Goal: Information Seeking & Learning: Learn about a topic

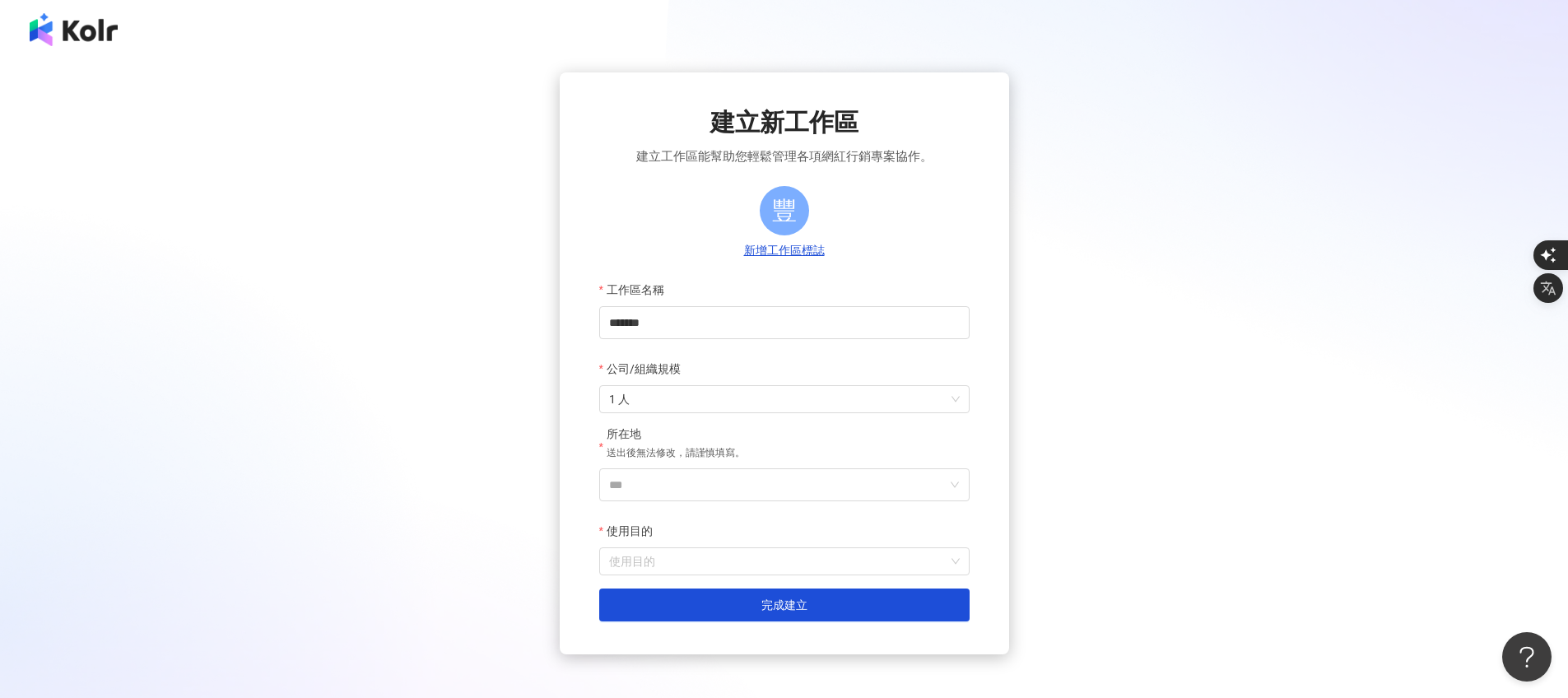
scroll to position [81, 0]
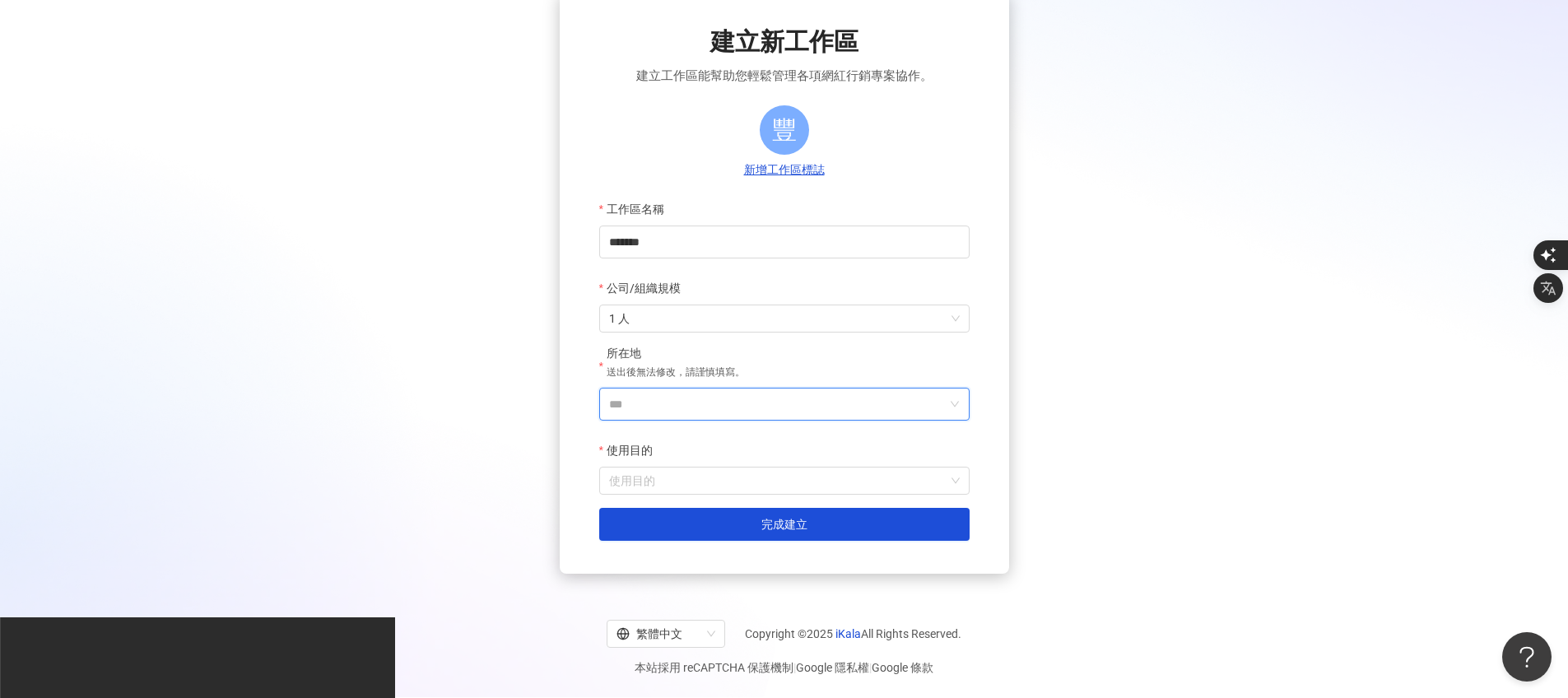
click at [653, 406] on input "***" at bounding box center [777, 404] width 337 height 31
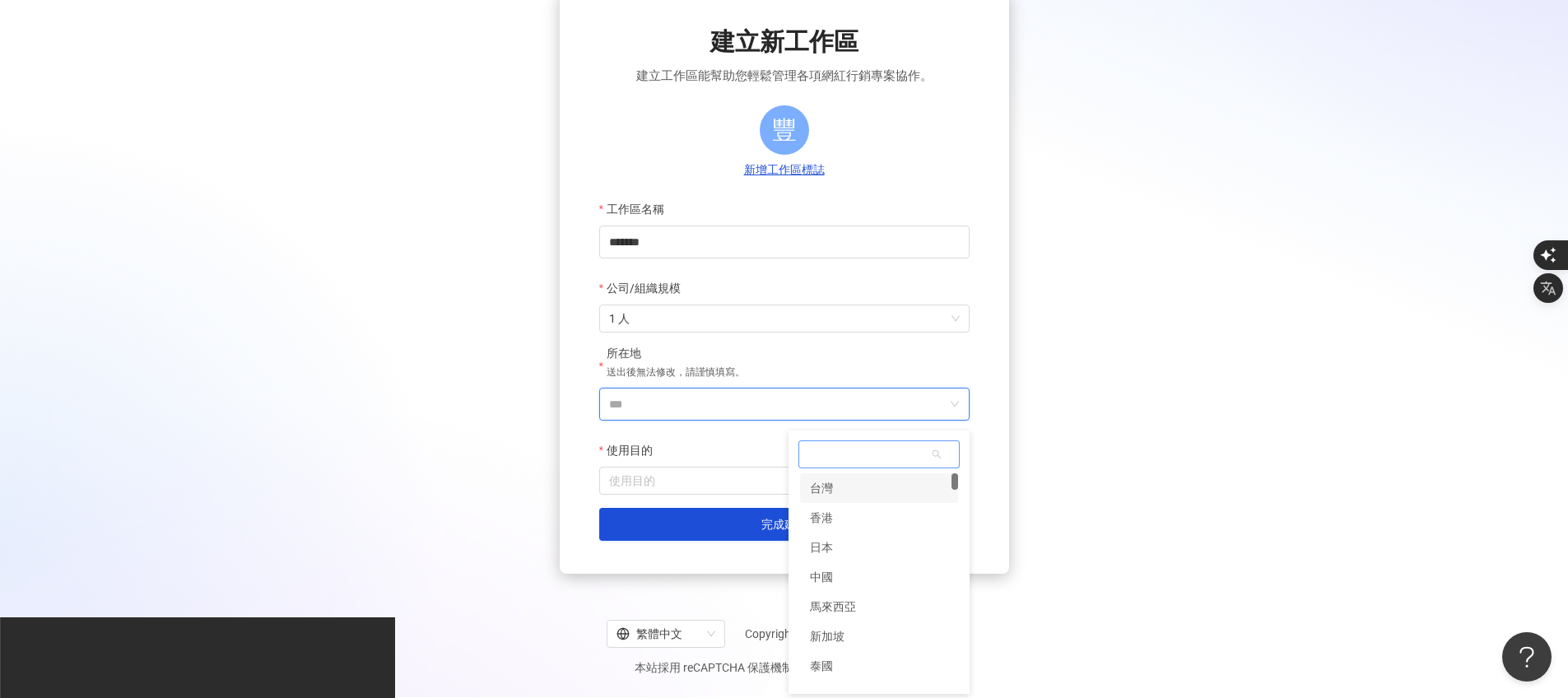
click at [853, 496] on div "台灣" at bounding box center [879, 488] width 158 height 30
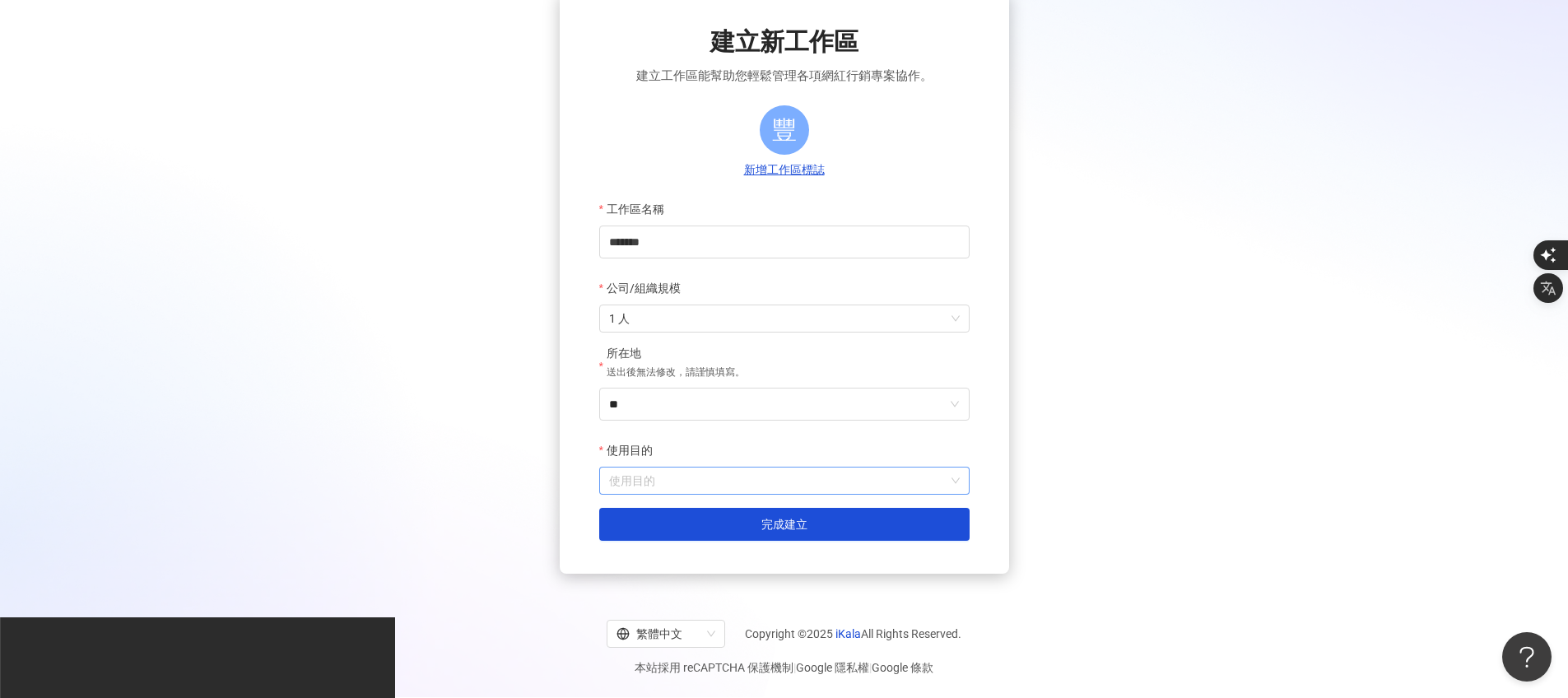
click at [753, 491] on input "使用目的" at bounding box center [784, 481] width 350 height 26
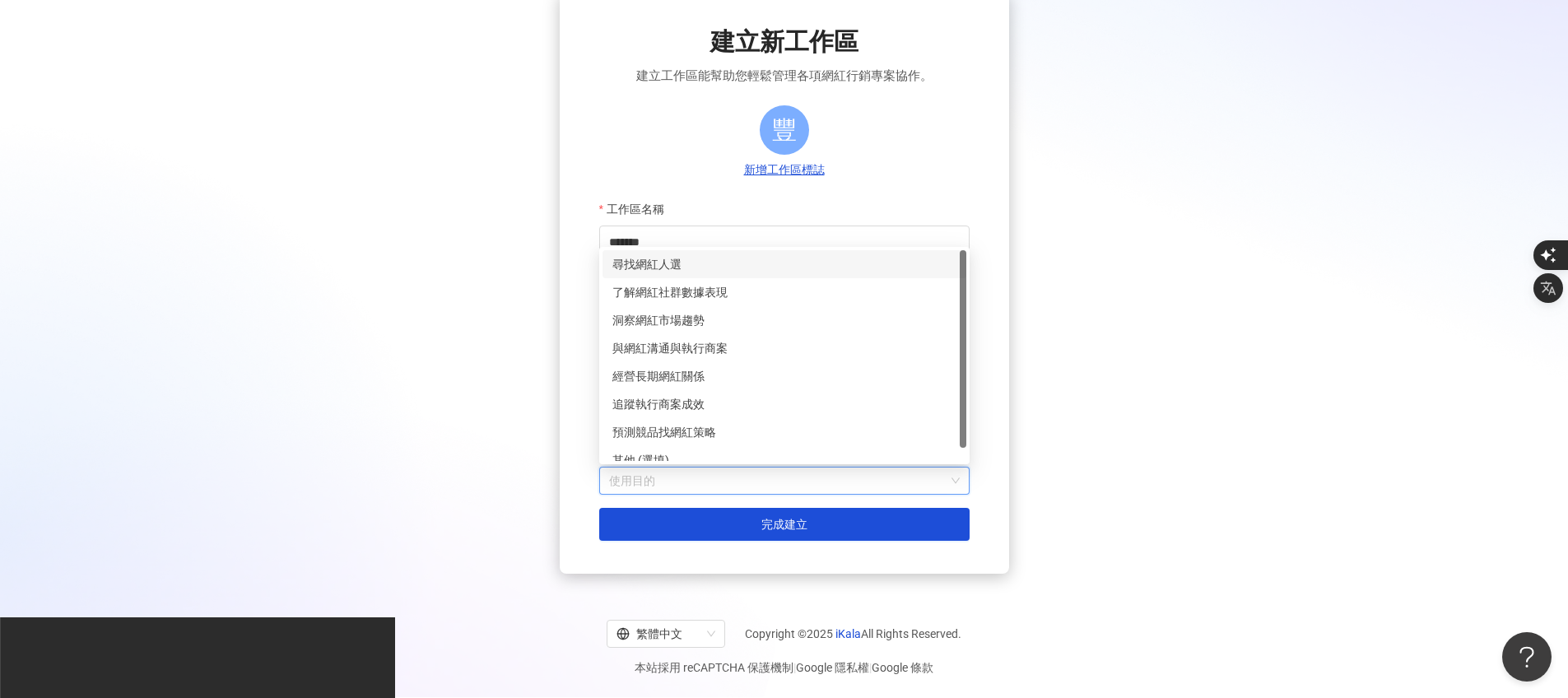
click at [731, 274] on div "尋找網紅人選" at bounding box center [784, 264] width 364 height 28
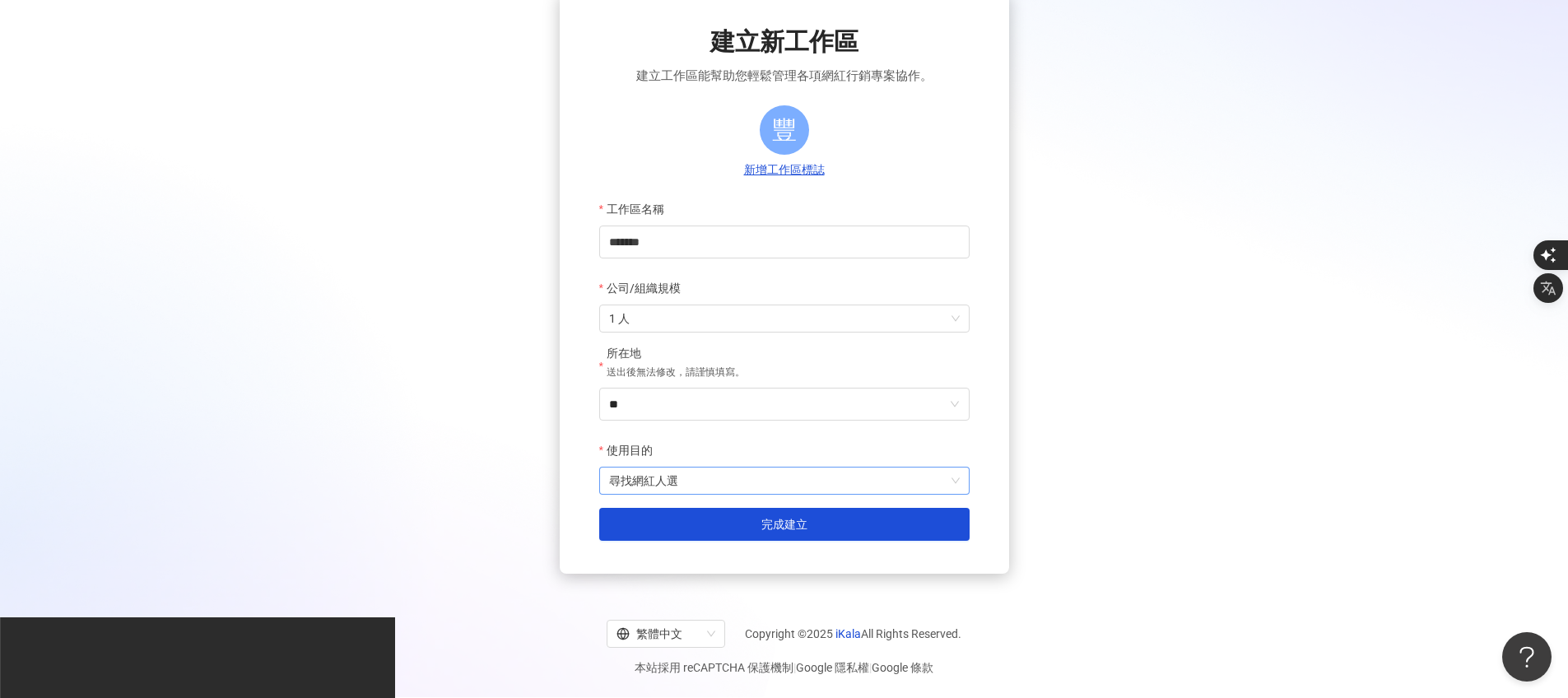
click at [727, 478] on span "尋找網紅人選" at bounding box center [784, 481] width 350 height 26
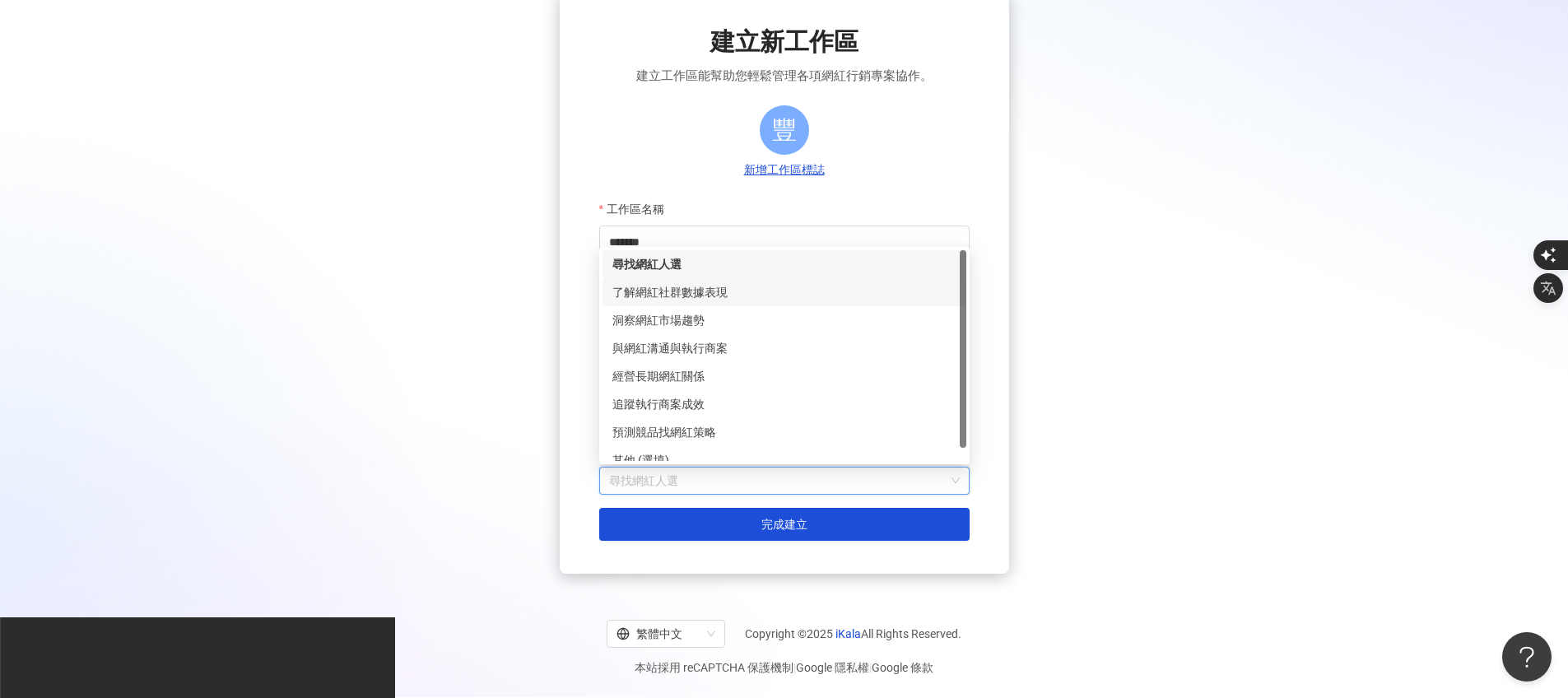
click at [715, 303] on div "了解網紅社群數據表現" at bounding box center [784, 292] width 364 height 28
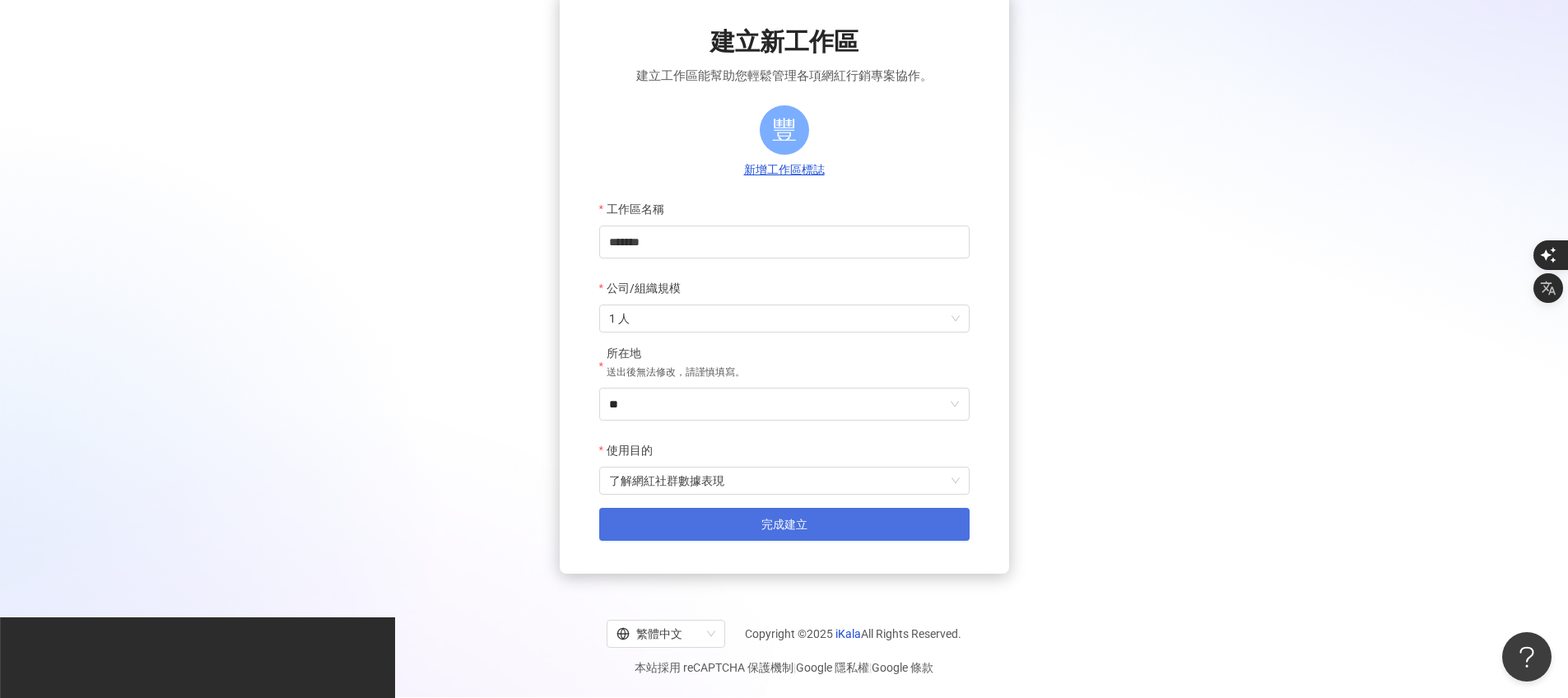
click at [781, 534] on button "完成建立" at bounding box center [784, 524] width 370 height 33
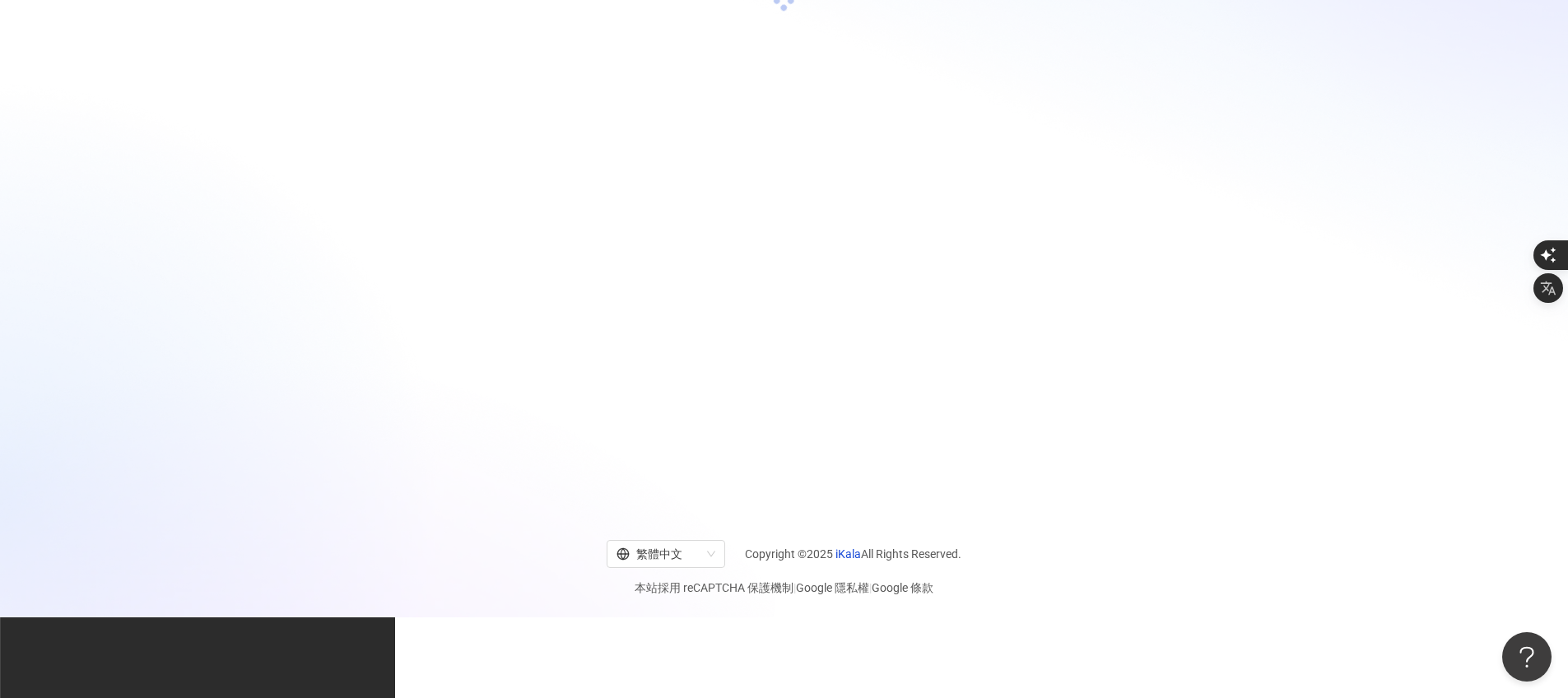
scroll to position [76, 0]
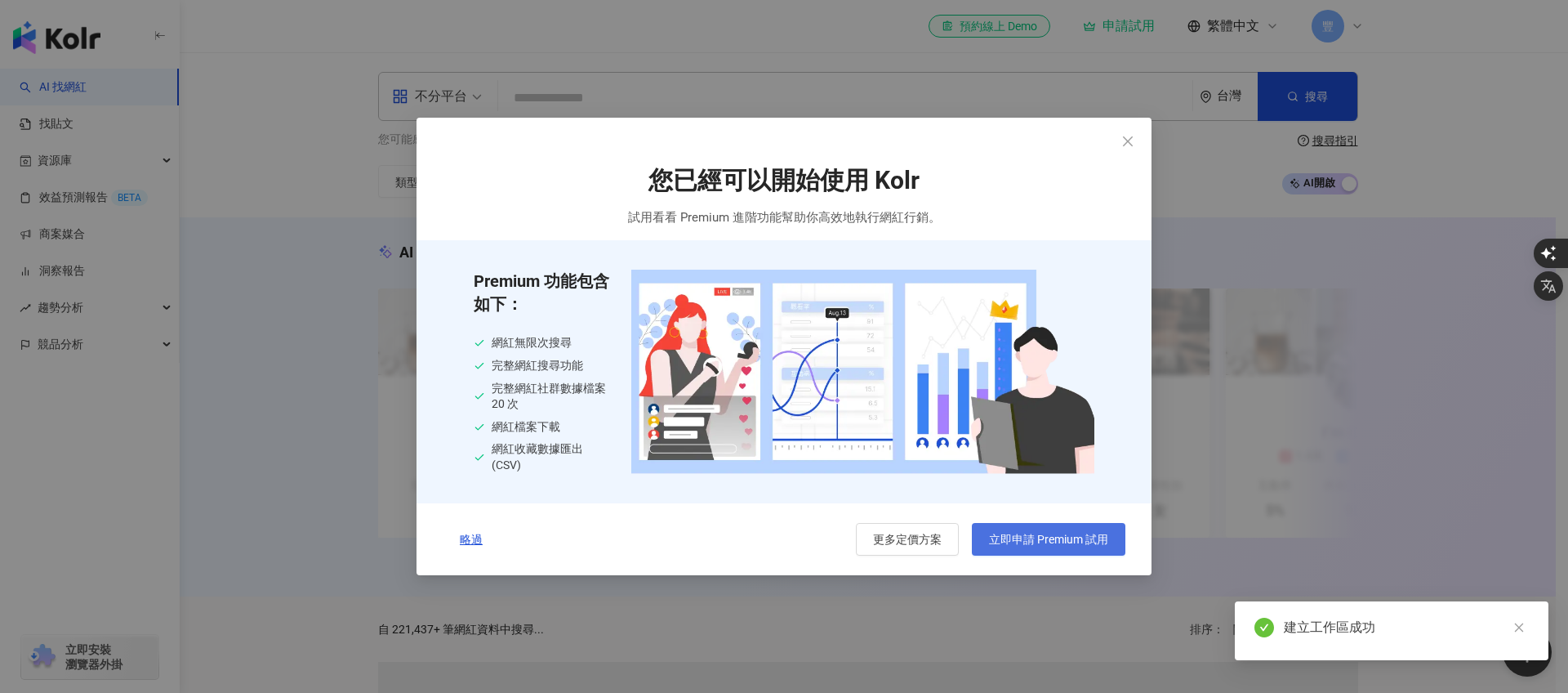
click at [1051, 535] on span "立即申請 Premium 試用" at bounding box center [1048, 539] width 119 height 13
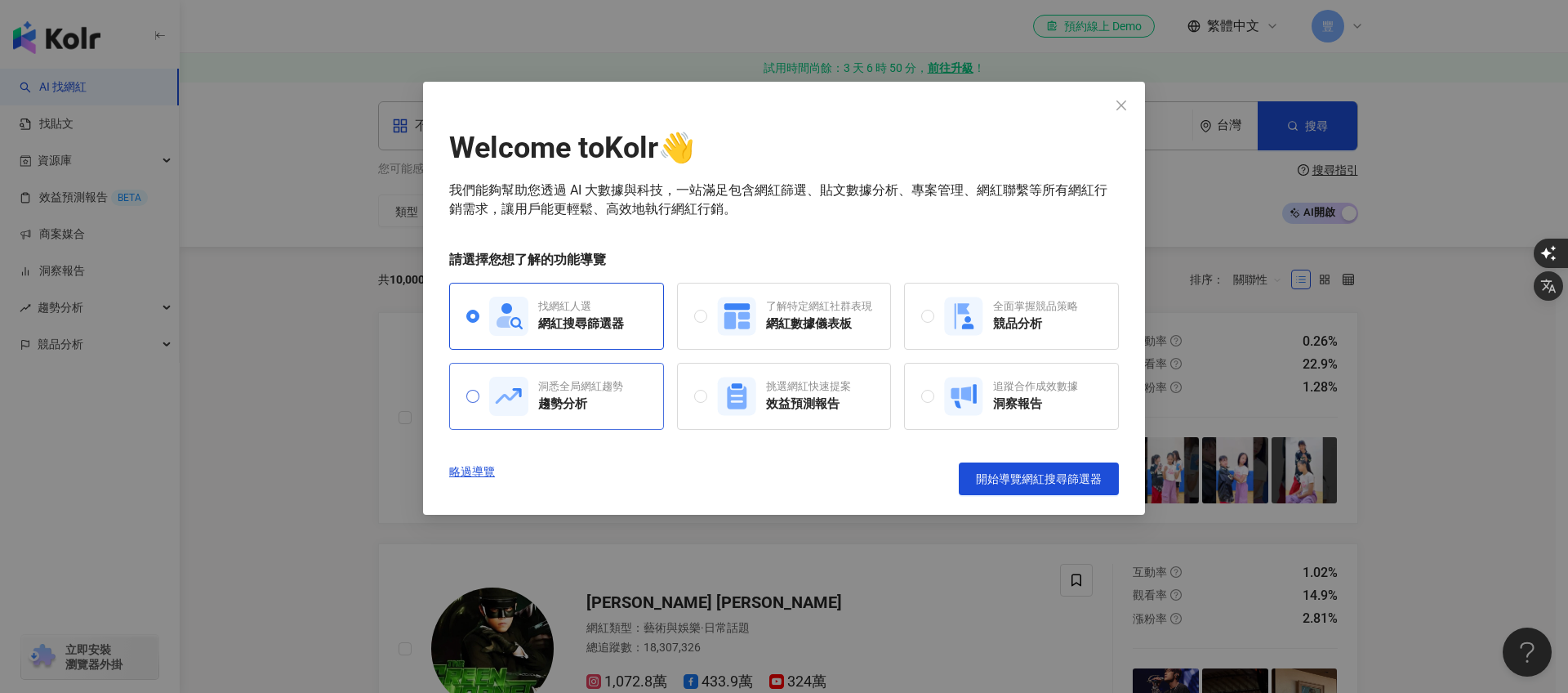
click at [594, 394] on div "洞悉全局網紅趨勢 趨勢分析" at bounding box center [581, 395] width 85 height 34
click at [727, 314] on icon at bounding box center [729, 320] width 11 height 17
click at [1030, 491] on button "開始導覽網紅數據儀表板" at bounding box center [1039, 479] width 161 height 33
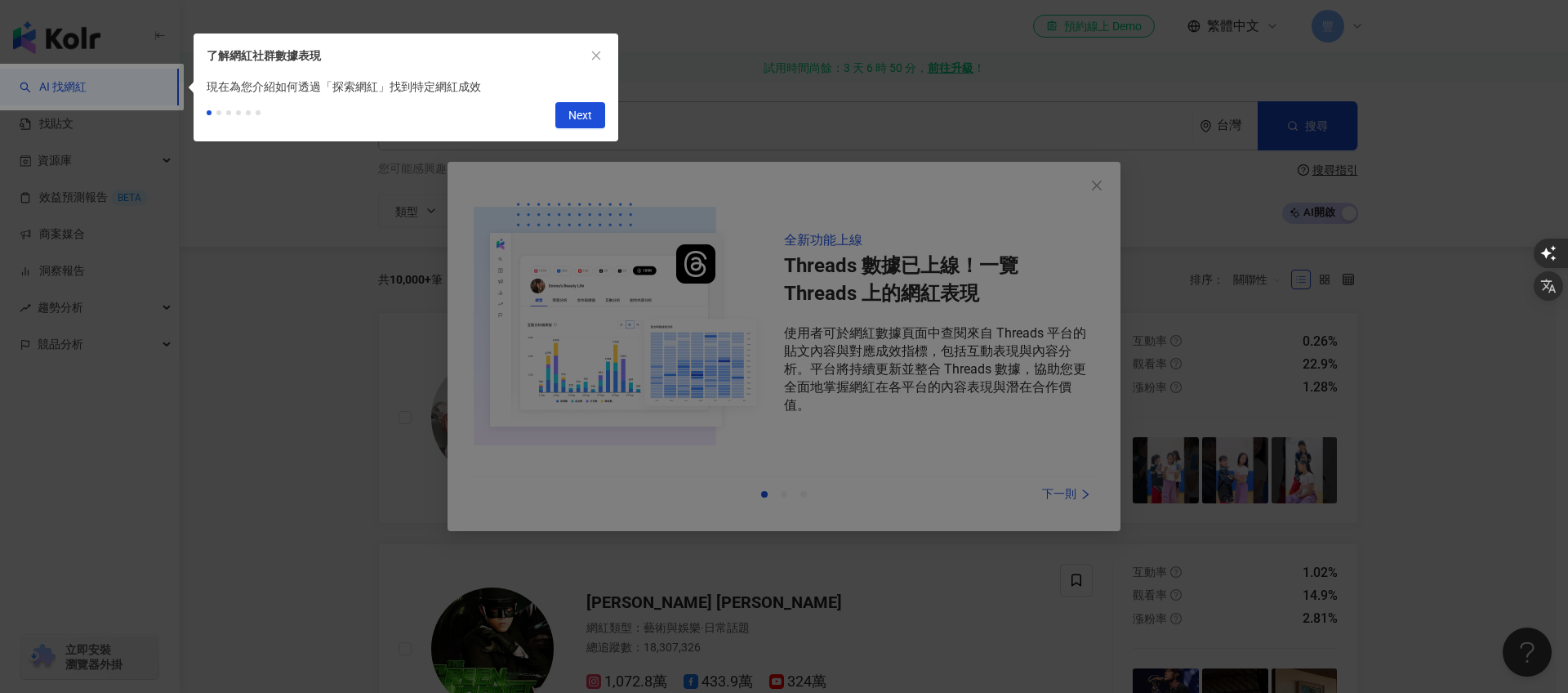
drag, startPoint x: 586, startPoint y: 112, endPoint x: 584, endPoint y: 98, distance: 14.1
click at [586, 112] on span "Next" at bounding box center [580, 116] width 23 height 26
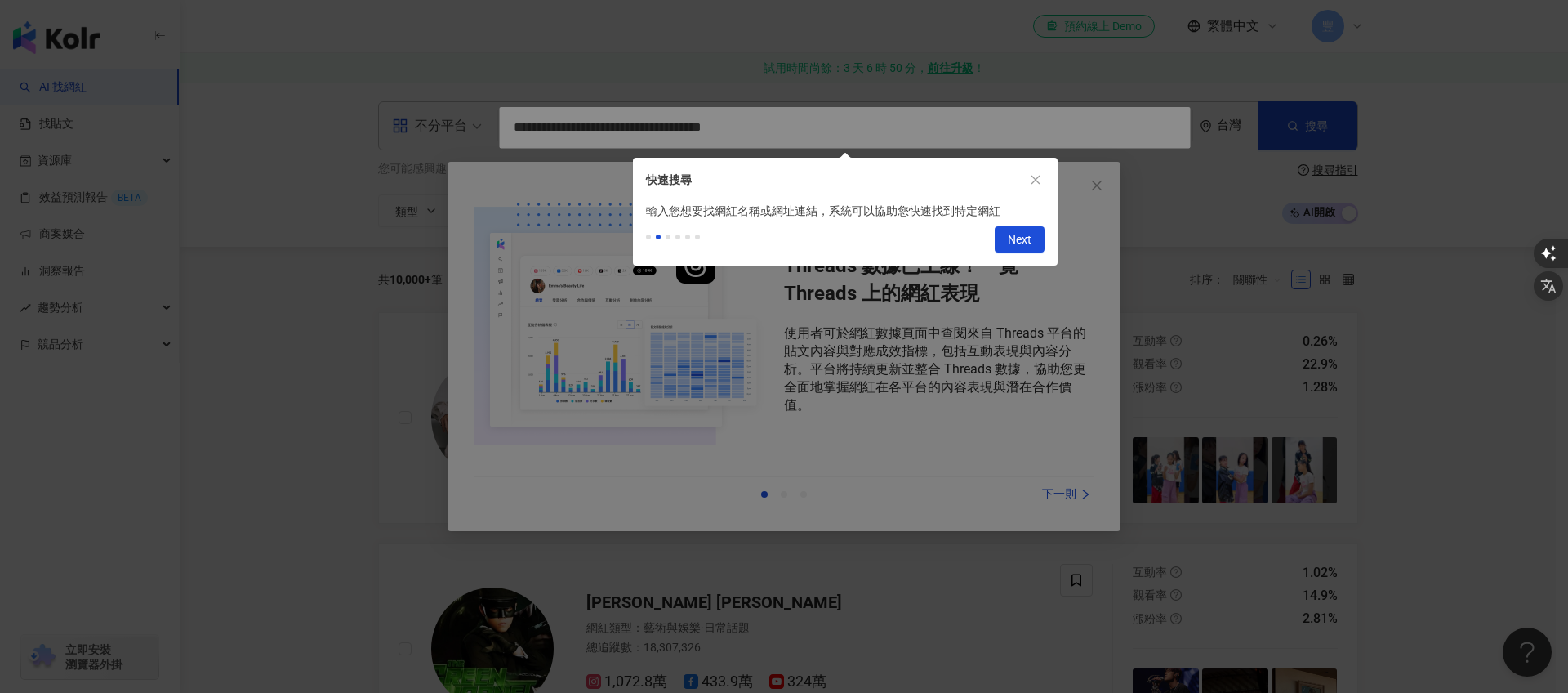
type input "**********"
click at [1023, 228] on span "Next" at bounding box center [1019, 240] width 23 height 26
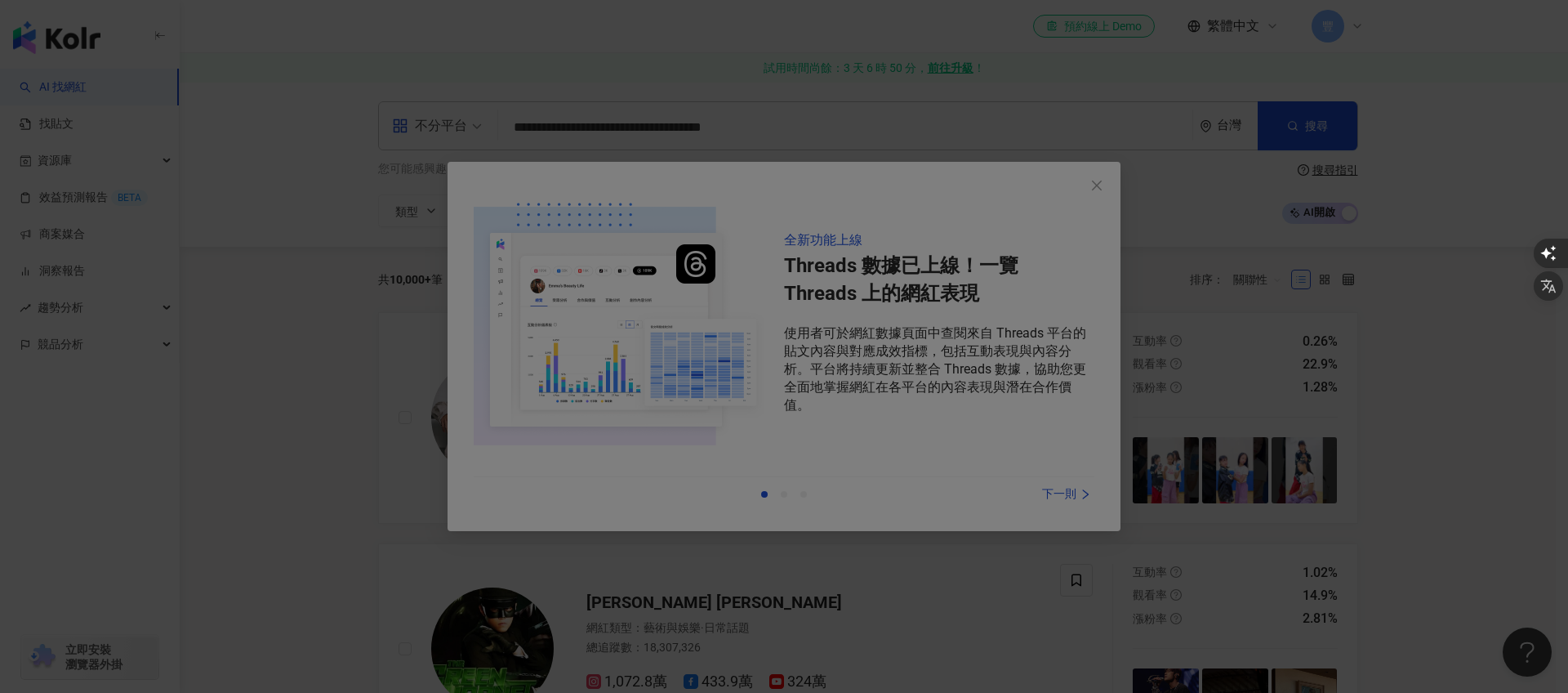
click at [1095, 206] on div at bounding box center [784, 346] width 1568 height 693
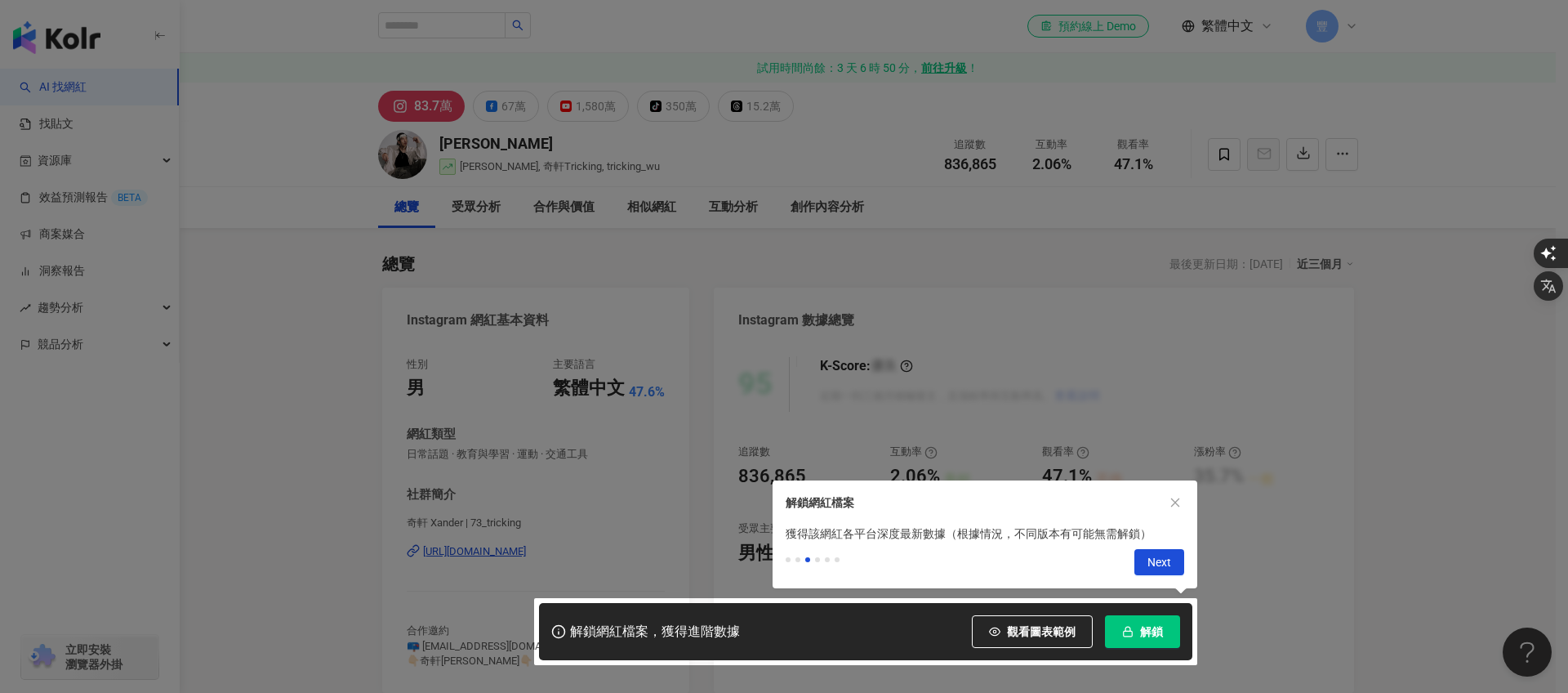
click at [1172, 577] on div "Previous Next" at bounding box center [985, 564] width 425 height 46
click at [1166, 558] on span "Next" at bounding box center [1159, 563] width 23 height 26
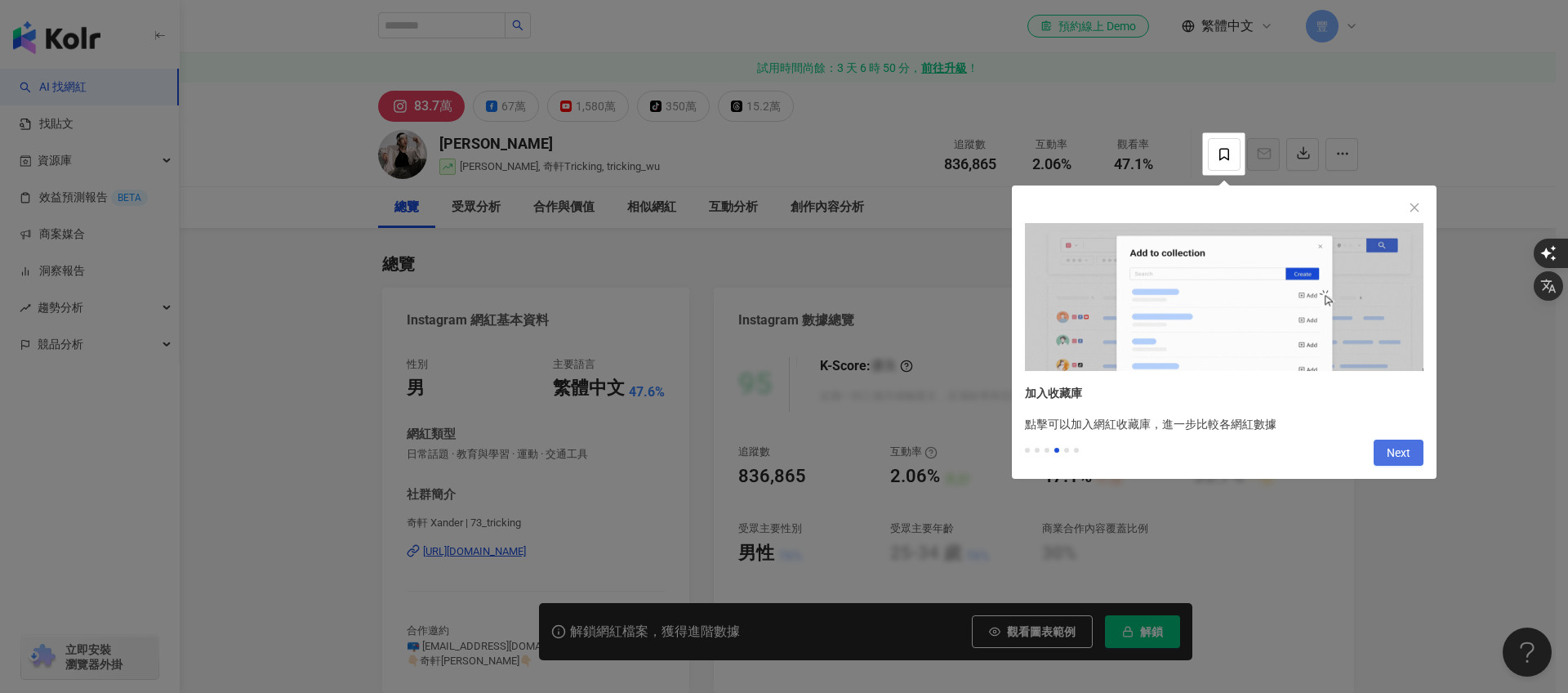
click at [1384, 449] on button "Next" at bounding box center [1399, 452] width 50 height 26
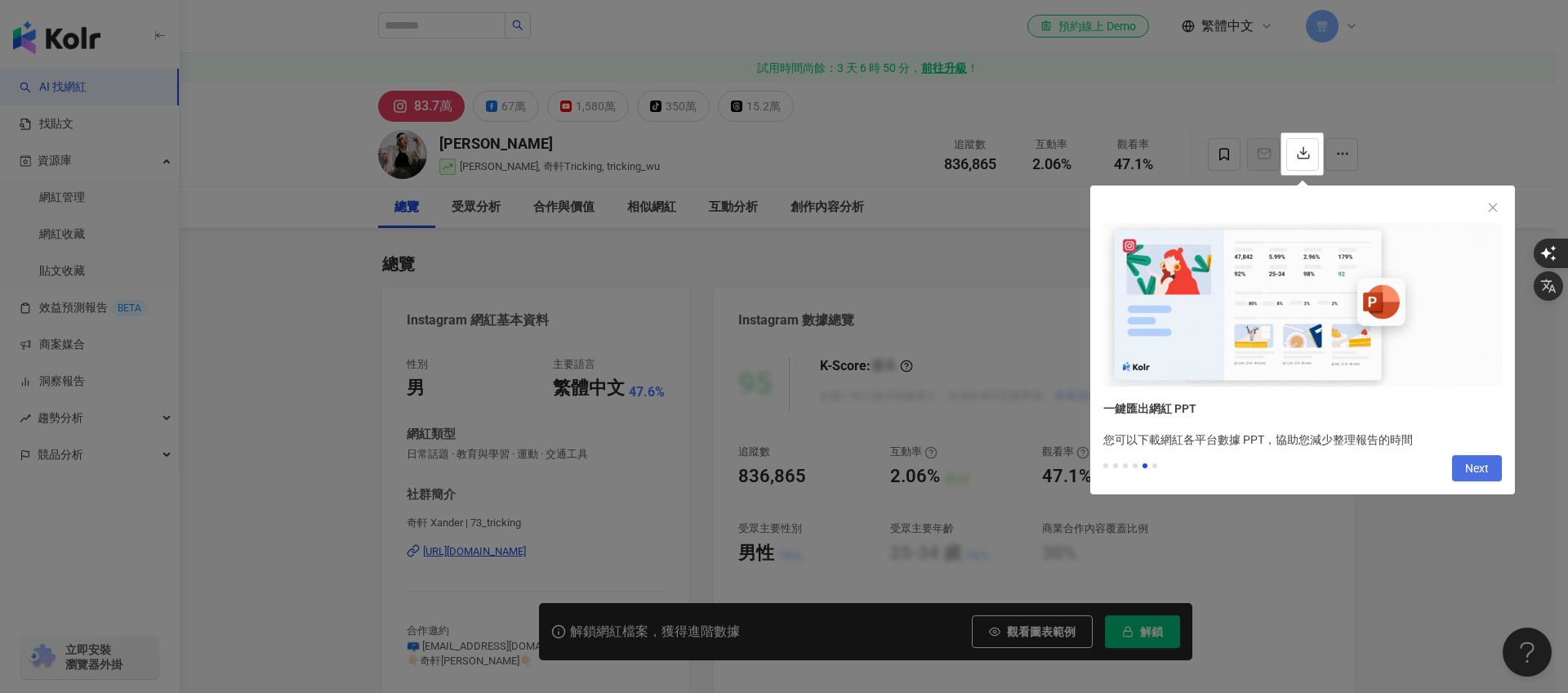
click at [1453, 465] on button "Next" at bounding box center [1477, 468] width 50 height 26
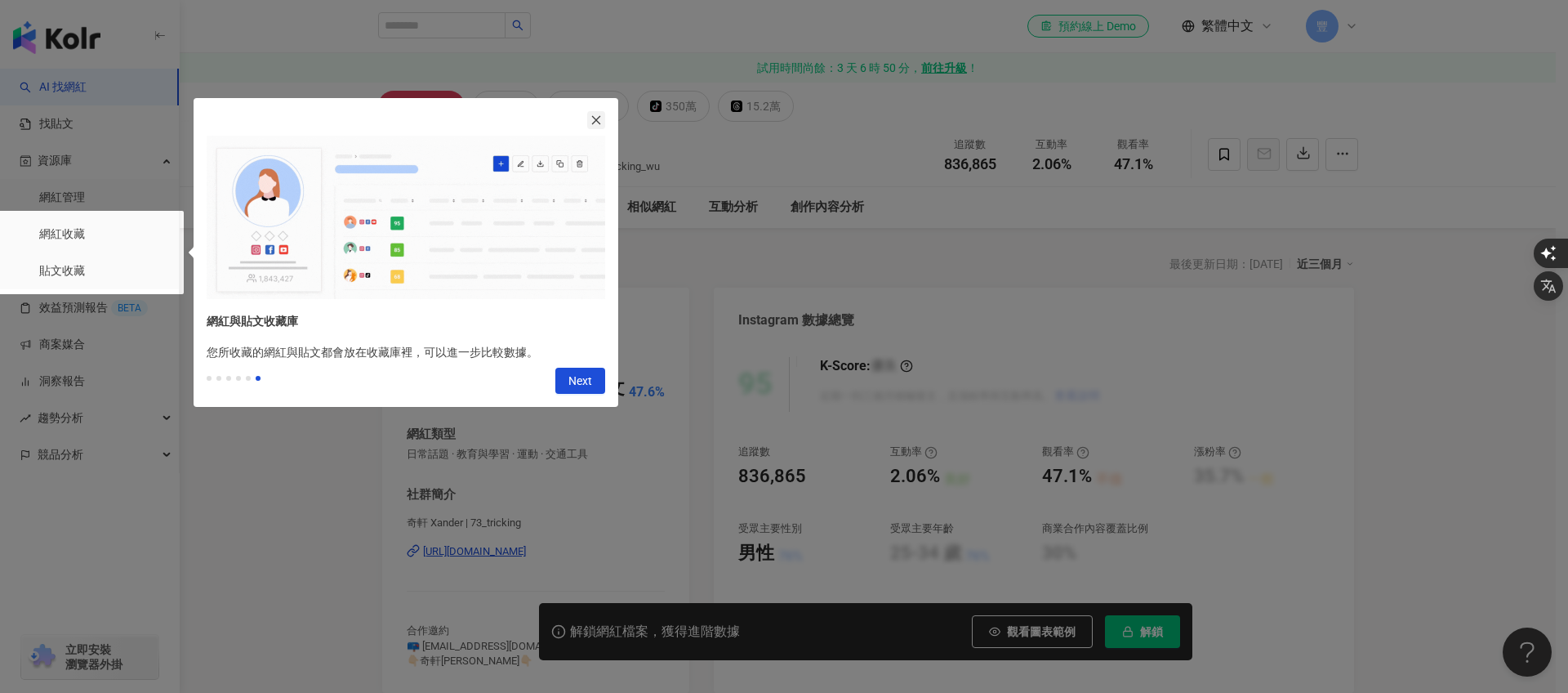
click at [592, 127] on button "button" at bounding box center [595, 120] width 18 height 18
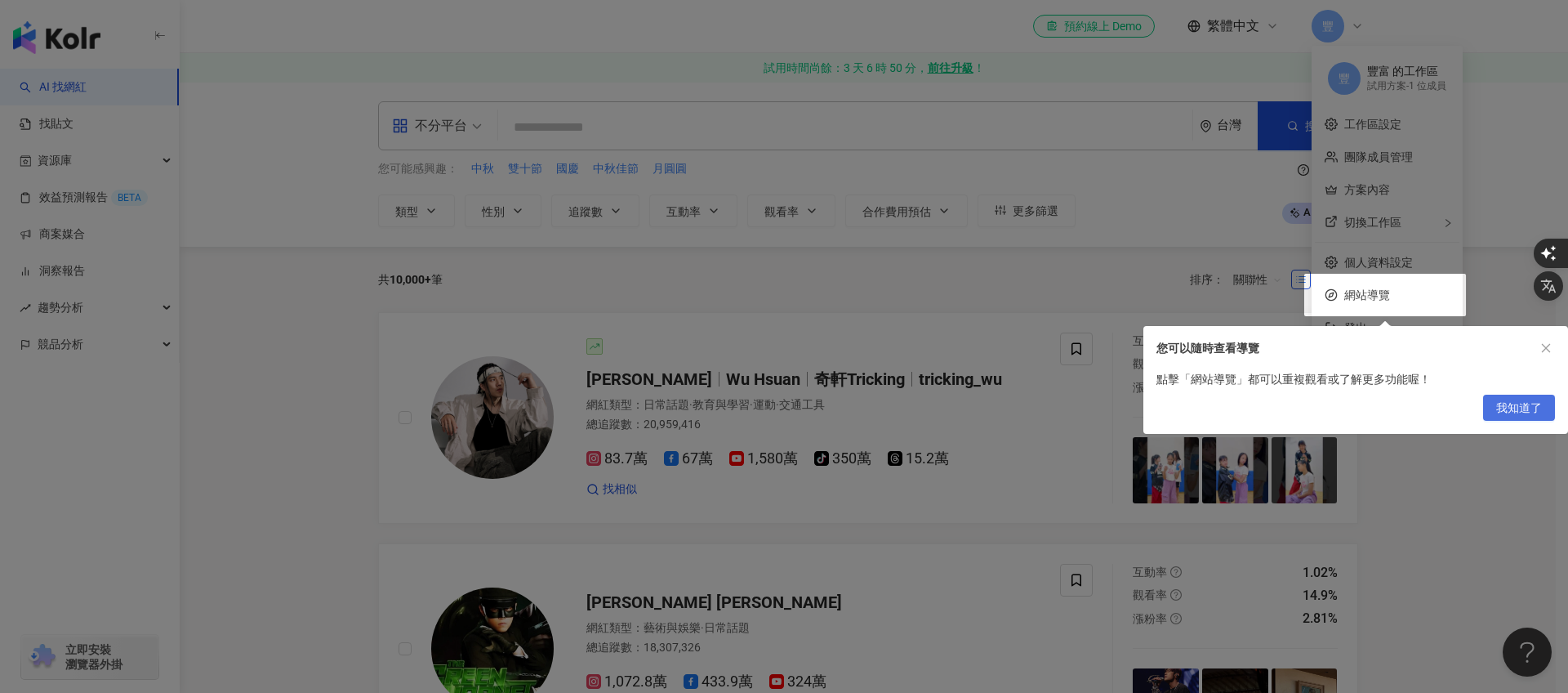
click at [1525, 411] on span "我知道了" at bounding box center [1519, 408] width 46 height 26
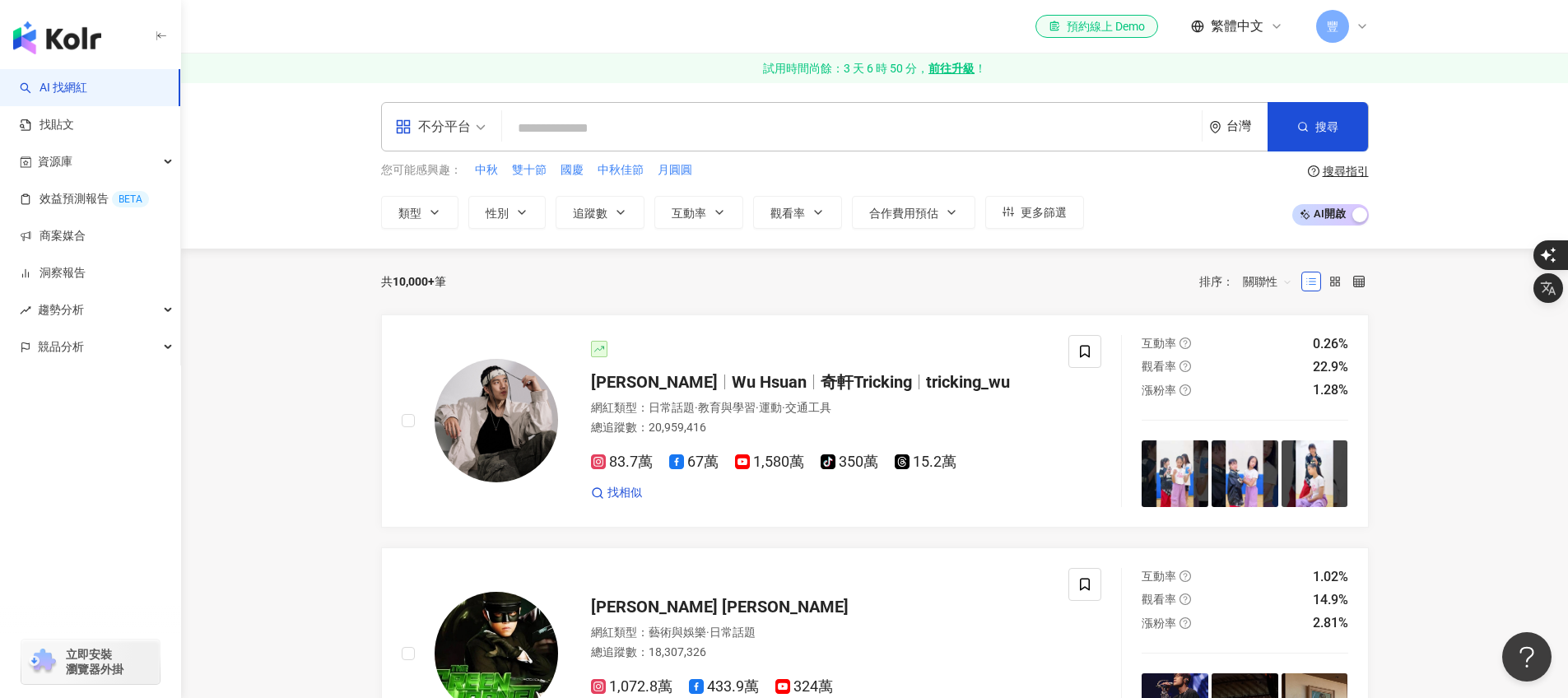
click at [578, 137] on input "search" at bounding box center [851, 129] width 686 height 31
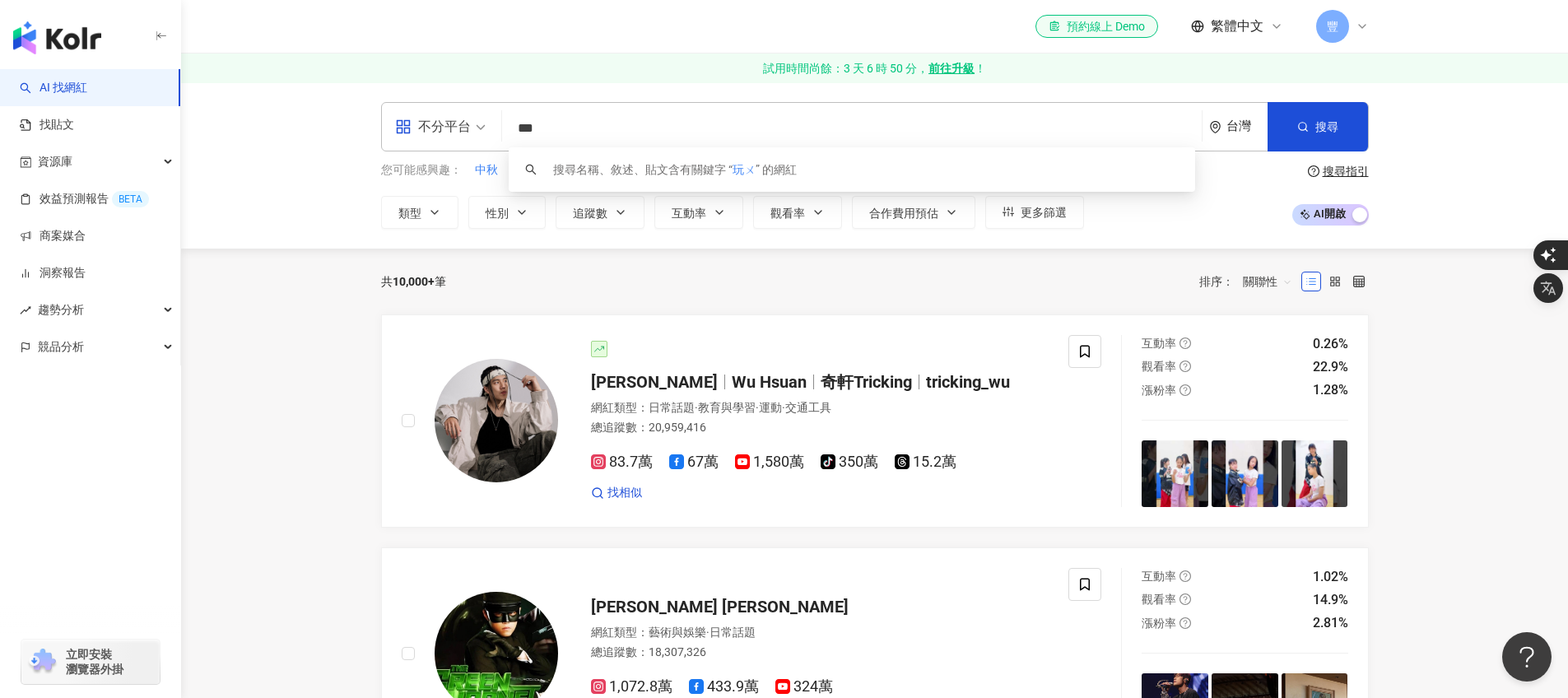
type input "**"
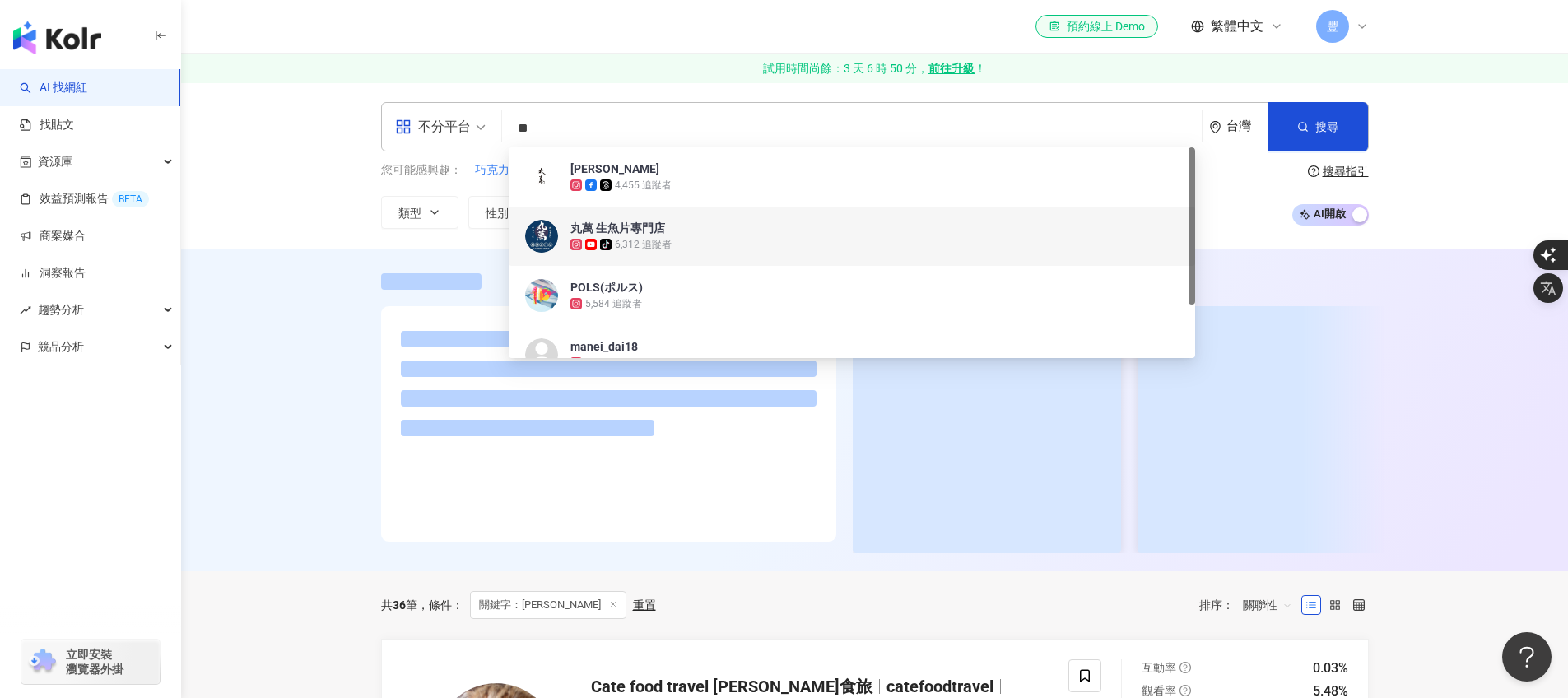
click at [712, 229] on span "丸萬 生魚片專門店" at bounding box center [843, 228] width 545 height 17
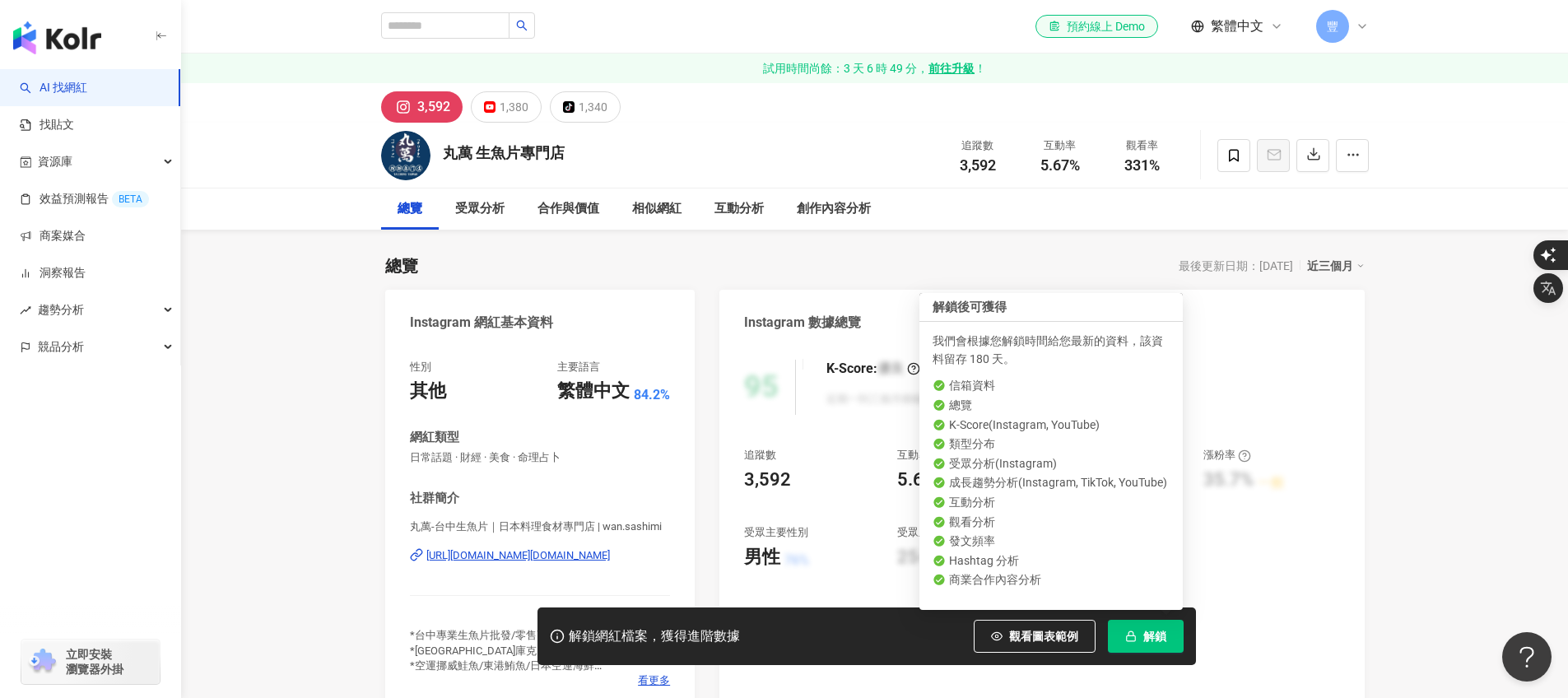
click at [1160, 636] on span "解鎖" at bounding box center [1155, 635] width 23 height 13
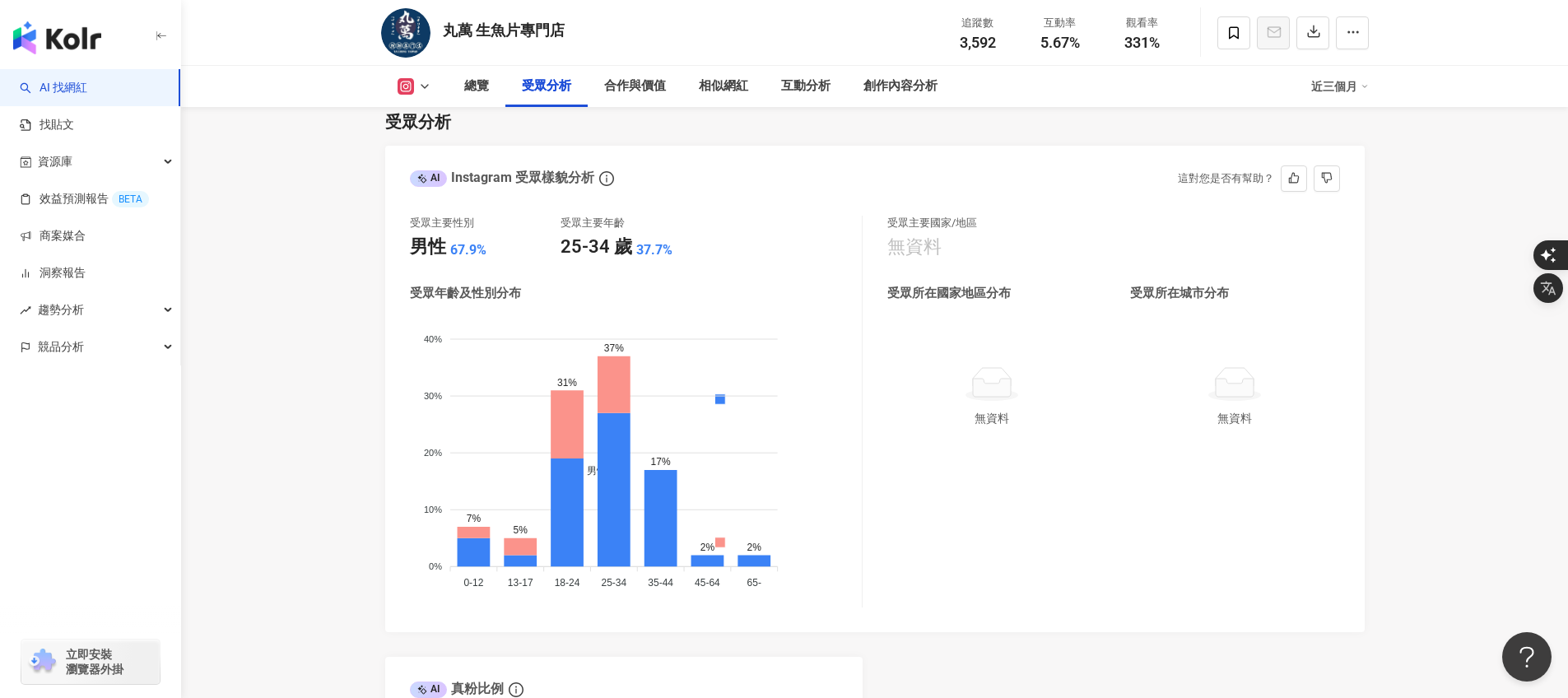
scroll to position [1482, 0]
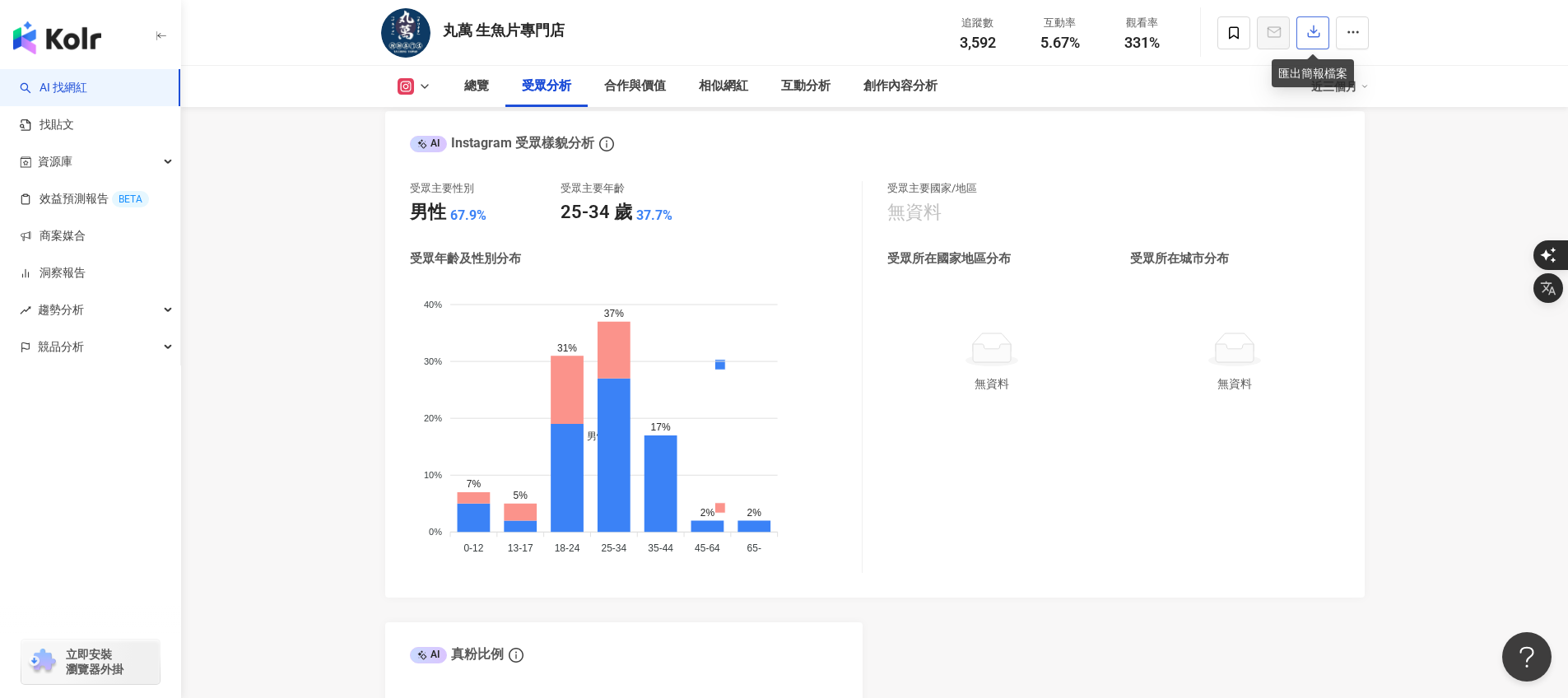
click at [1303, 36] on button "button" at bounding box center [1313, 33] width 33 height 33
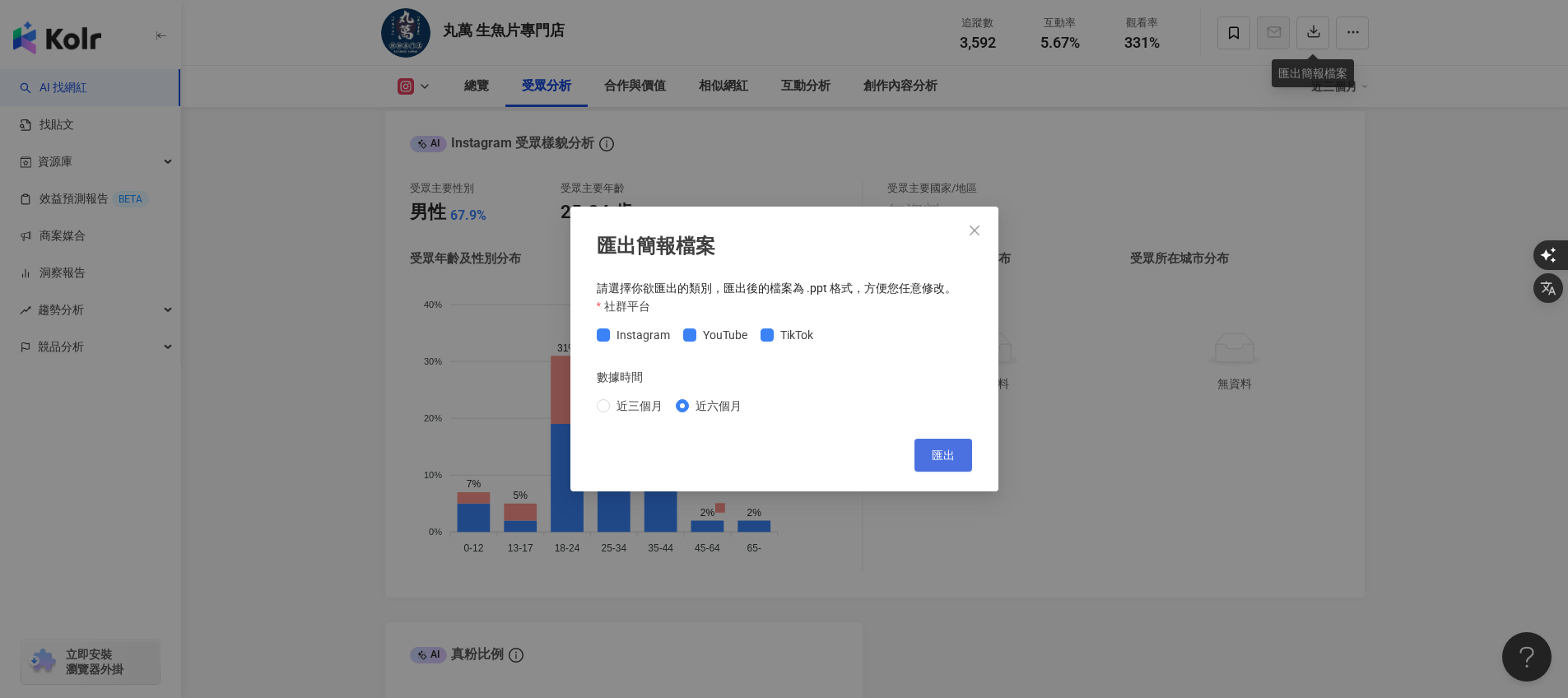
click at [949, 460] on span "匯出" at bounding box center [943, 455] width 23 height 13
click at [971, 229] on icon "close" at bounding box center [974, 229] width 13 height 13
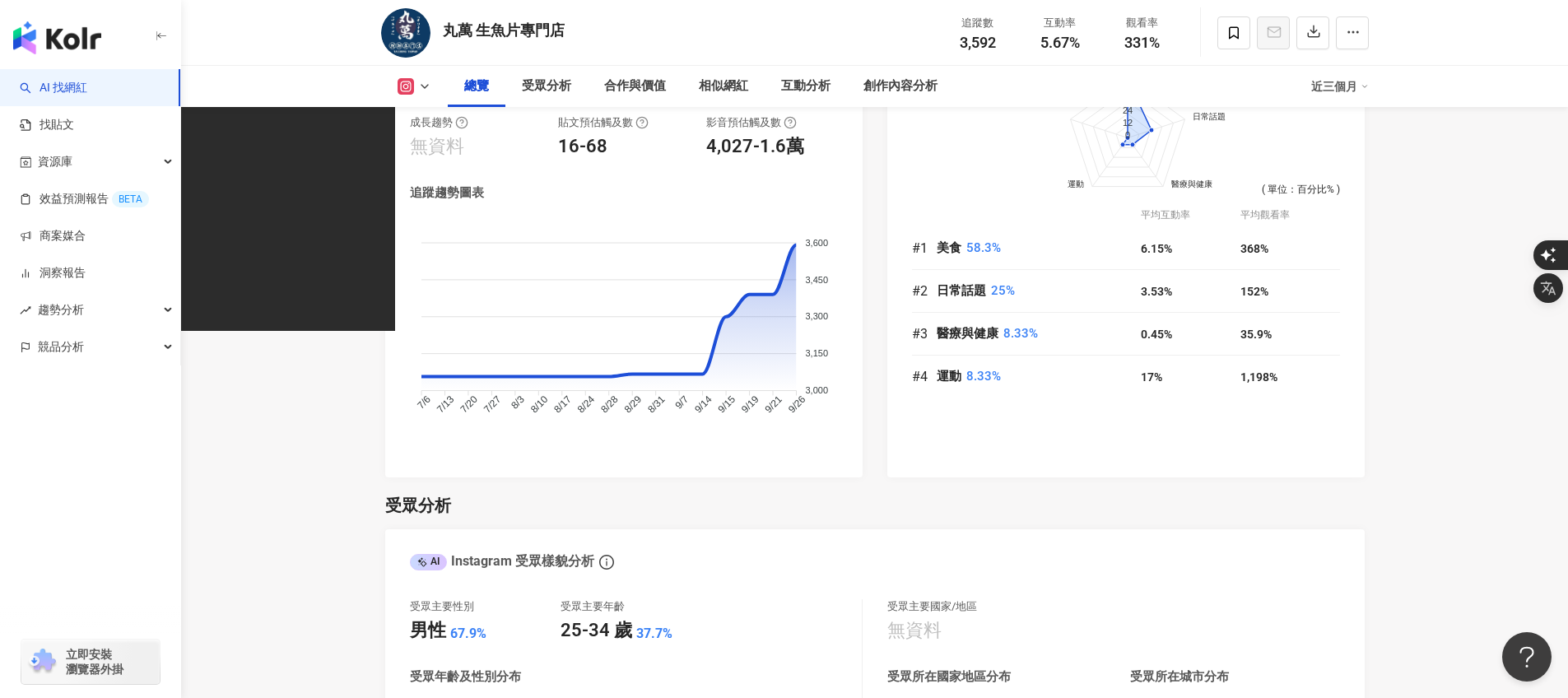
scroll to position [0, 0]
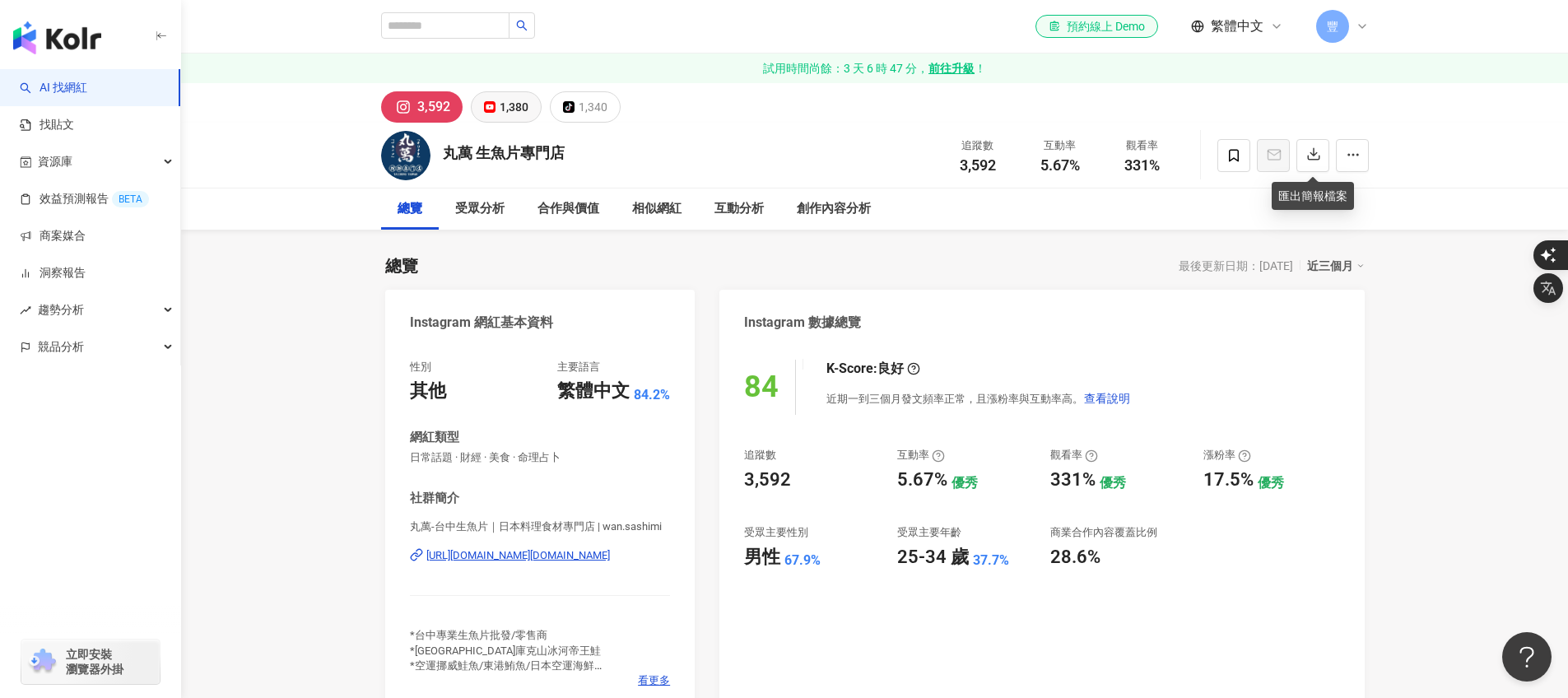
click at [514, 107] on div "1,380" at bounding box center [513, 107] width 29 height 23
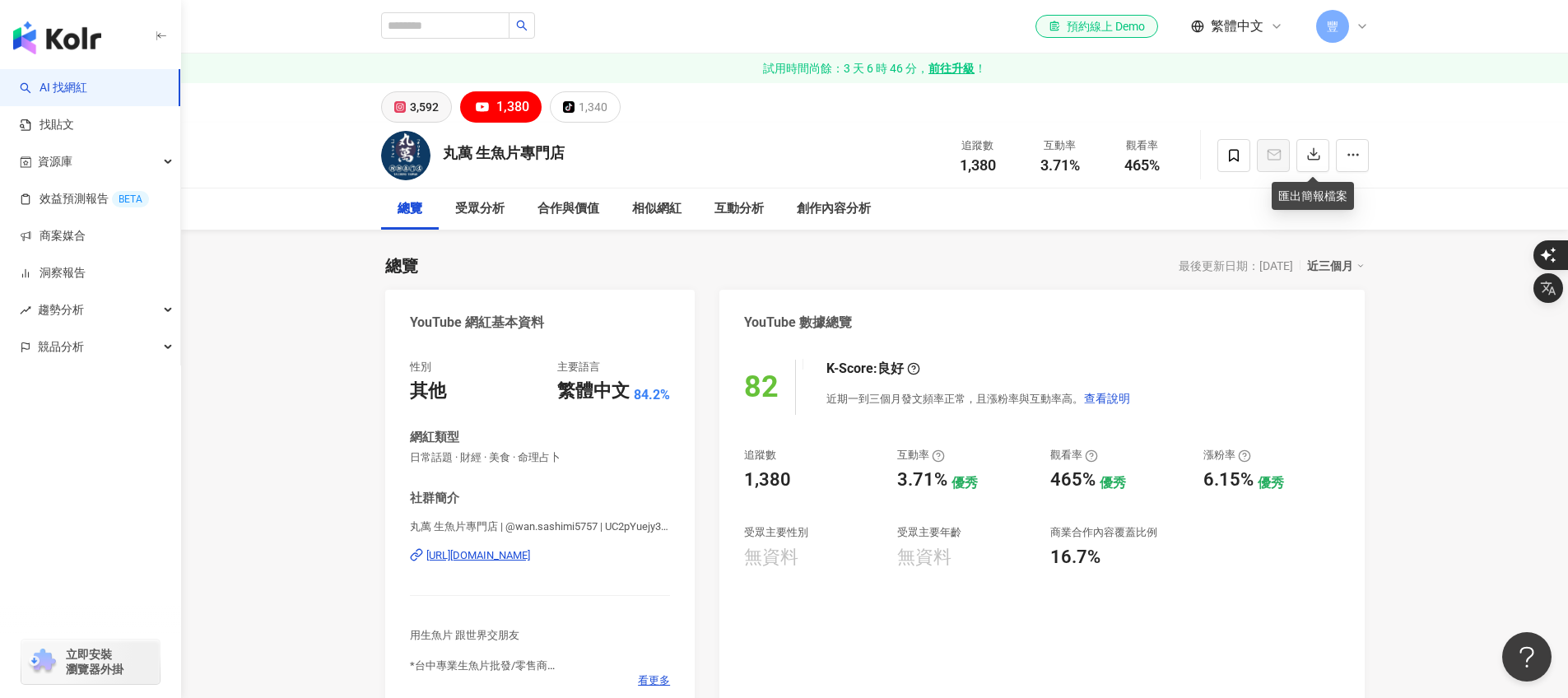
click at [427, 107] on div "3,592" at bounding box center [424, 107] width 29 height 23
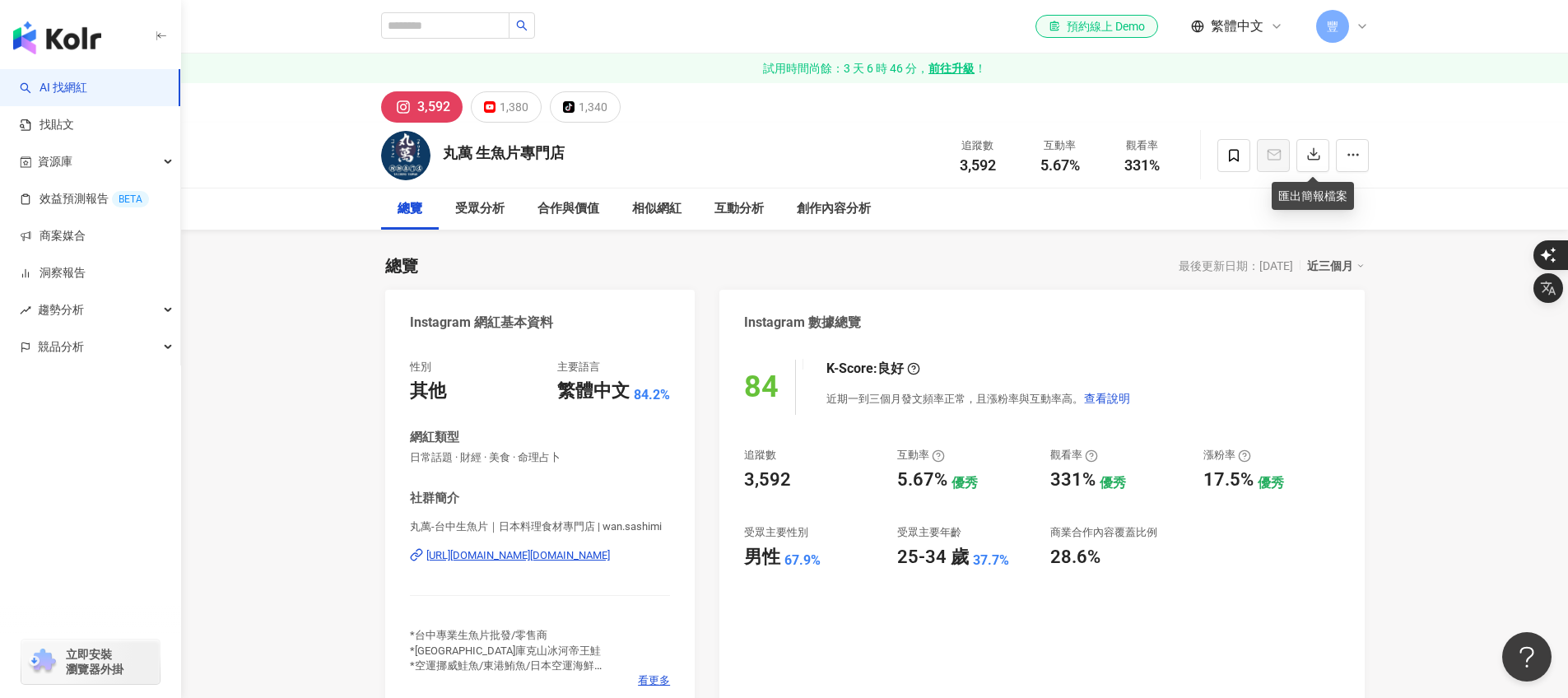
click at [1342, 262] on div "近三個月" at bounding box center [1336, 265] width 57 height 22
click at [1344, 337] on link "近六個月" at bounding box center [1343, 332] width 46 height 18
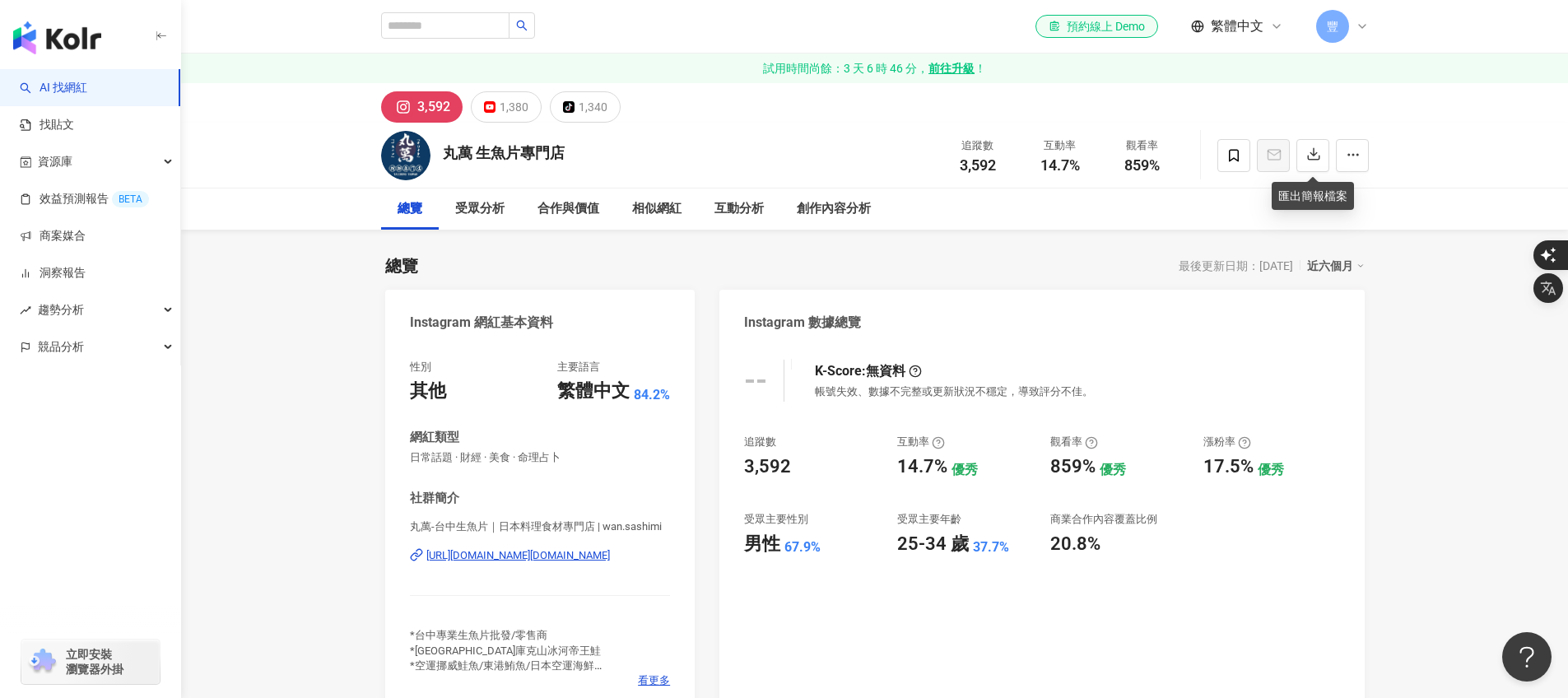
click at [1327, 258] on div "近六個月" at bounding box center [1336, 265] width 57 height 22
click at [1329, 301] on link "近三個月" at bounding box center [1343, 299] width 46 height 18
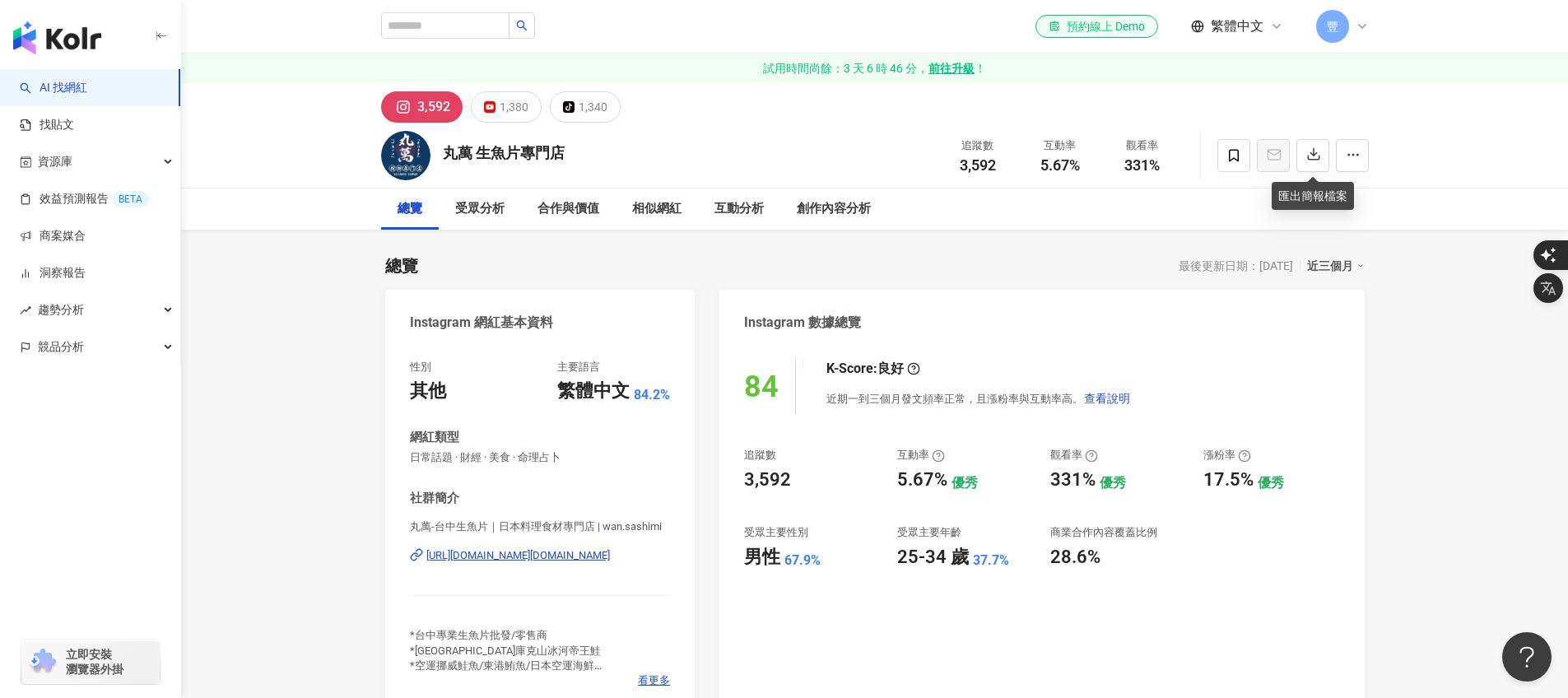
click at [1335, 260] on div "近三個月" at bounding box center [1336, 265] width 57 height 22
click at [1335, 342] on link "近六個月" at bounding box center [1343, 332] width 46 height 18
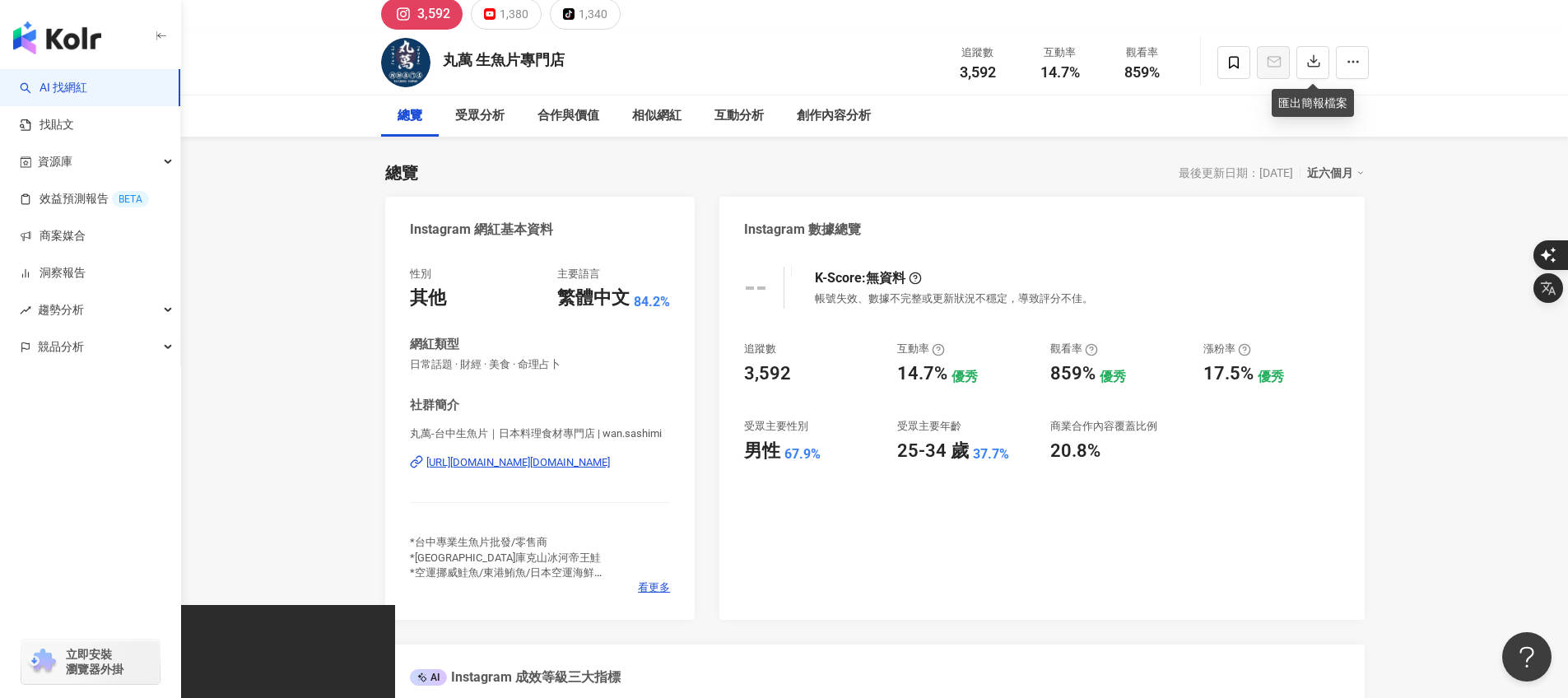
scroll to position [107, 0]
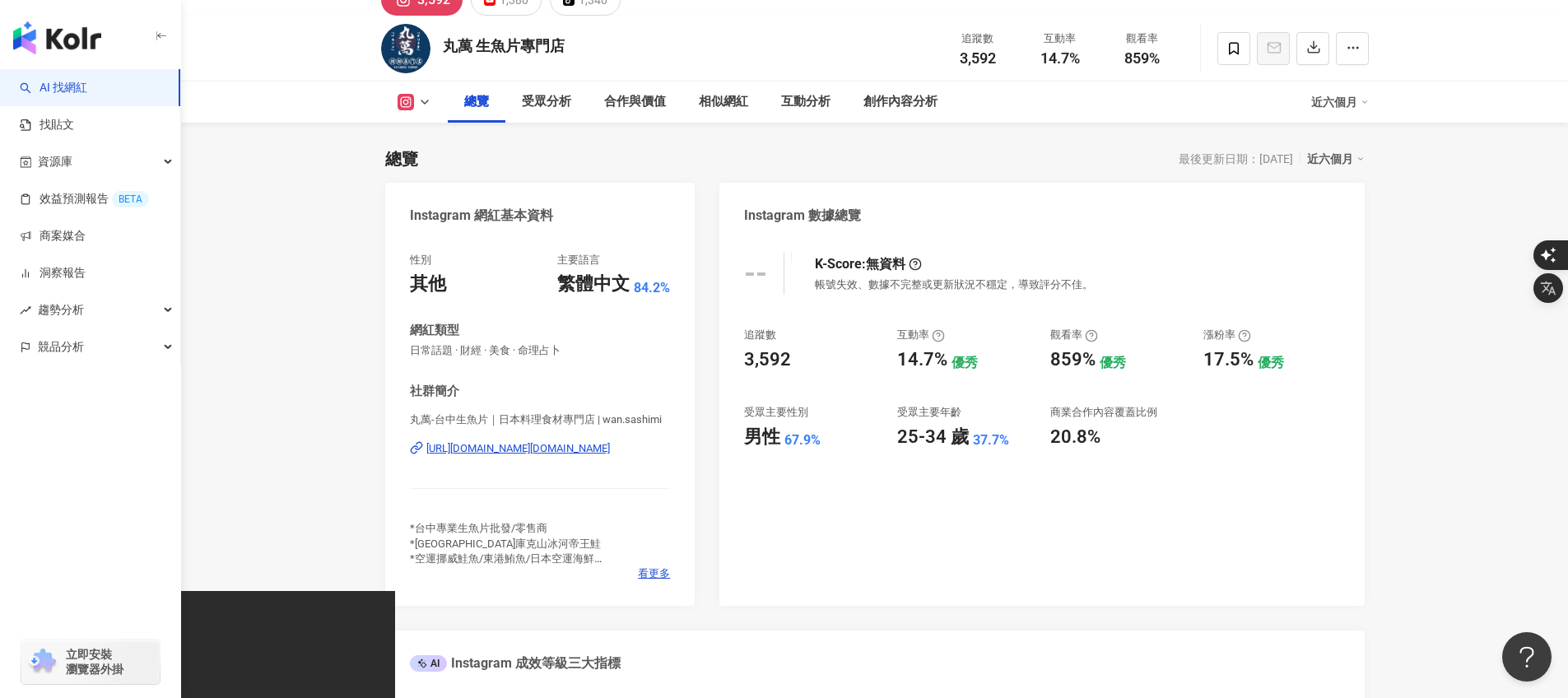
click at [1328, 163] on div "近六個月" at bounding box center [1336, 158] width 57 height 22
click at [1321, 202] on link "近三個月" at bounding box center [1343, 192] width 46 height 18
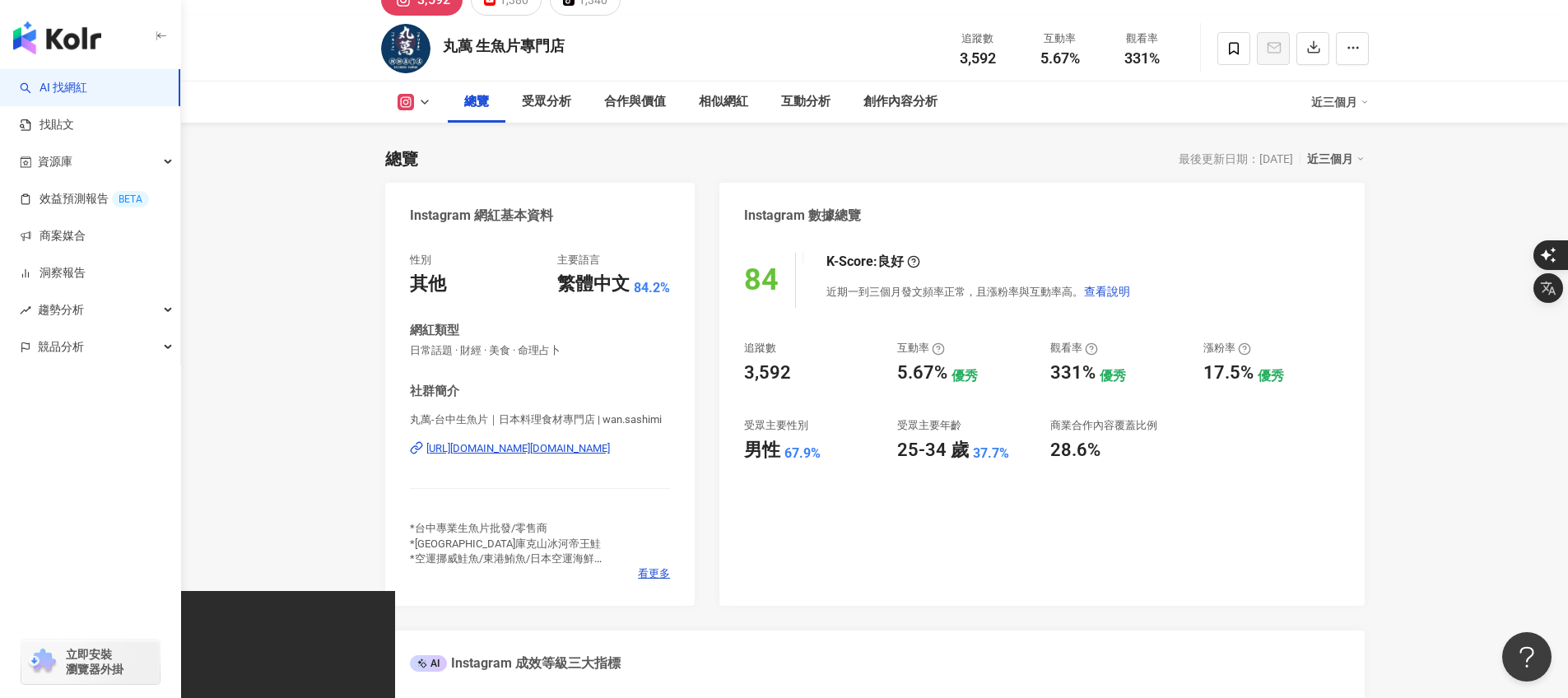
click at [1332, 164] on div "近三個月" at bounding box center [1336, 158] width 57 height 22
click at [1339, 230] on link "近六個月" at bounding box center [1343, 225] width 46 height 18
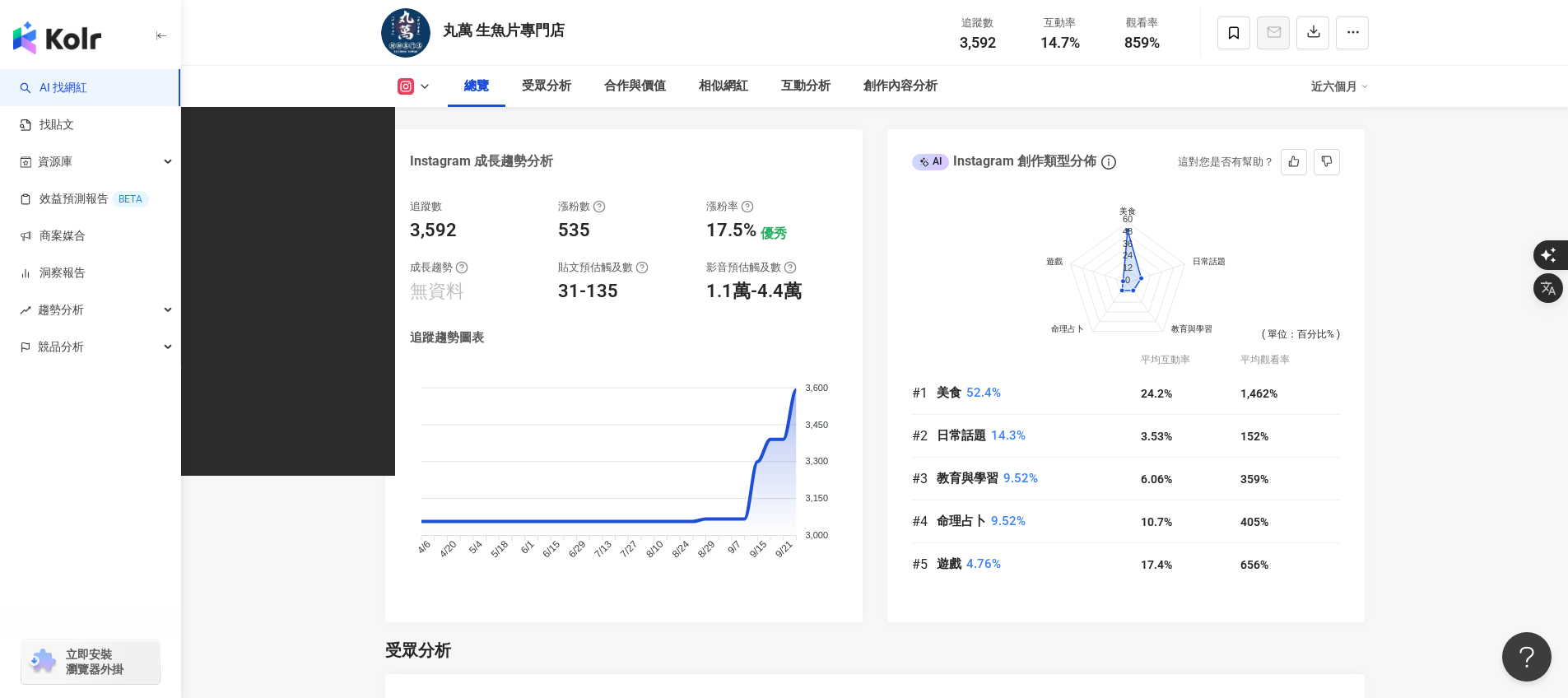
scroll to position [906, 0]
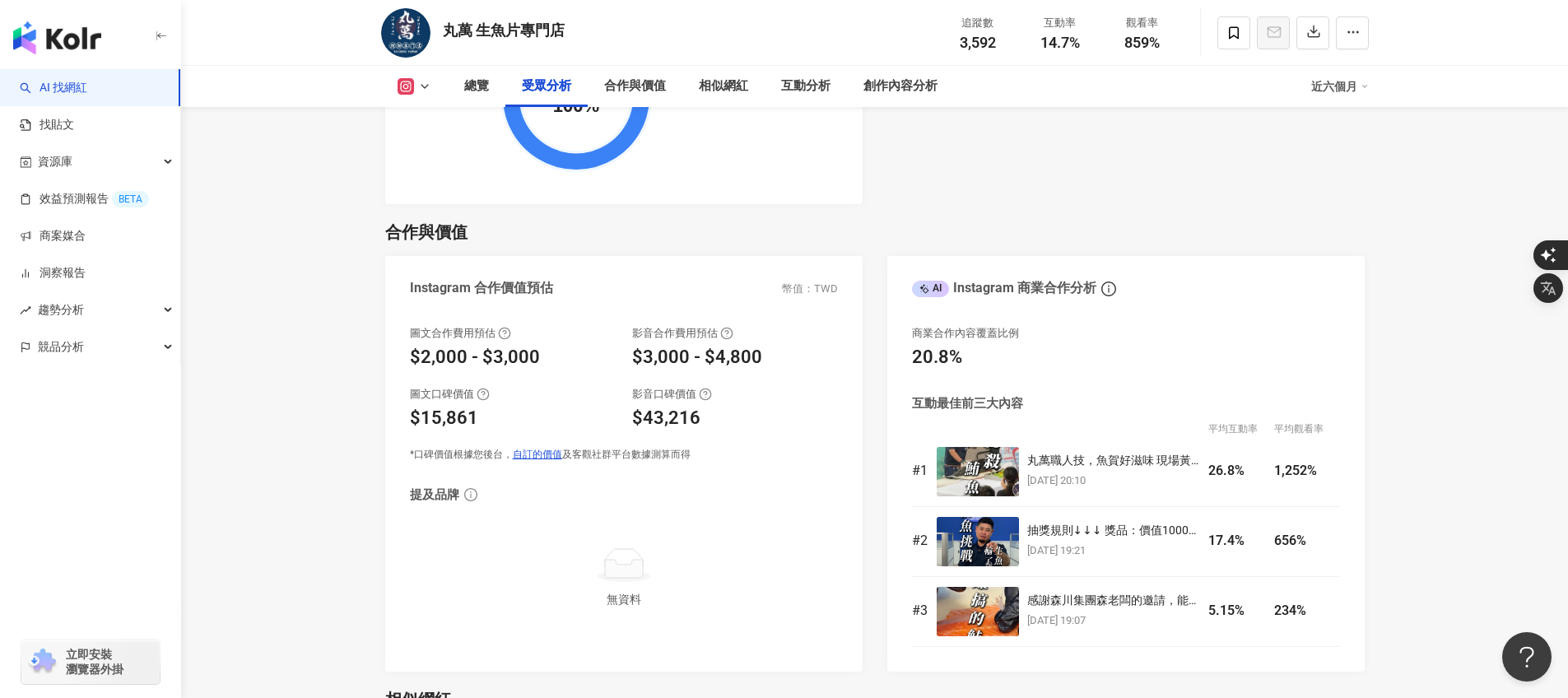
scroll to position [2189, 0]
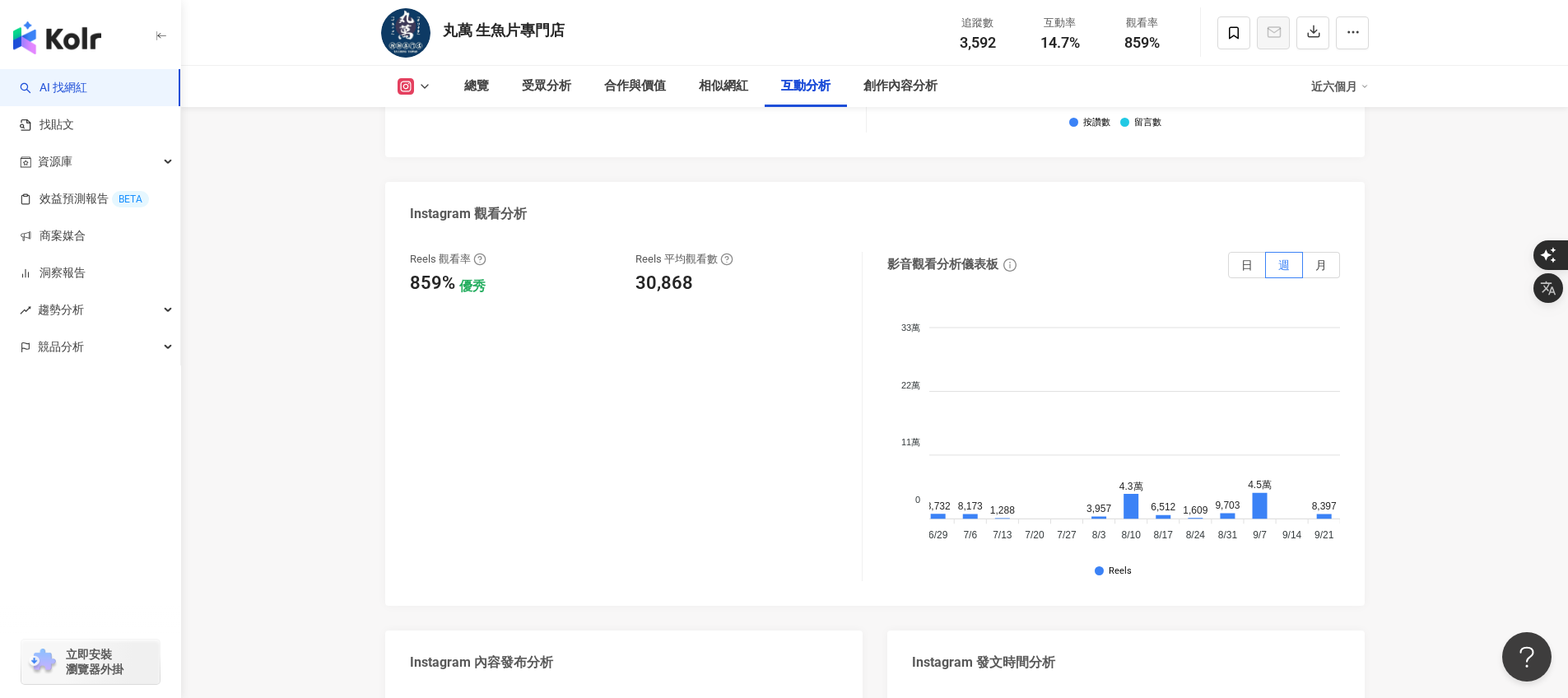
scroll to position [0, 495]
click at [1316, 258] on span "月" at bounding box center [1320, 264] width 11 height 13
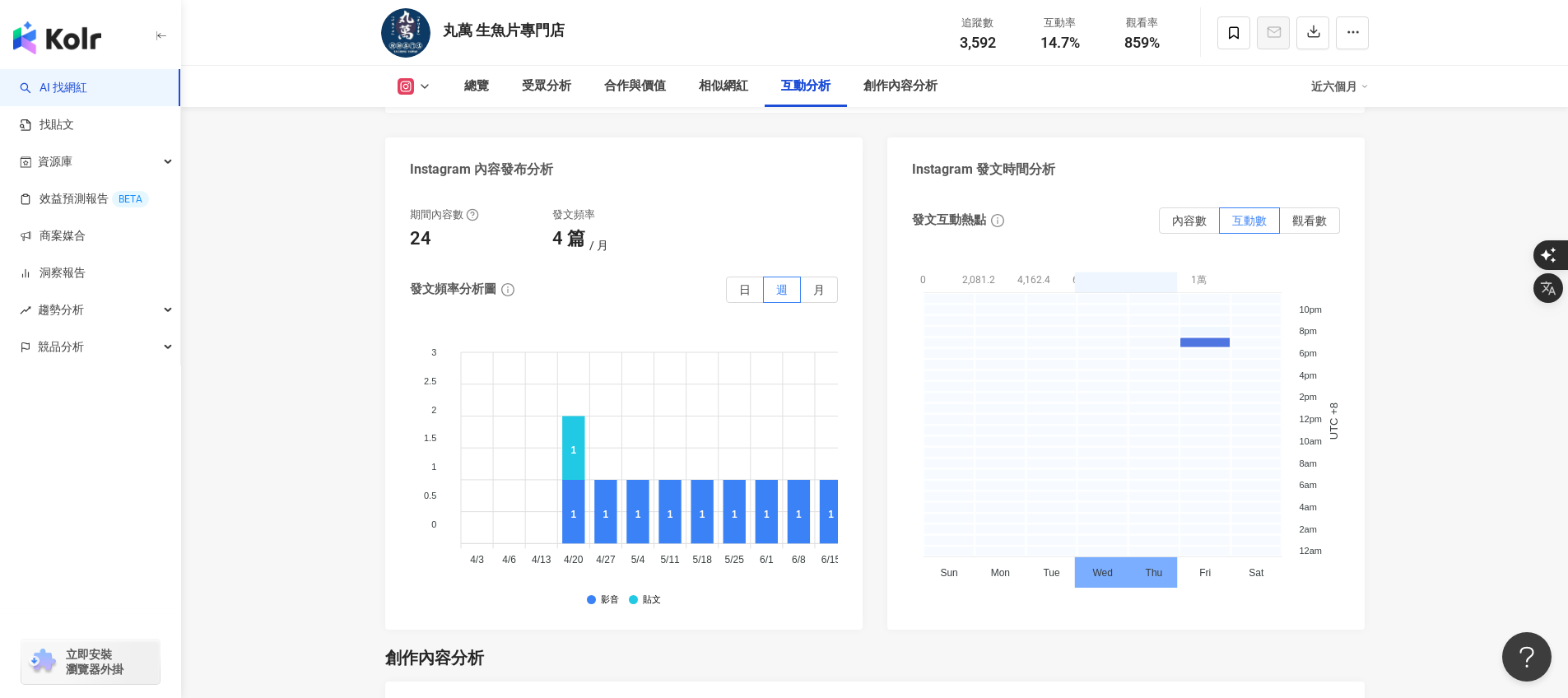
scroll to position [4200, 0]
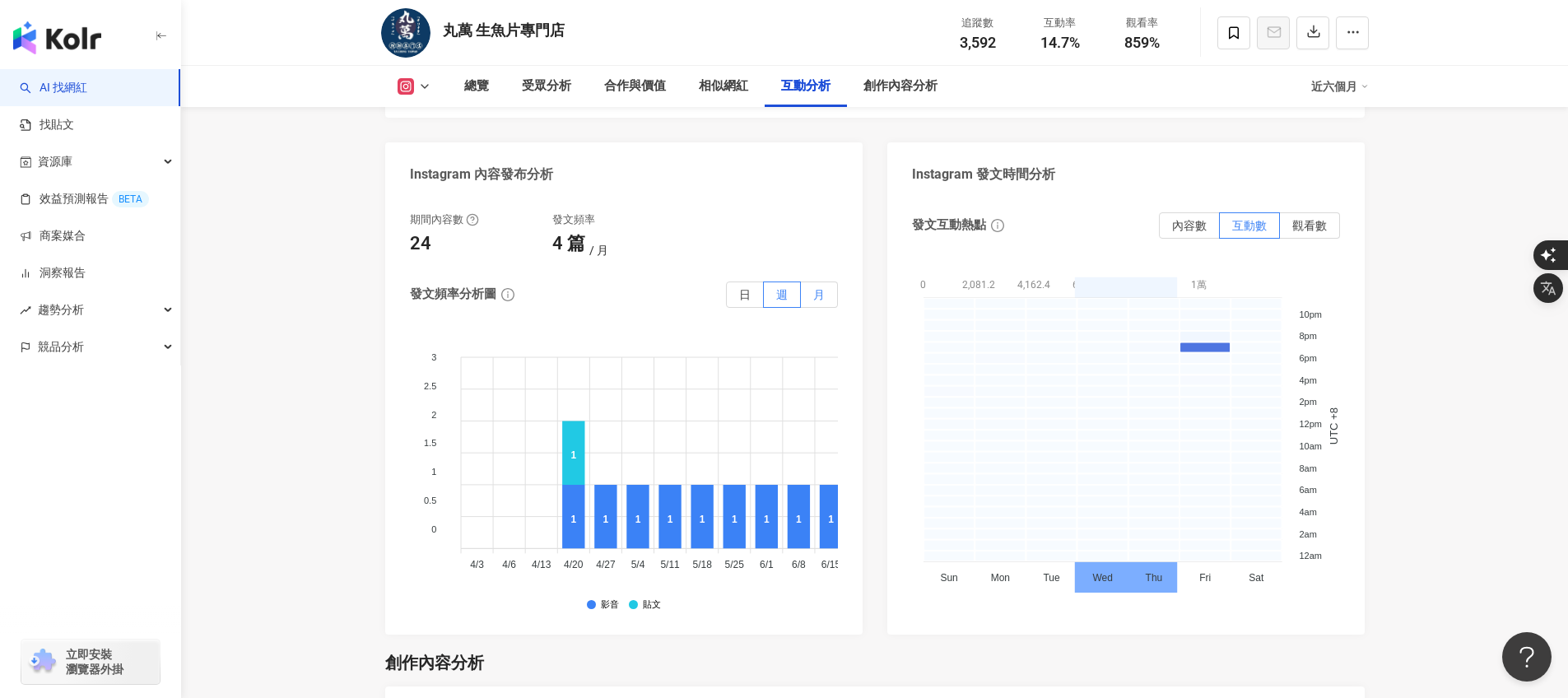
click at [821, 292] on span "月" at bounding box center [818, 294] width 11 height 13
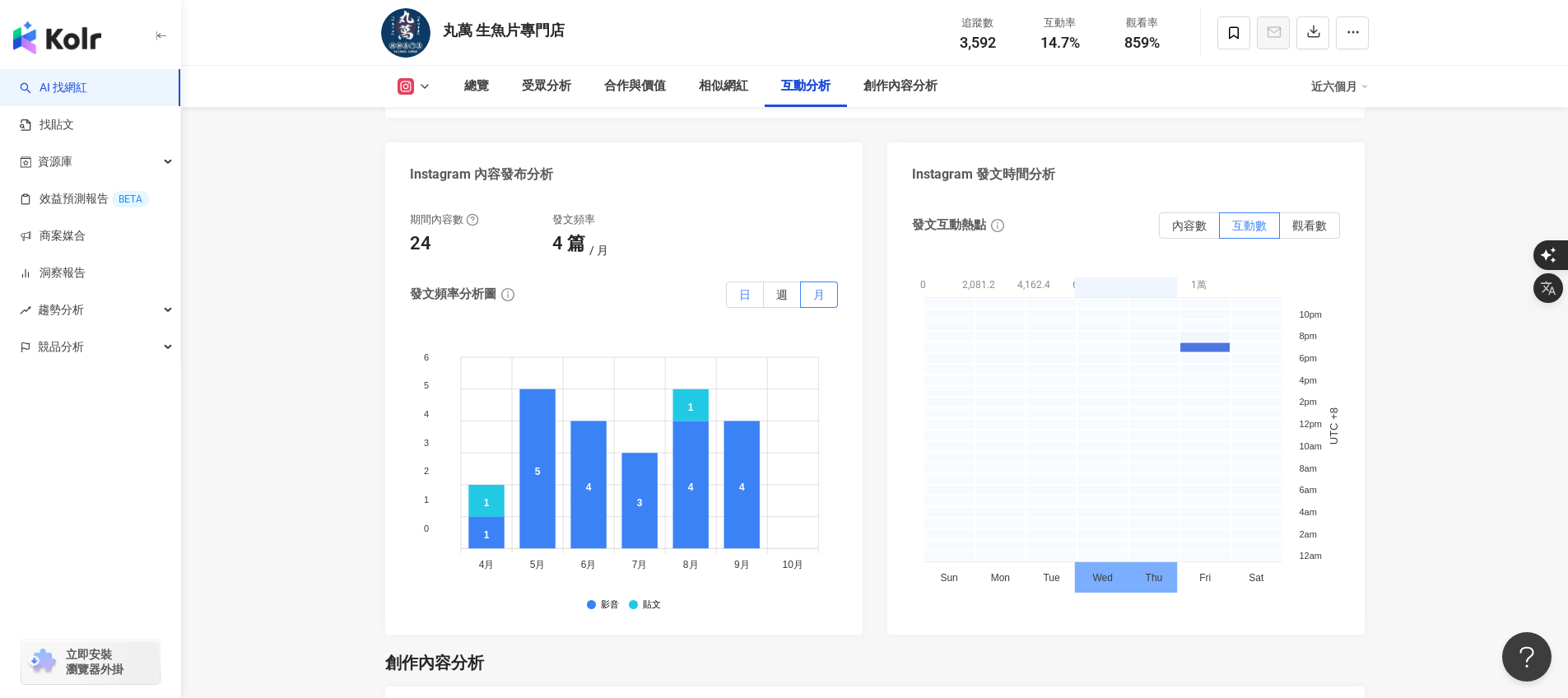
click at [733, 296] on label "日" at bounding box center [745, 295] width 38 height 26
click at [791, 296] on label "週" at bounding box center [782, 295] width 37 height 26
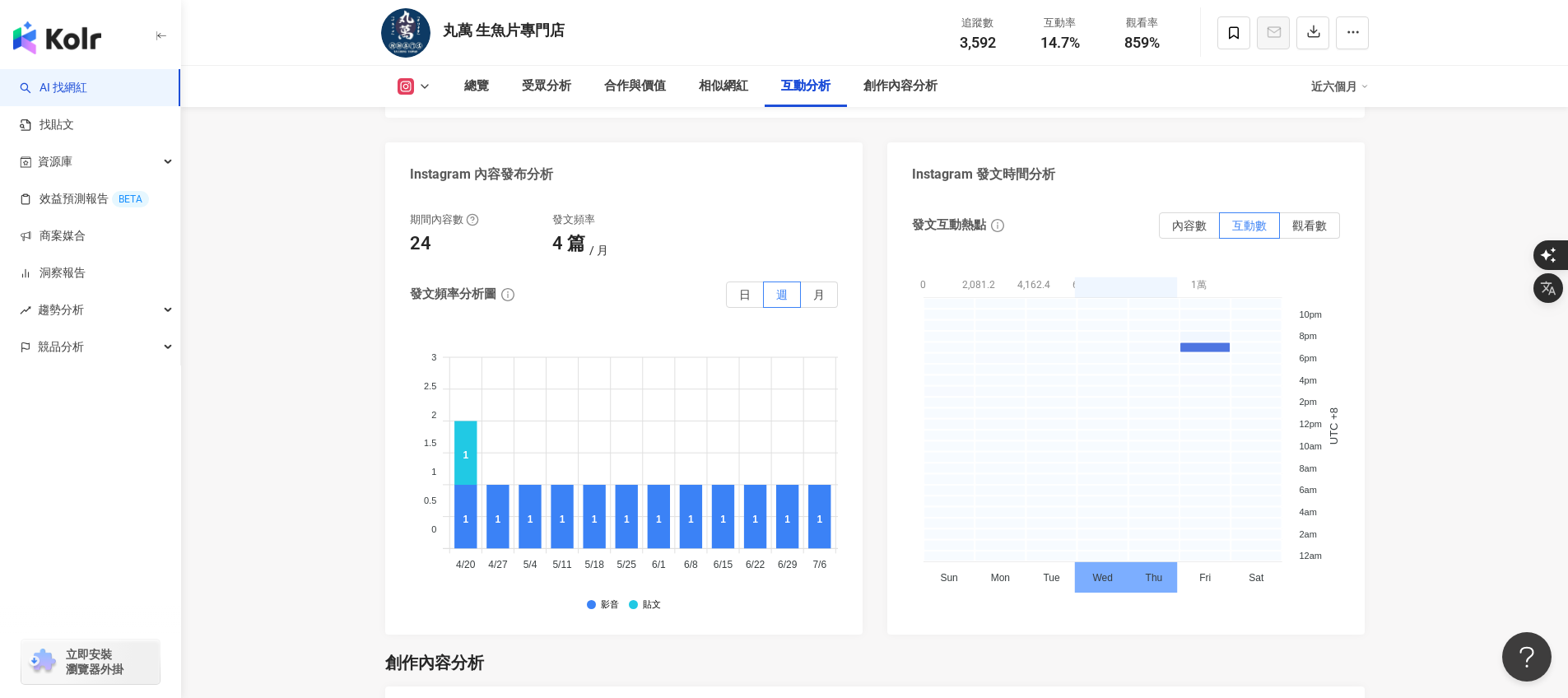
scroll to position [0, 109]
click at [1286, 226] on label "觀看數" at bounding box center [1310, 225] width 60 height 26
click at [1247, 220] on span "互動數" at bounding box center [1250, 225] width 35 height 13
click at [1193, 226] on span "內容數" at bounding box center [1190, 225] width 35 height 13
click at [1287, 226] on label "觀看數" at bounding box center [1310, 225] width 60 height 26
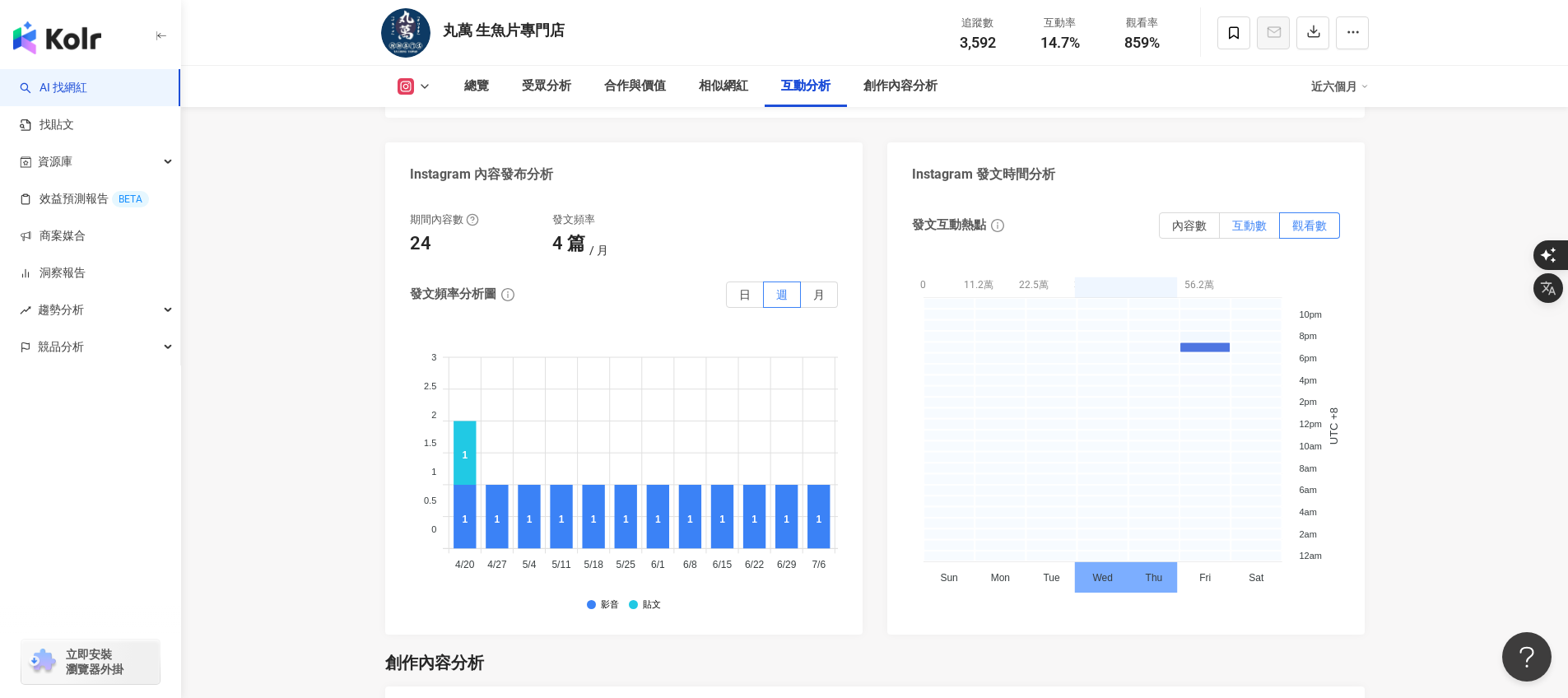
click at [1233, 224] on span "互動數" at bounding box center [1250, 225] width 35 height 13
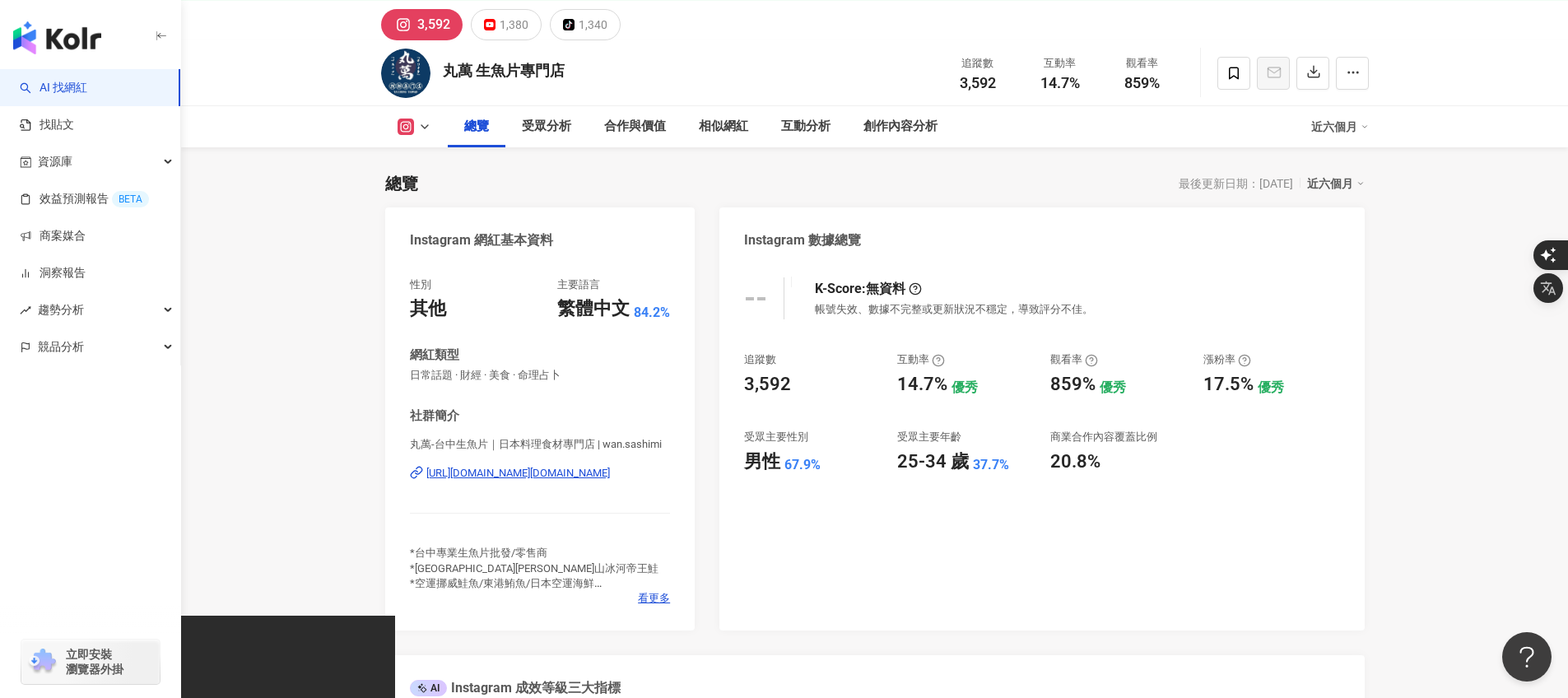
scroll to position [0, 0]
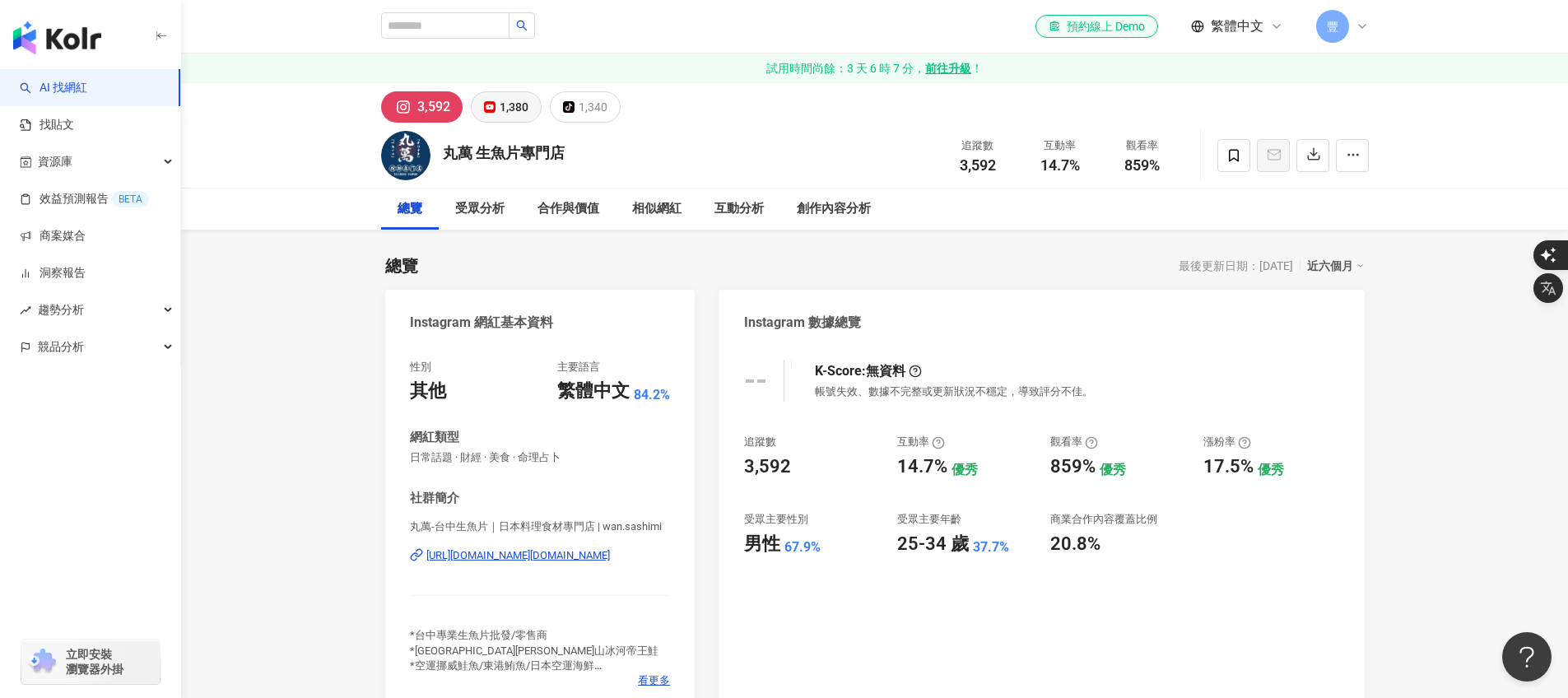
click at [503, 116] on div "1,380" at bounding box center [513, 107] width 29 height 23
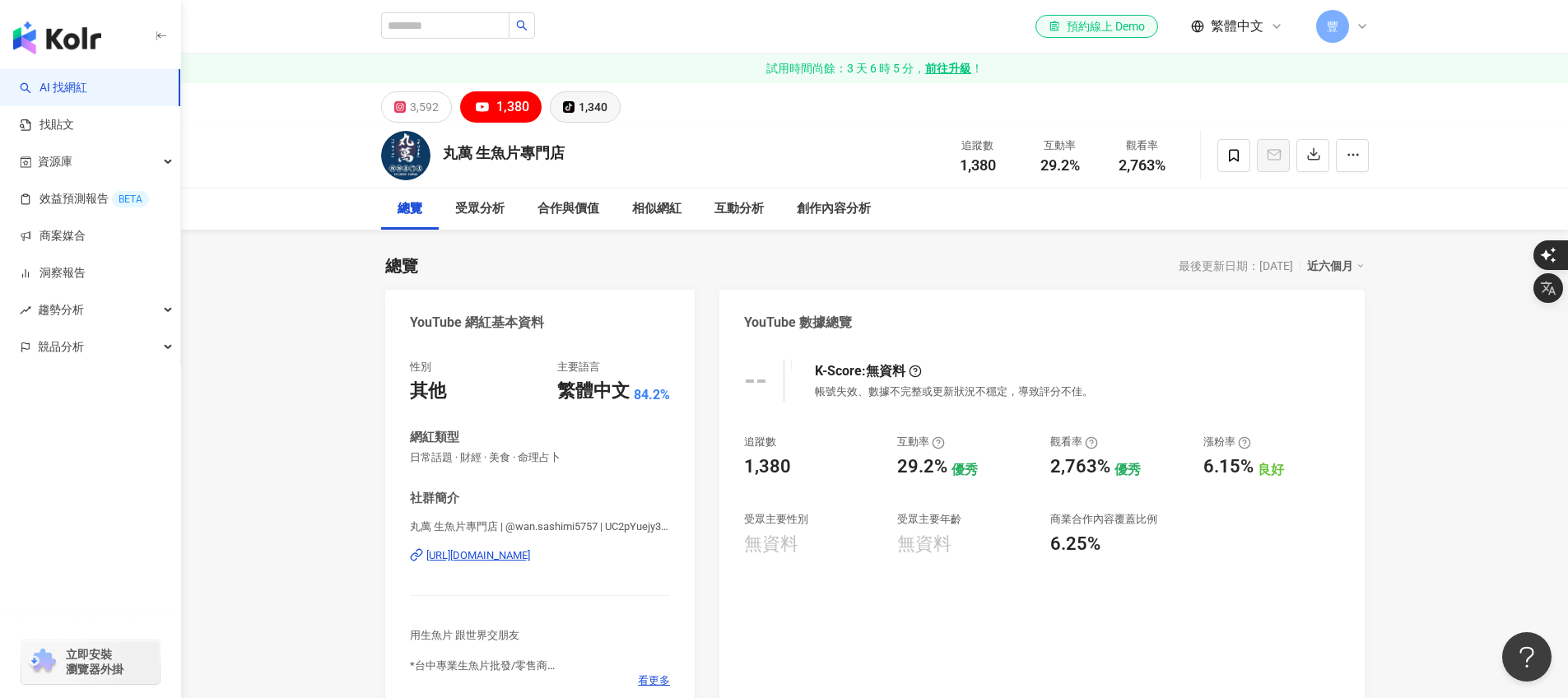
click at [611, 106] on button "tiktok-icon 1,340" at bounding box center [584, 107] width 70 height 31
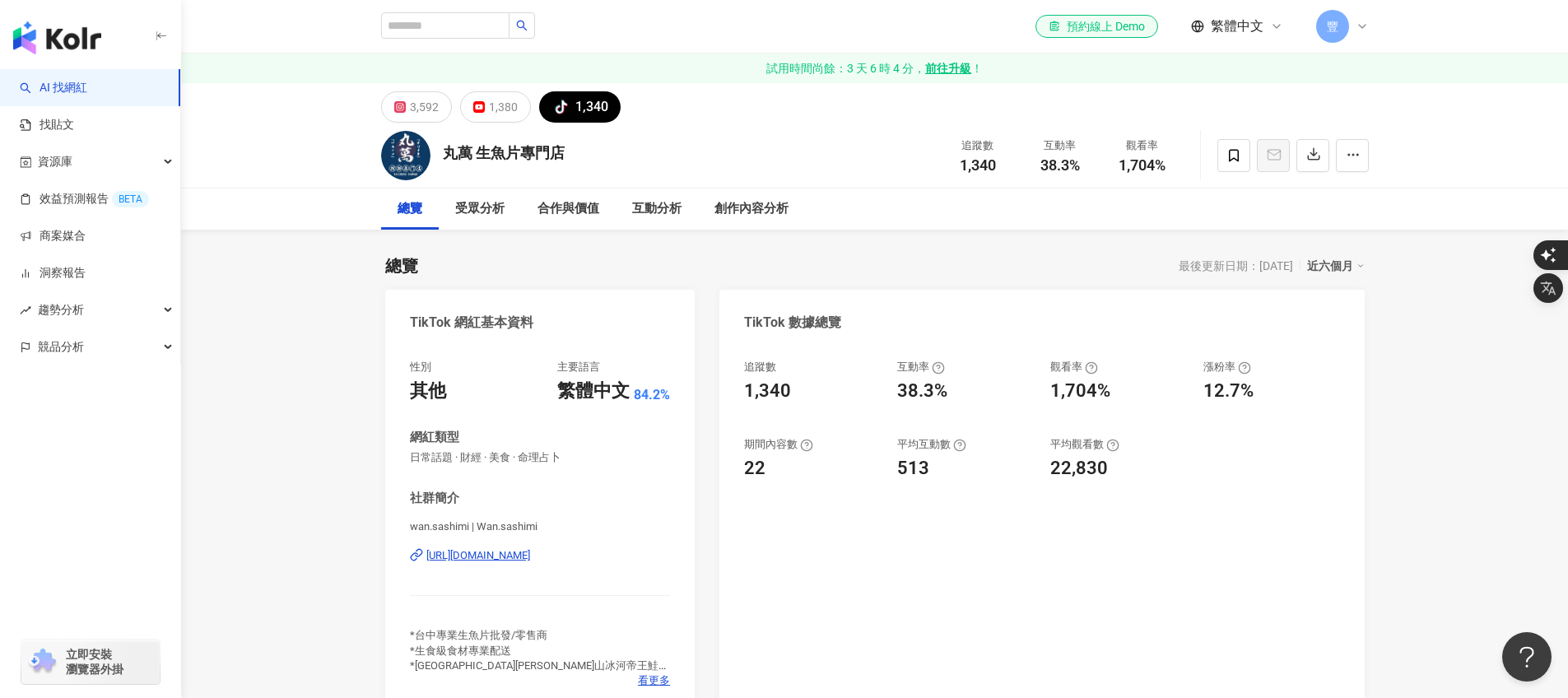
click at [410, 156] on img at bounding box center [405, 155] width 50 height 50
click at [453, 36] on input "search" at bounding box center [445, 25] width 129 height 26
click at [1229, 163] on span at bounding box center [1234, 156] width 33 height 33
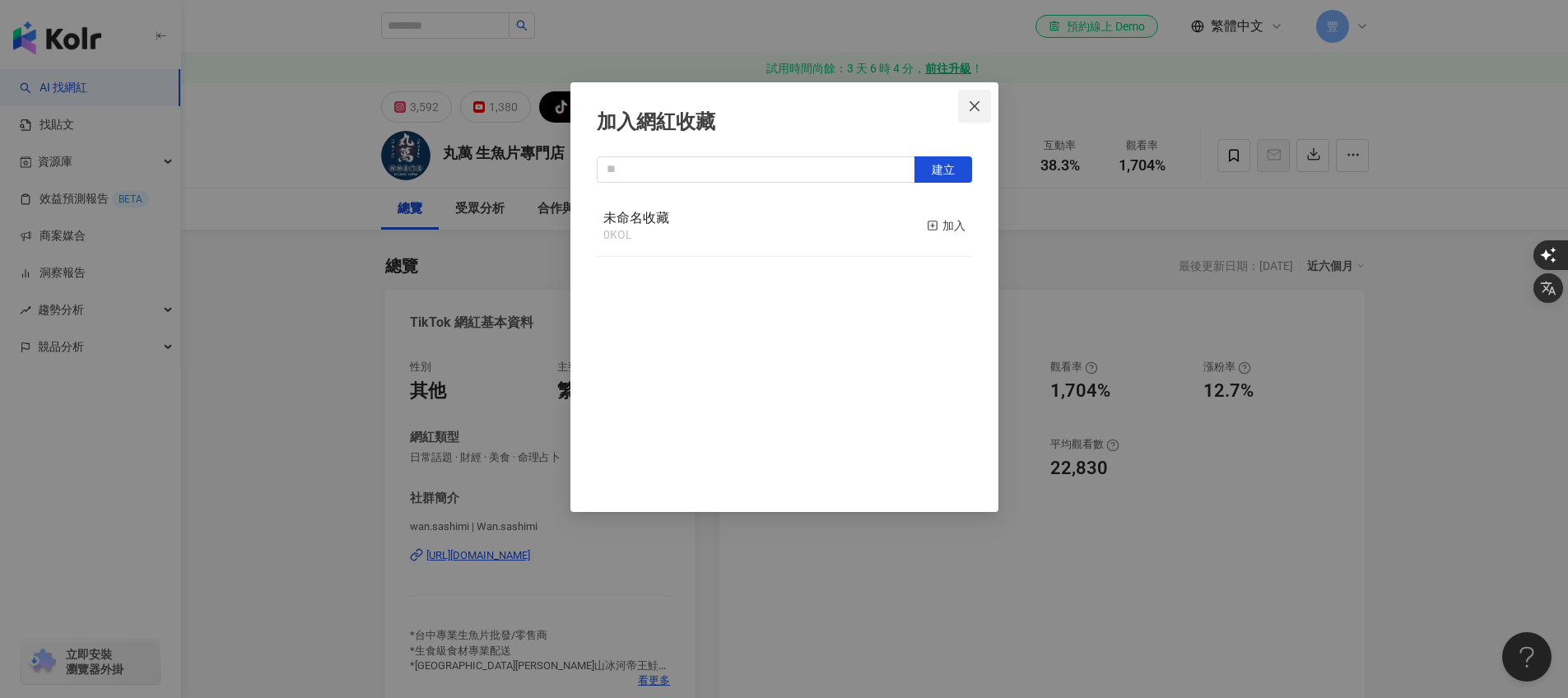
click at [971, 113] on button "Close" at bounding box center [975, 106] width 33 height 33
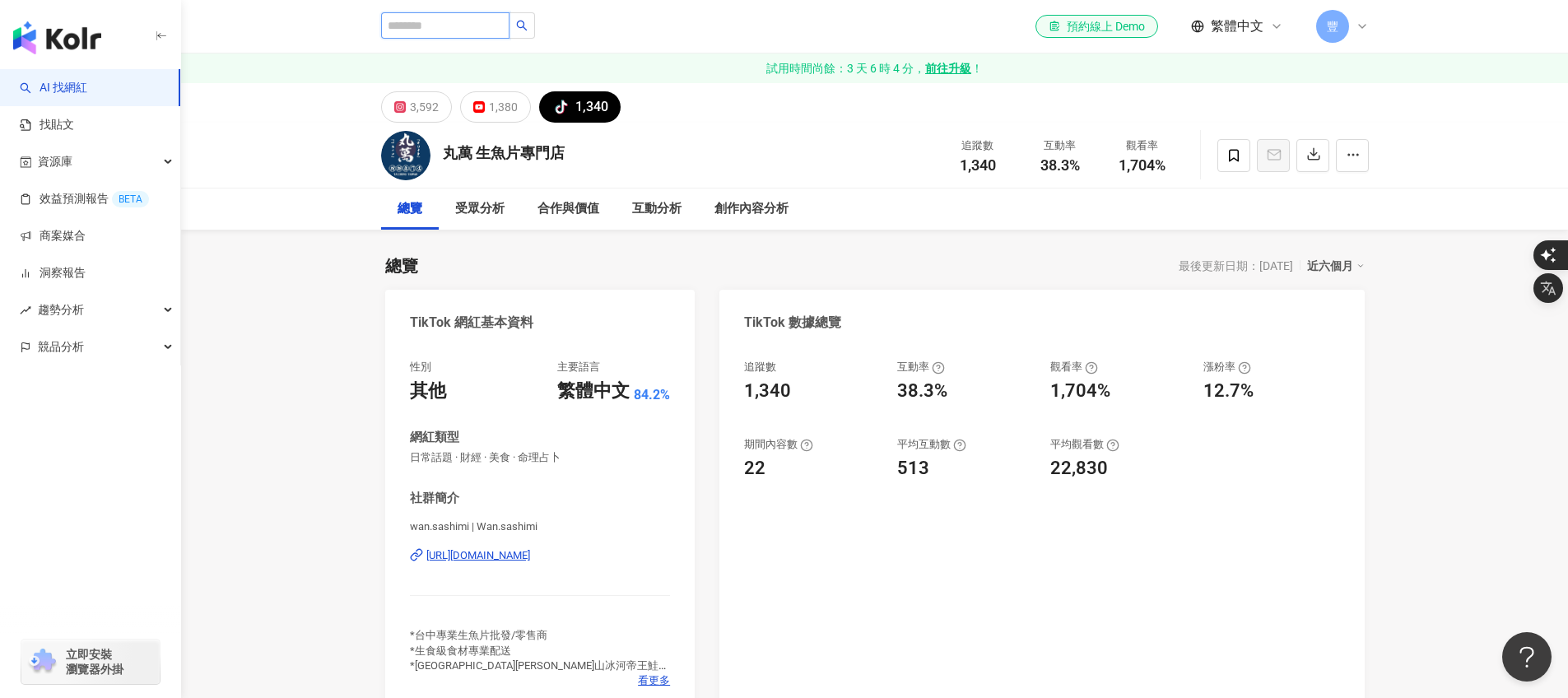
click at [464, 29] on input "search" at bounding box center [445, 25] width 129 height 26
type input "**"
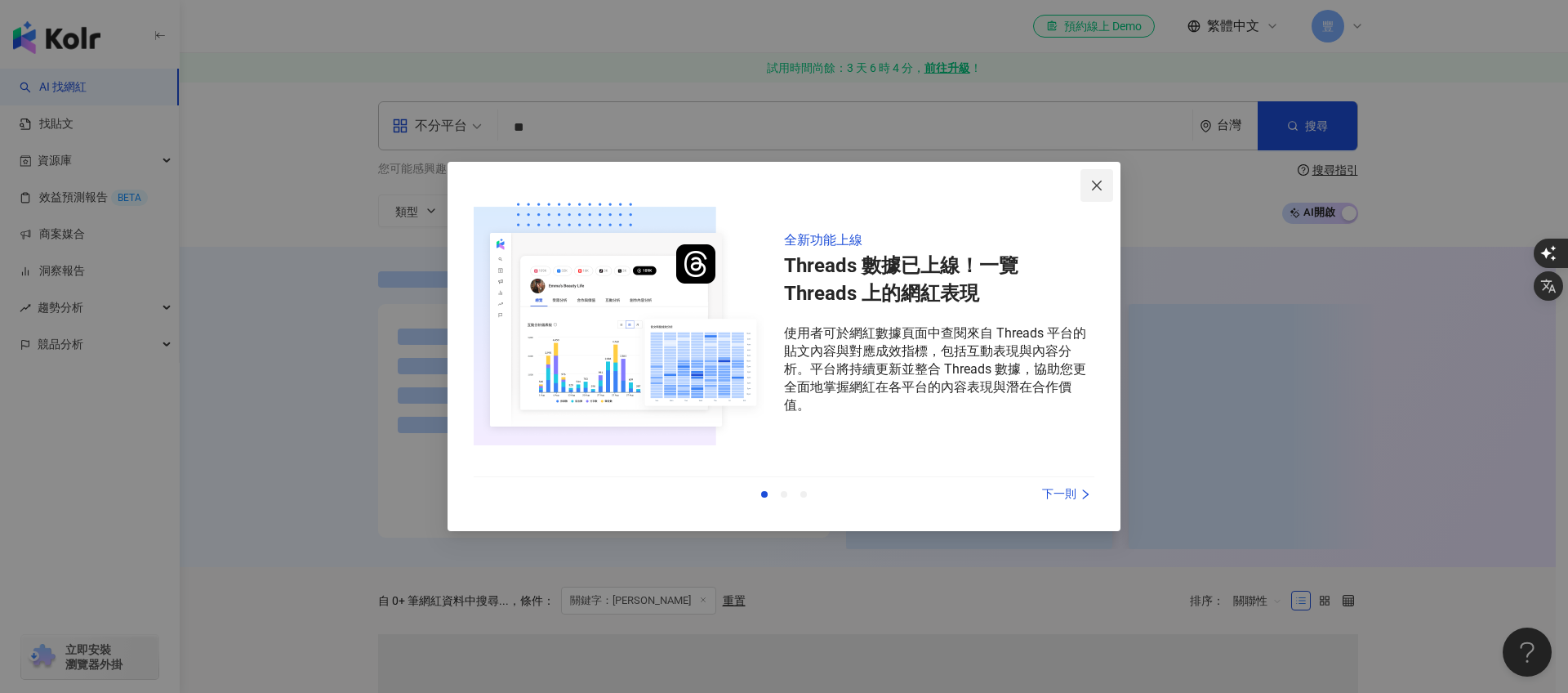
click at [1092, 180] on icon "close" at bounding box center [1096, 185] width 13 height 13
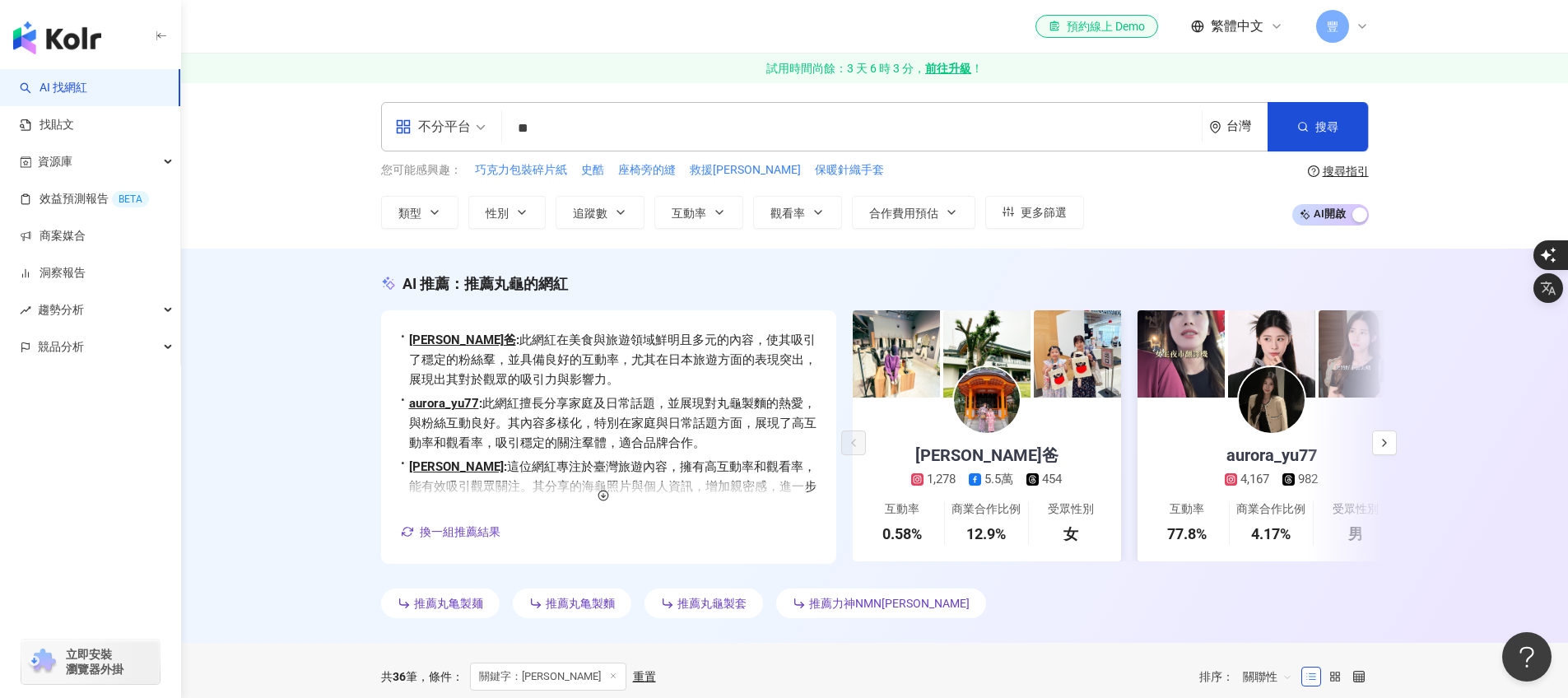
click at [610, 115] on input "**" at bounding box center [851, 129] width 686 height 31
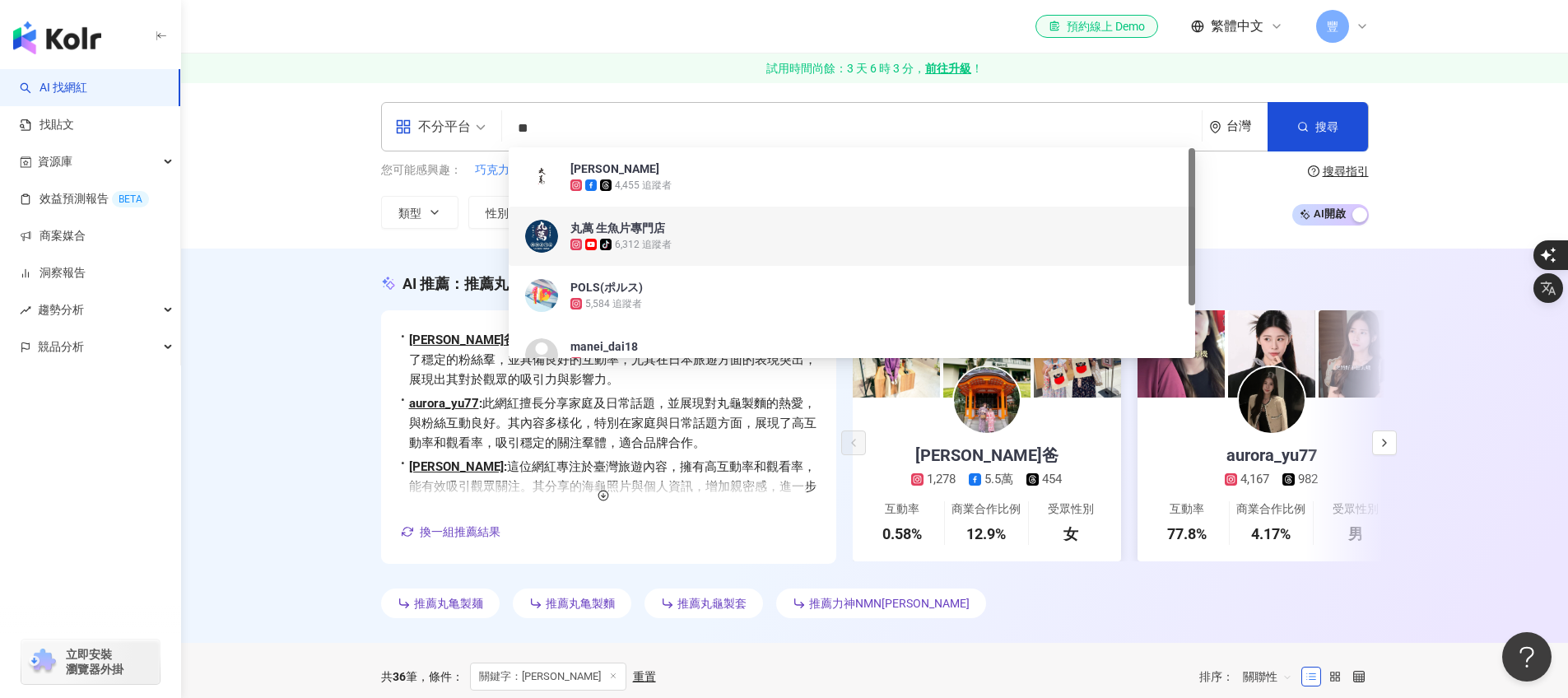
scroll to position [1, 0]
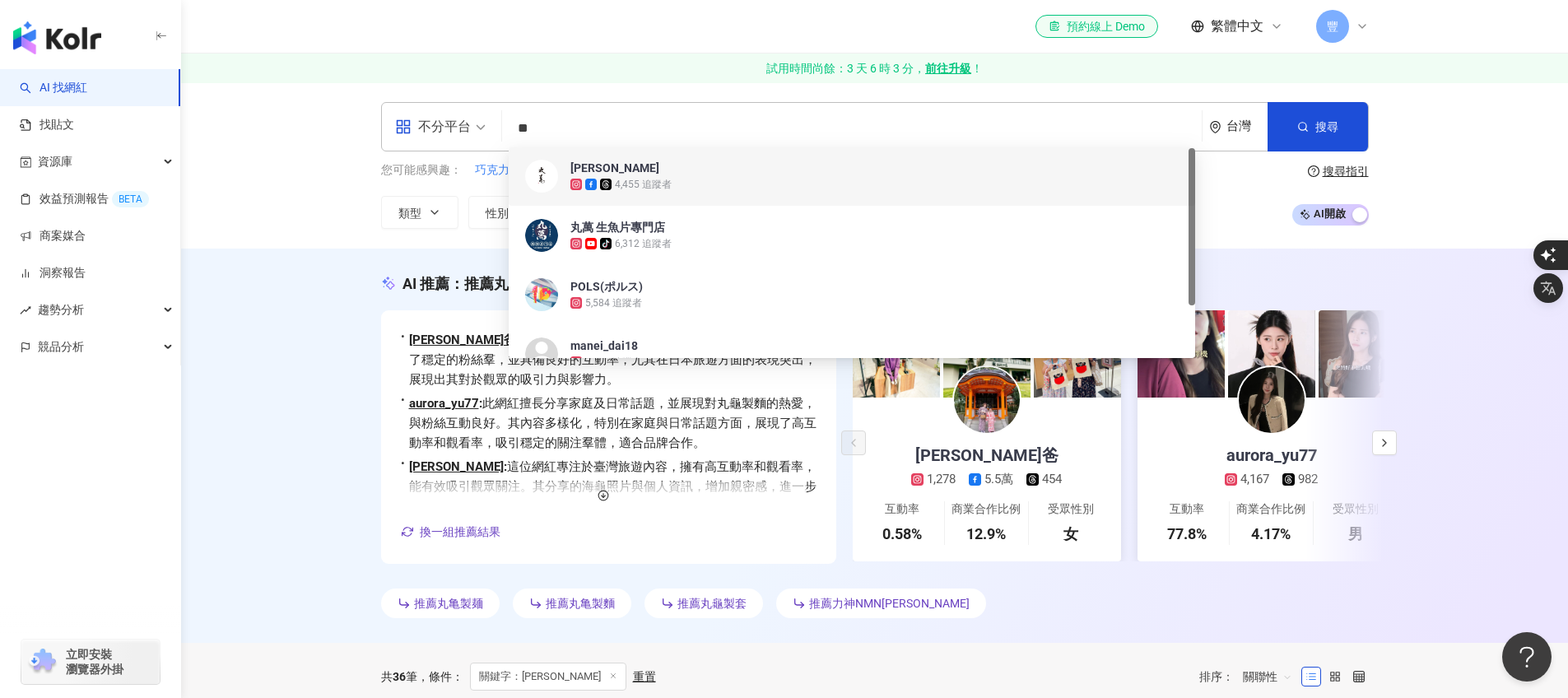
click at [577, 121] on input "**" at bounding box center [851, 129] width 686 height 31
click at [462, 124] on div "不分平台" at bounding box center [432, 127] width 76 height 26
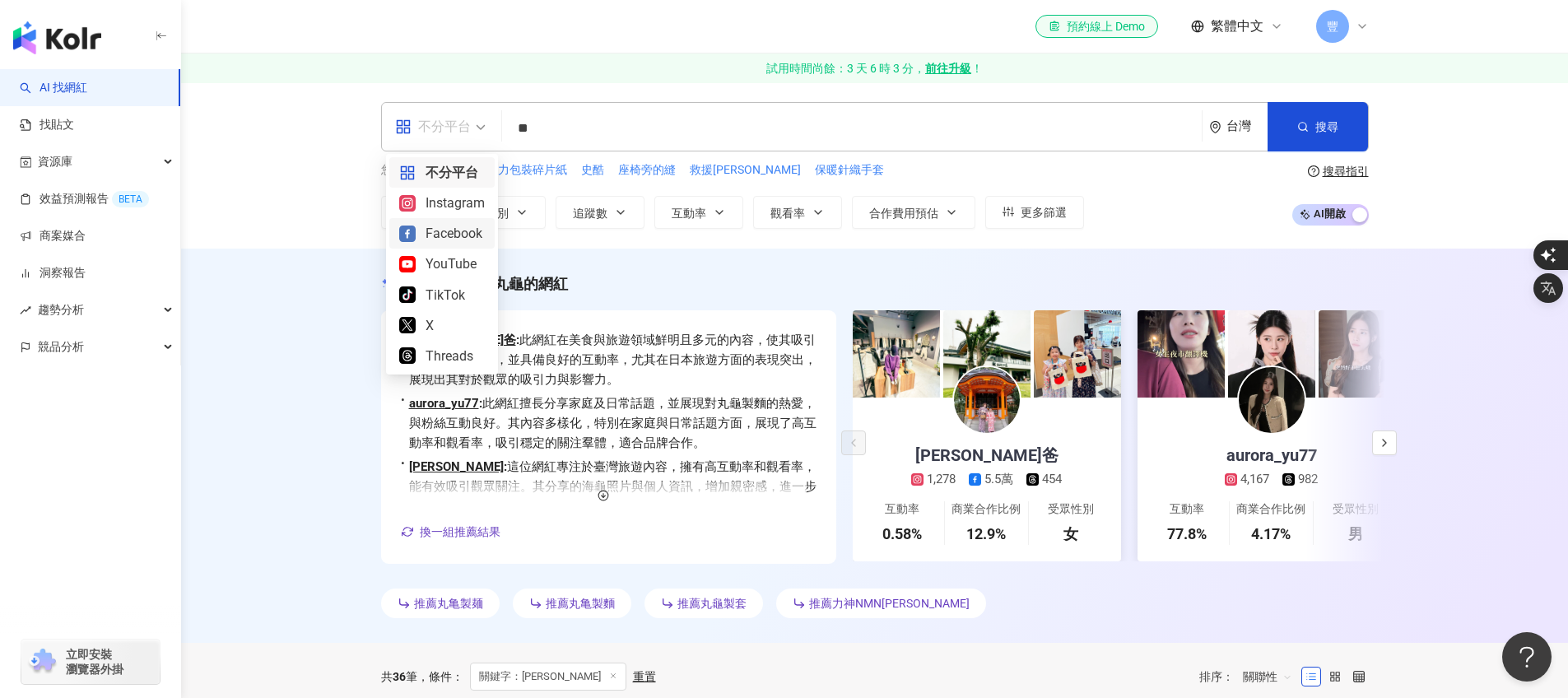
click at [445, 239] on div "Facebook" at bounding box center [442, 233] width 85 height 21
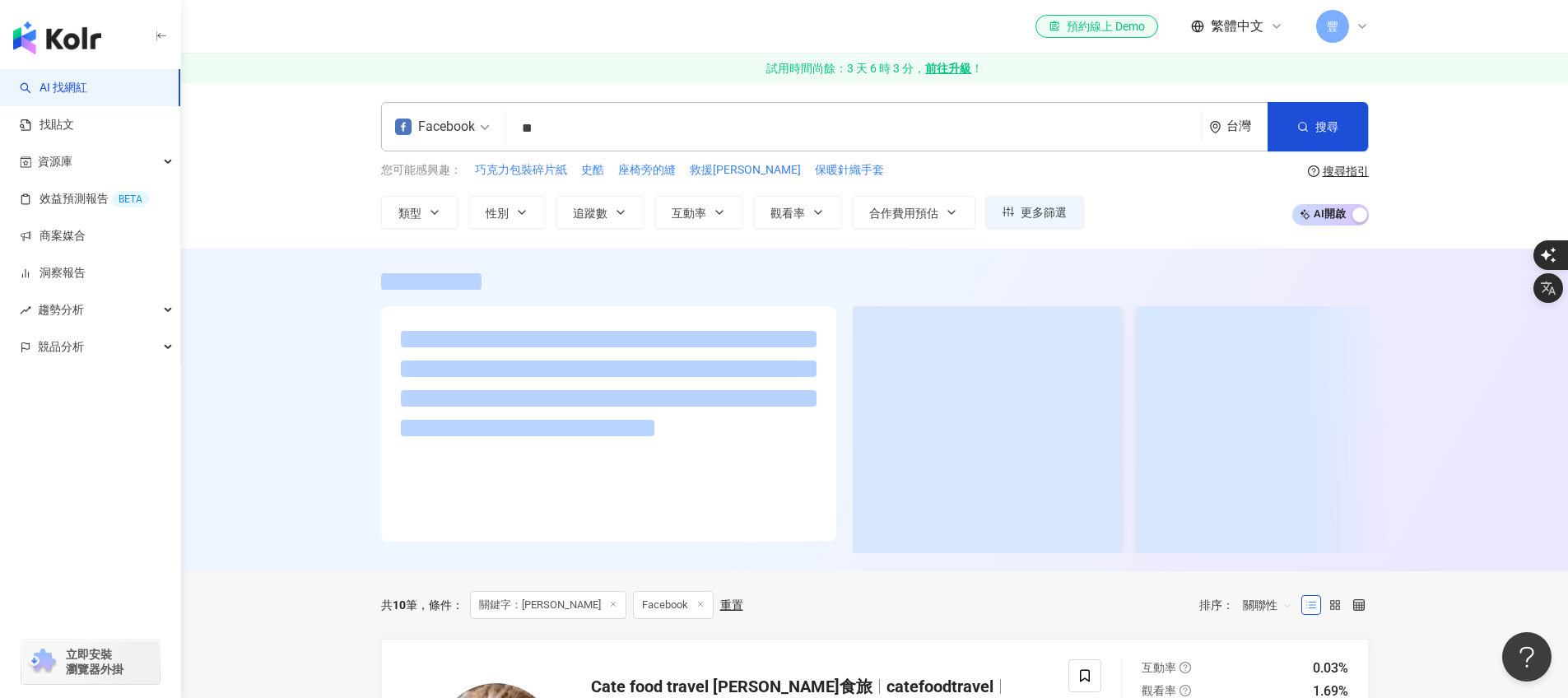
click at [567, 121] on input "**" at bounding box center [854, 129] width 683 height 31
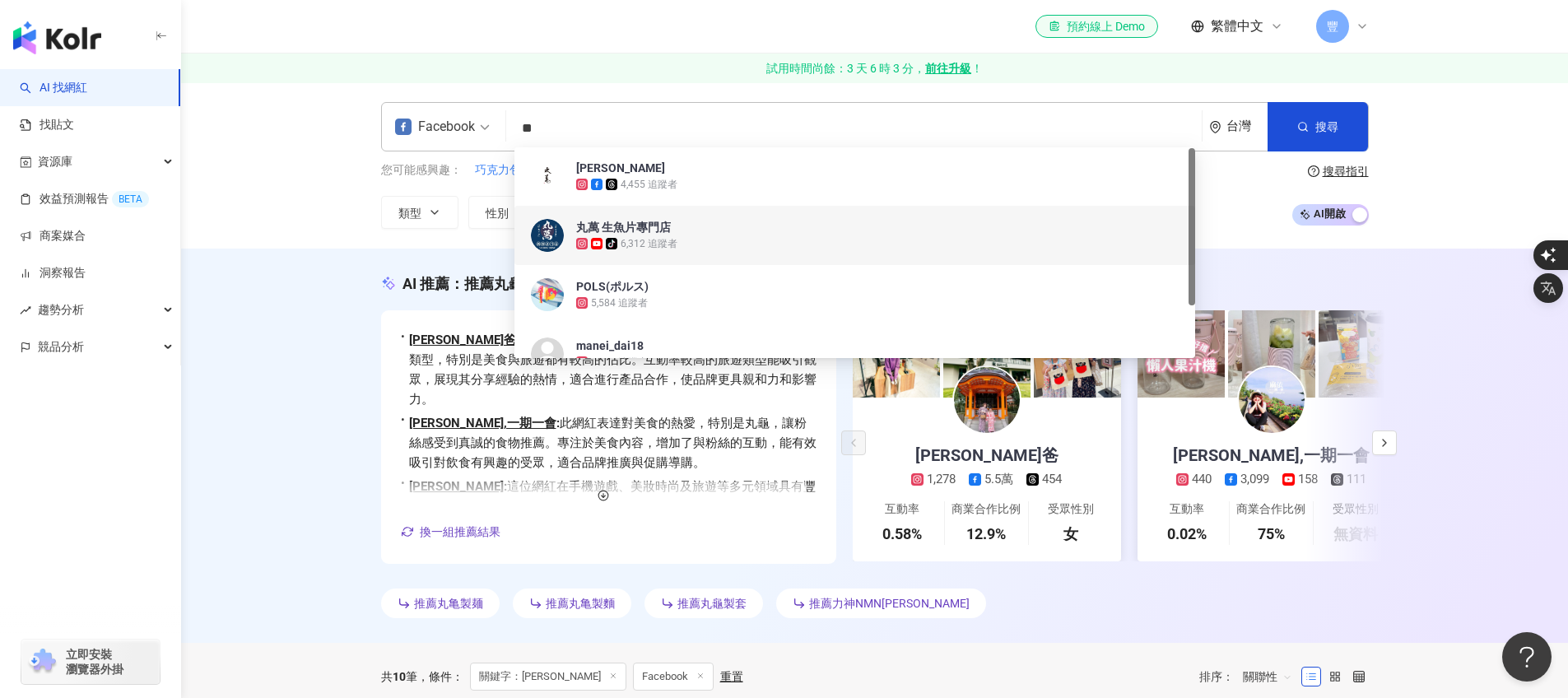
click at [591, 229] on div "丸萬 生魚片專門店" at bounding box center [624, 227] width 95 height 17
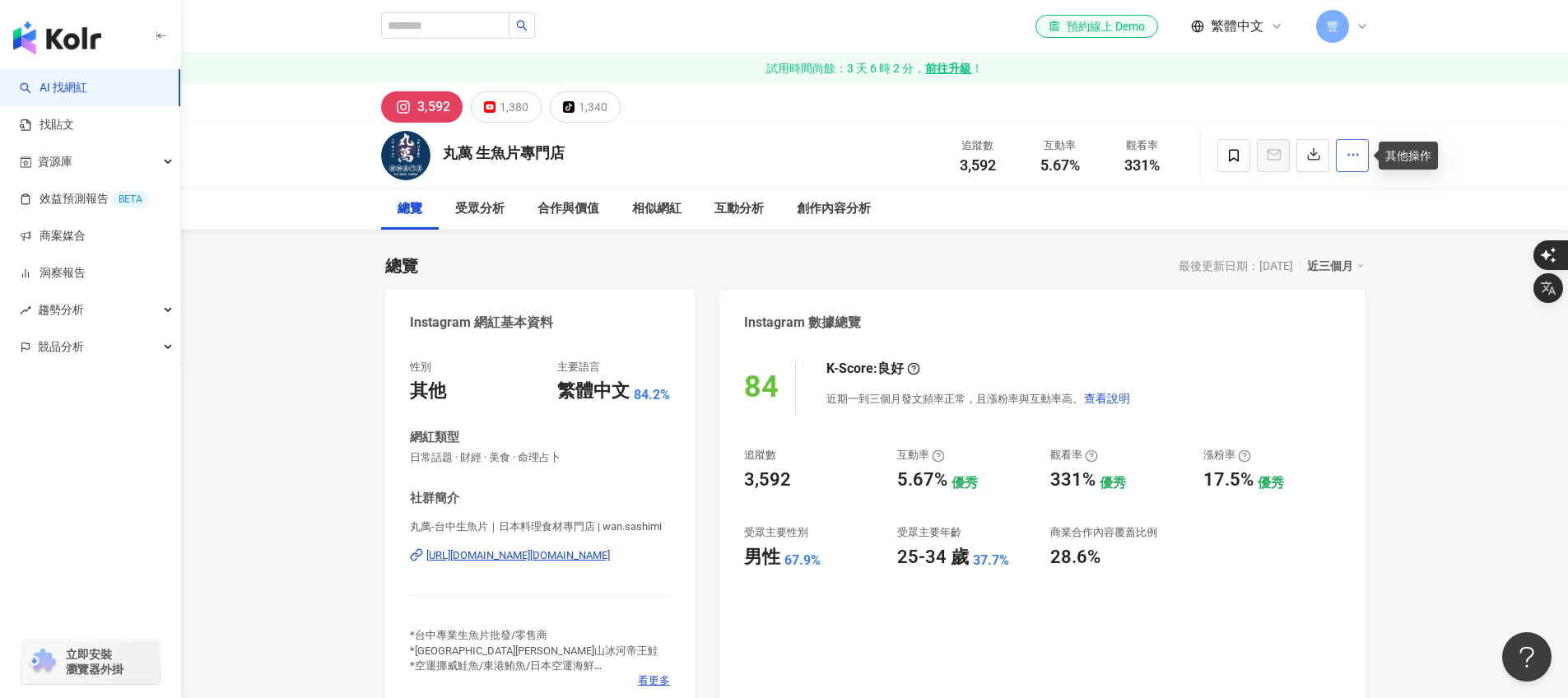
click at [1354, 152] on icon "button" at bounding box center [1352, 154] width 15 height 15
click at [1303, 274] on span "加入洞察報告" at bounding box center [1309, 268] width 92 height 18
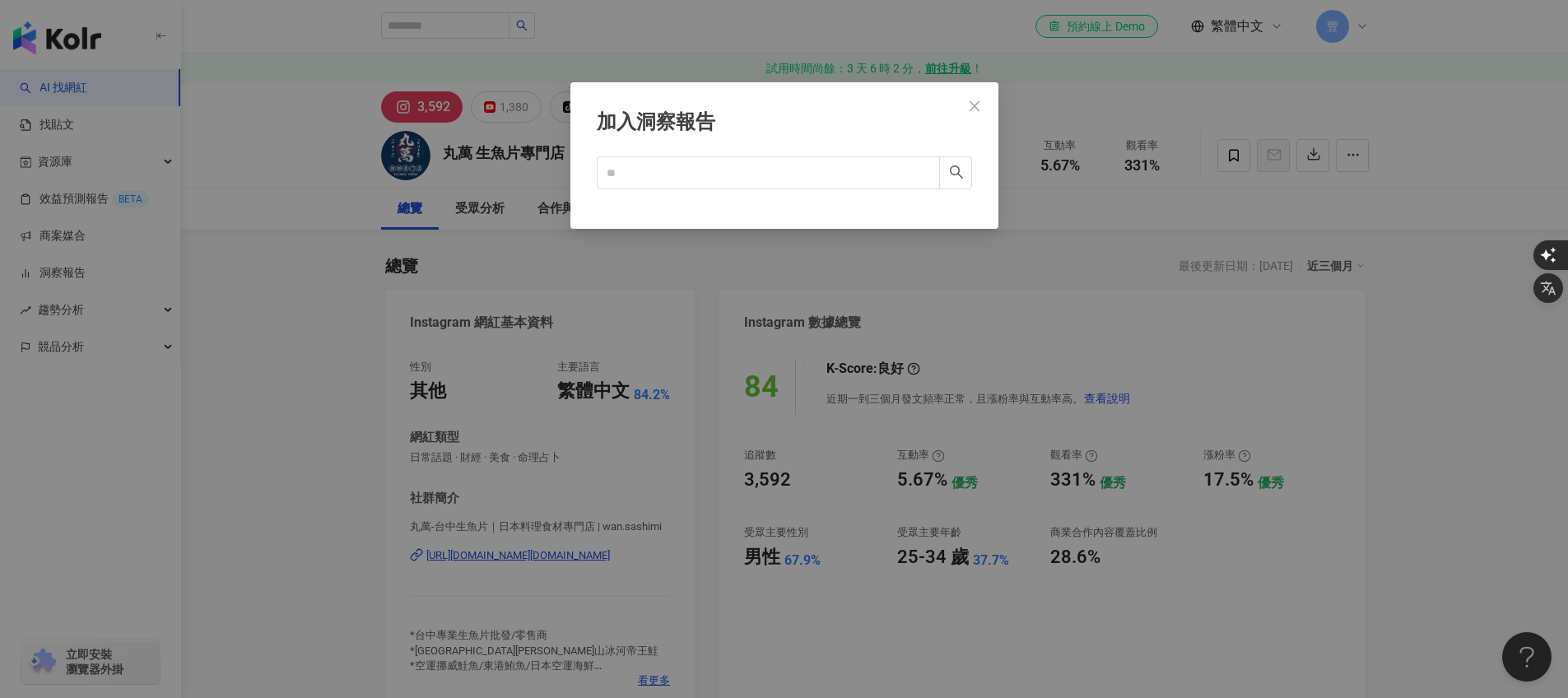
click at [954, 101] on div "加入洞察報告 Cancel OK" at bounding box center [784, 156] width 428 height 146
click at [974, 104] on icon "close" at bounding box center [974, 106] width 13 height 13
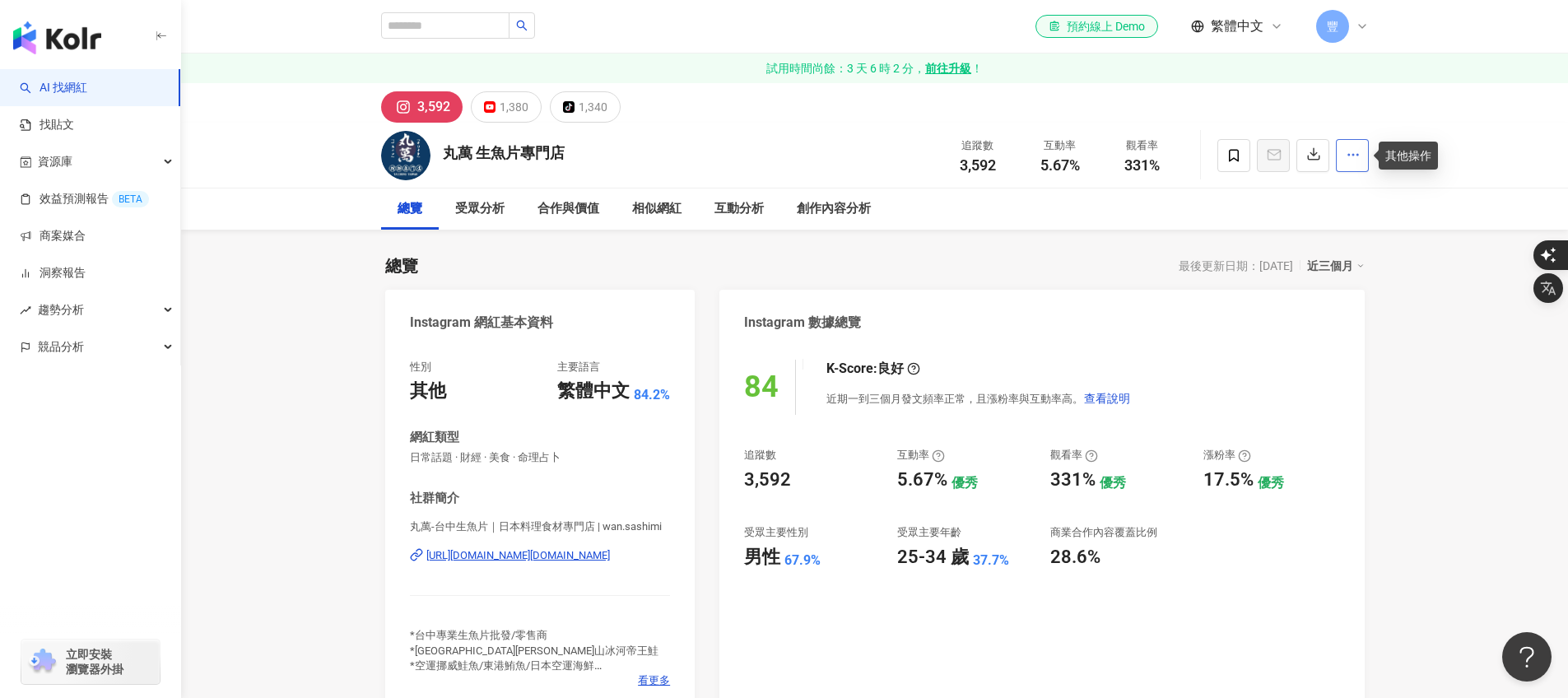
click at [1343, 161] on button "button" at bounding box center [1352, 156] width 33 height 33
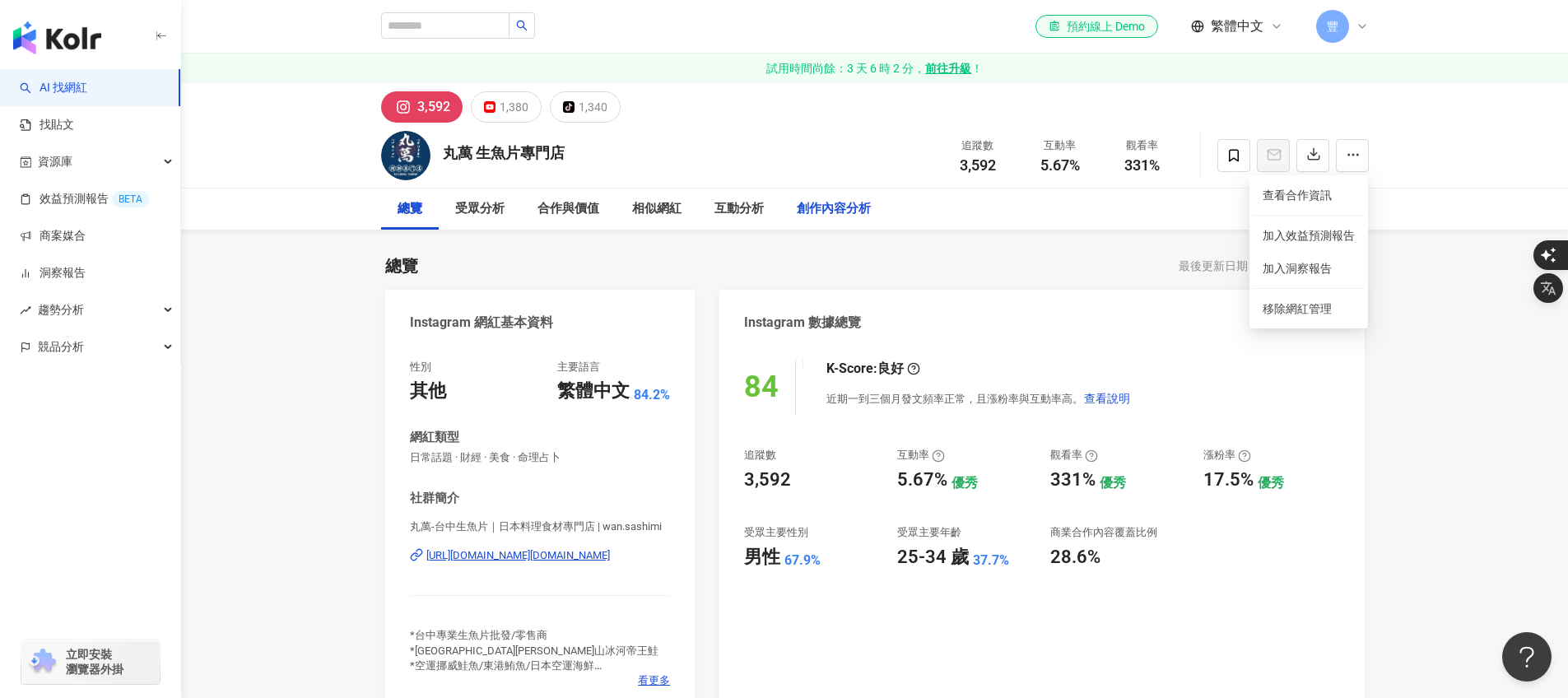
click at [819, 213] on div "創作內容分析" at bounding box center [833, 209] width 74 height 20
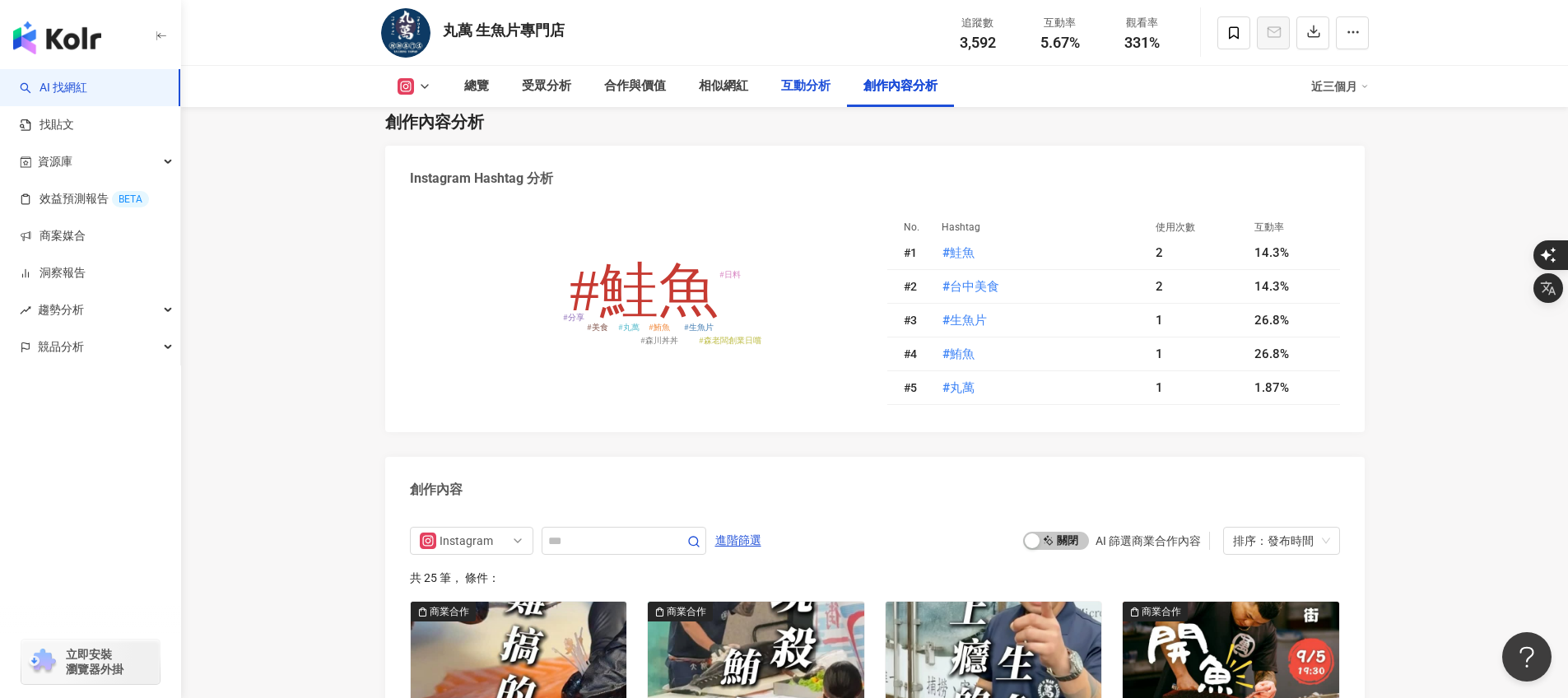
click at [796, 86] on div "互動分析" at bounding box center [805, 86] width 50 height 20
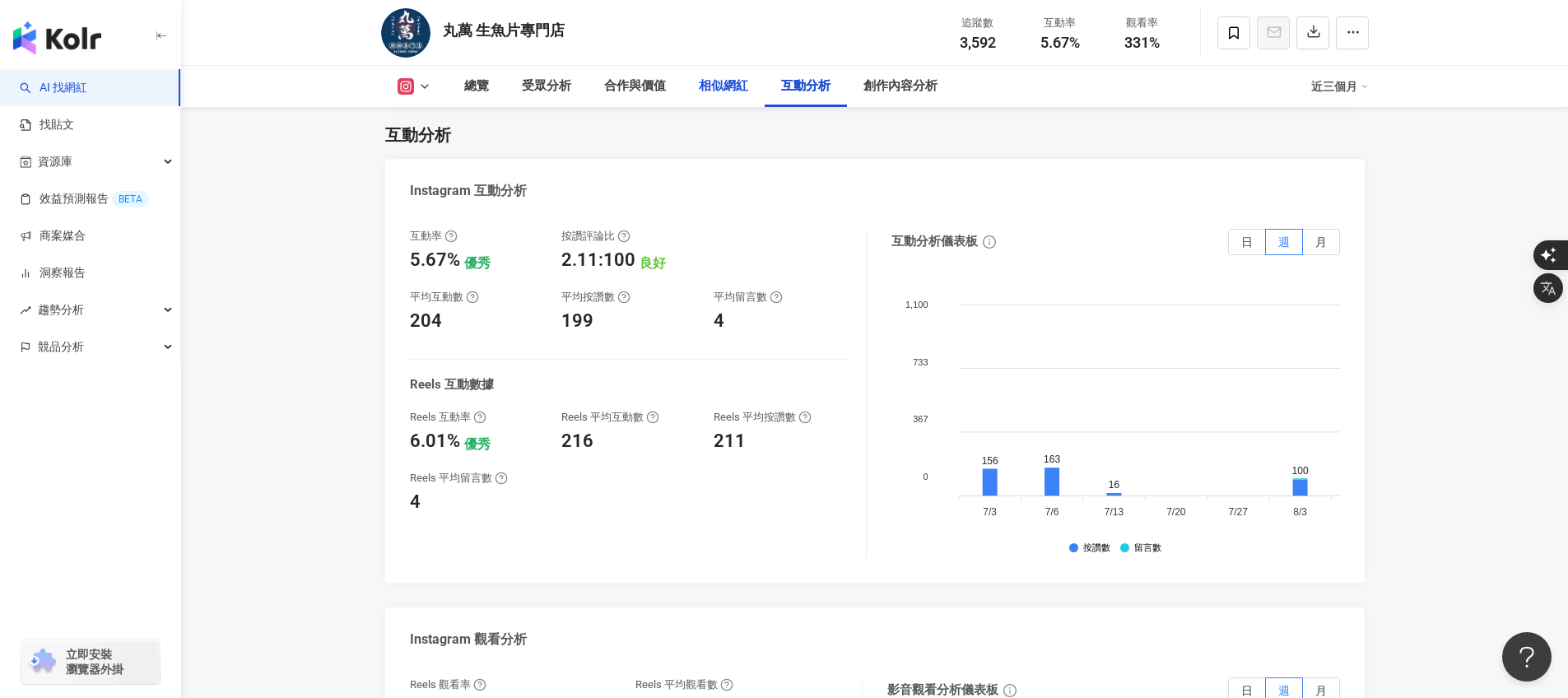
click at [704, 84] on div "相似網紅" at bounding box center [724, 86] width 50 height 20
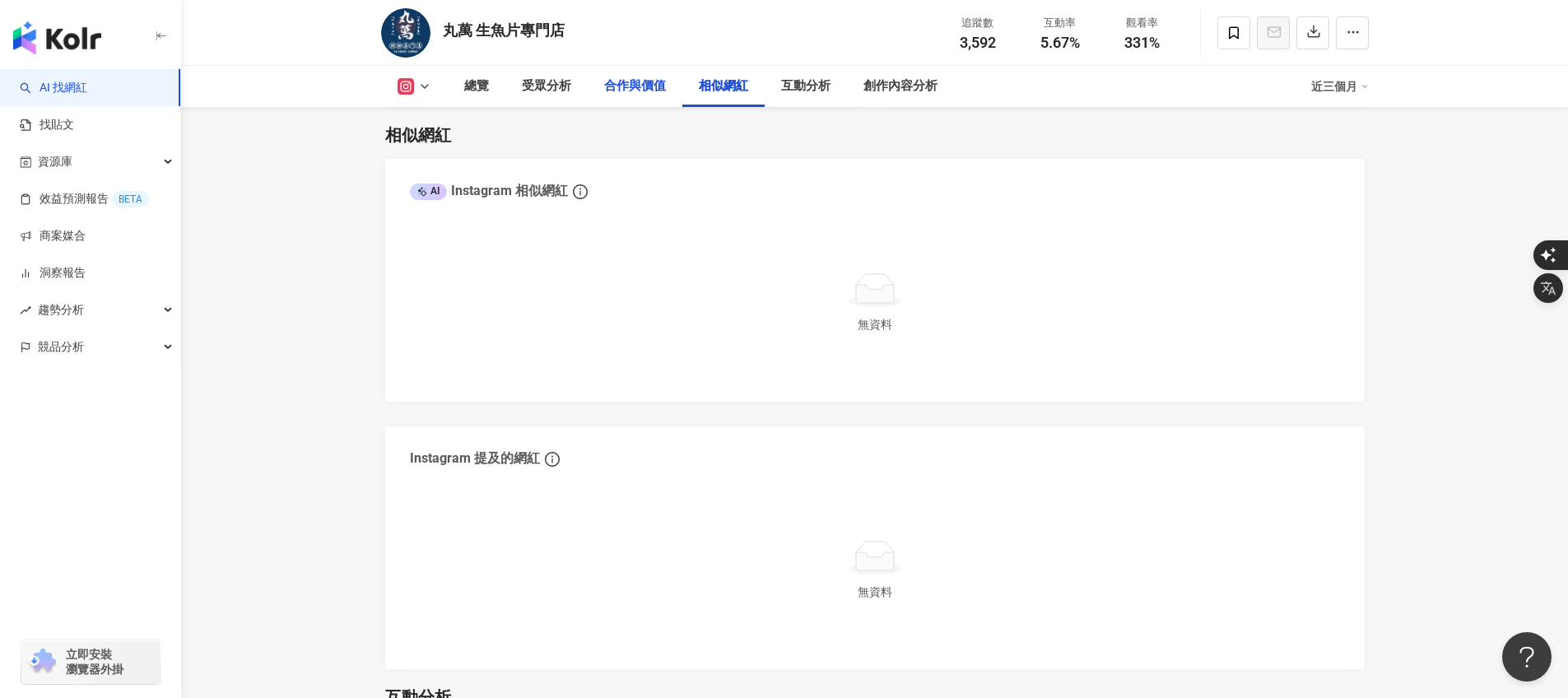
click at [604, 82] on div "合作與價值" at bounding box center [635, 86] width 62 height 20
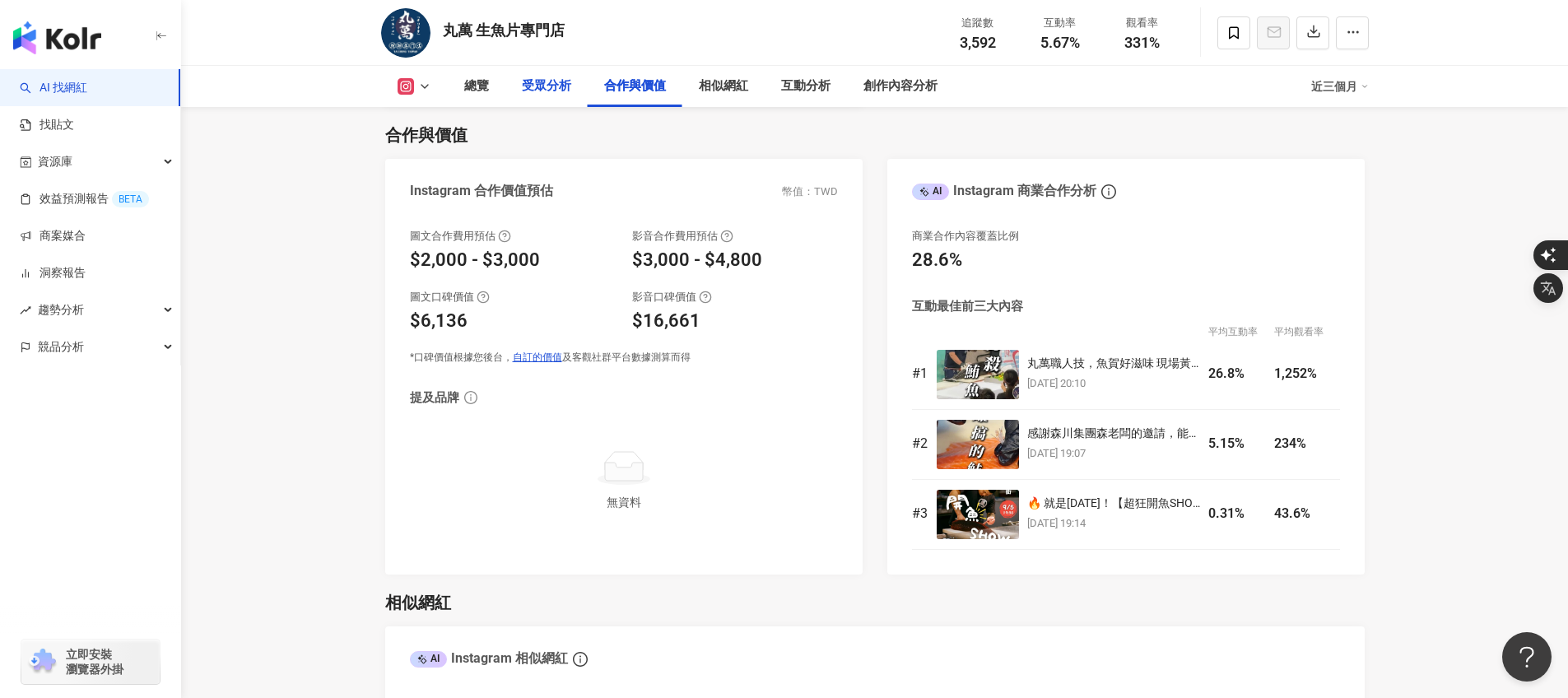
click at [541, 86] on div "受眾分析" at bounding box center [546, 86] width 50 height 20
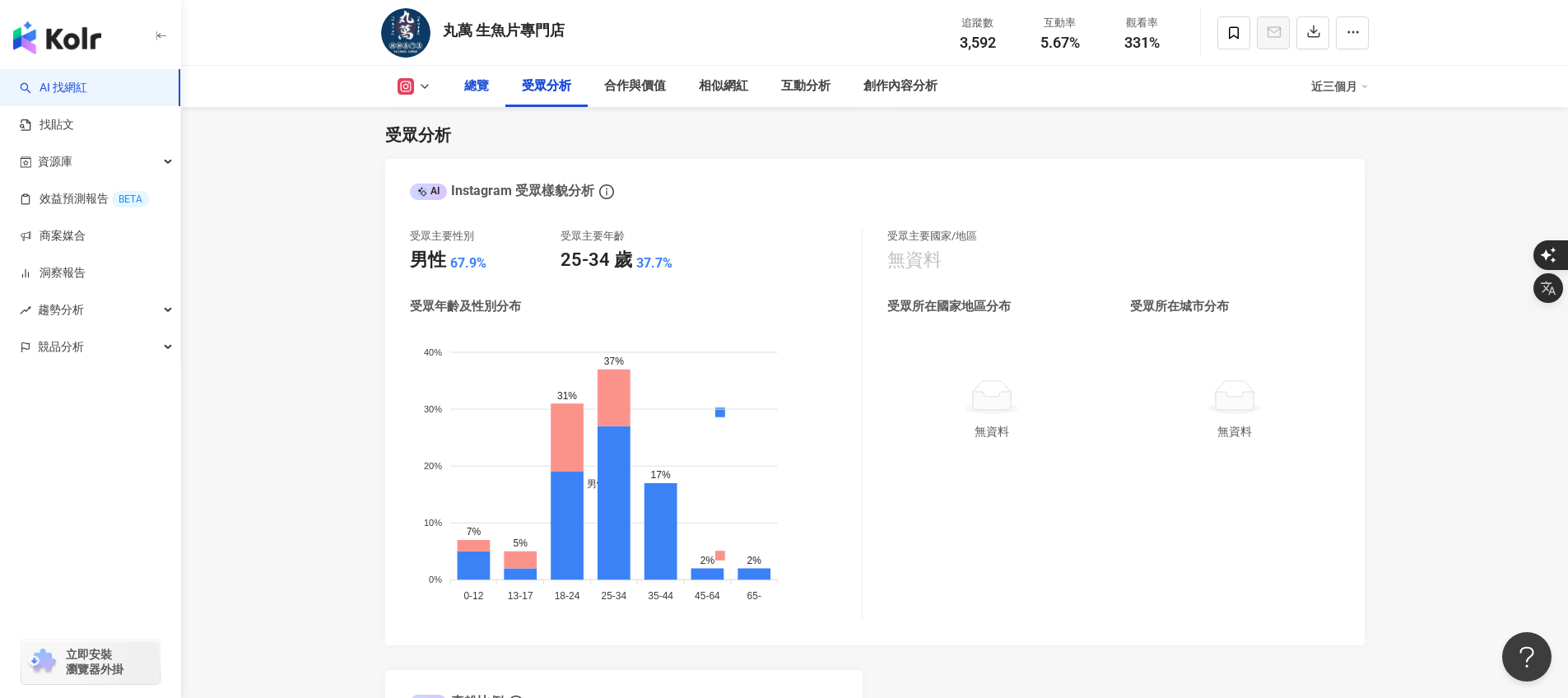
click at [488, 83] on div "總覽" at bounding box center [477, 86] width 57 height 41
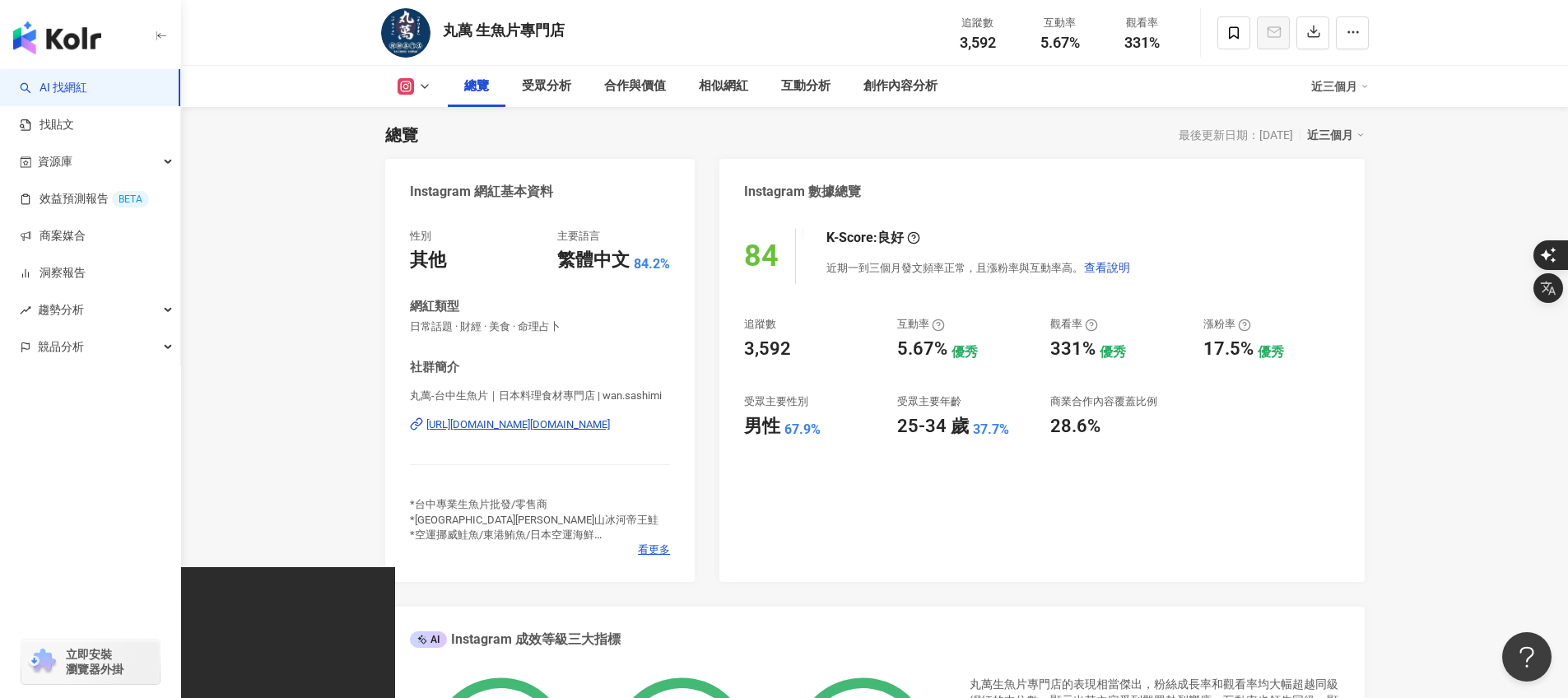
click at [404, 76] on div "總覽 受眾分析 合作與價值 相似網紅 互動分析 創作內容分析 近三個月" at bounding box center [875, 86] width 988 height 41
click at [414, 83] on button at bounding box center [414, 86] width 67 height 17
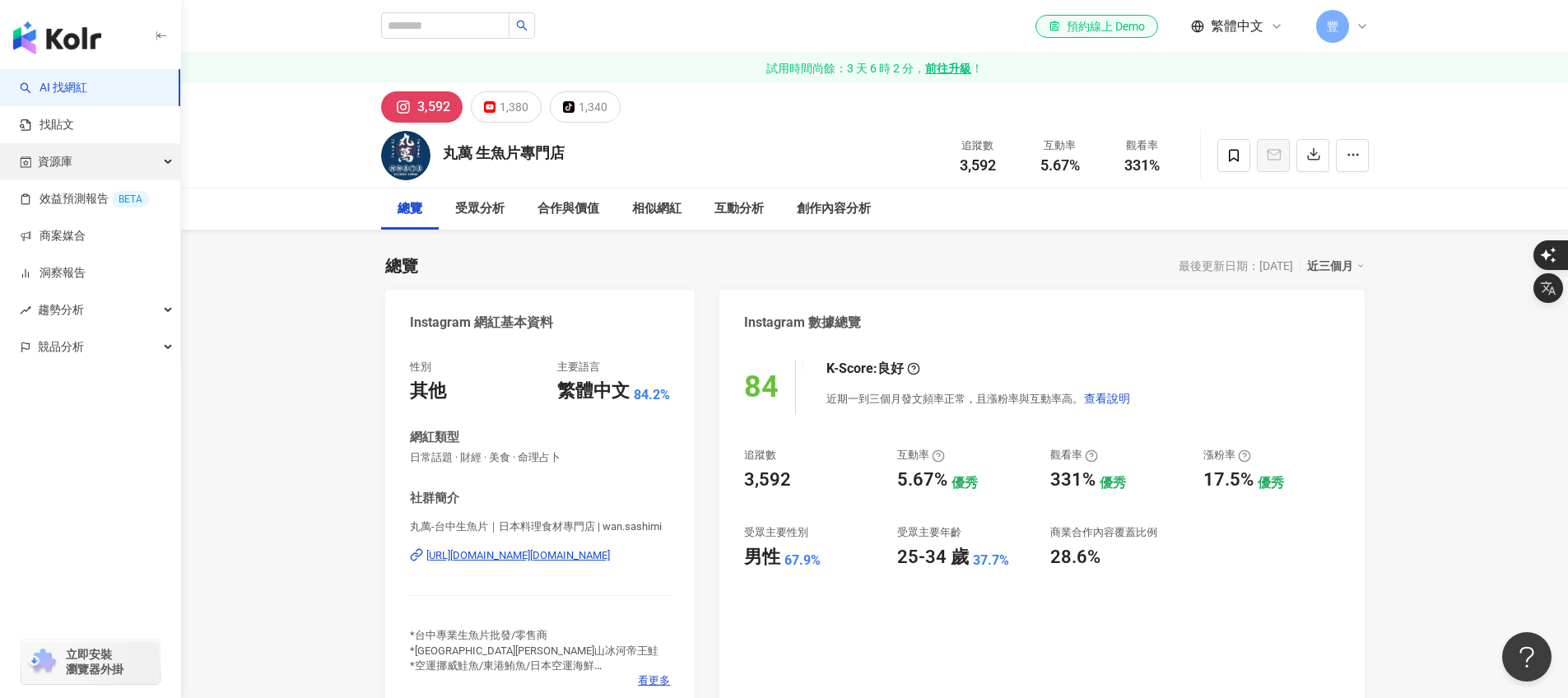
click at [47, 172] on span "資源庫" at bounding box center [56, 162] width 35 height 37
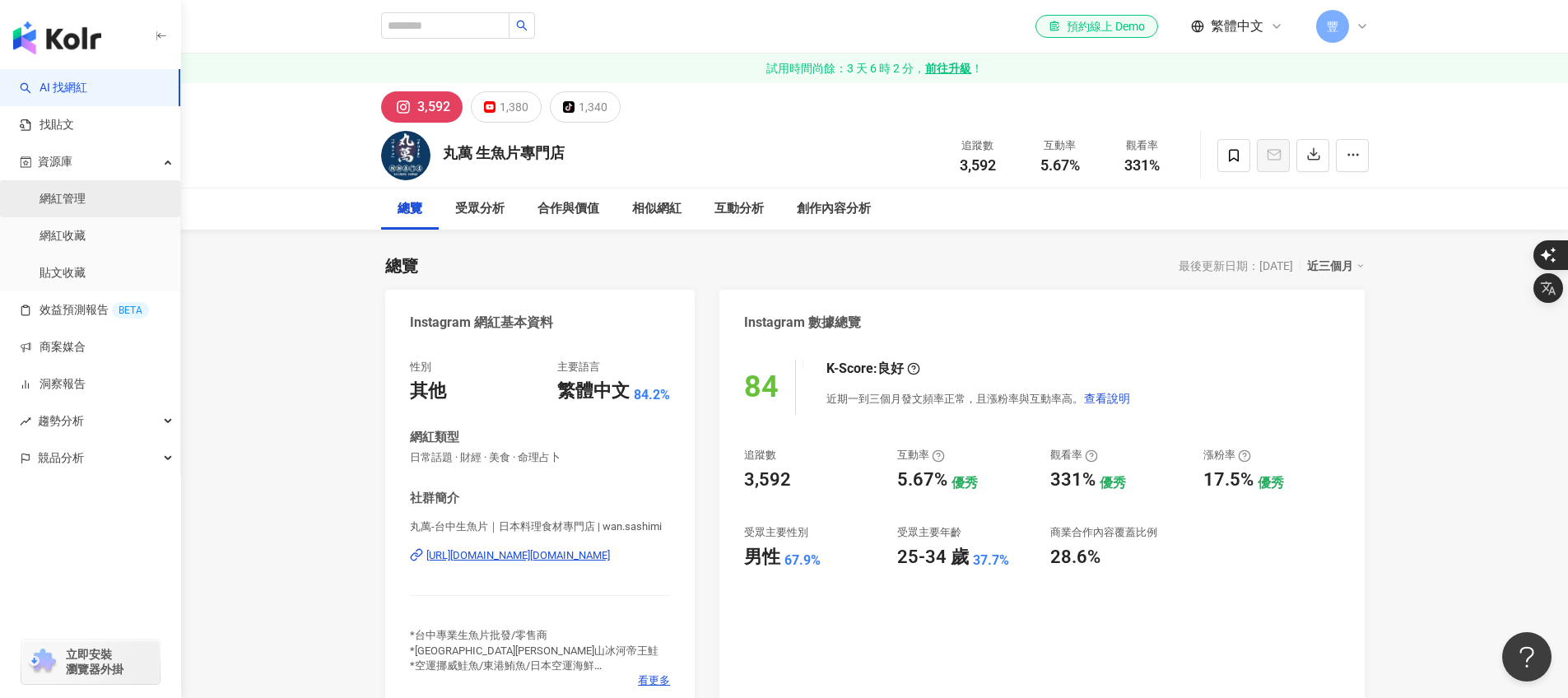
click at [63, 195] on link "網紅管理" at bounding box center [62, 199] width 46 height 17
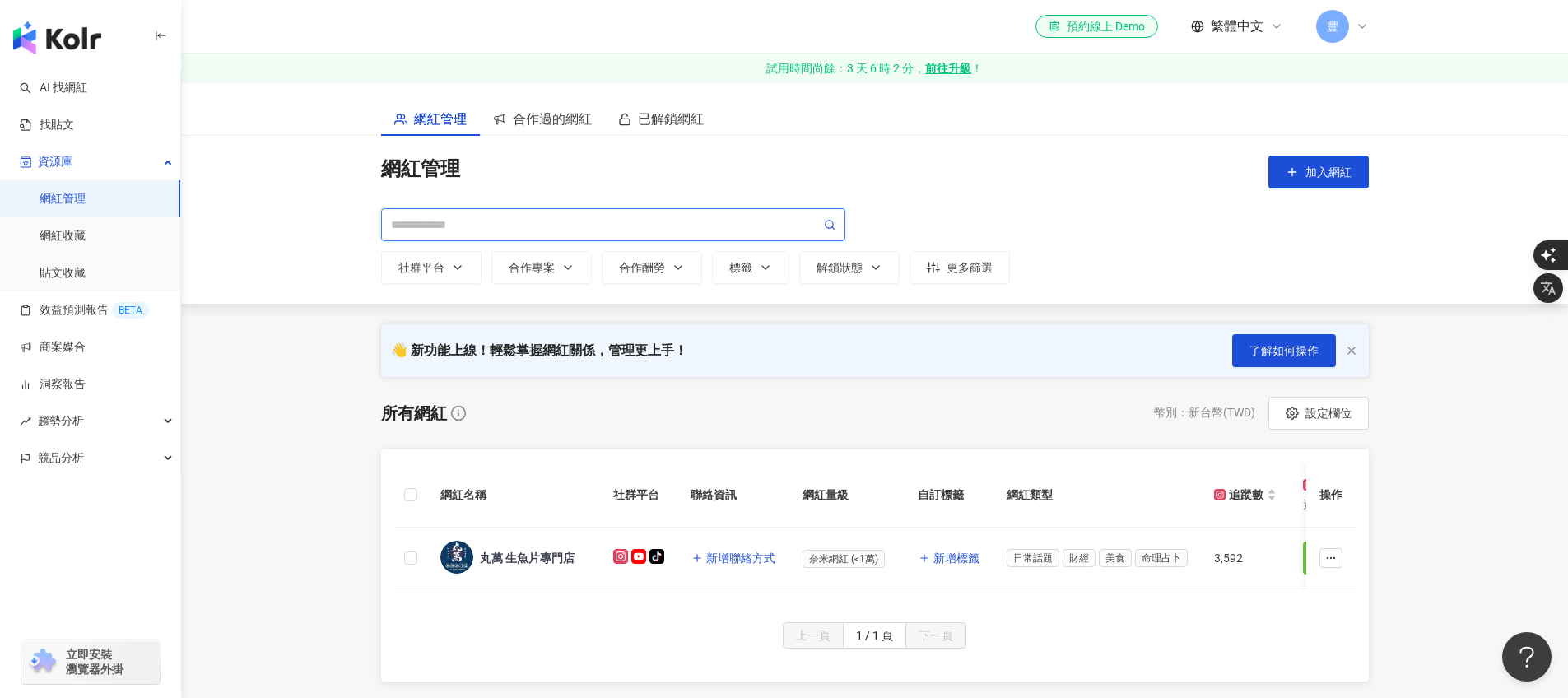
click at [519, 223] on input "search" at bounding box center [606, 224] width 430 height 18
type input "*"
click at [1058, 222] on div "社群平台 合作專案 合作酬勞 標籤 解鎖狀態 更多篩選 f013251c-8209-4b8c-9c5a-a2f750f3364b 丸萬 生魚片專門店 tikt…" at bounding box center [875, 245] width 988 height 76
click at [62, 243] on link "網紅收藏" at bounding box center [62, 236] width 46 height 17
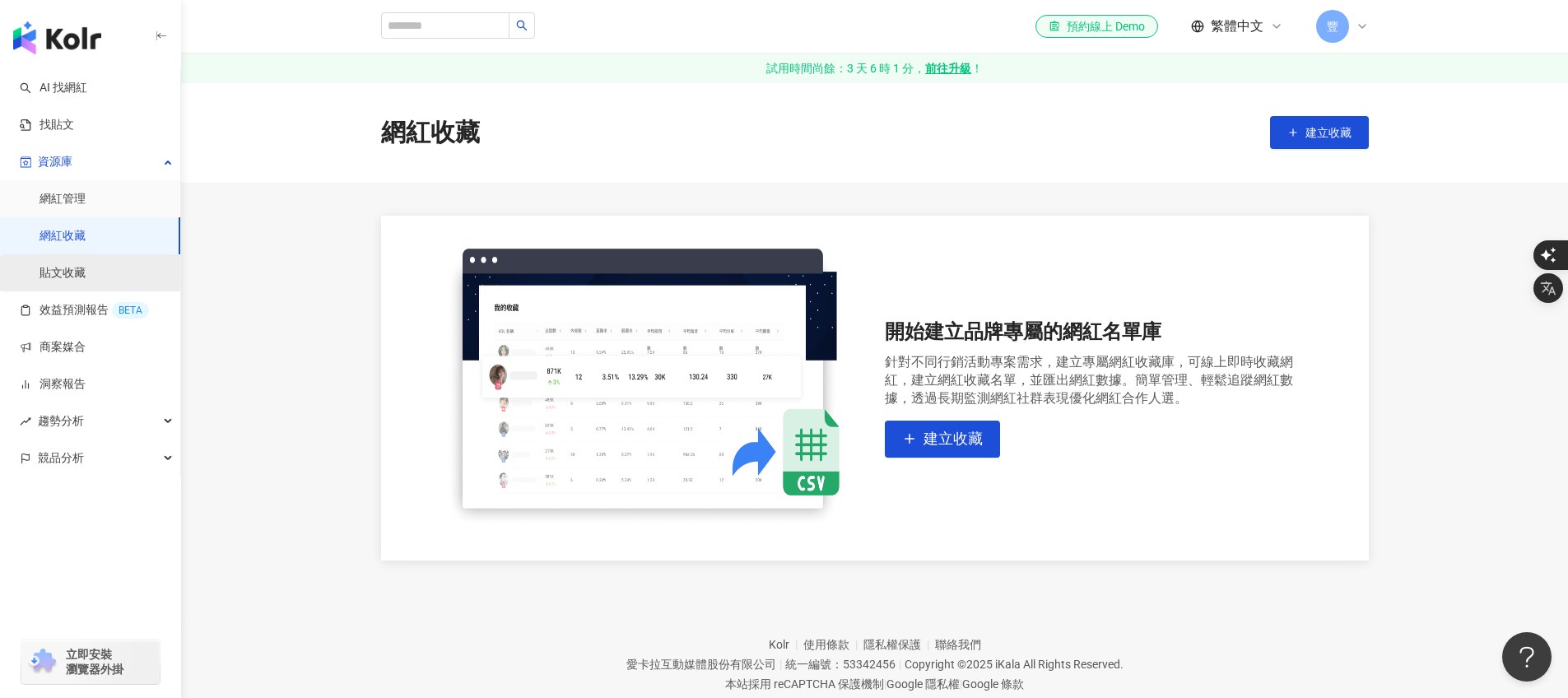
click at [65, 265] on link "貼文收藏" at bounding box center [62, 273] width 46 height 17
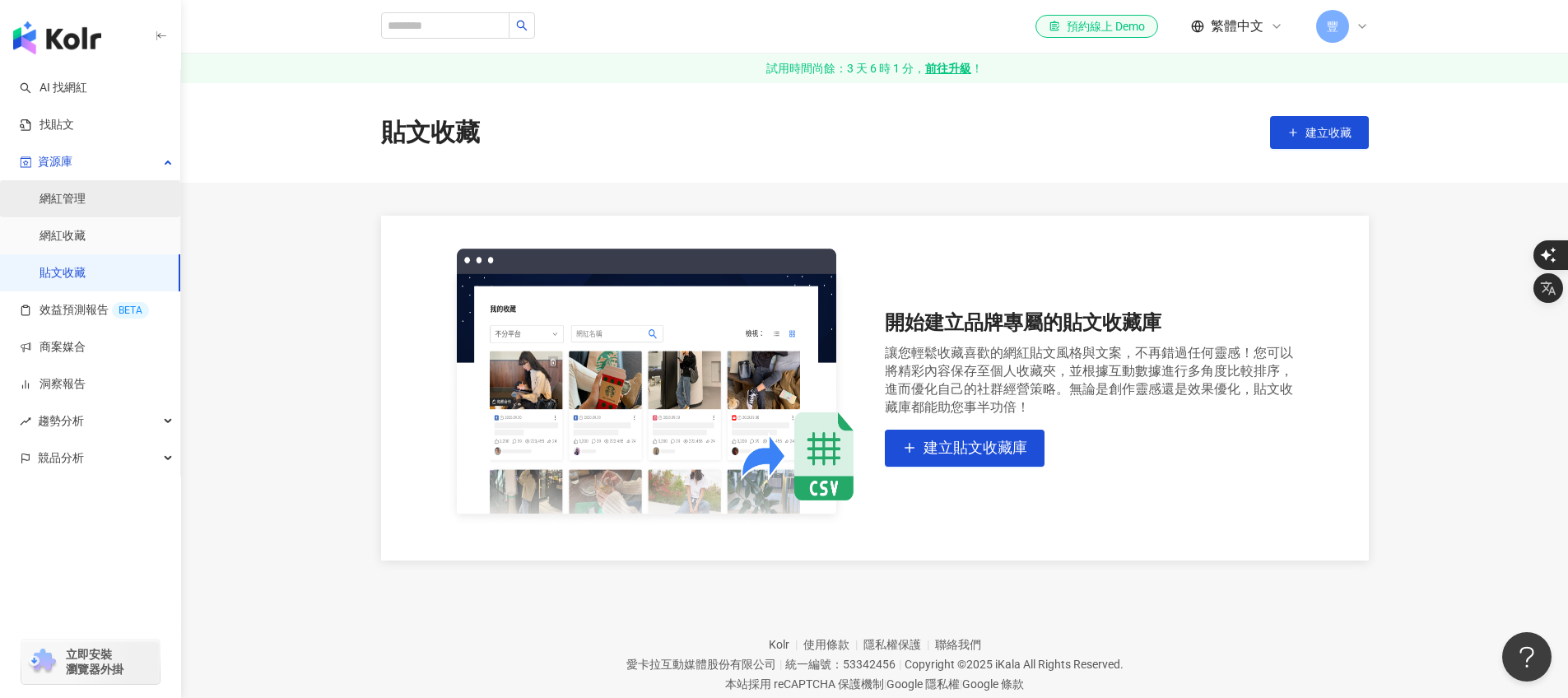
click at [58, 203] on link "網紅管理" at bounding box center [62, 199] width 46 height 17
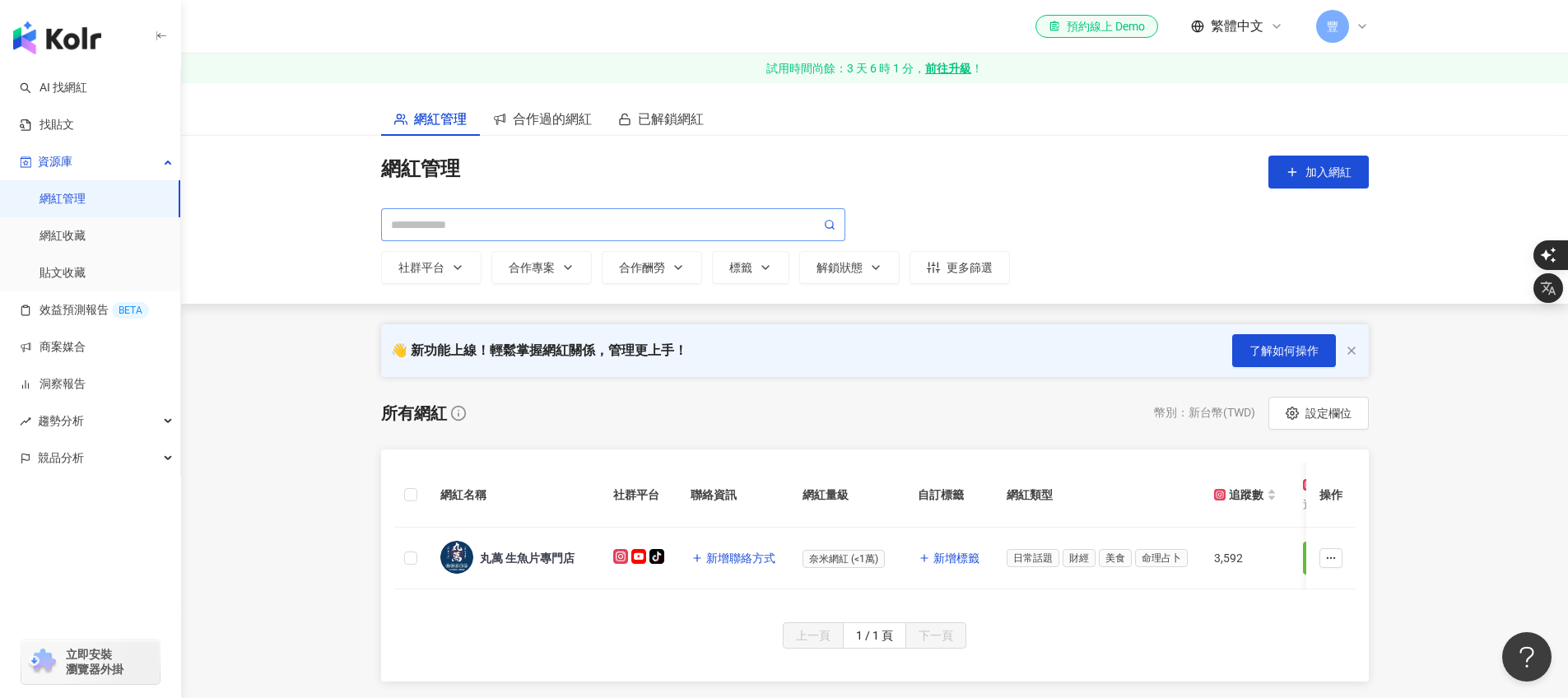
click at [499, 215] on span at bounding box center [613, 224] width 464 height 33
click at [63, 80] on link "AI 找網紅" at bounding box center [54, 88] width 68 height 17
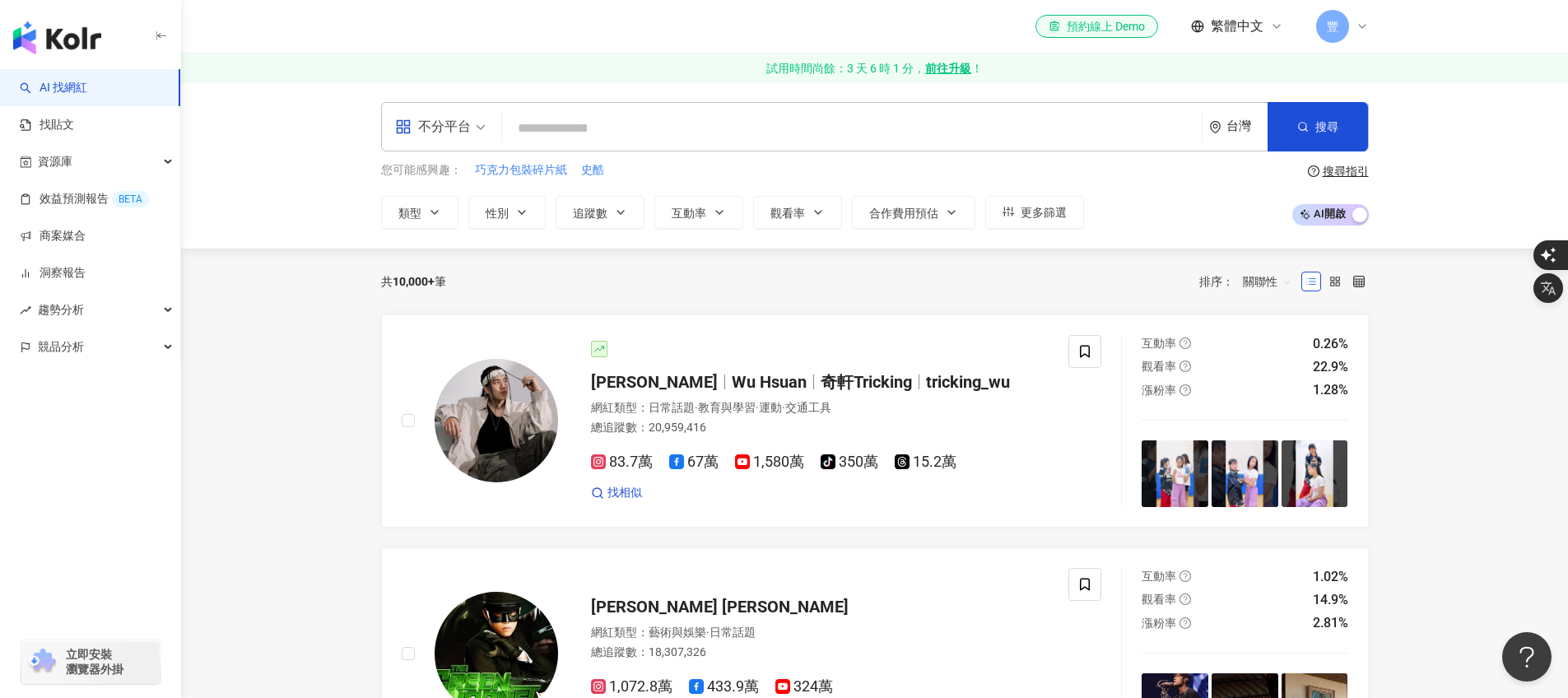
click at [541, 137] on input "search" at bounding box center [851, 129] width 686 height 31
type input "******"
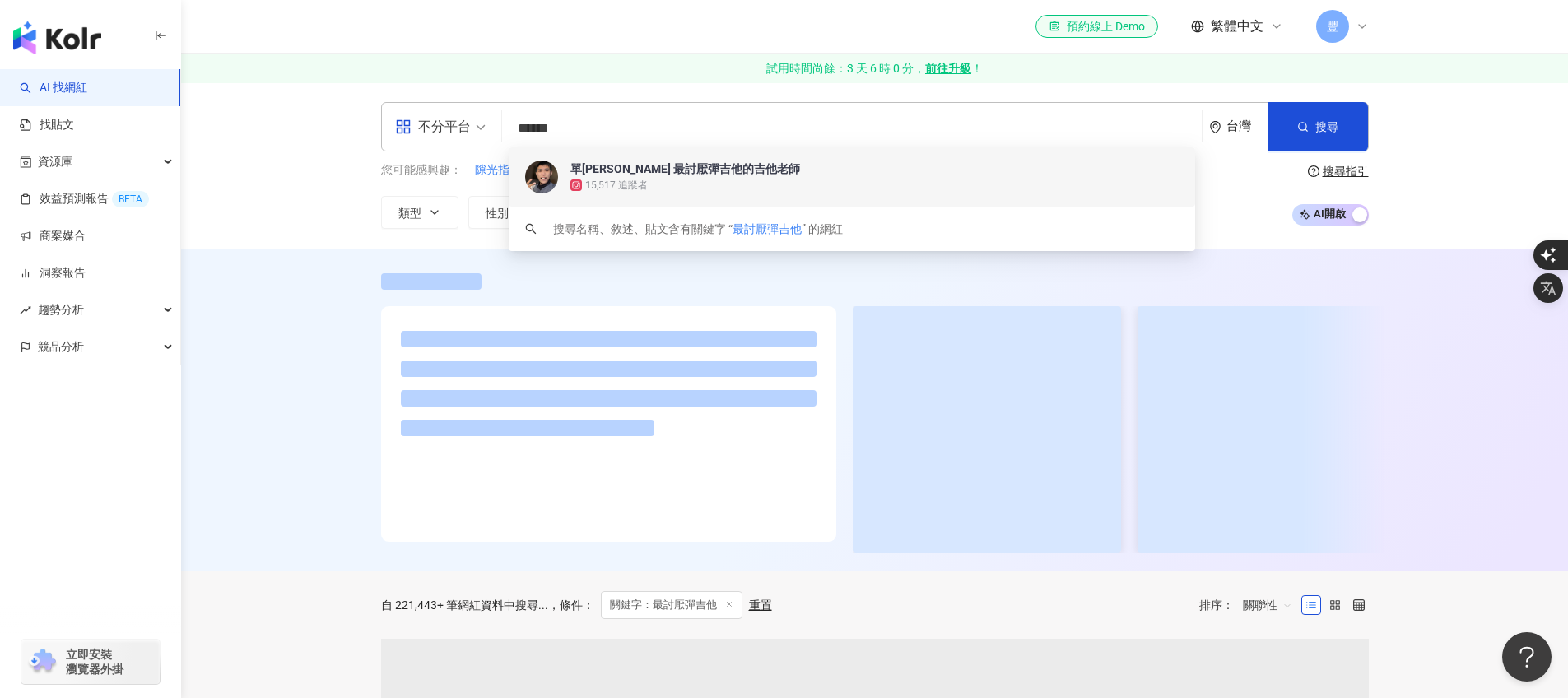
click at [663, 170] on div "單牛Daniel 最討厭彈吉他的吉他老師" at bounding box center [685, 169] width 230 height 17
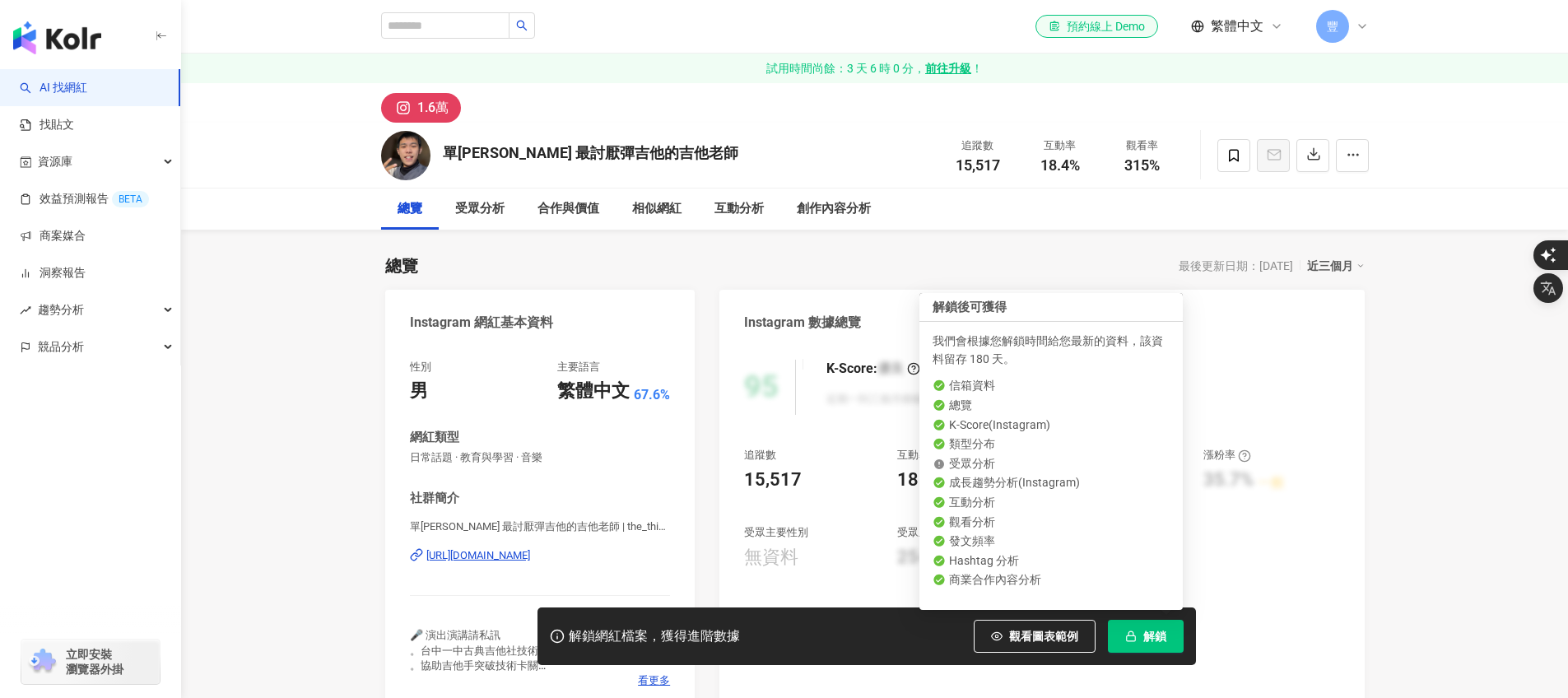
click at [1160, 637] on span "解鎖" at bounding box center [1155, 635] width 23 height 13
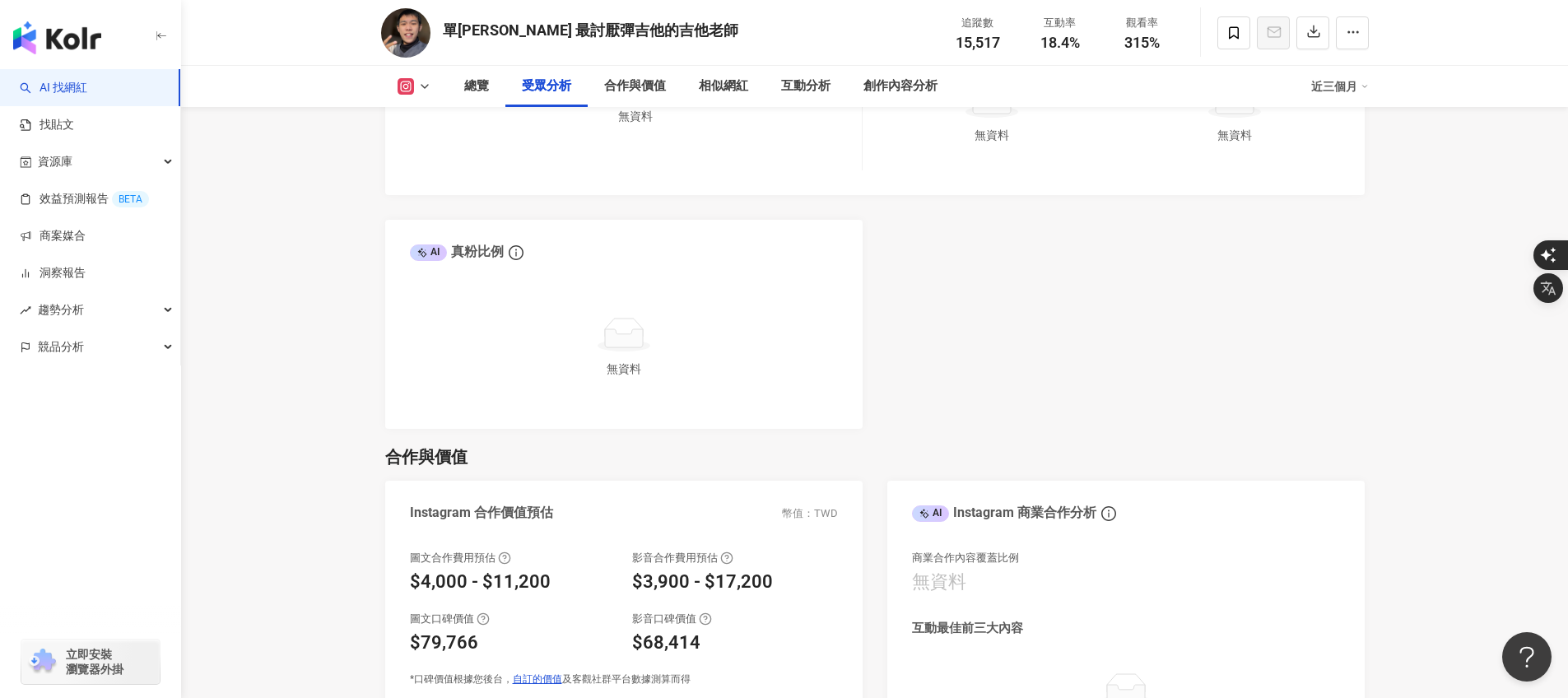
scroll to position [1730, 0]
click at [424, 252] on icon at bounding box center [422, 253] width 10 height 10
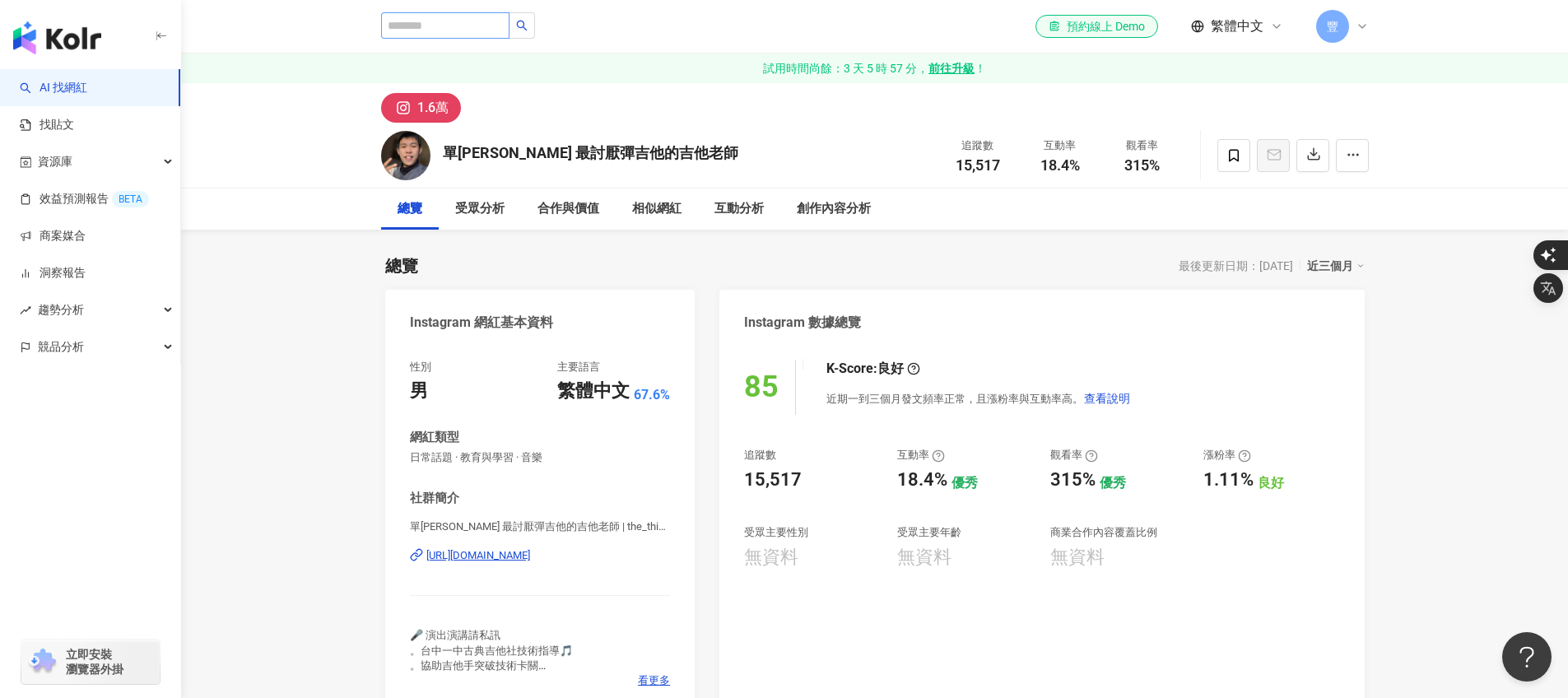
scroll to position [1, 0]
click at [406, 27] on input "search" at bounding box center [445, 24] width 129 height 26
type input "***"
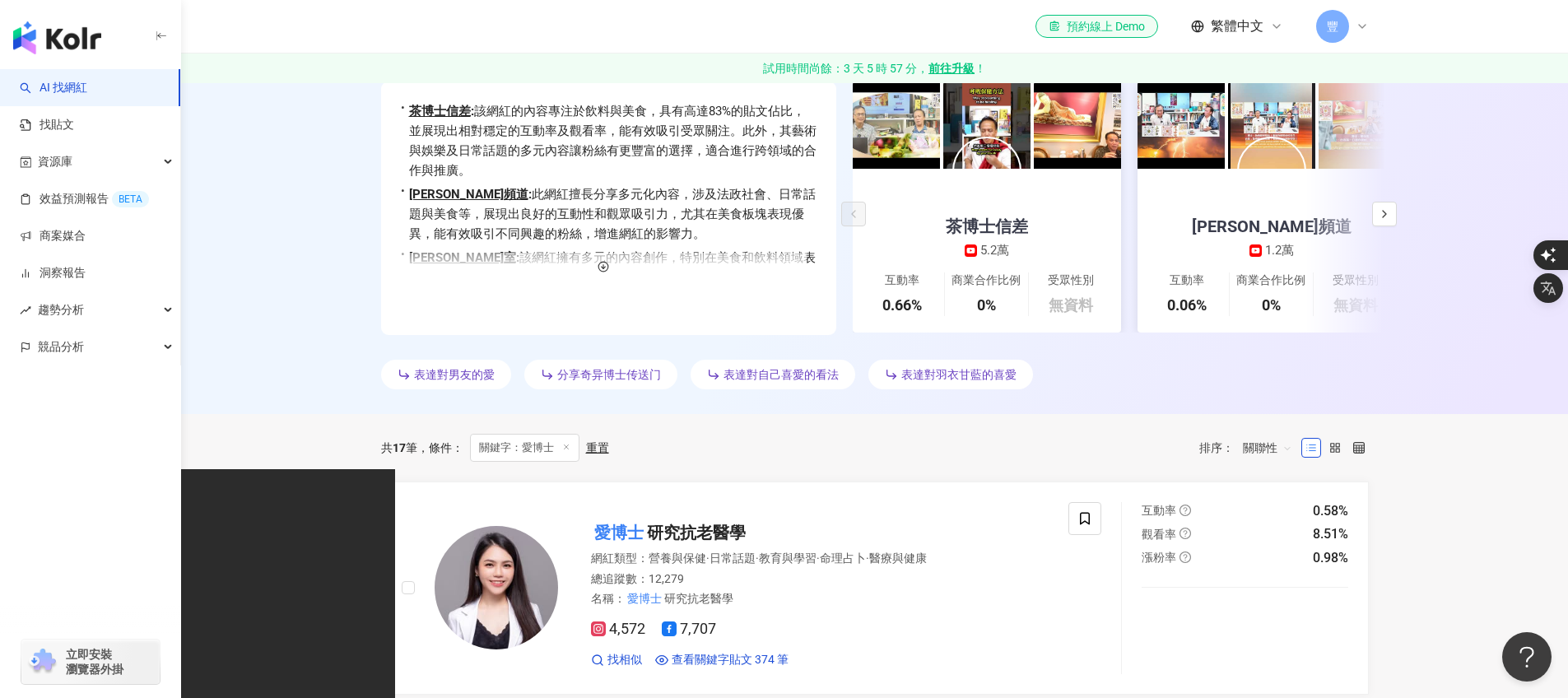
scroll to position [242, 0]
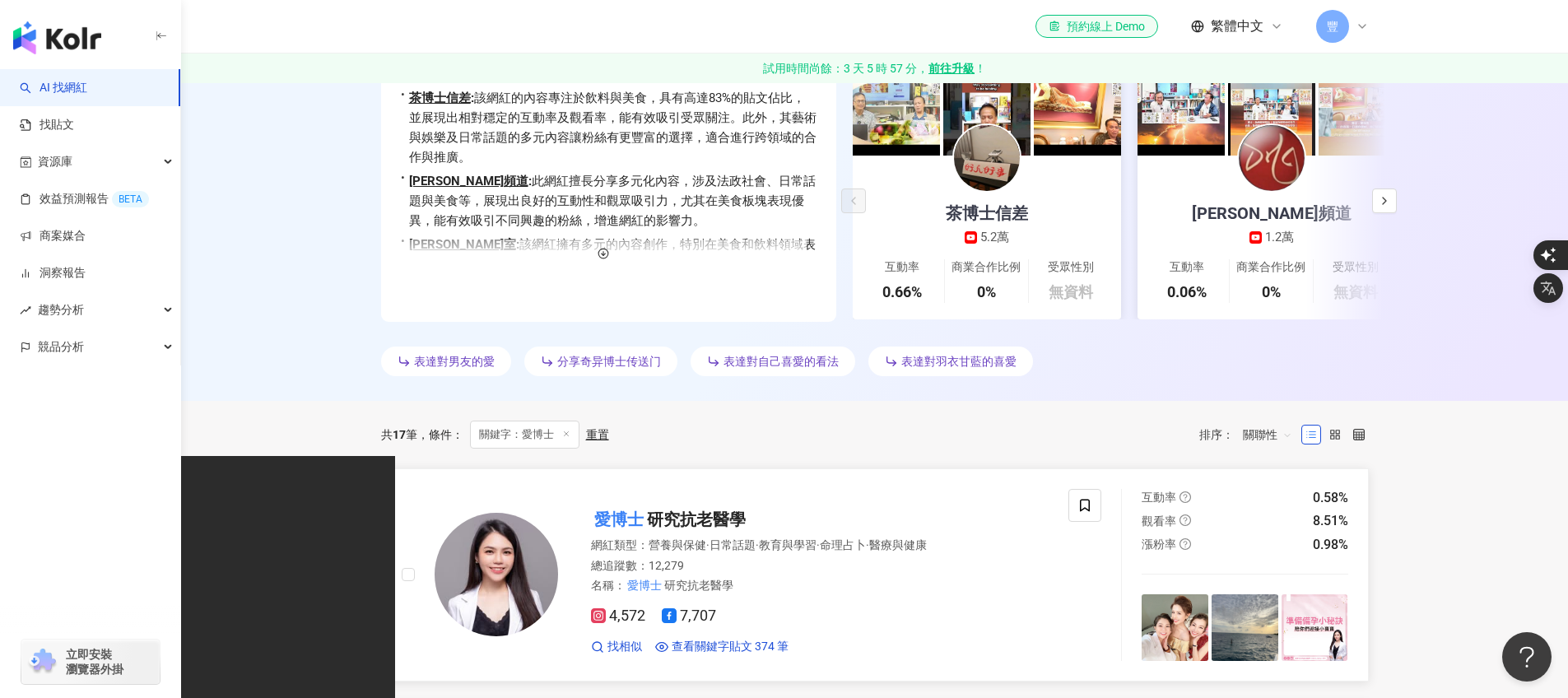
click at [651, 521] on span "研究抗老醫學" at bounding box center [697, 519] width 99 height 20
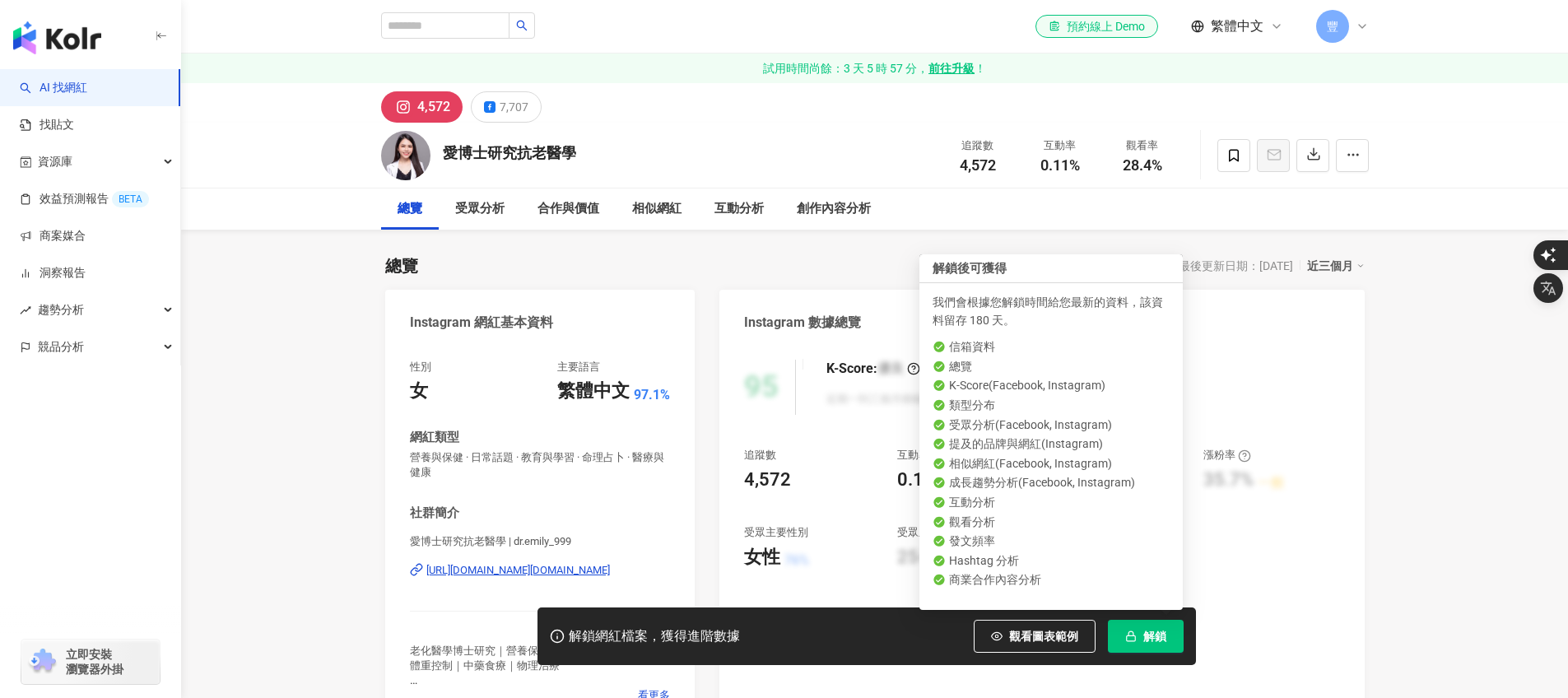
click at [1138, 641] on button "解鎖" at bounding box center [1145, 636] width 76 height 33
click at [1144, 639] on span "解鎖" at bounding box center [1155, 635] width 23 height 13
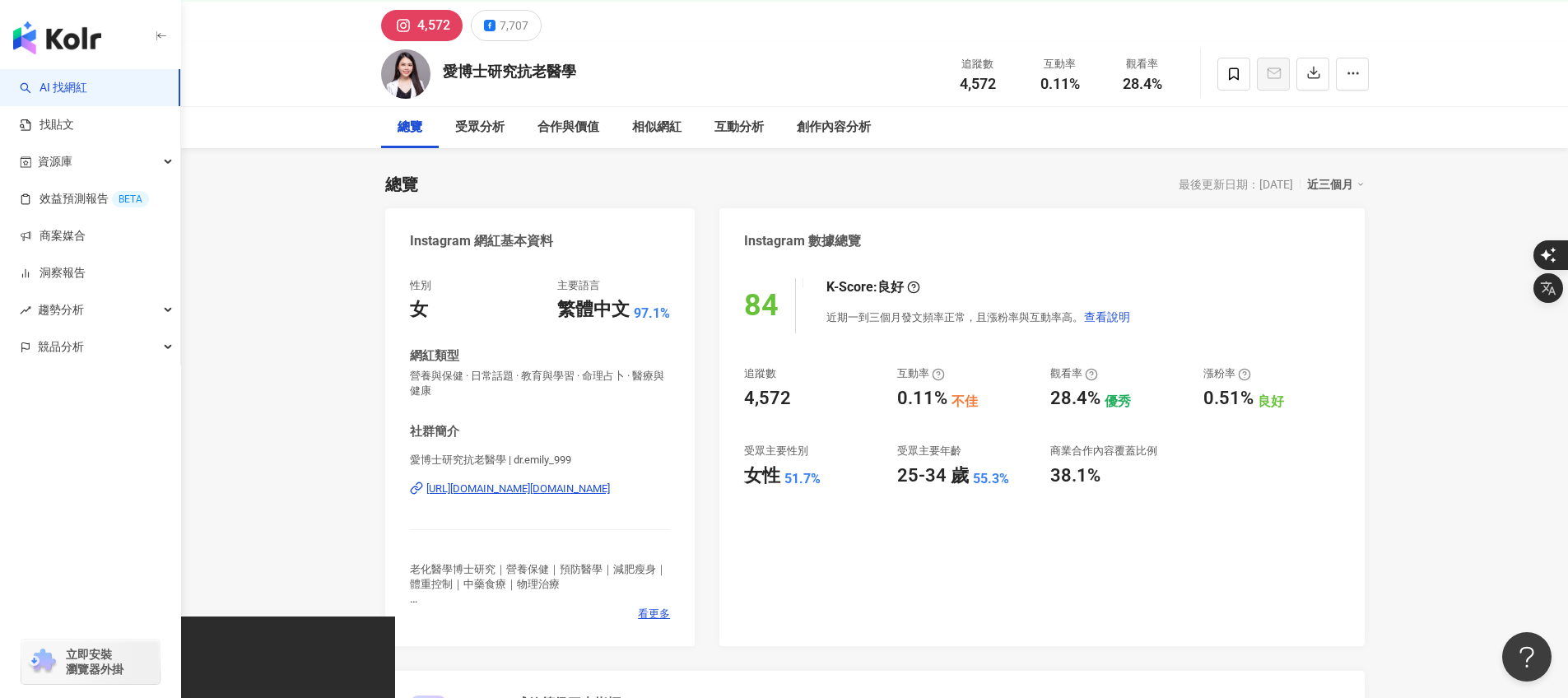
scroll to position [81, 0]
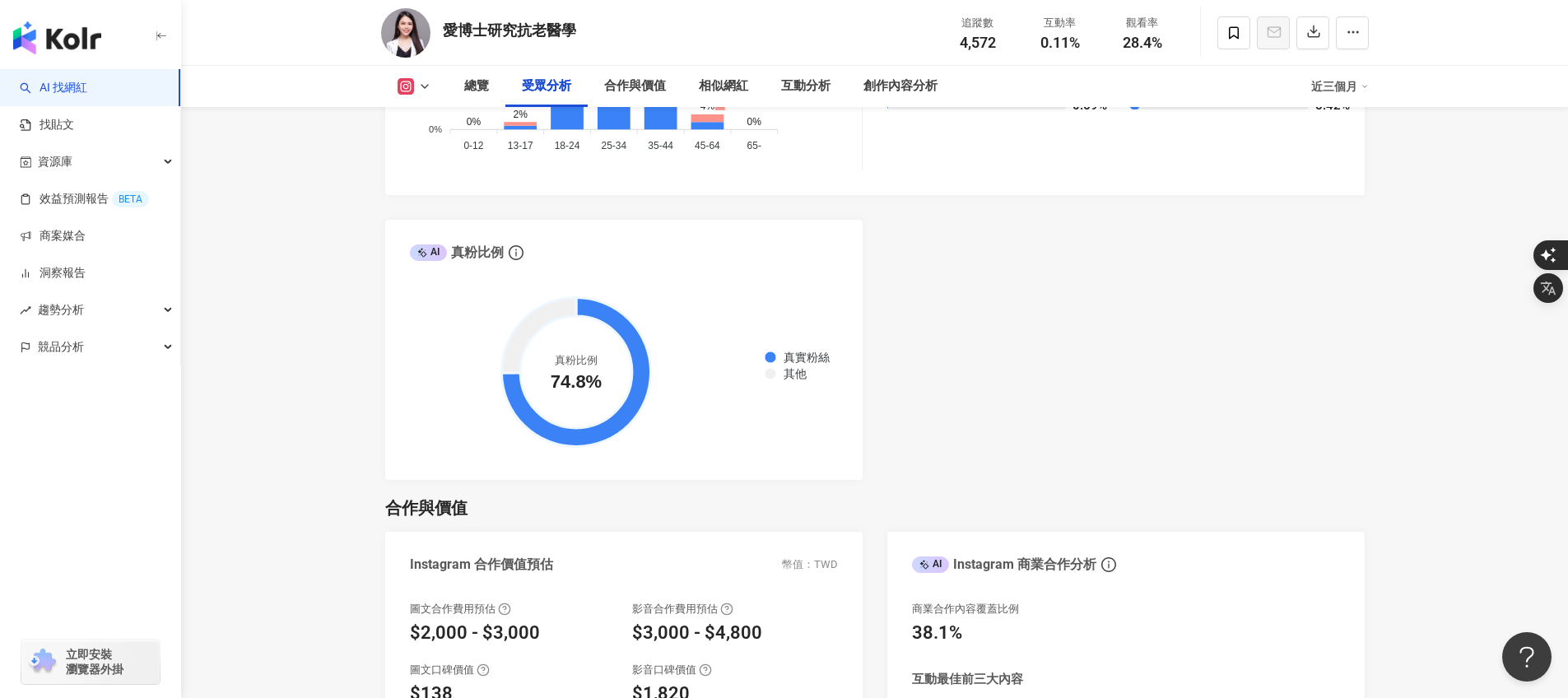
scroll to position [1896, 0]
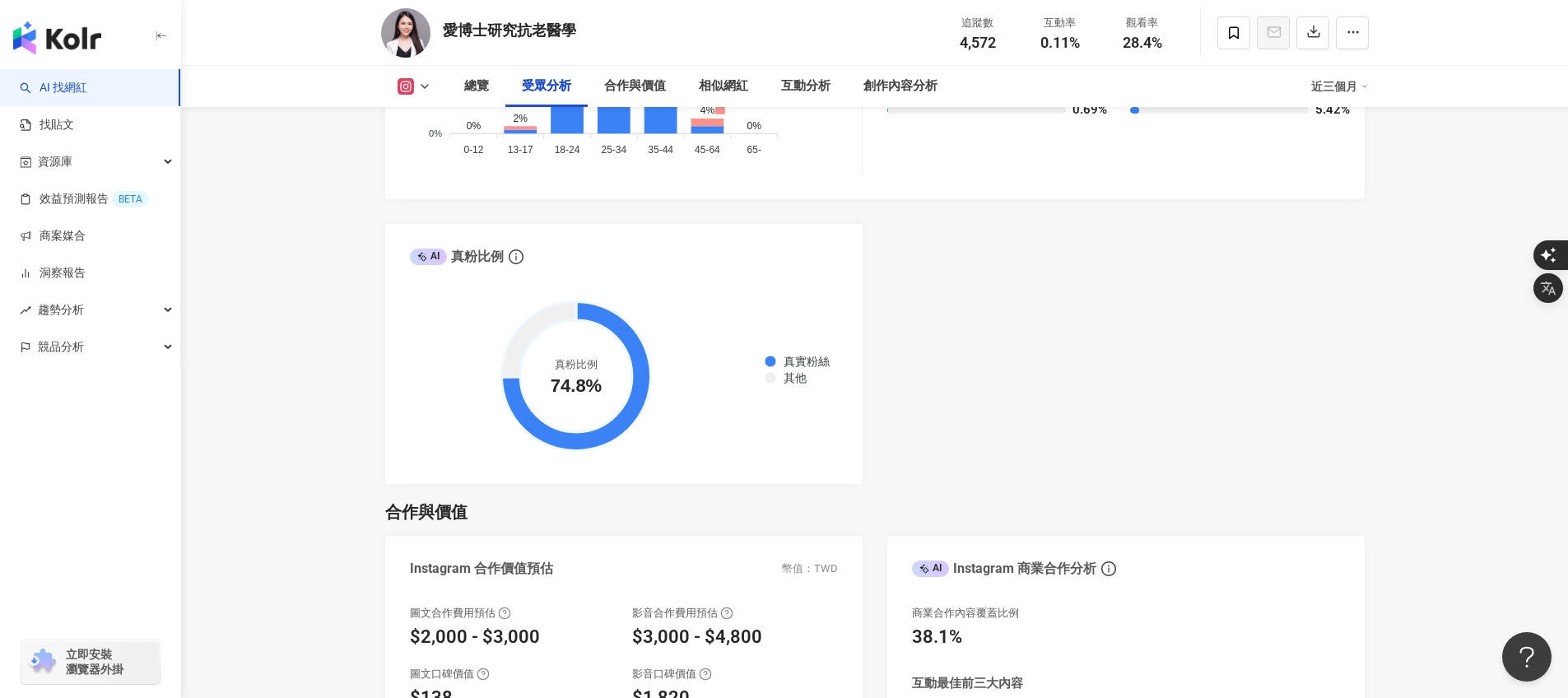
click at [1245, 372] on div "AI Instagram 受眾樣貌分析 受眾主要性別 女性 51.7% 受眾主要年齡 25-34 歲 55.3% 受眾年齡及性別分布 男性 女性 60% 60…" at bounding box center [875, 98] width 979 height 771
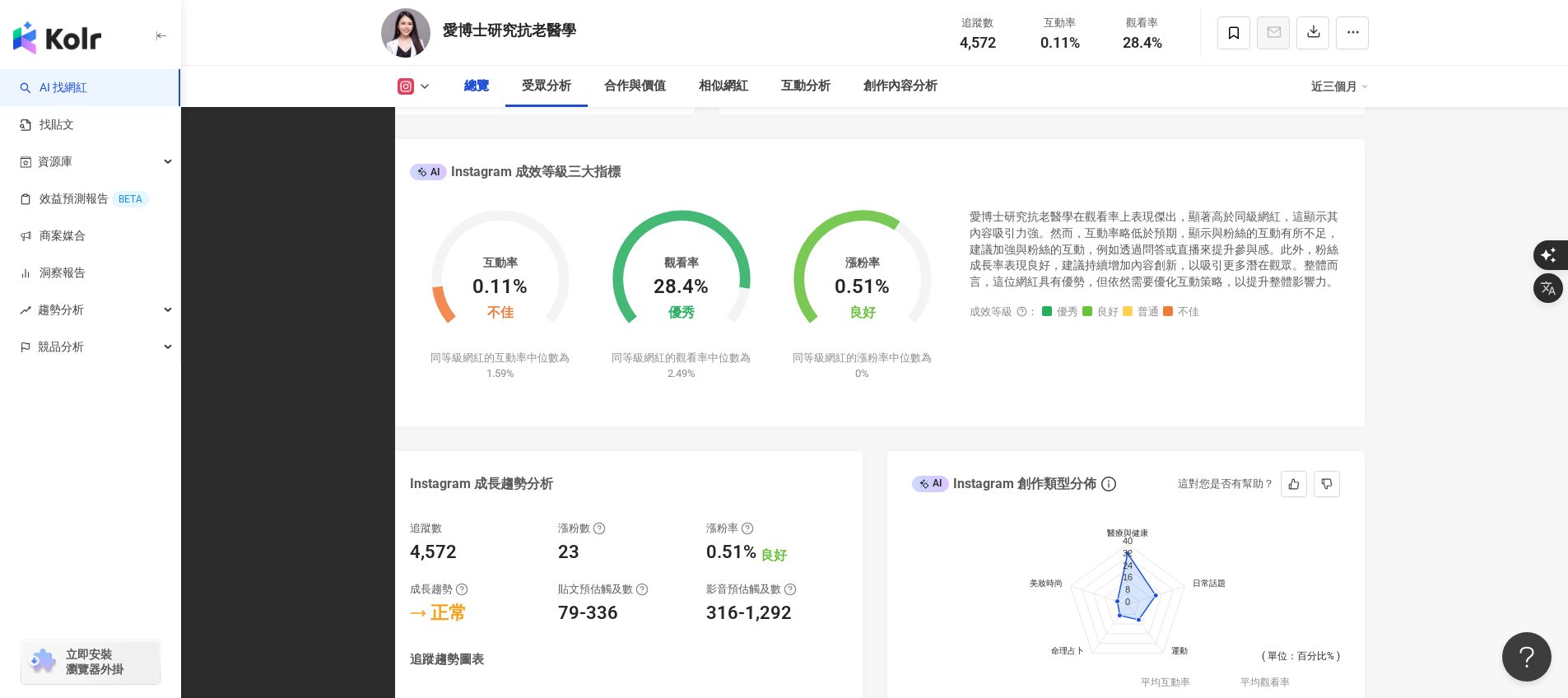
scroll to position [0, 0]
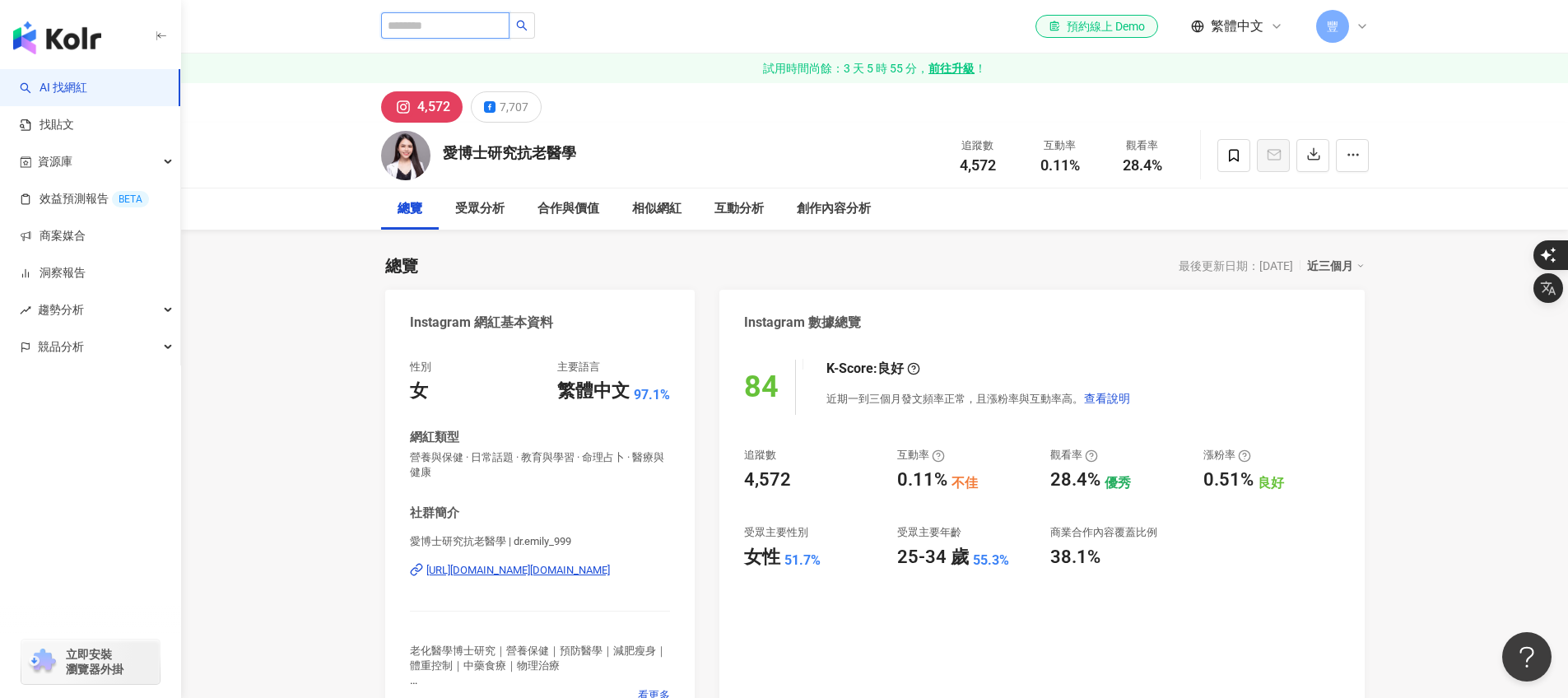
click at [422, 26] on input "search" at bounding box center [445, 25] width 129 height 26
type input "**"
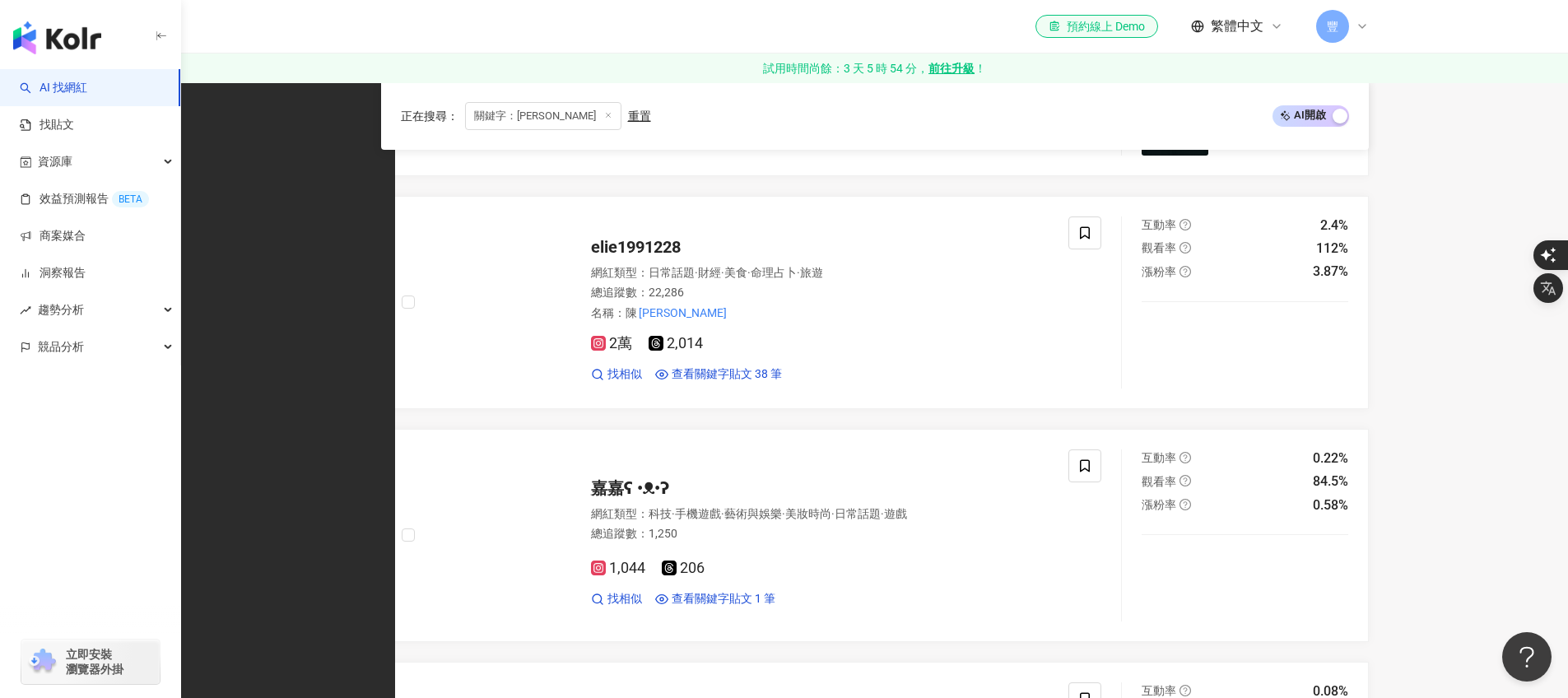
scroll to position [675, 0]
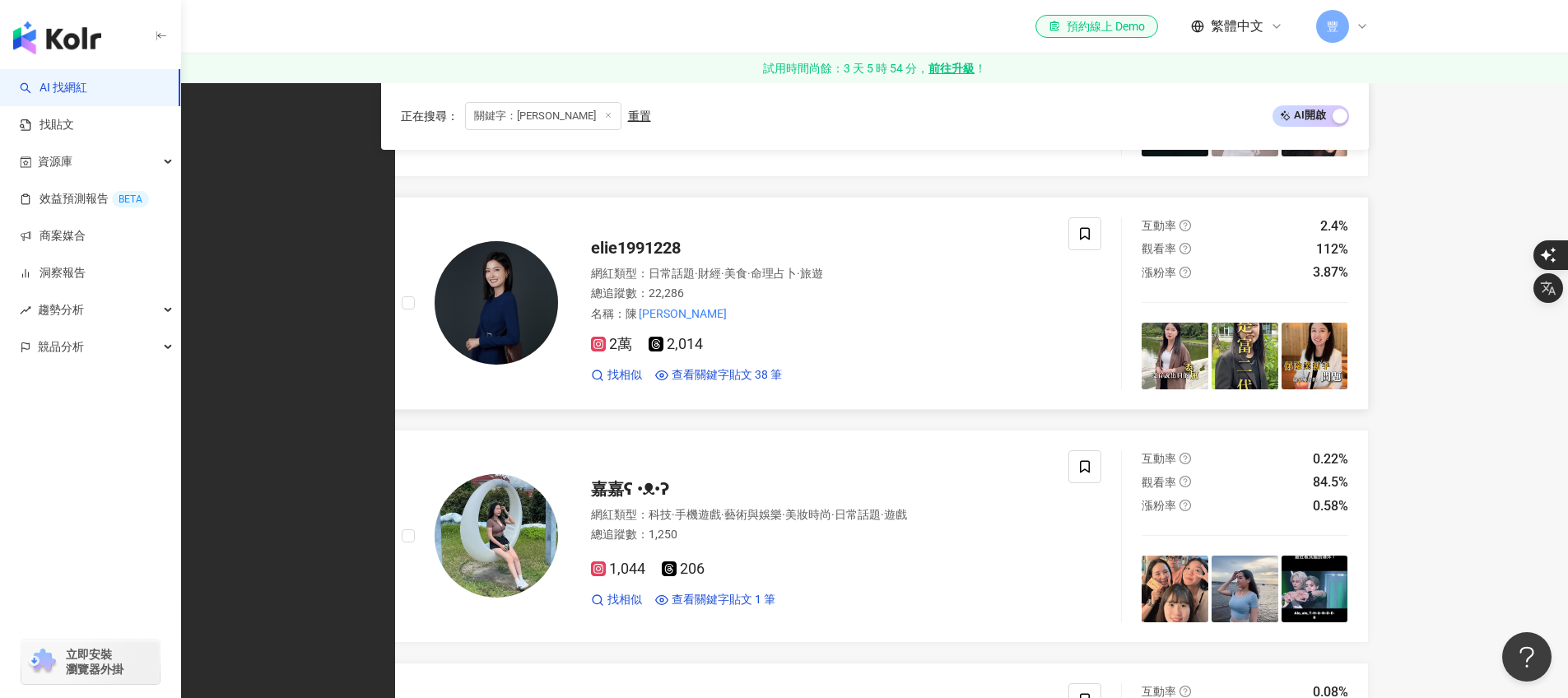
click at [629, 257] on span "elie1991228" at bounding box center [636, 248] width 90 height 20
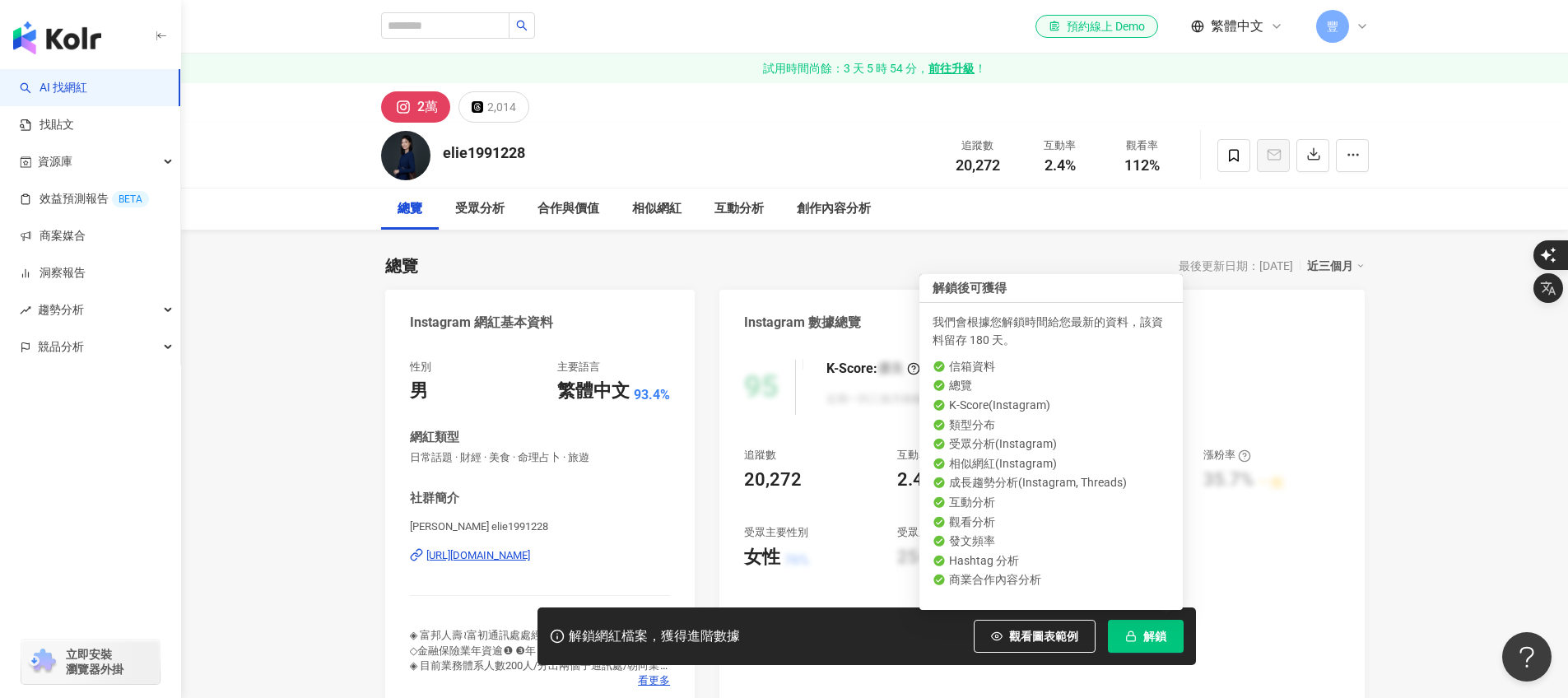
click at [1147, 639] on span "解鎖" at bounding box center [1155, 635] width 23 height 13
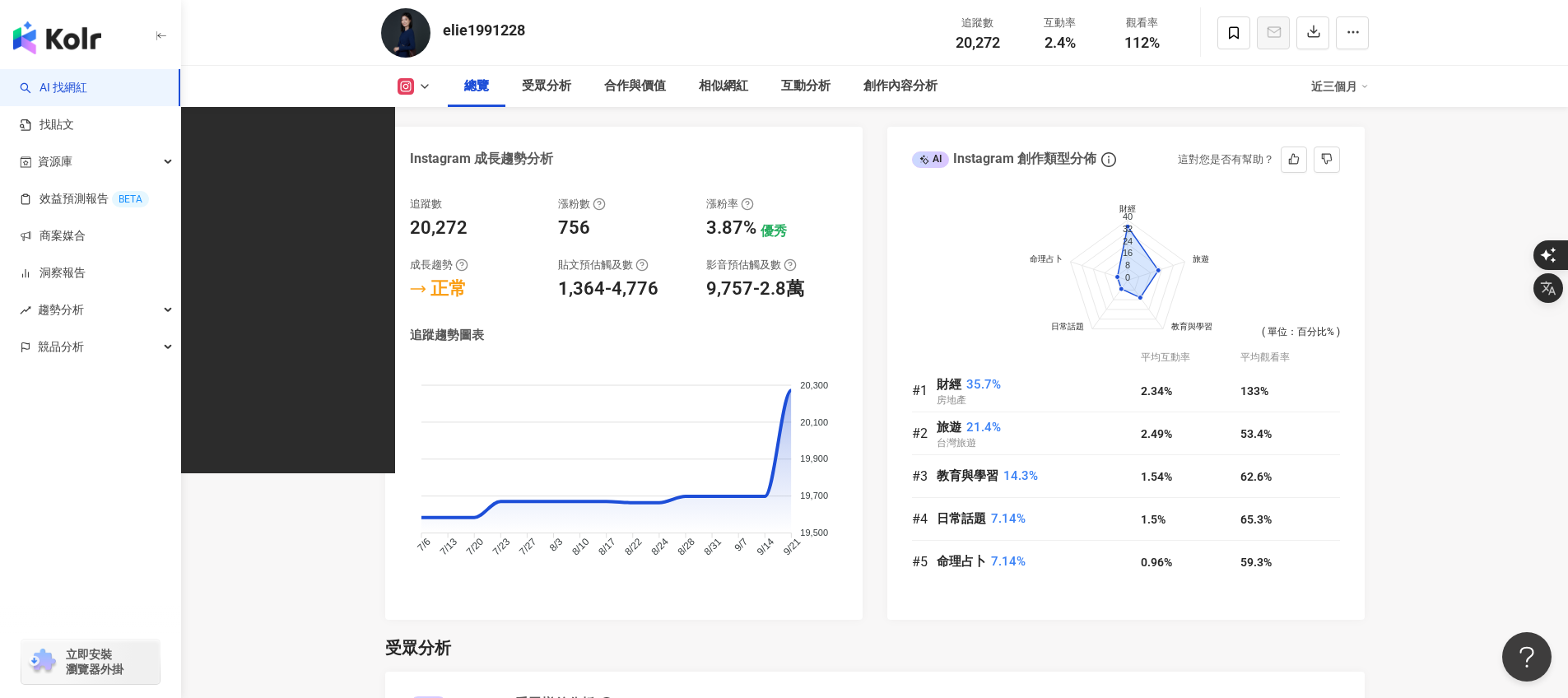
scroll to position [921, 0]
click at [1339, 88] on div "近三個月" at bounding box center [1340, 86] width 57 height 26
click at [1351, 159] on link "近六個月" at bounding box center [1347, 155] width 46 height 18
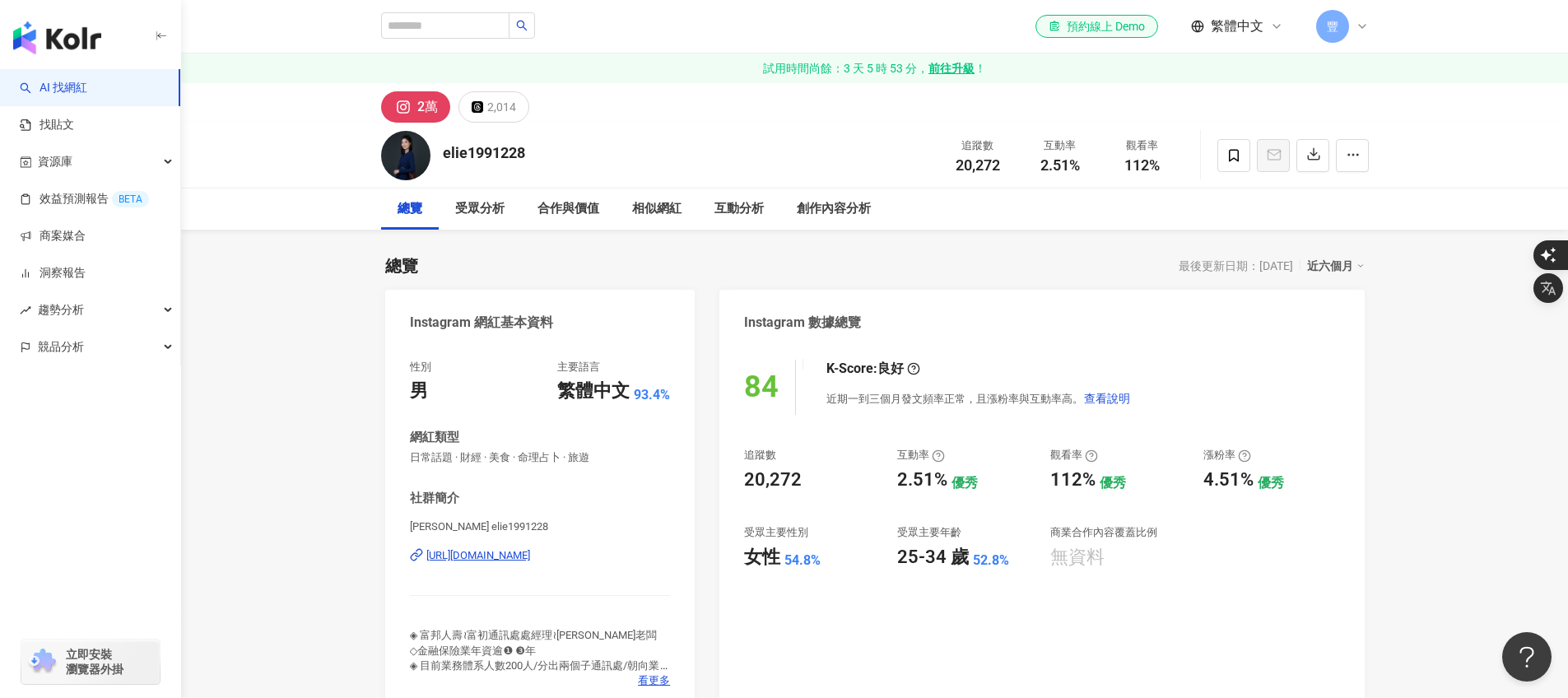
click at [1321, 270] on div "近六個月" at bounding box center [1336, 265] width 57 height 22
click at [1345, 305] on link "近三個月" at bounding box center [1343, 299] width 46 height 18
click at [438, 21] on input "search" at bounding box center [445, 25] width 129 height 26
type input "***"
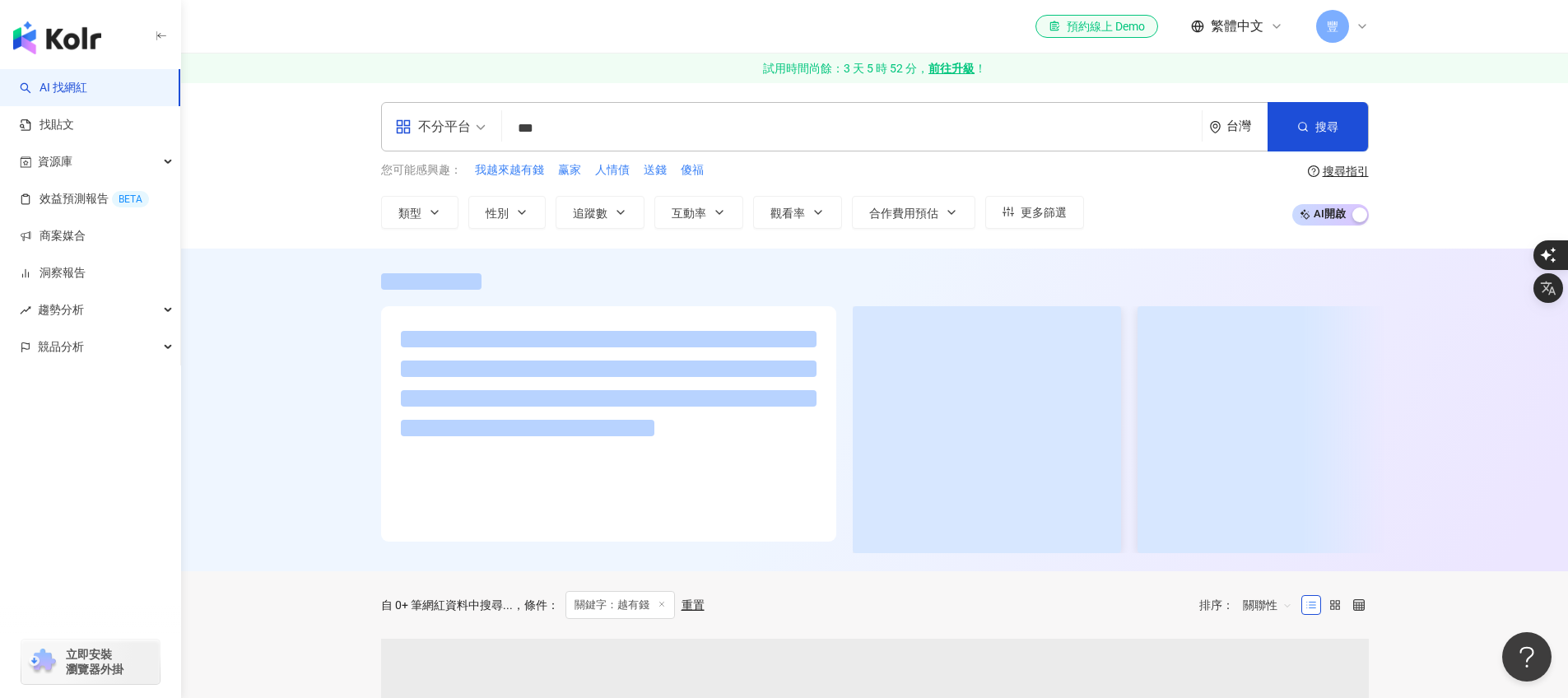
click at [532, 132] on input "***" at bounding box center [851, 129] width 686 height 31
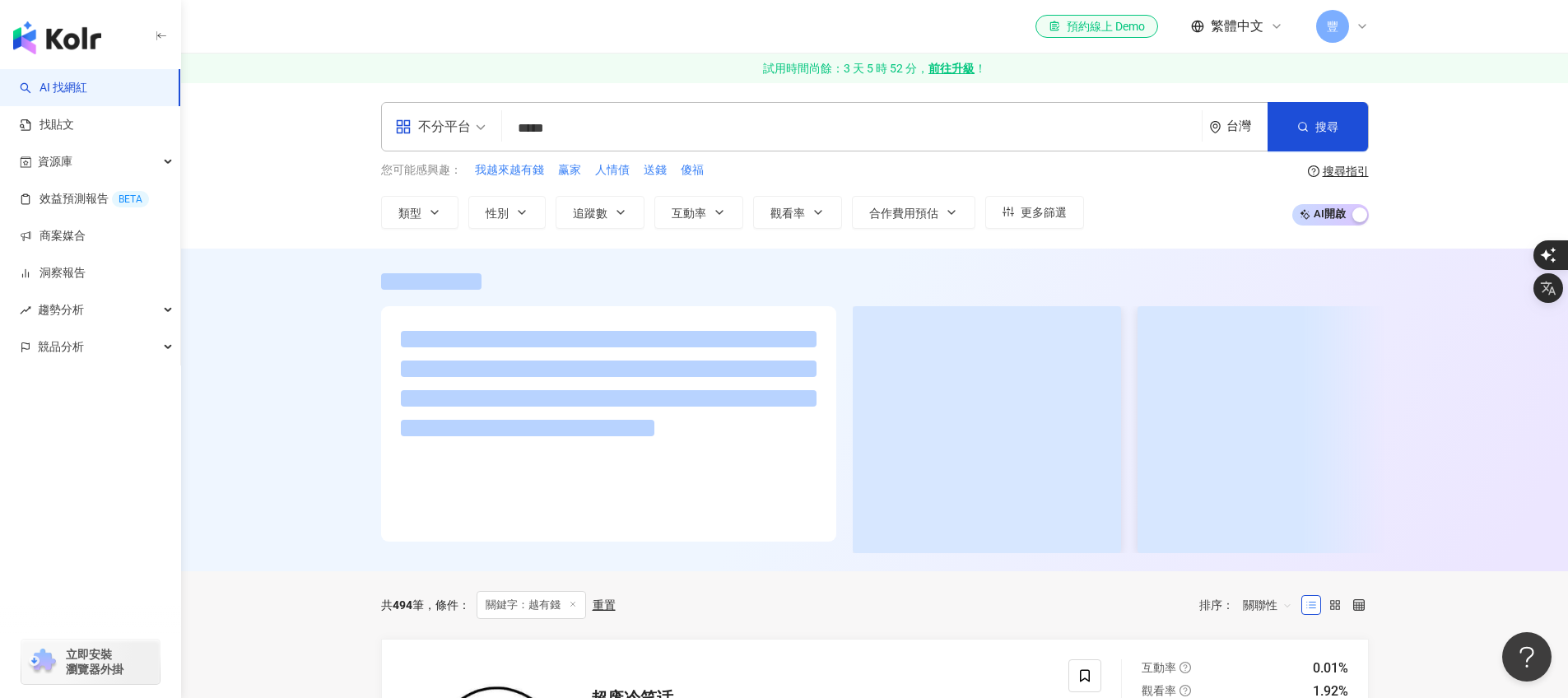
type input "***"
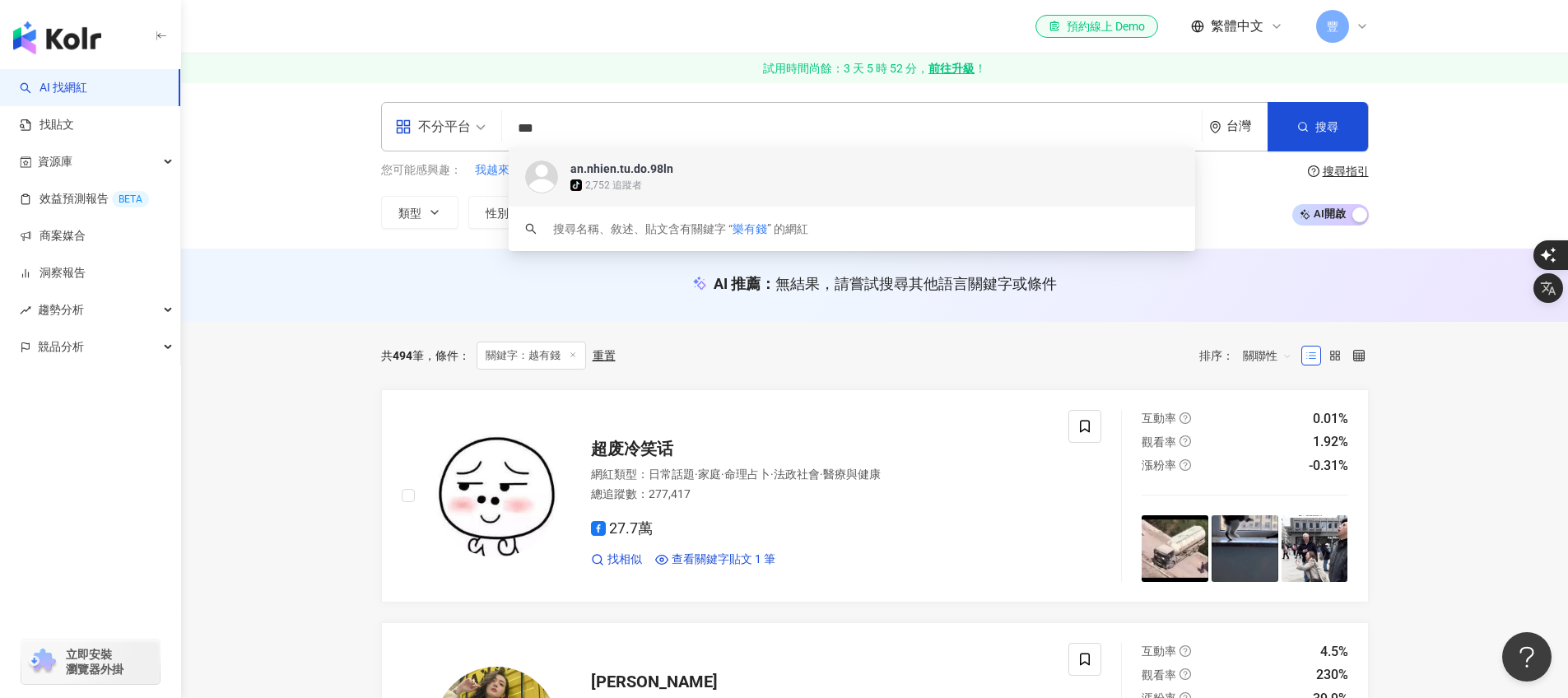
click at [643, 123] on input "***" at bounding box center [851, 129] width 686 height 31
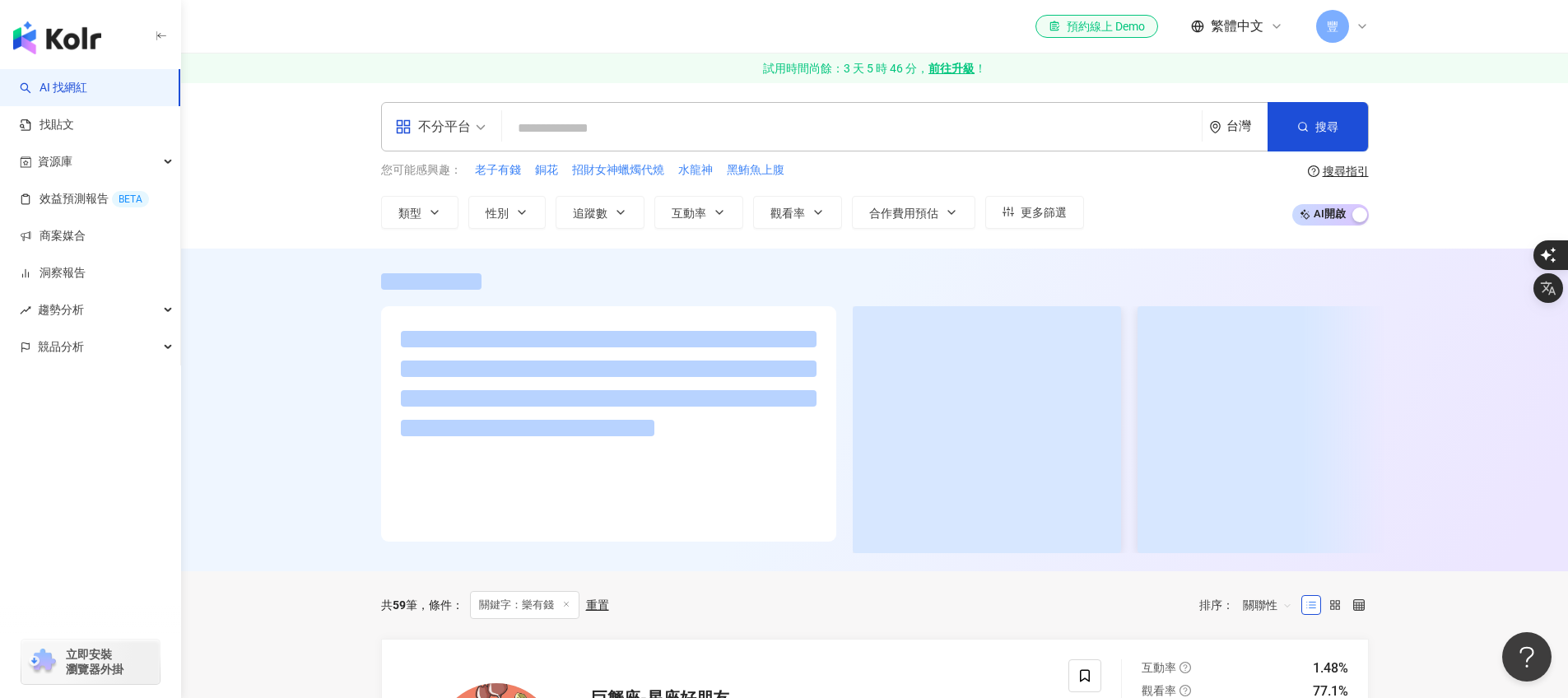
click at [565, 130] on input "search" at bounding box center [851, 129] width 686 height 31
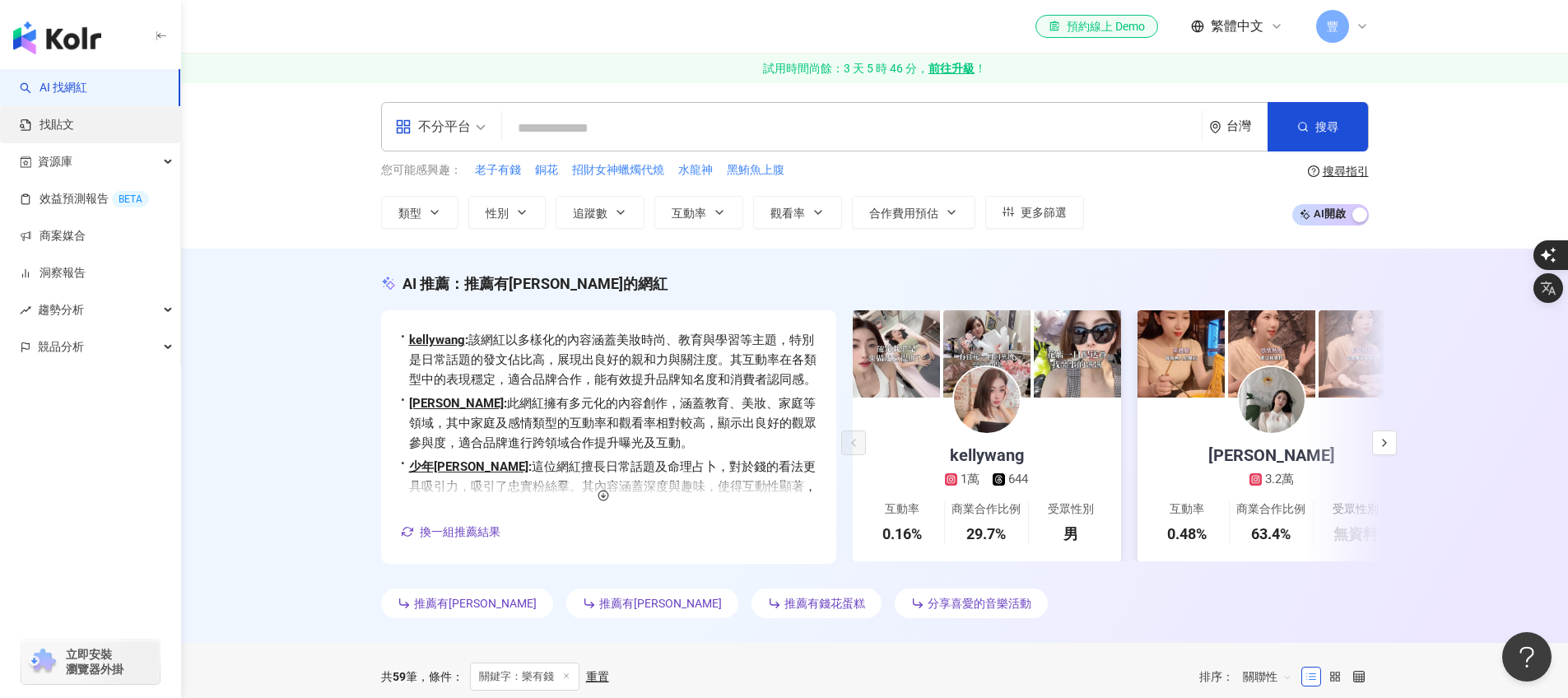
click at [55, 133] on link "找貼文" at bounding box center [47, 124] width 54 height 17
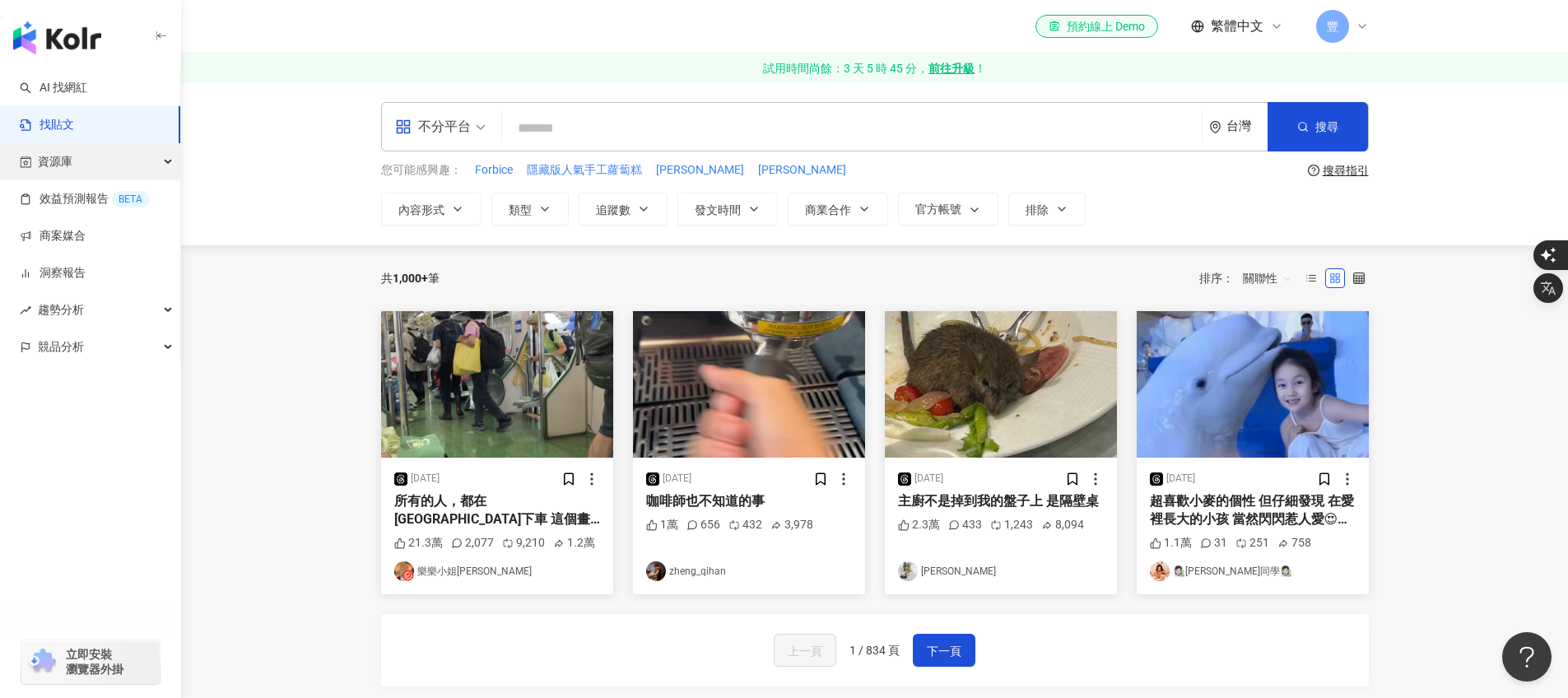
click at [57, 156] on span "資源庫" at bounding box center [56, 162] width 35 height 37
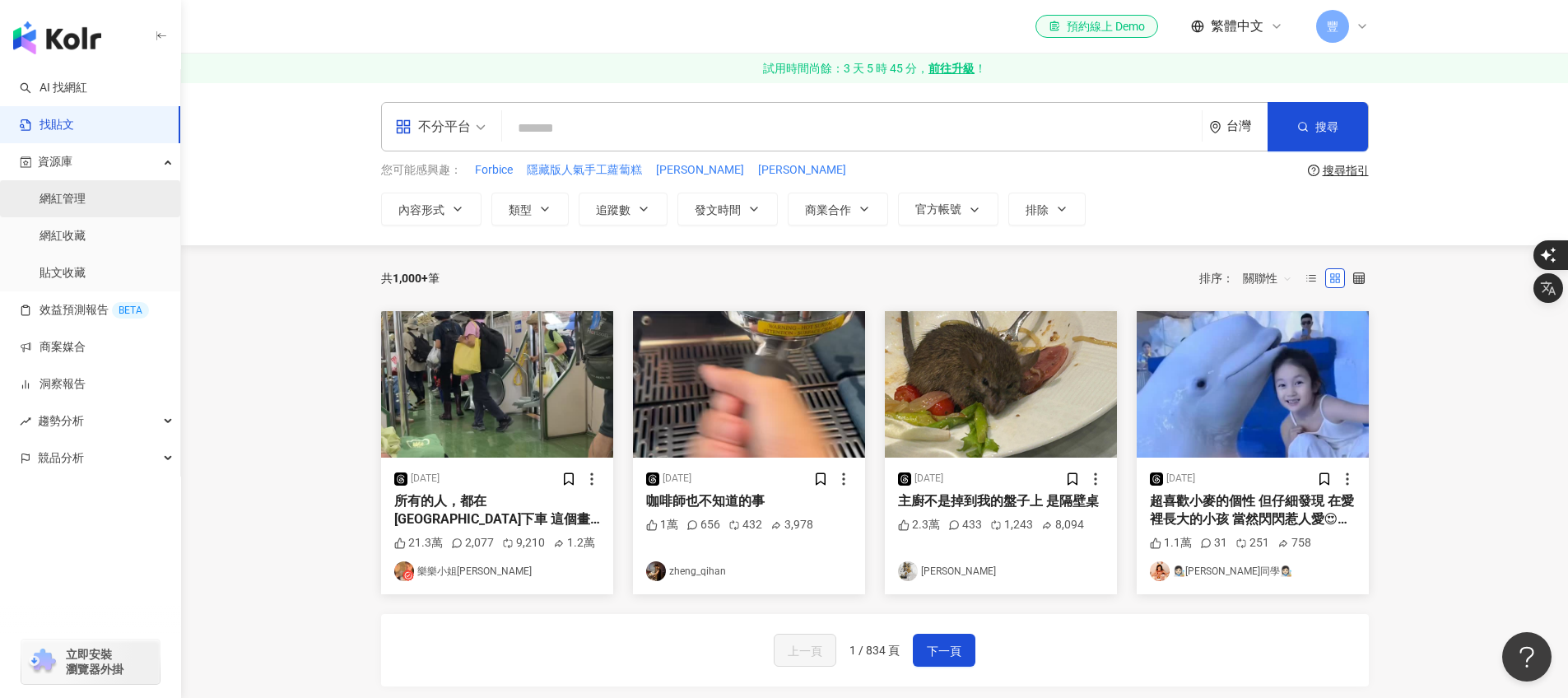
click at [63, 208] on link "網紅管理" at bounding box center [62, 199] width 46 height 17
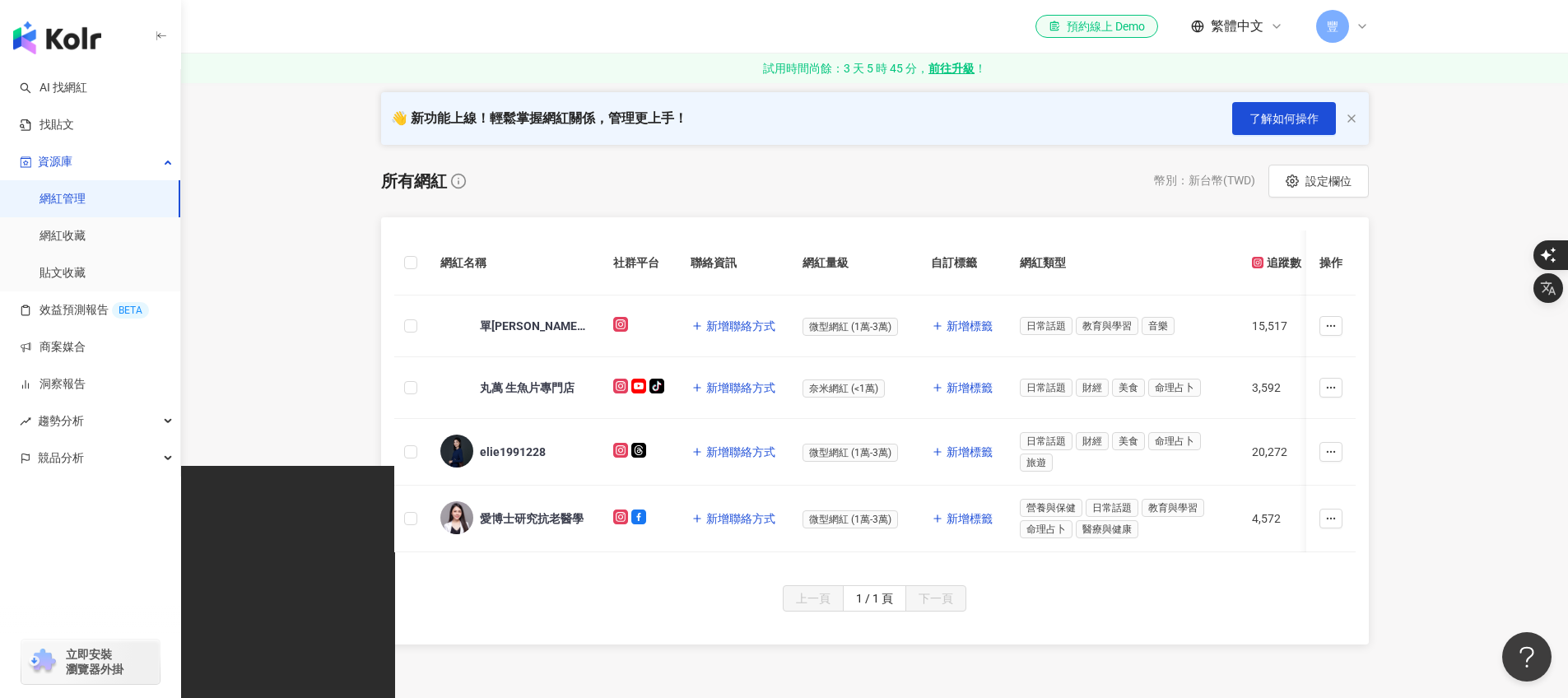
scroll to position [236, 0]
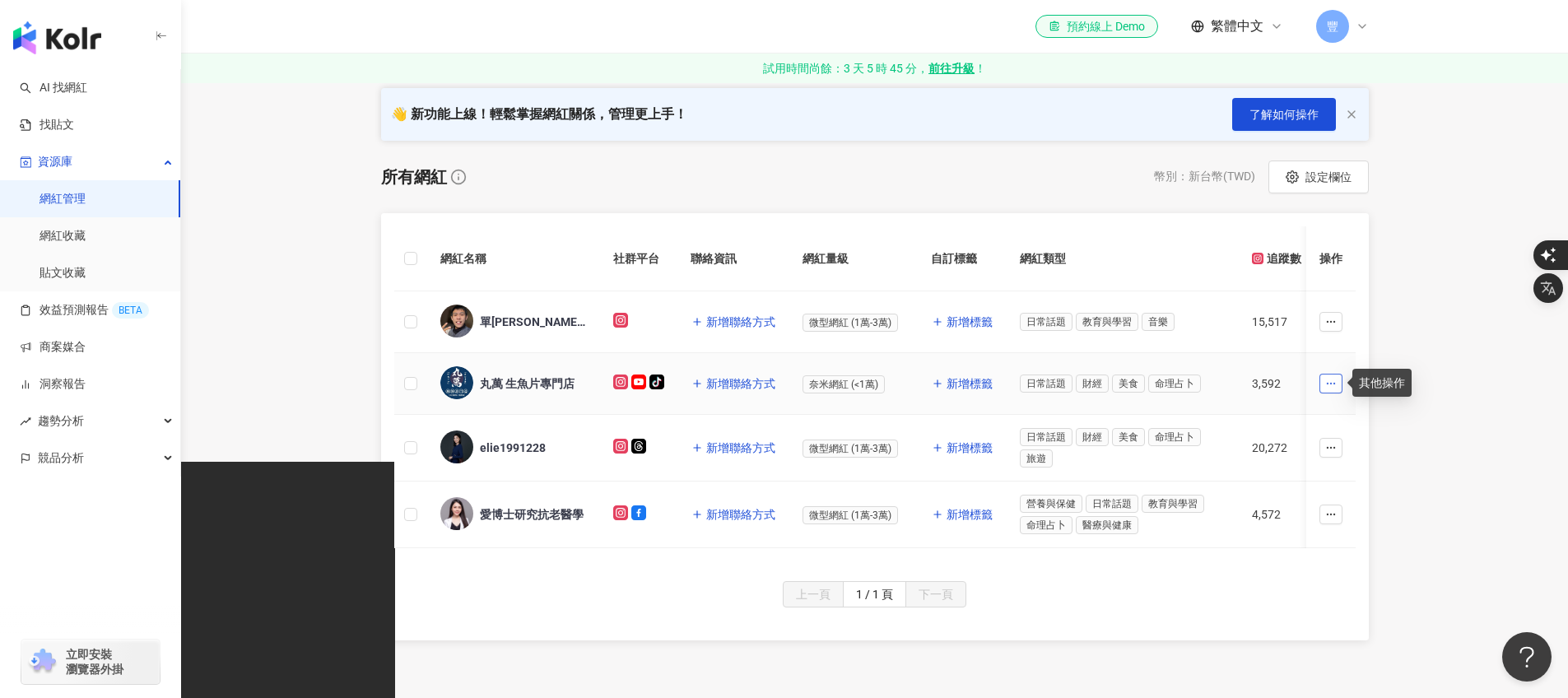
click at [1327, 388] on icon "button" at bounding box center [1331, 382] width 11 height 11
click at [1438, 480] on main "網紅管理 合作過的網紅 已解鎖網紅 網紅管理 加入網紅 社群平台 合作專案 合作酬勞 標籤 解鎖狀態 更多篩選 👋 新功能上線！輕鬆掌握網紅關係，管理更上手！…" at bounding box center [874, 243] width 1387 height 794
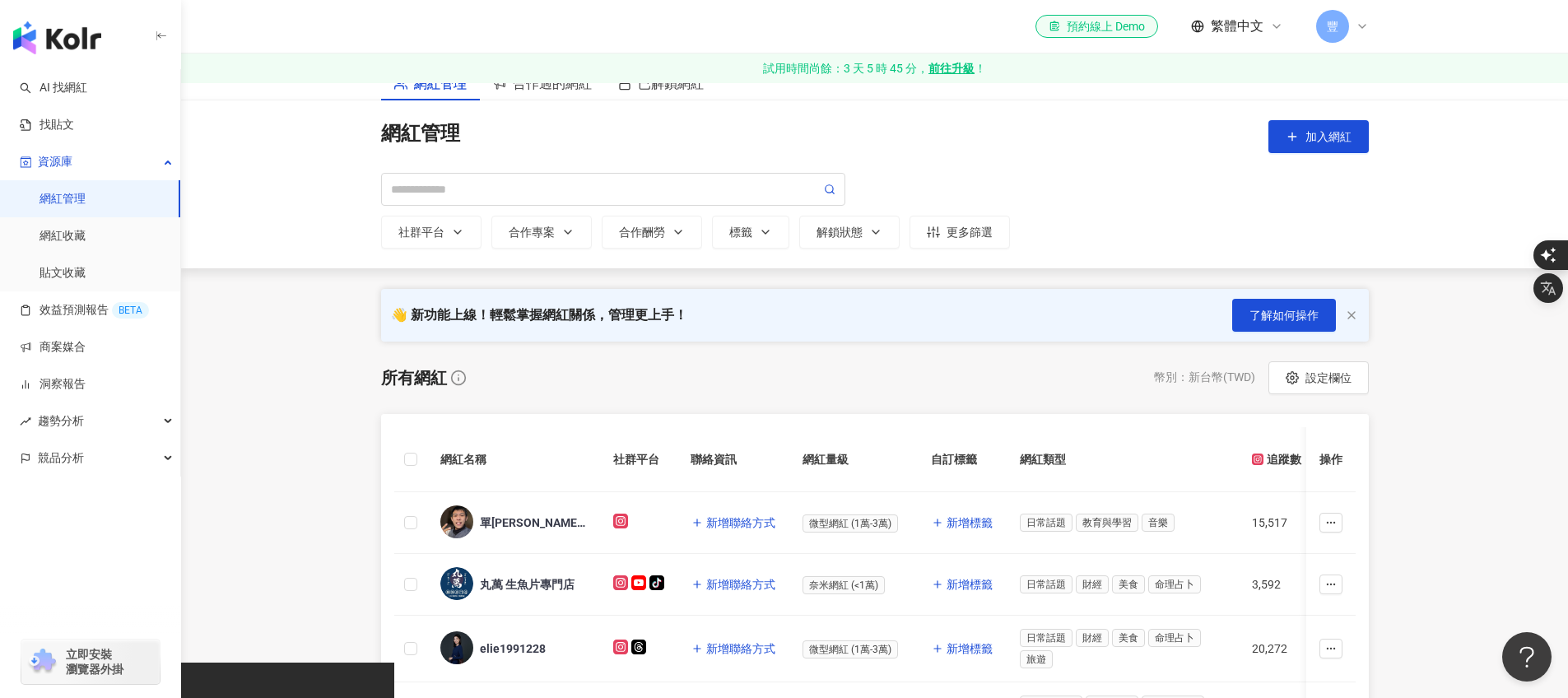
scroll to position [0, 0]
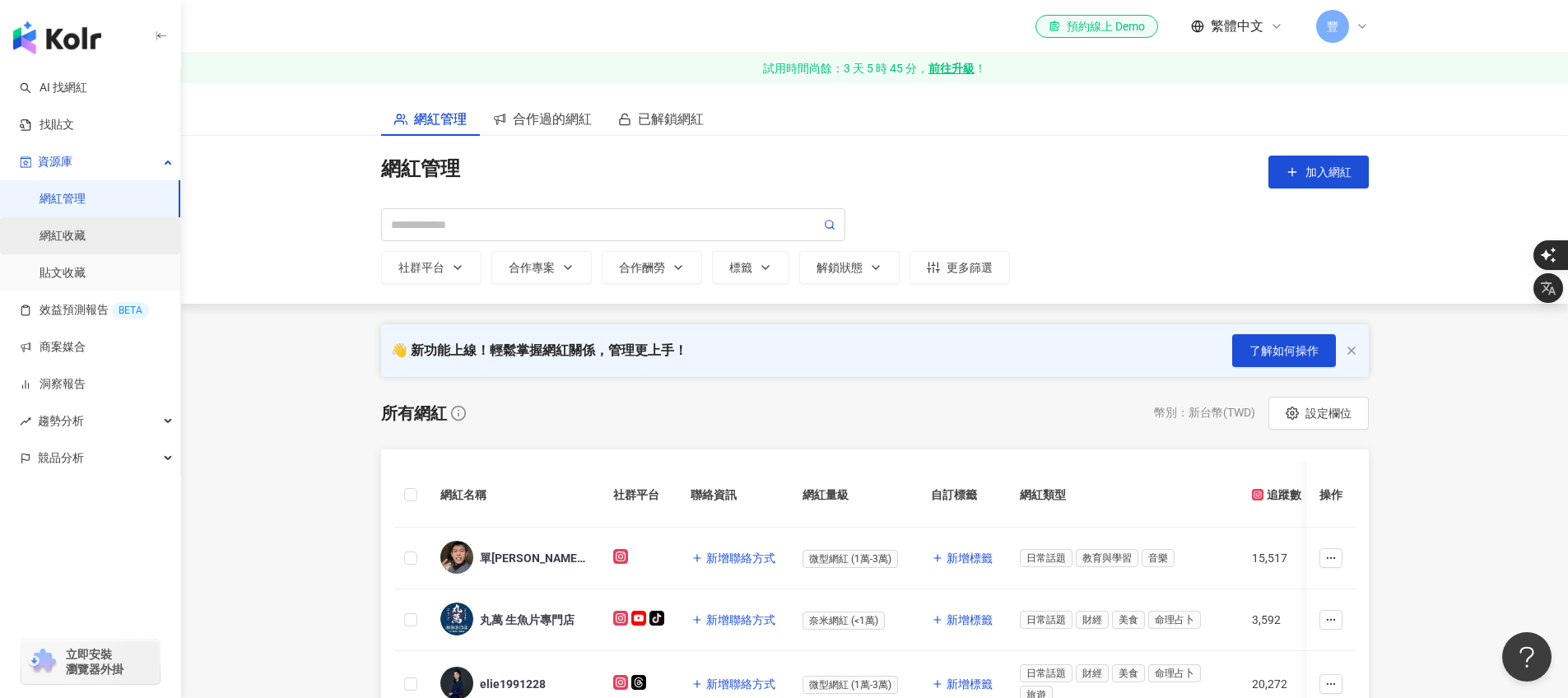
click at [85, 231] on link "網紅收藏" at bounding box center [62, 236] width 46 height 17
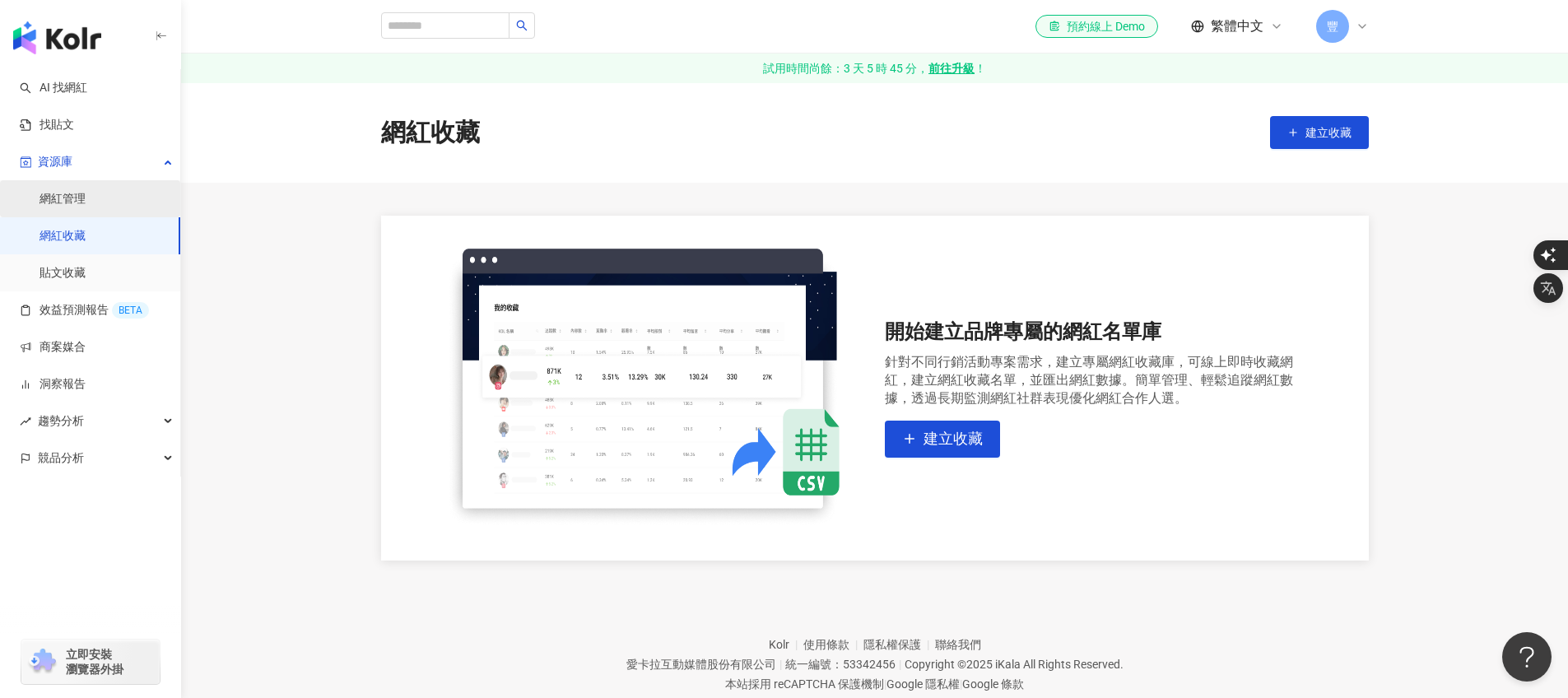
click at [85, 202] on link "網紅管理" at bounding box center [62, 199] width 46 height 17
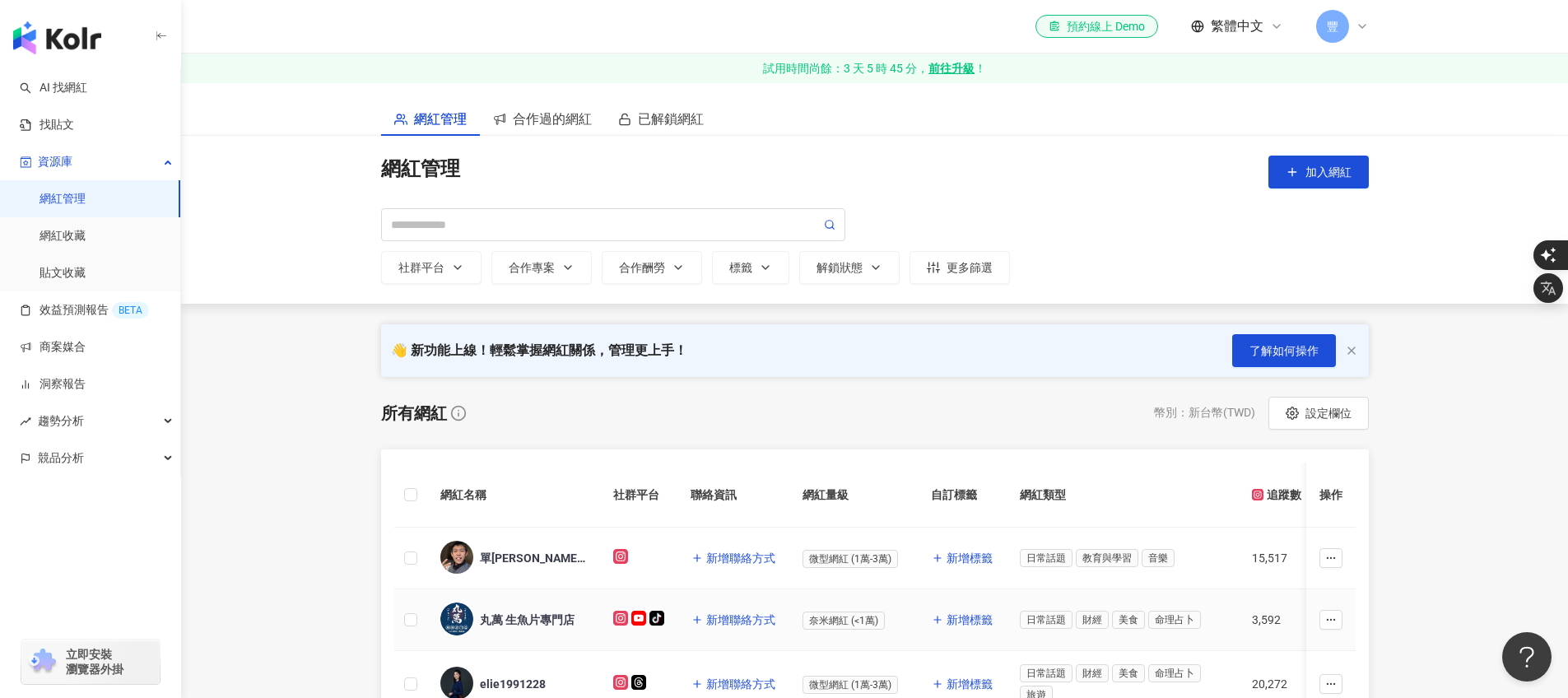
click at [537, 620] on div "丸萬 生魚片專門店" at bounding box center [527, 619] width 95 height 17
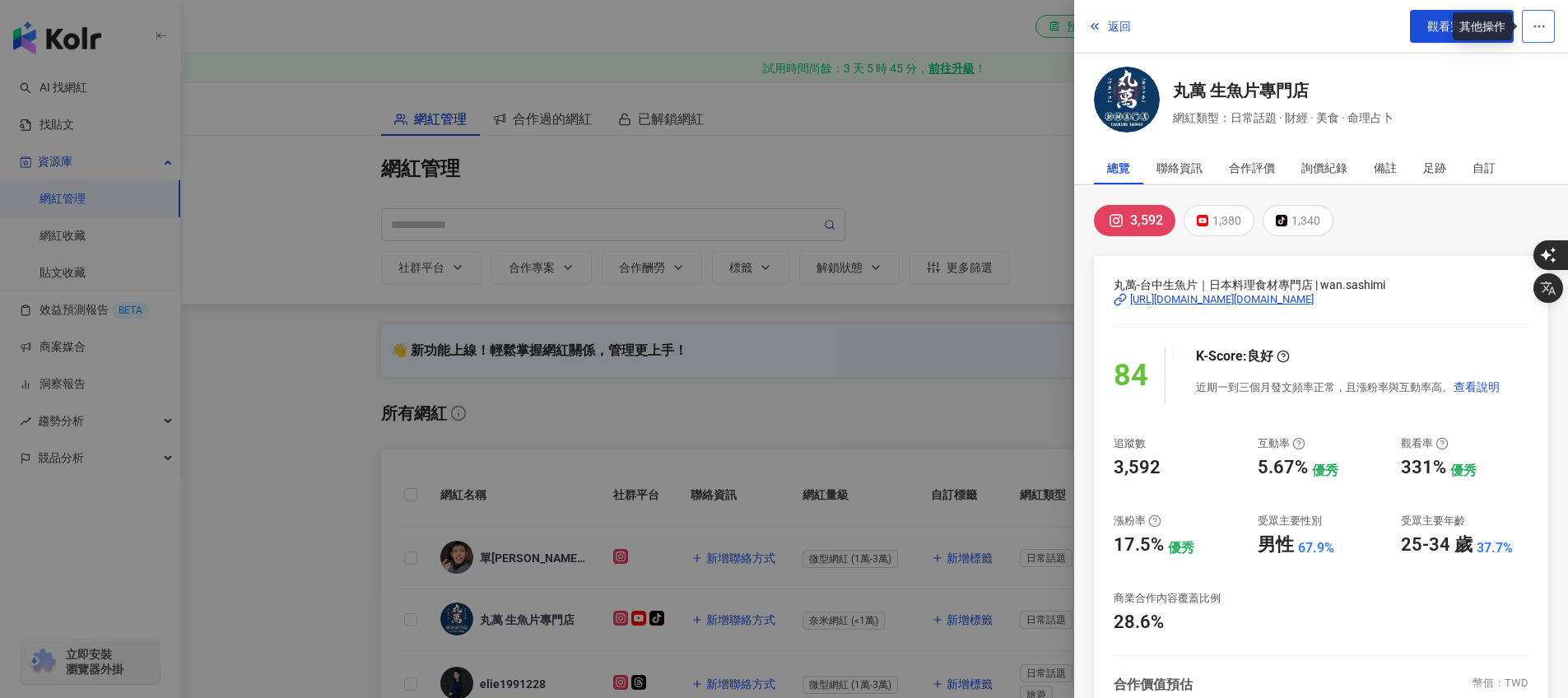
click at [1545, 19] on icon "button" at bounding box center [1538, 26] width 15 height 15
click at [1478, 205] on div "3,592 1,380 tiktok-icon 1,340" at bounding box center [1321, 221] width 454 height 31
click at [1379, 165] on div "備註" at bounding box center [1385, 168] width 23 height 33
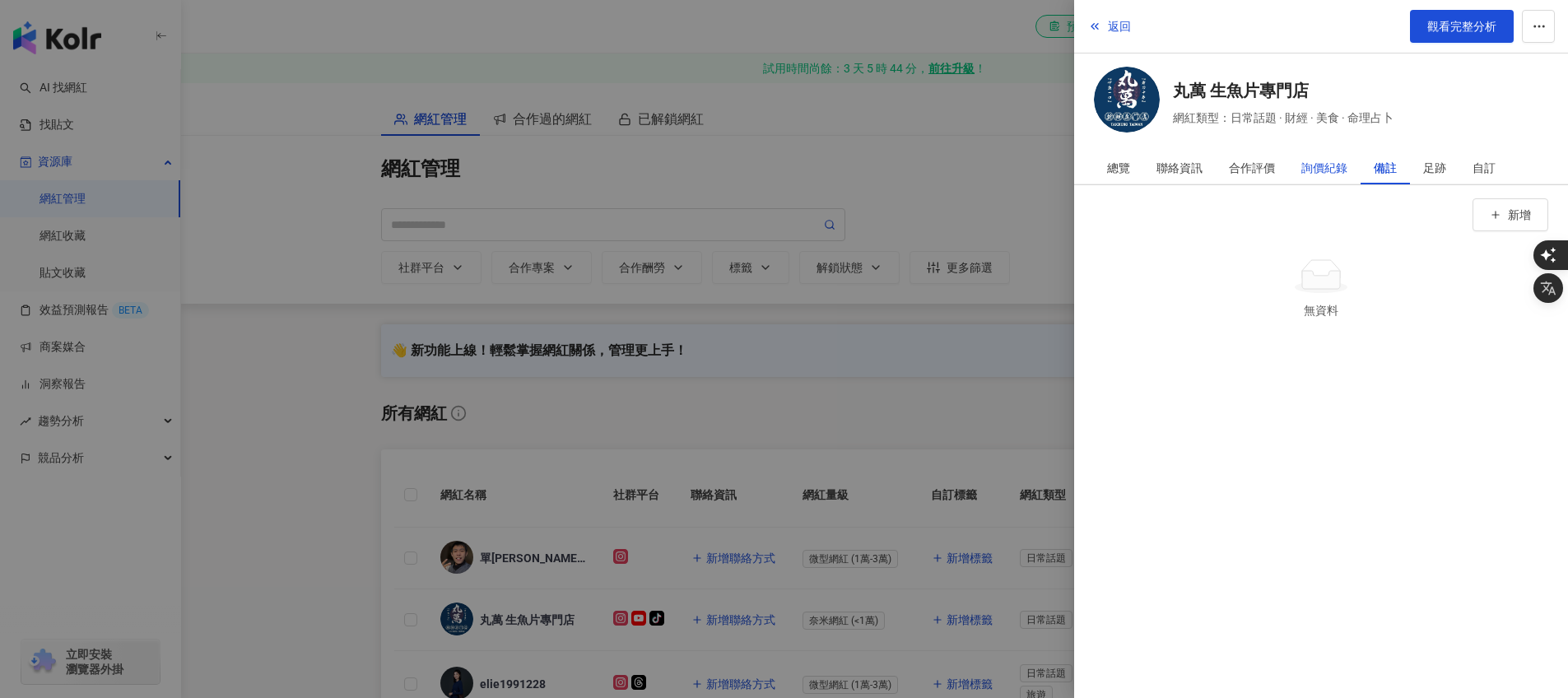
drag, startPoint x: 1312, startPoint y: 169, endPoint x: 1301, endPoint y: 169, distance: 11.0
click at [1311, 169] on div "詢價紀錄" at bounding box center [1324, 168] width 46 height 33
click at [1264, 174] on div "合作評價" at bounding box center [1251, 168] width 46 height 33
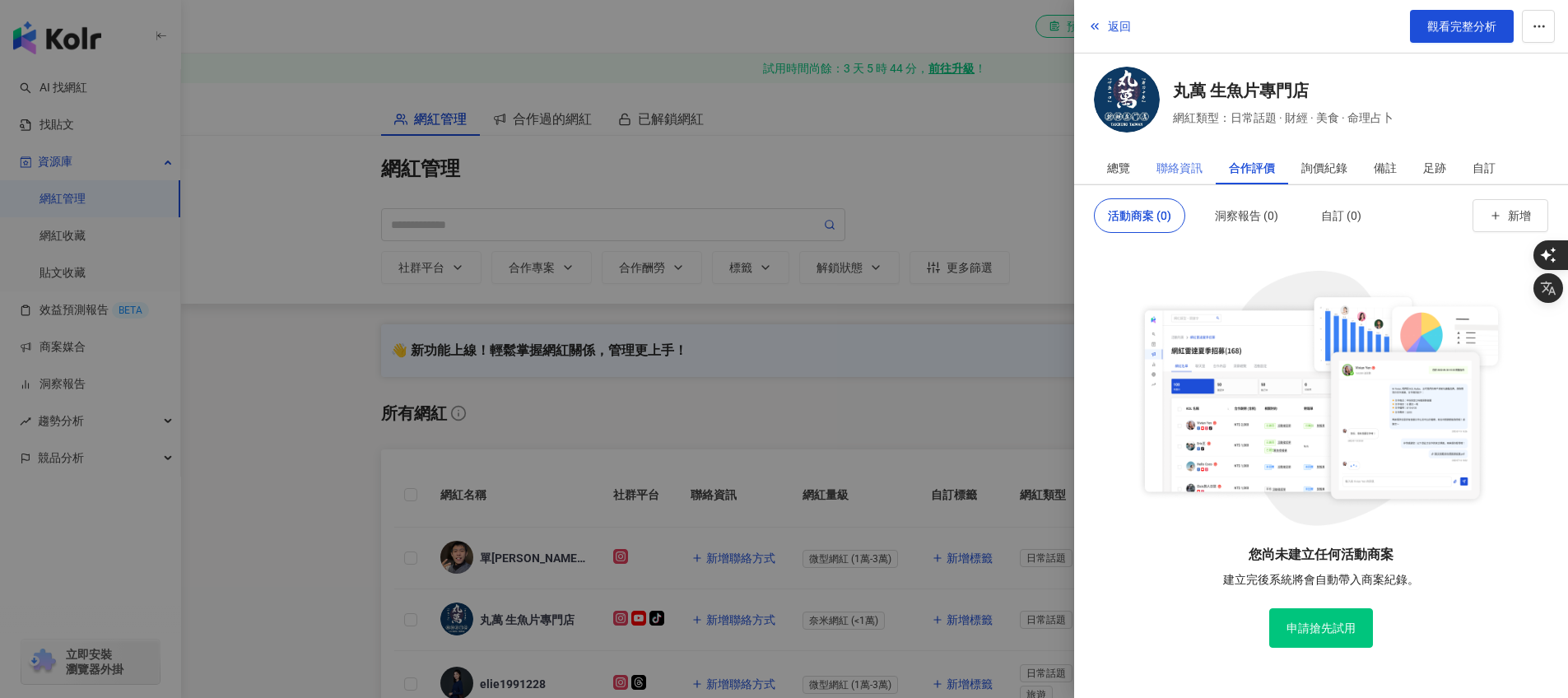
click at [1214, 172] on div "聯絡資訊" at bounding box center [1179, 168] width 72 height 33
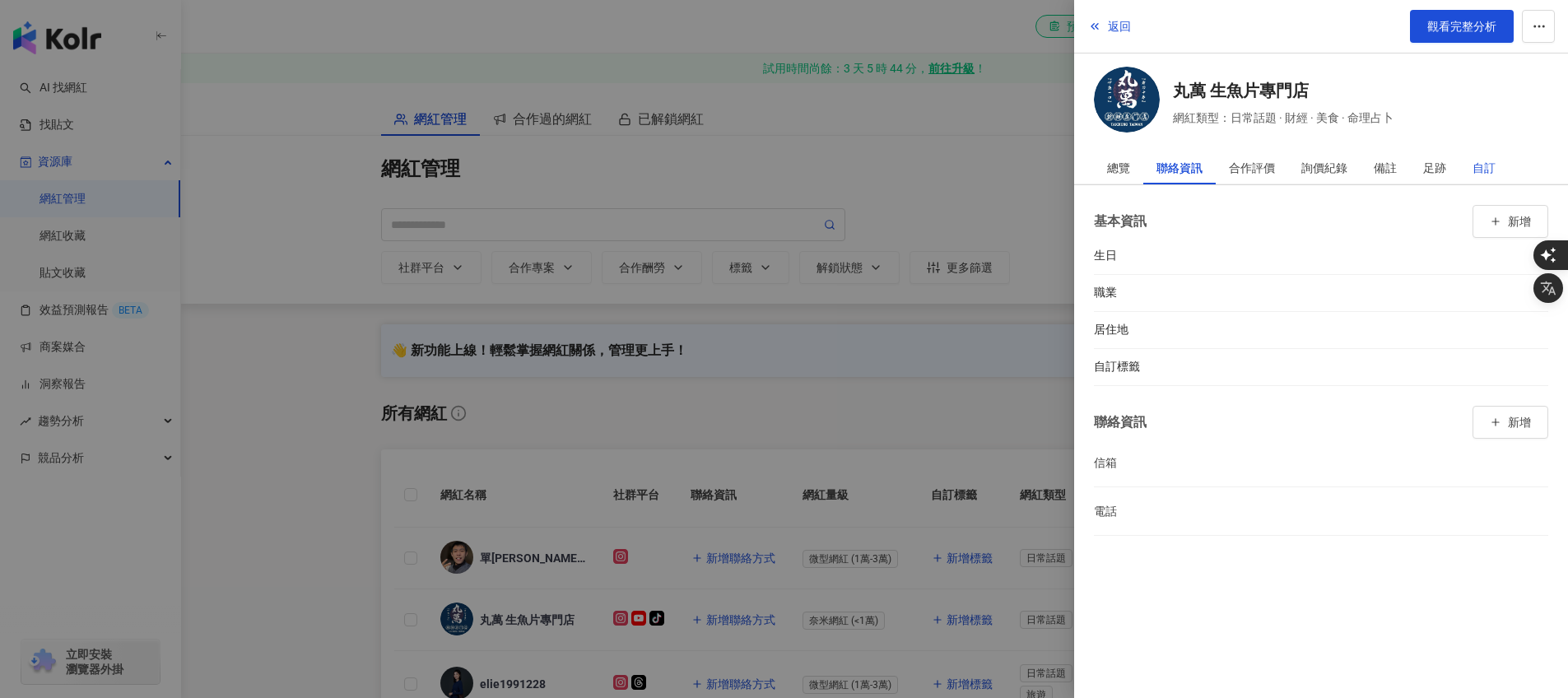
click at [1478, 165] on div "自訂" at bounding box center [1484, 168] width 23 height 33
click at [1393, 167] on div "備註" at bounding box center [1385, 168] width 23 height 33
click at [1324, 167] on div "詢價紀錄" at bounding box center [1324, 168] width 46 height 33
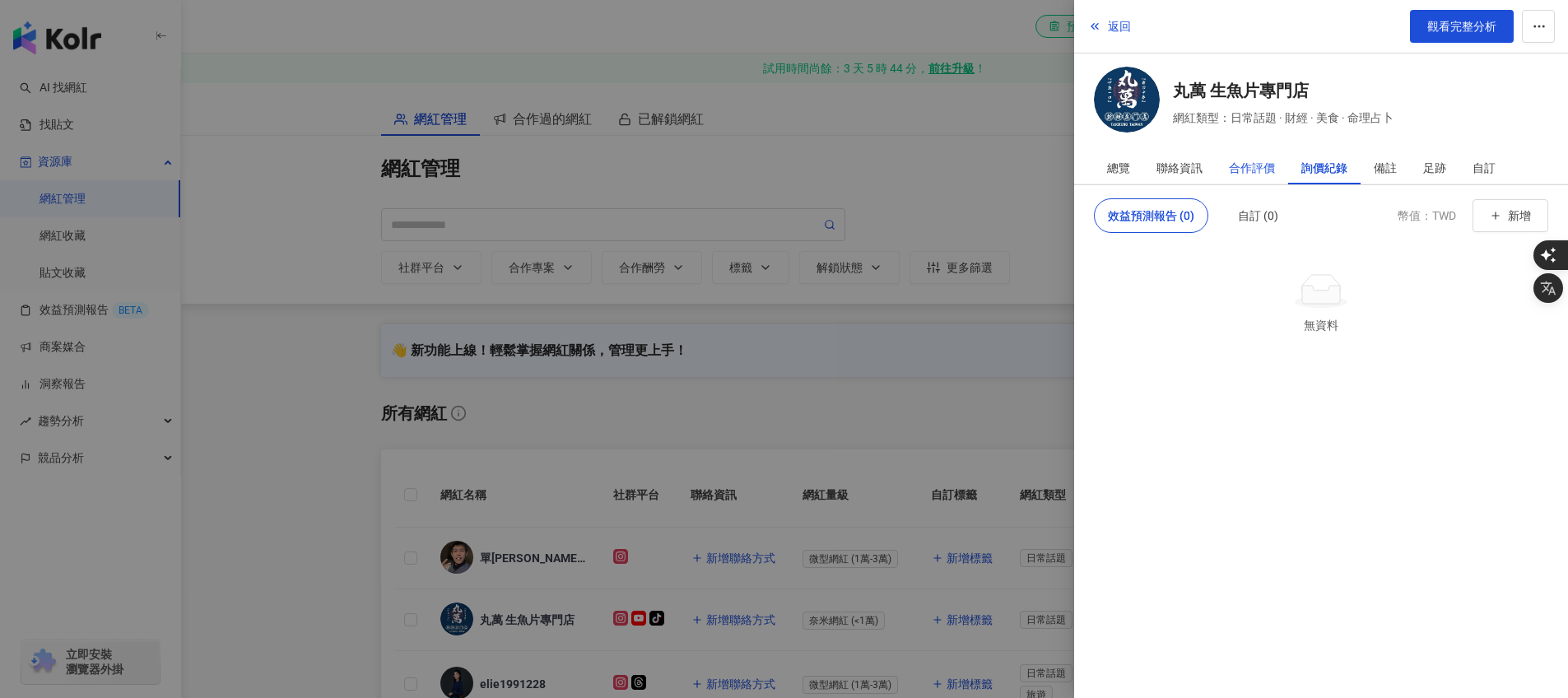
click at [1245, 167] on div "合作評價" at bounding box center [1251, 168] width 46 height 33
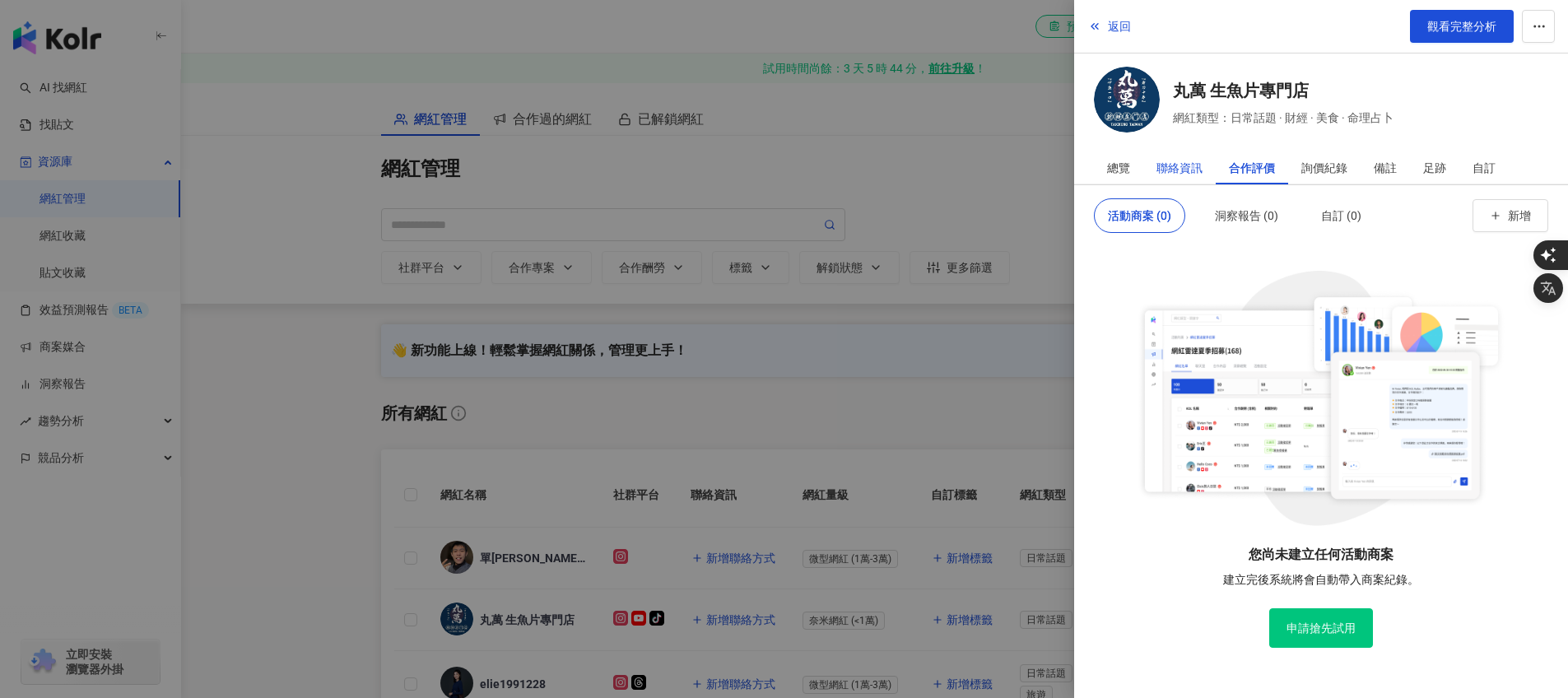
click at [1196, 165] on div "聯絡資訊" at bounding box center [1179, 168] width 46 height 33
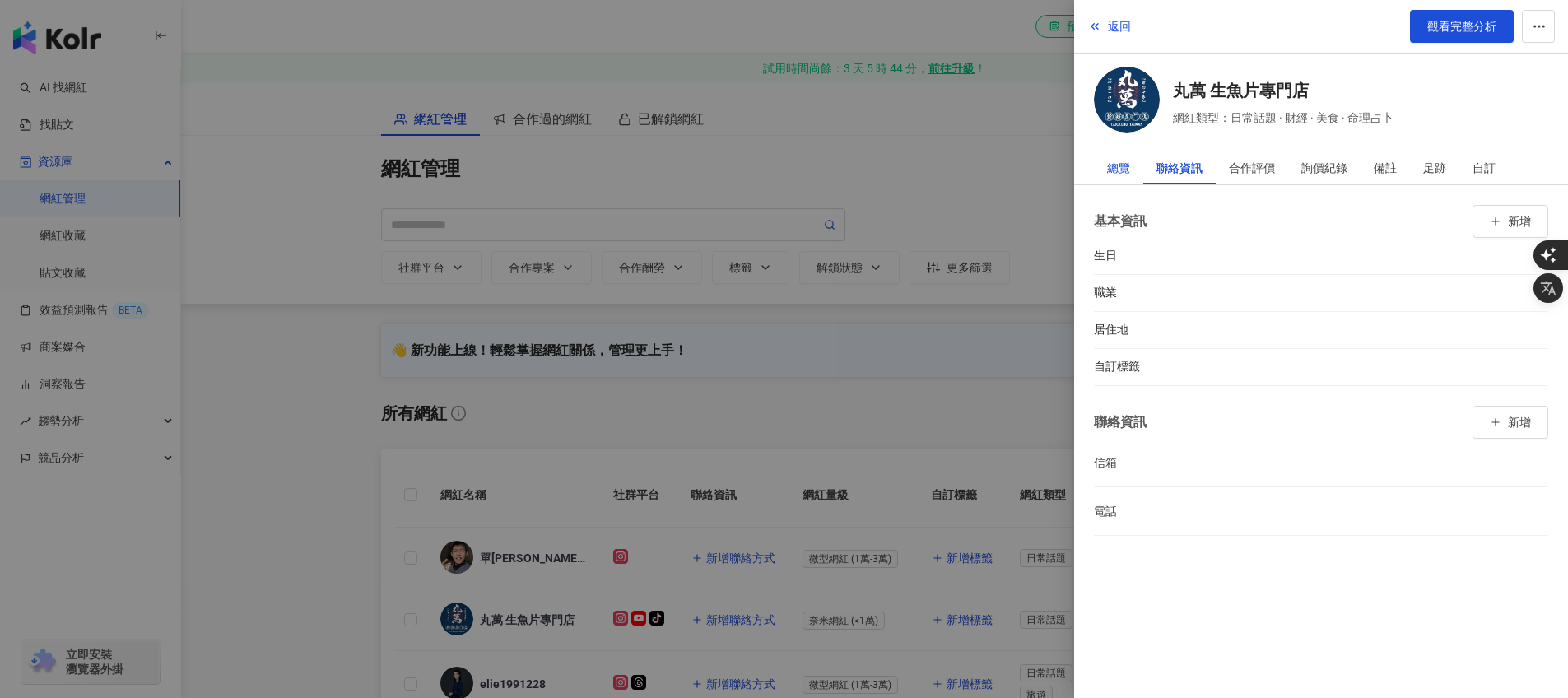
click at [1127, 163] on div "總覽" at bounding box center [1118, 168] width 23 height 33
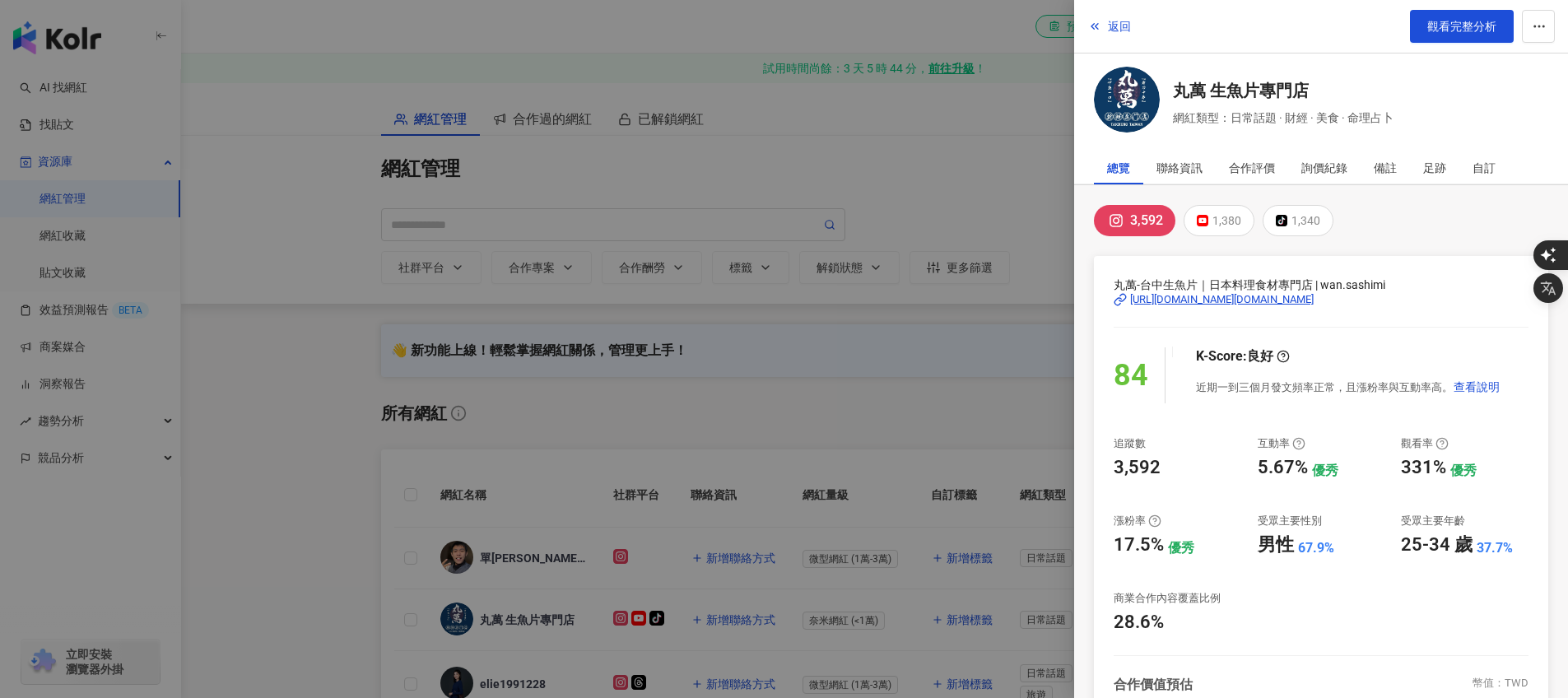
scroll to position [248, 0]
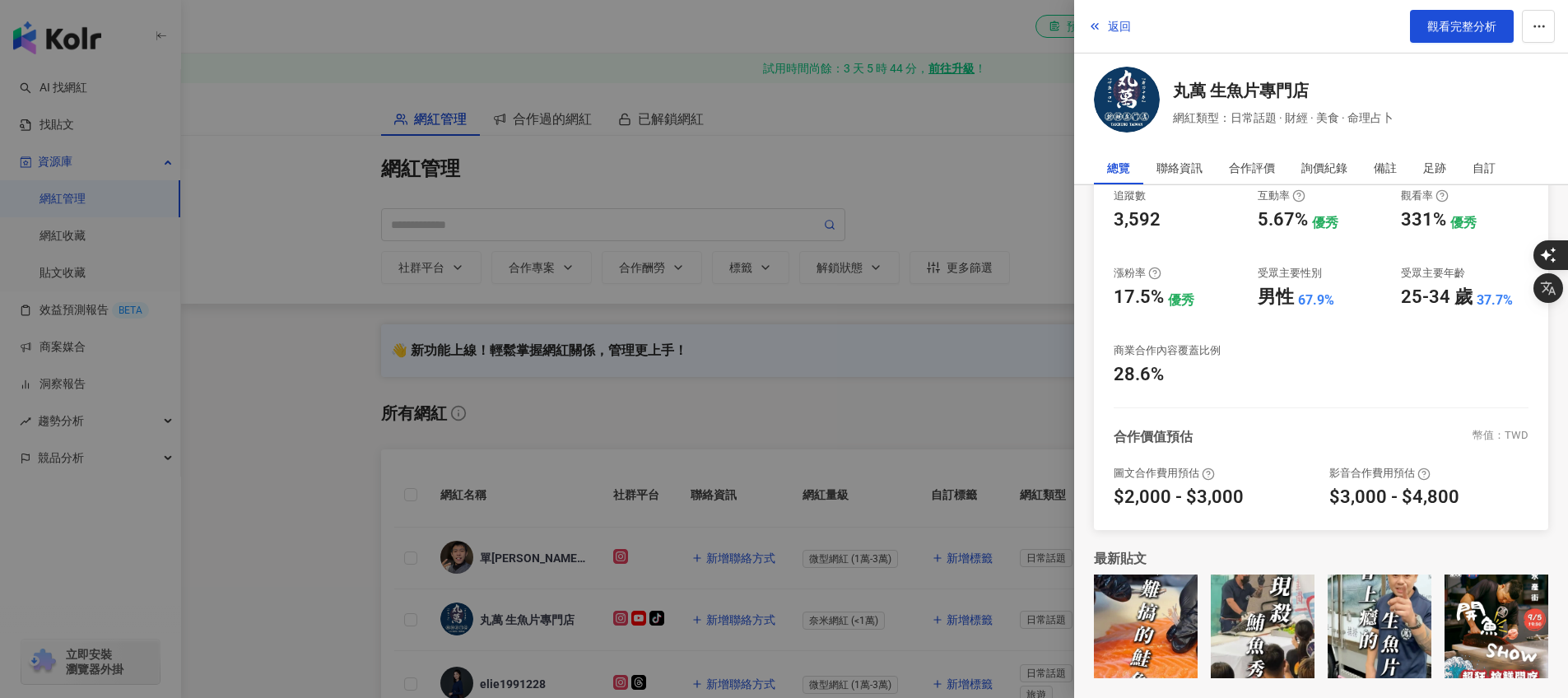
click at [954, 414] on div at bounding box center [784, 349] width 1568 height 698
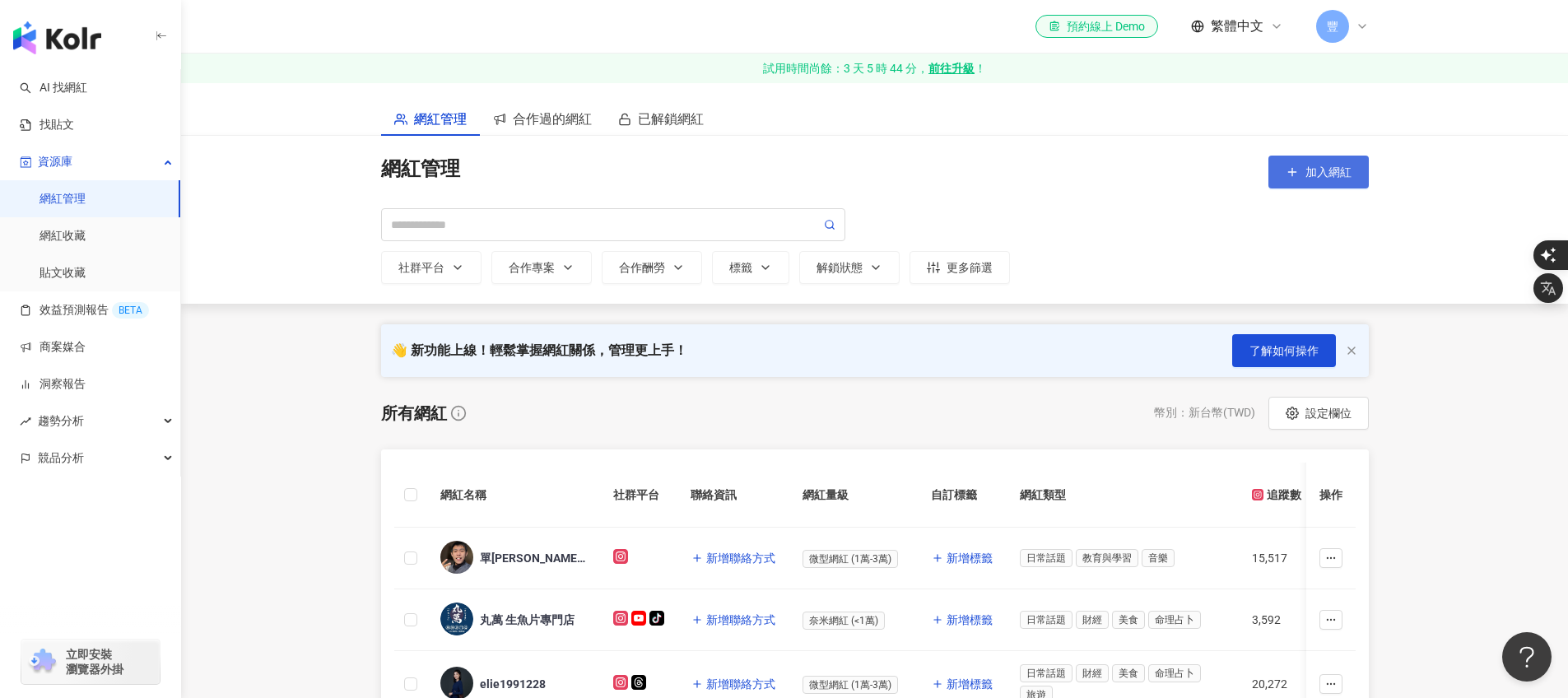
click at [1285, 170] on icon "button" at bounding box center [1291, 171] width 13 height 13
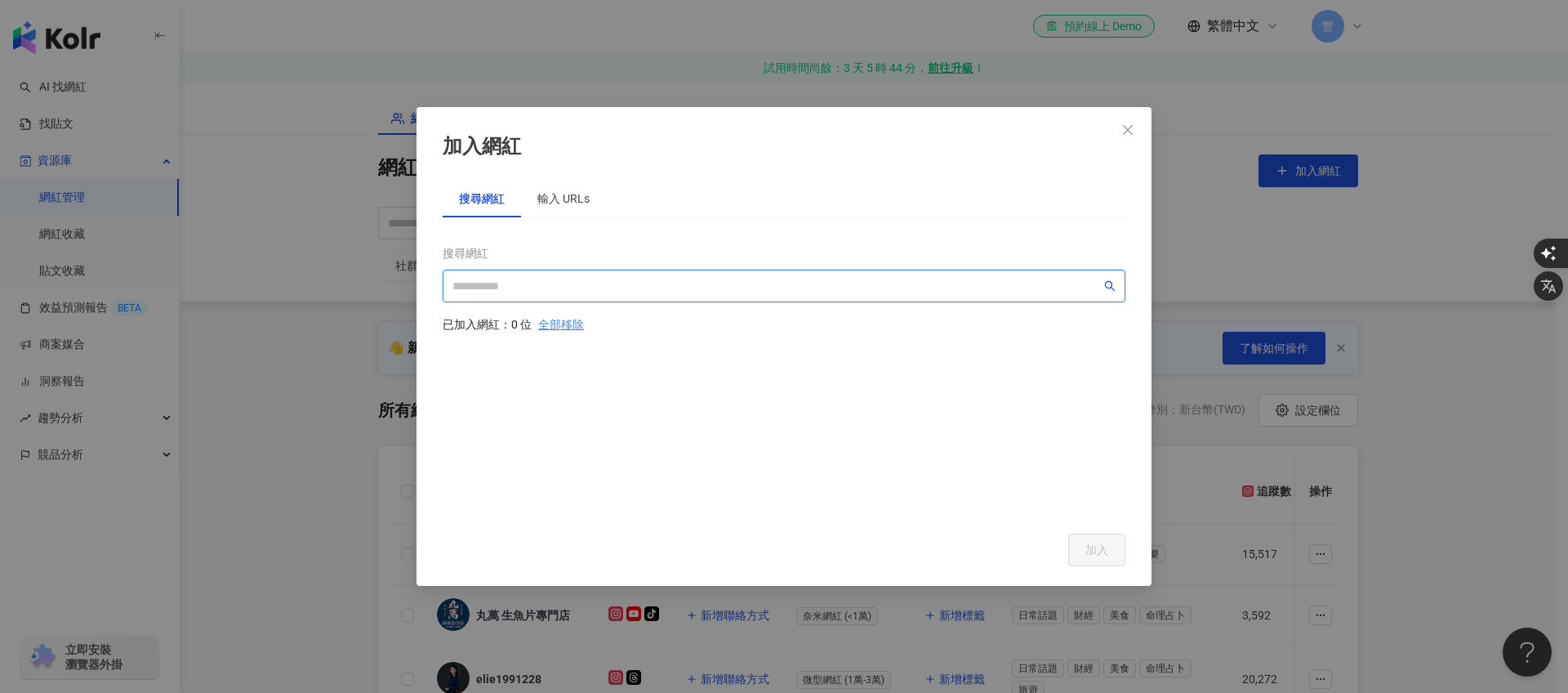
click at [499, 293] on input "search" at bounding box center [776, 286] width 648 height 18
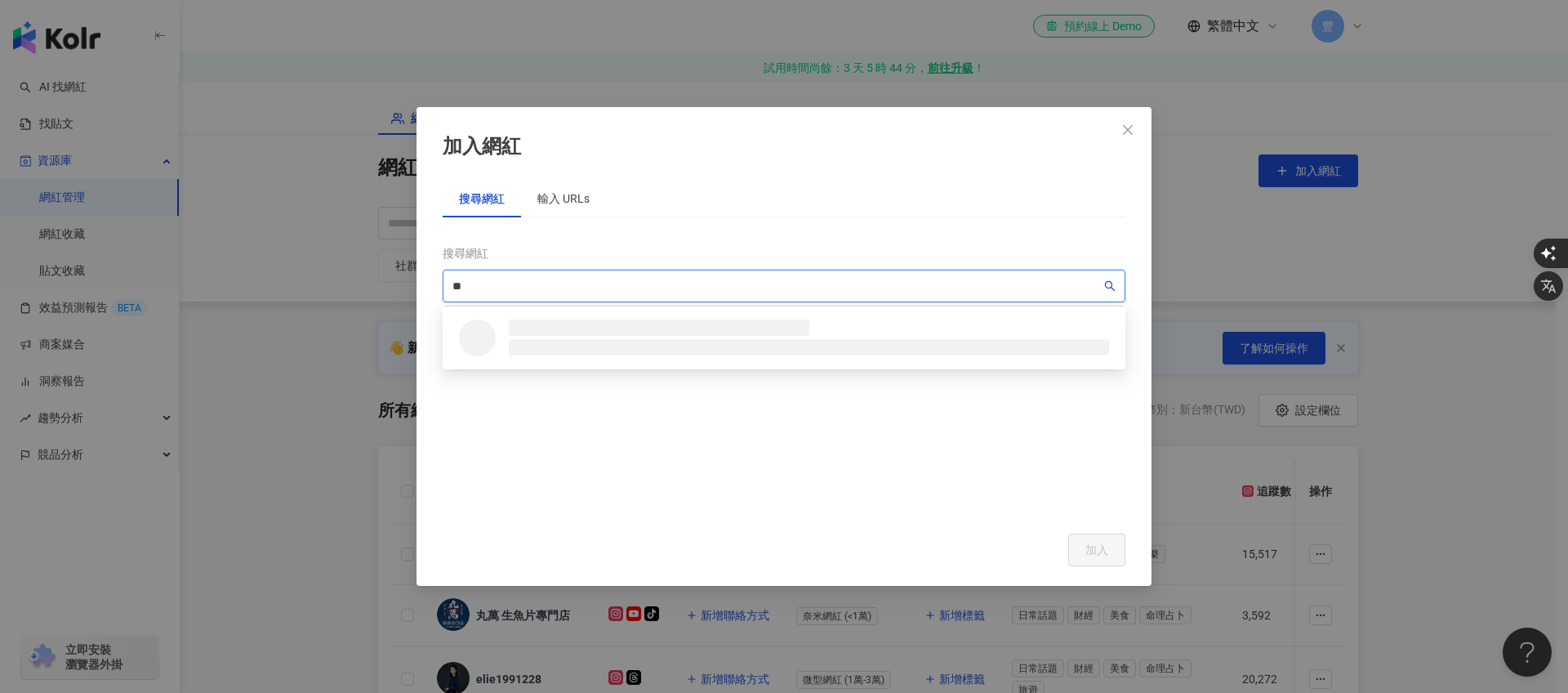
type input "*"
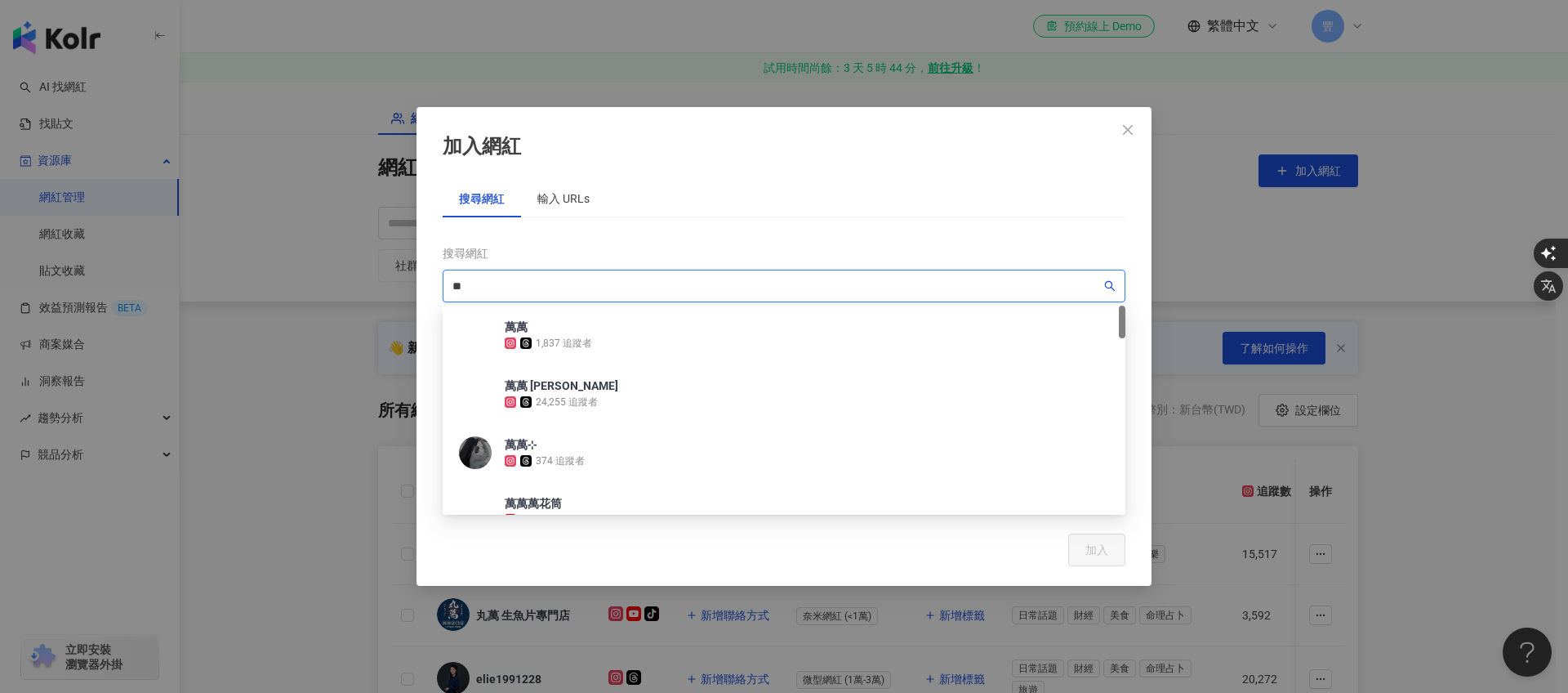
type input "*"
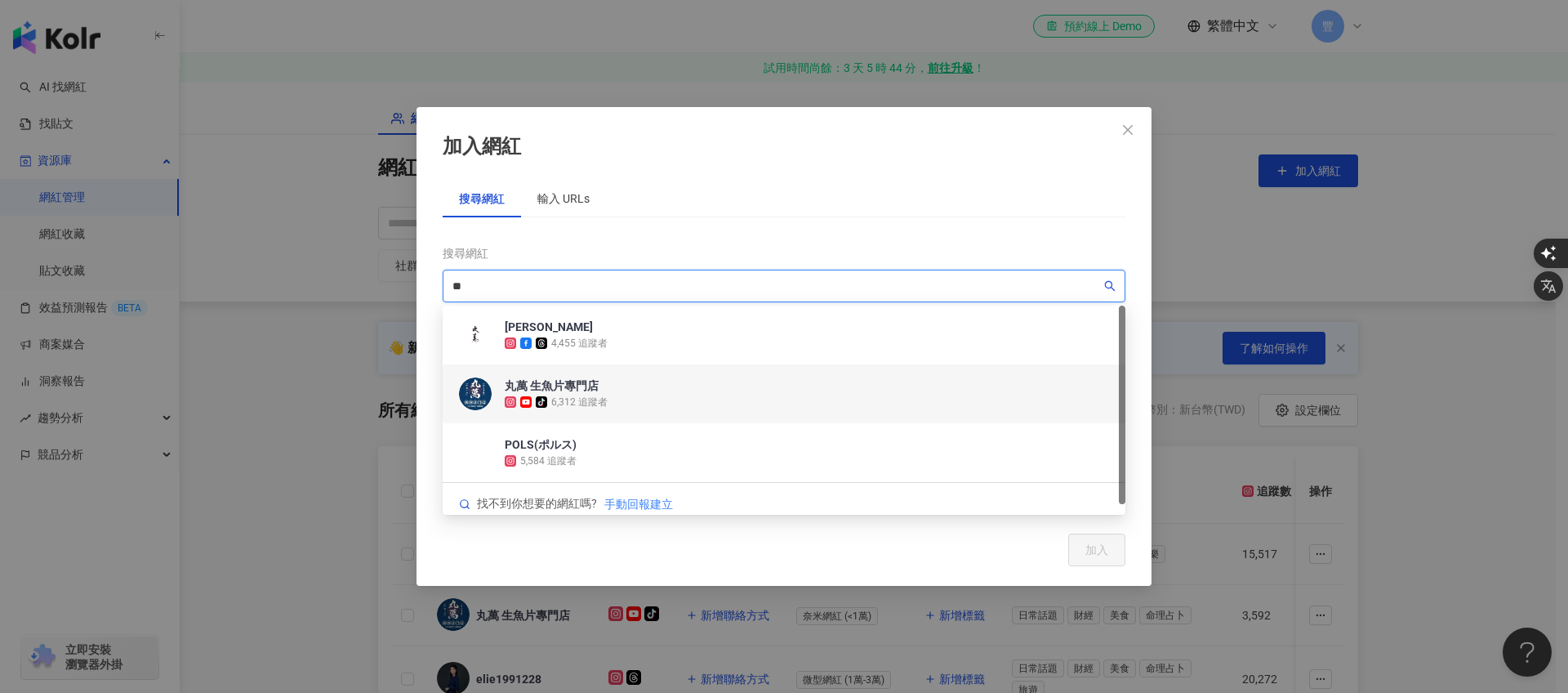
click at [628, 408] on div "丸萬 生魚片專門店 tiktok-icon 6,312 追蹤者" at bounding box center [784, 394] width 683 height 59
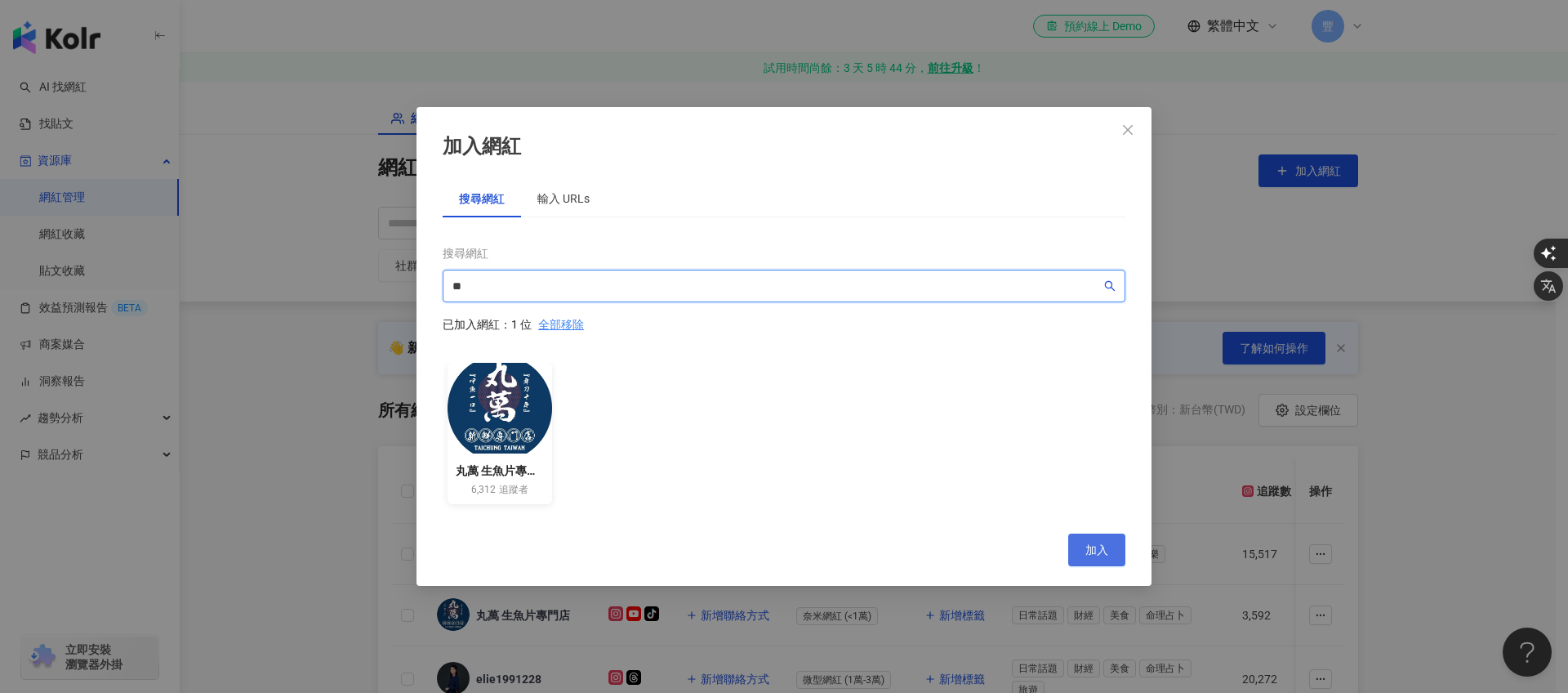
type input "**"
click at [1110, 556] on button "加入" at bounding box center [1097, 550] width 57 height 33
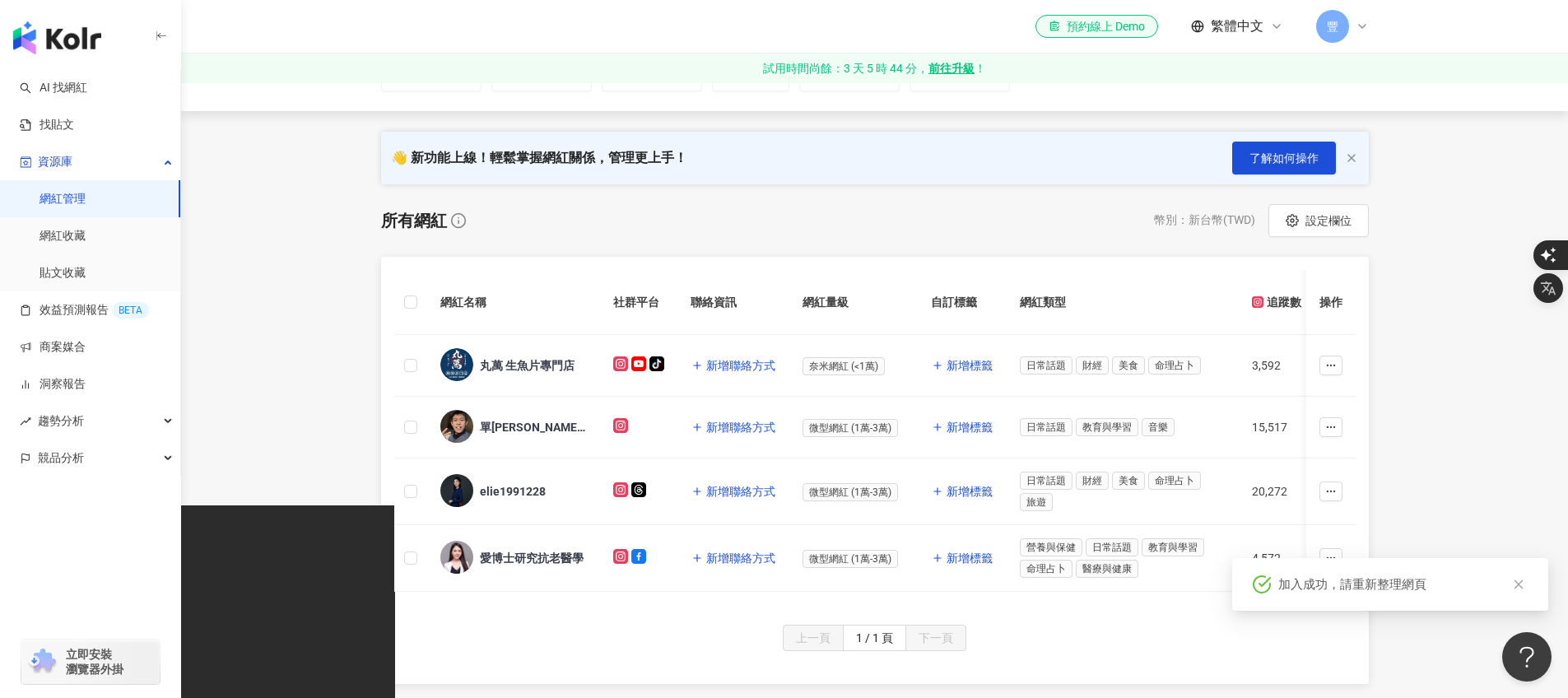
scroll to position [194, 0]
click at [623, 363] on icon at bounding box center [620, 362] width 8 height 8
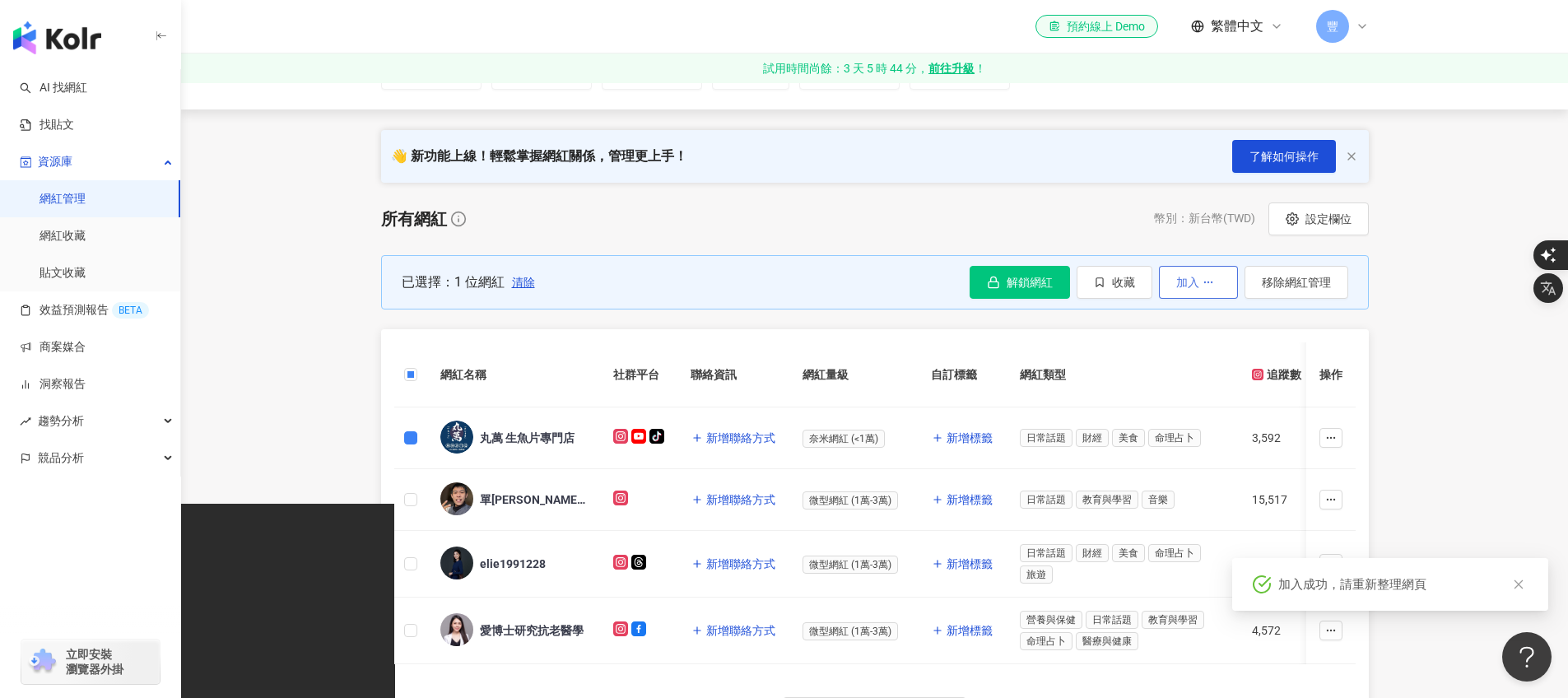
click at [1214, 291] on button "加入" at bounding box center [1198, 283] width 79 height 33
drag, startPoint x: 1372, startPoint y: 342, endPoint x: 1405, endPoint y: 361, distance: 38.1
click at [1374, 345] on div "所有網紅 幣別 ： 新台幣 ( TWD ) 設定欄位 已選擇：1 位網紅 清除 解鎖網紅 收藏 加入 移除網紅管理 網紅名稱 社群平台 聯絡資訊 網紅量級 自…" at bounding box center [874, 479] width 1053 height 554
click at [1525, 582] on link at bounding box center [1518, 585] width 21 height 21
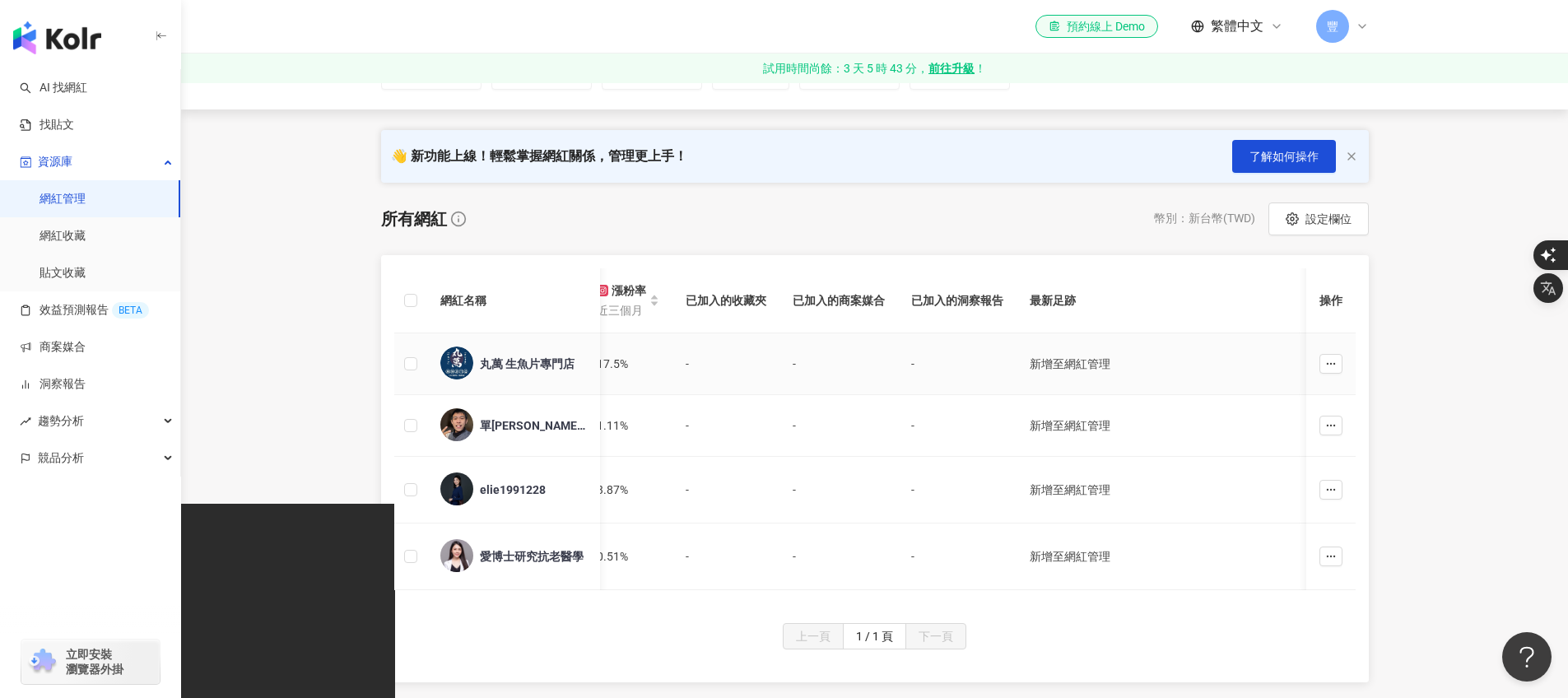
scroll to position [0, 0]
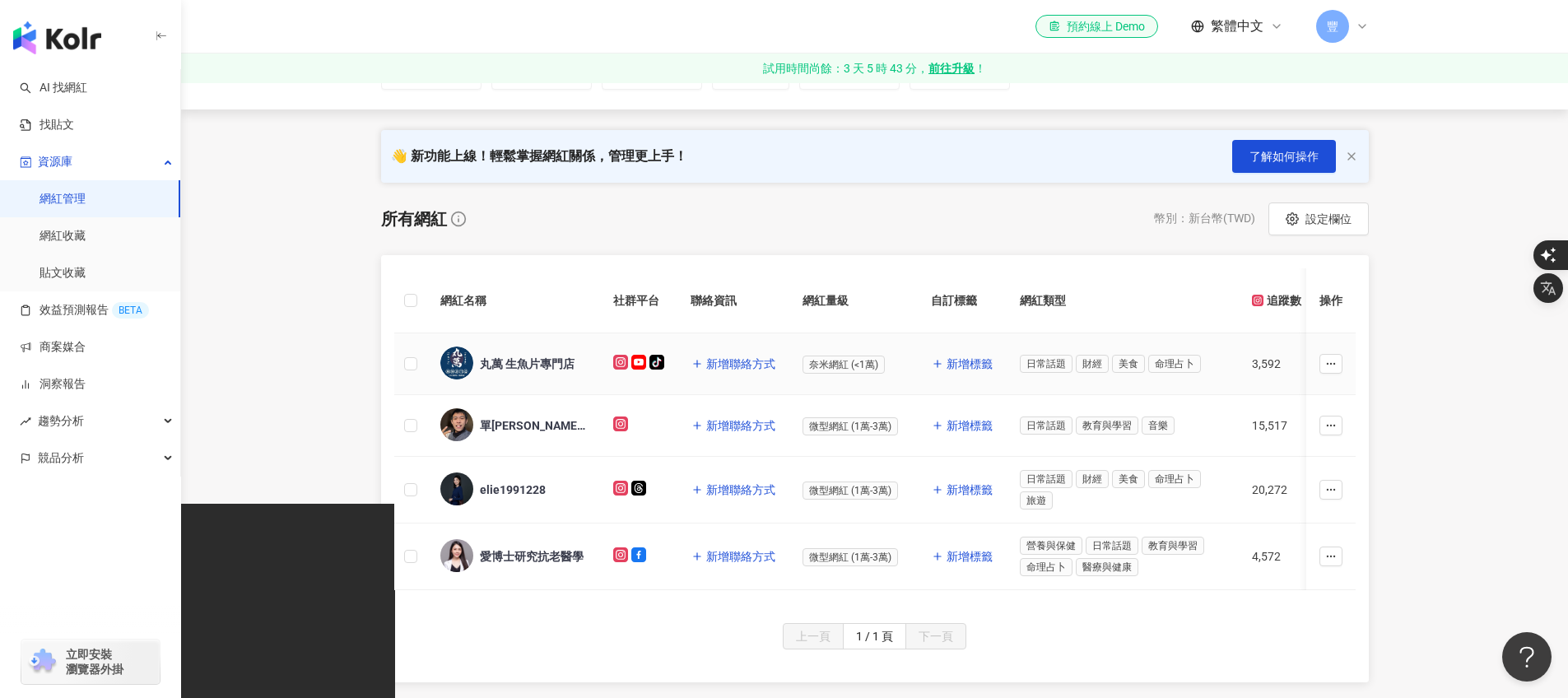
click at [524, 368] on div "丸萬 生魚片專門店" at bounding box center [527, 363] width 95 height 17
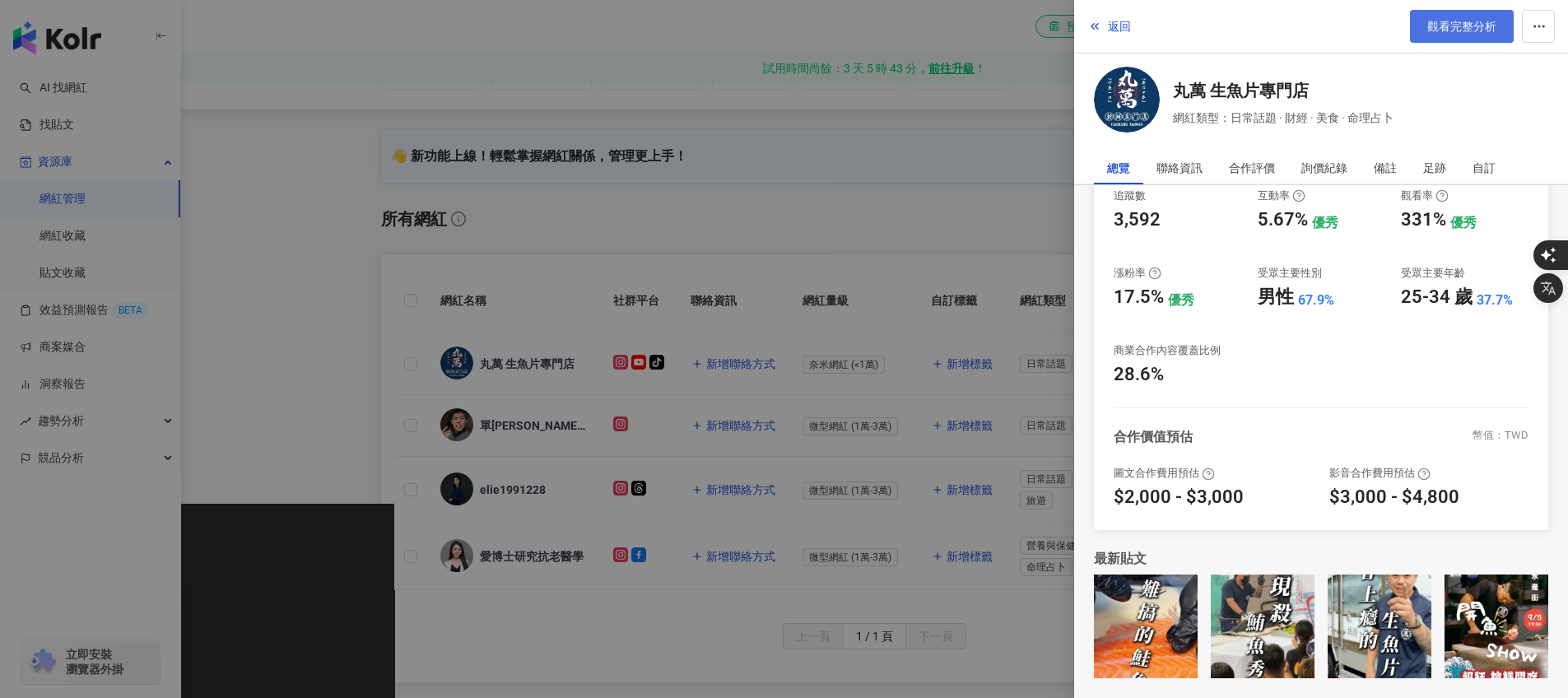
click at [1451, 32] on span "觀看完整分析" at bounding box center [1462, 26] width 70 height 13
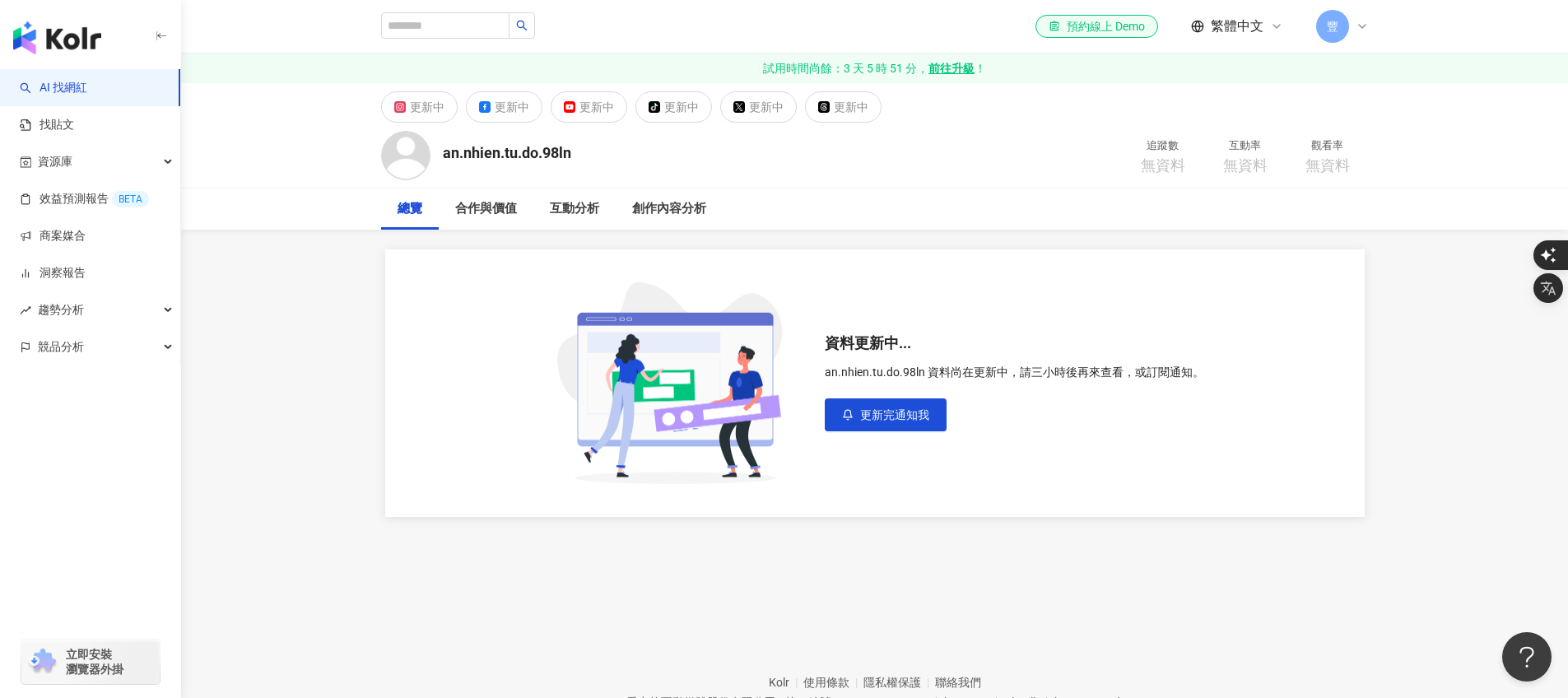
click at [455, 8] on div "el-icon-cs 預約線上 Demo 繁體中文 豐" at bounding box center [875, 26] width 988 height 53
click at [416, 30] on input "search" at bounding box center [445, 25] width 129 height 26
type input "***"
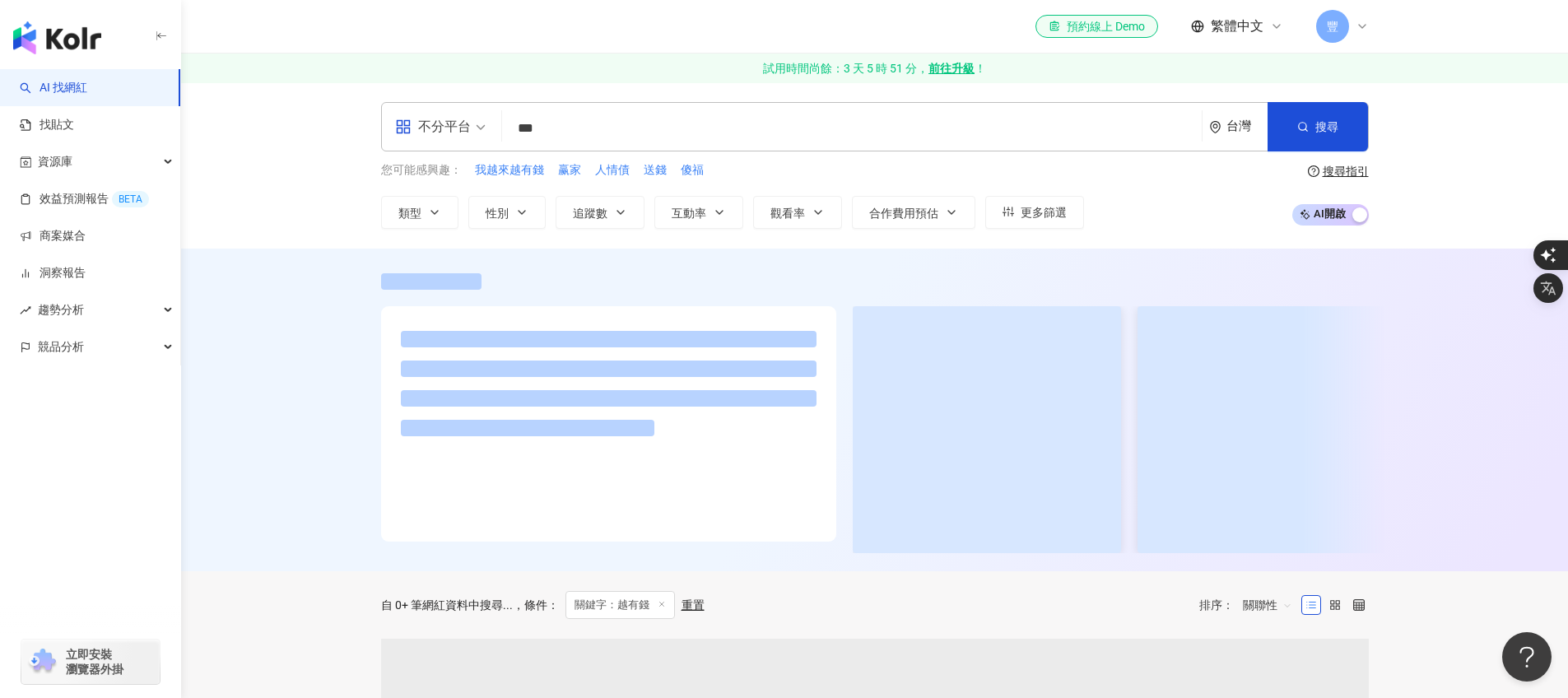
click at [530, 124] on input "***" at bounding box center [851, 129] width 686 height 31
type input "***"
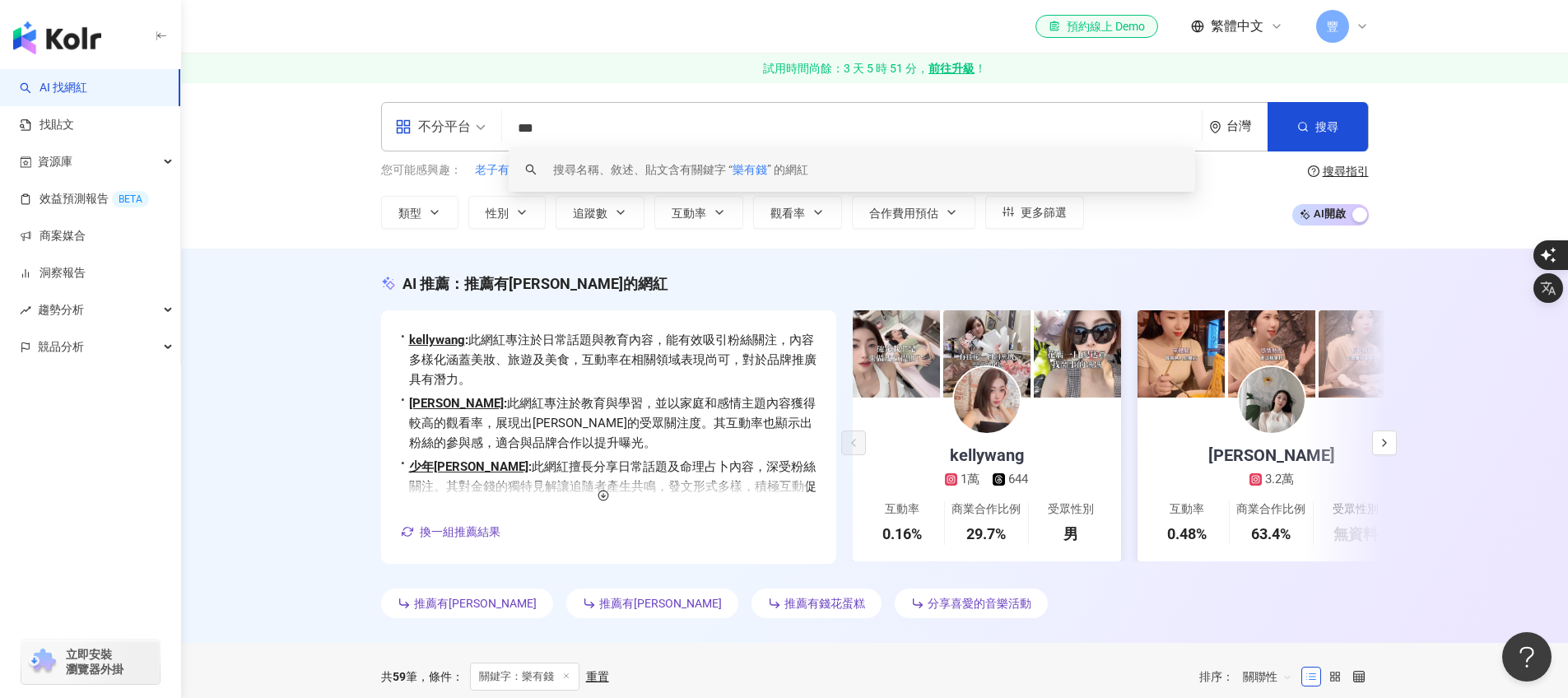
click at [598, 136] on input "***" at bounding box center [851, 129] width 686 height 31
click at [1315, 130] on span "搜尋" at bounding box center [1326, 126] width 23 height 13
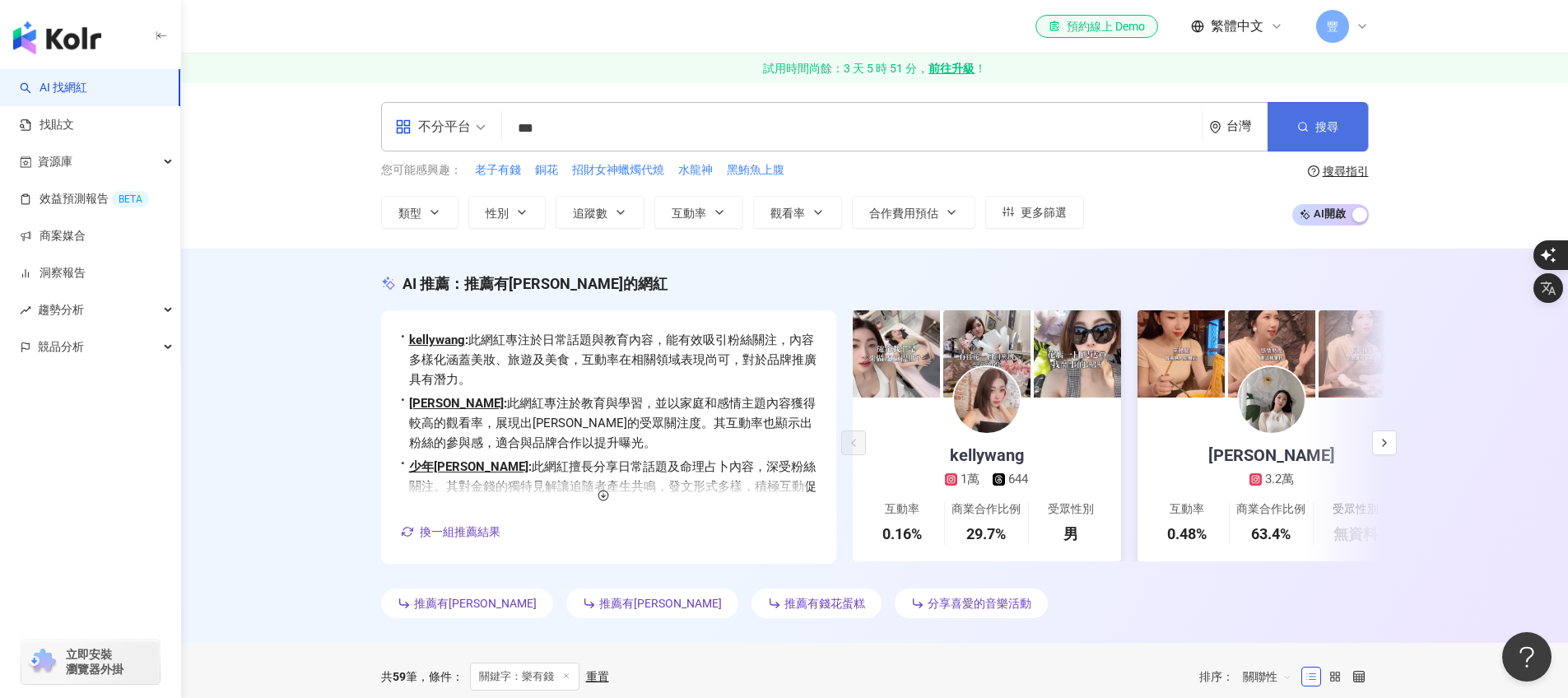
click at [1323, 128] on span "搜尋" at bounding box center [1326, 126] width 23 height 13
click at [55, 123] on link "找貼文" at bounding box center [47, 124] width 54 height 17
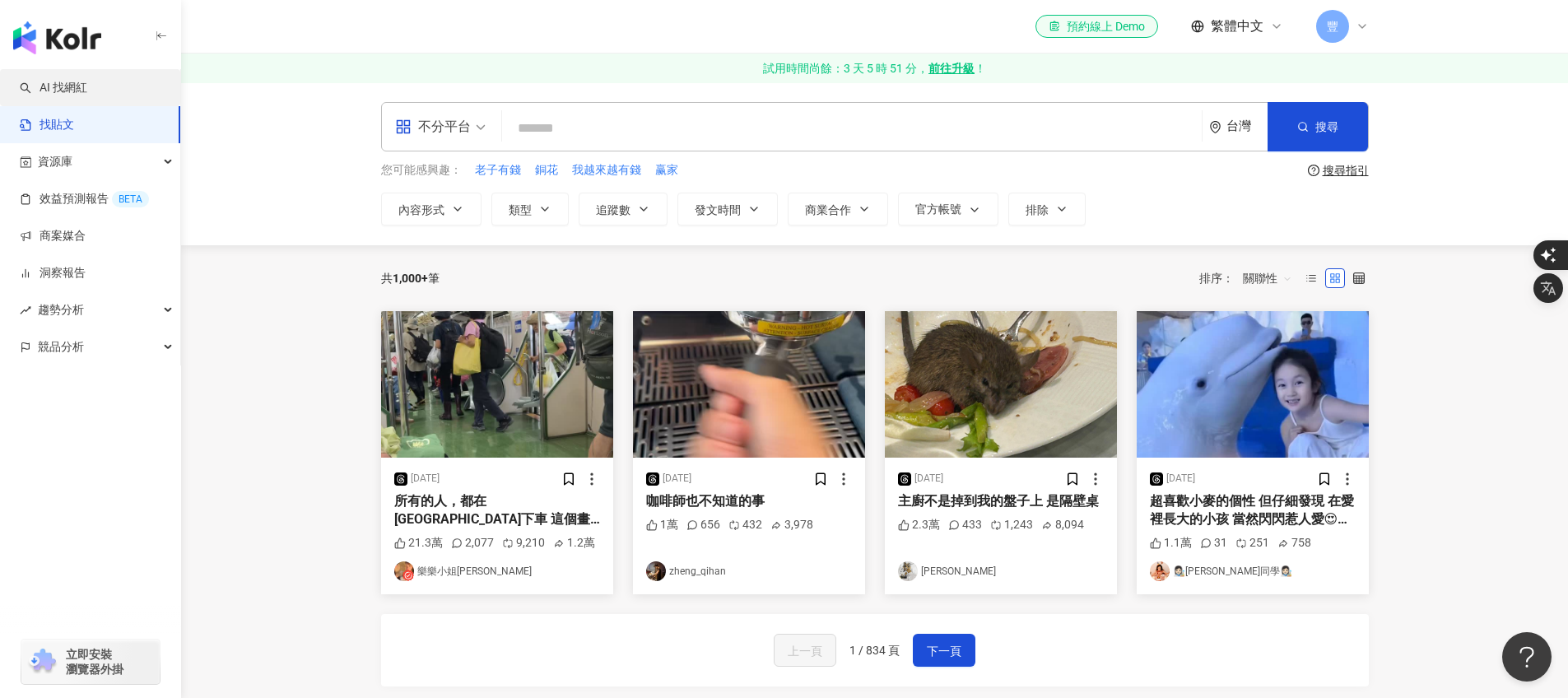
click at [83, 80] on link "AI 找網紅" at bounding box center [54, 88] width 68 height 17
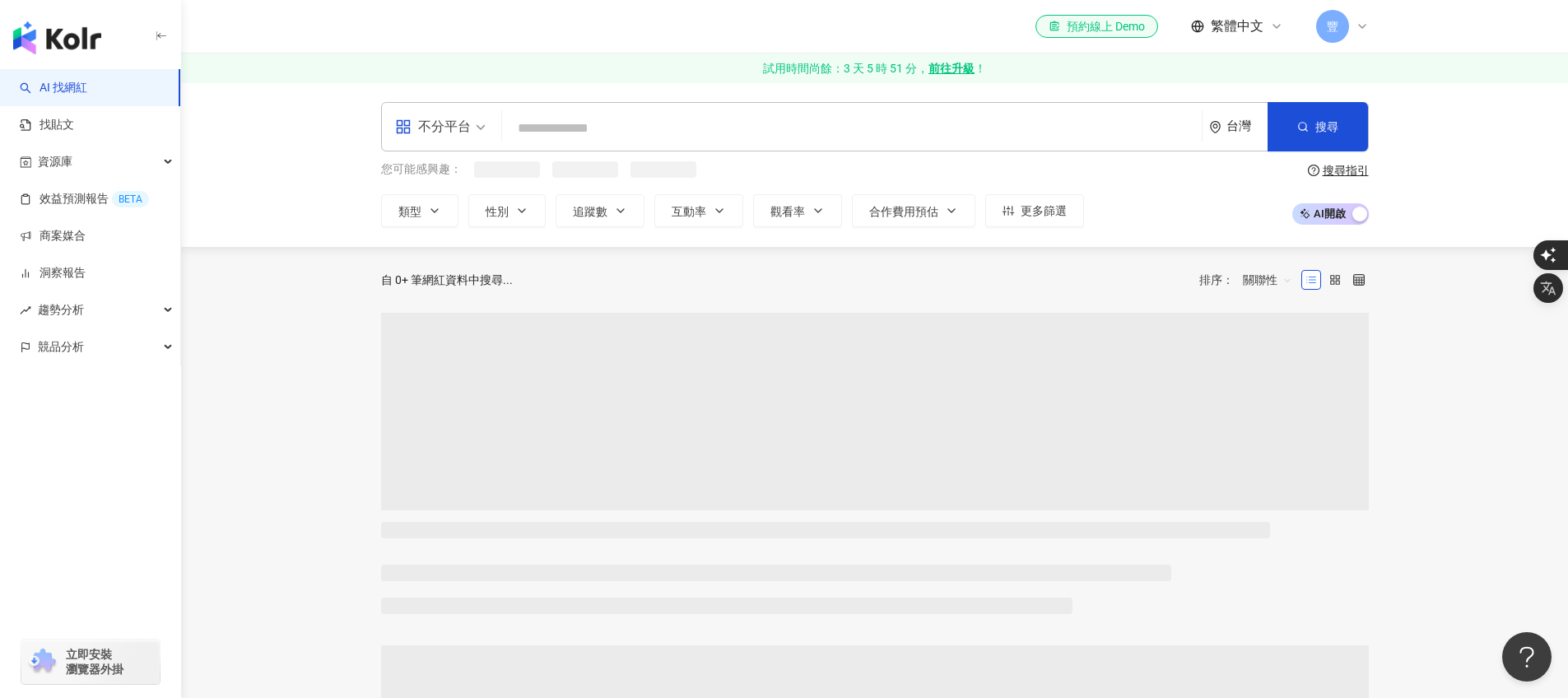
click at [577, 124] on input "search" at bounding box center [851, 129] width 686 height 31
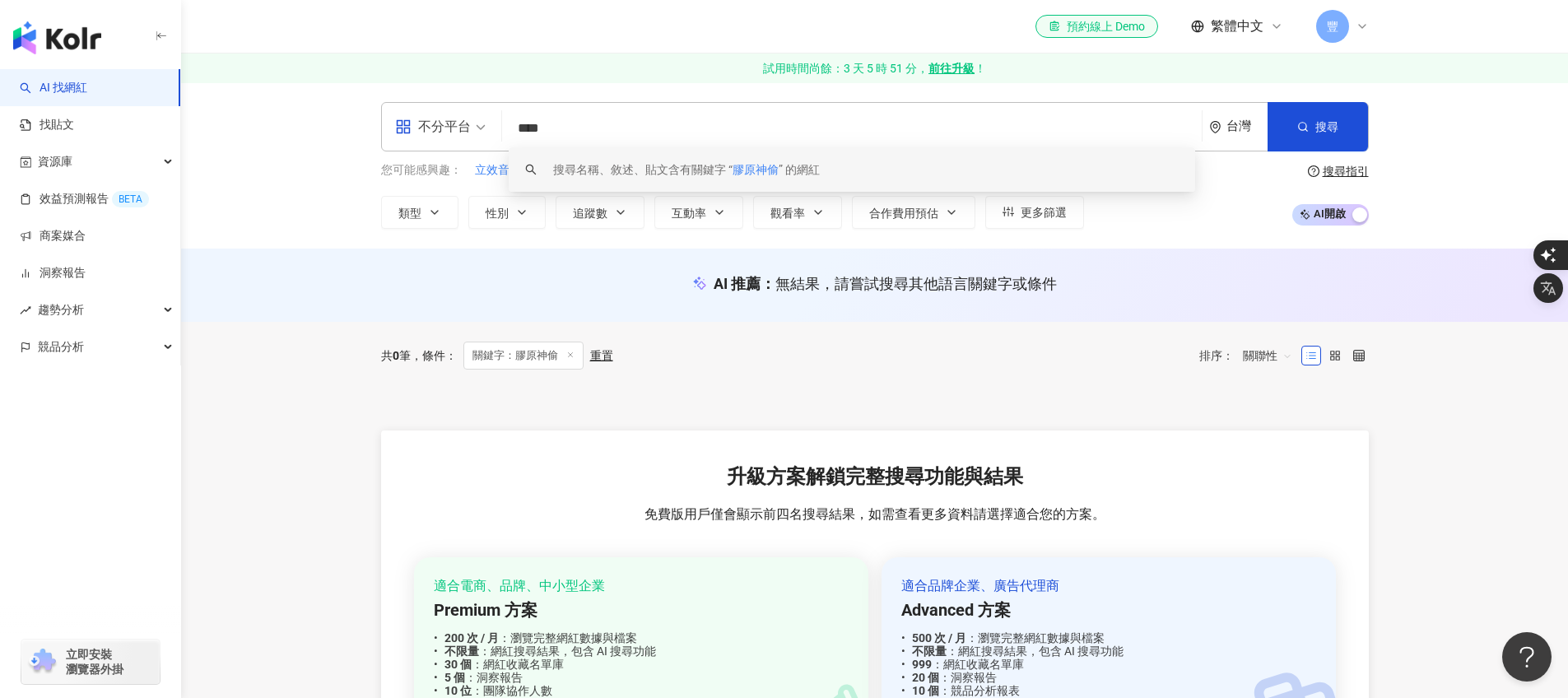
click at [585, 132] on input "****" at bounding box center [851, 129] width 686 height 31
type input "*"
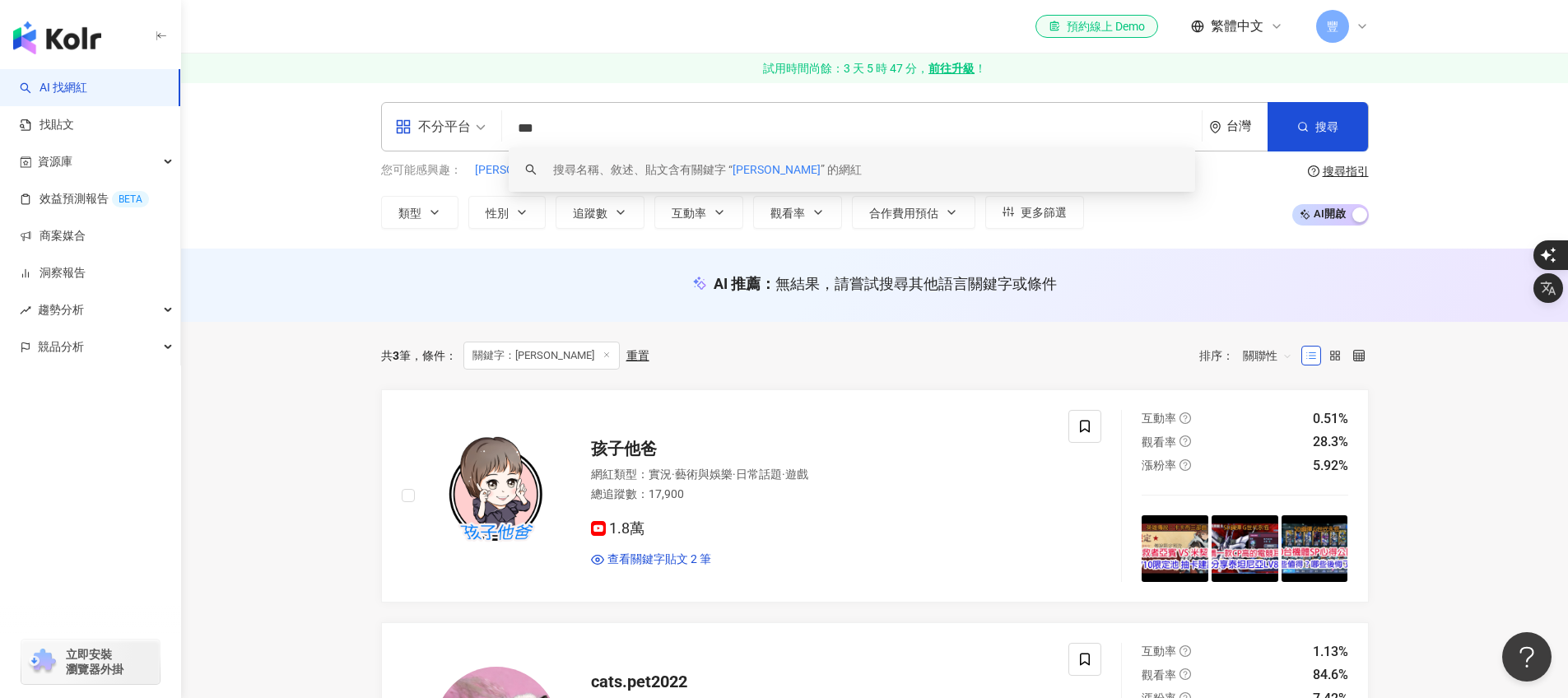
click at [602, 124] on input "***" at bounding box center [851, 129] width 686 height 31
type input "*"
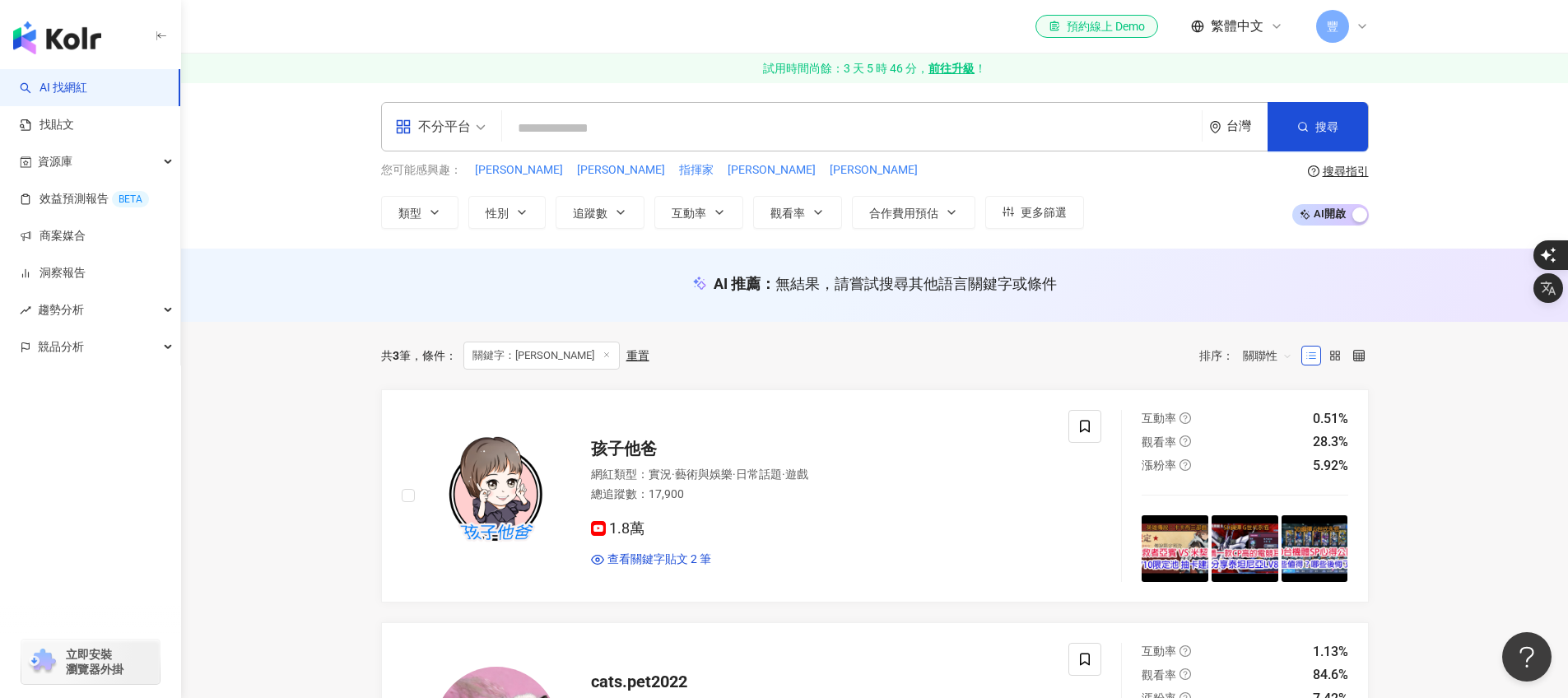
paste input "**********"
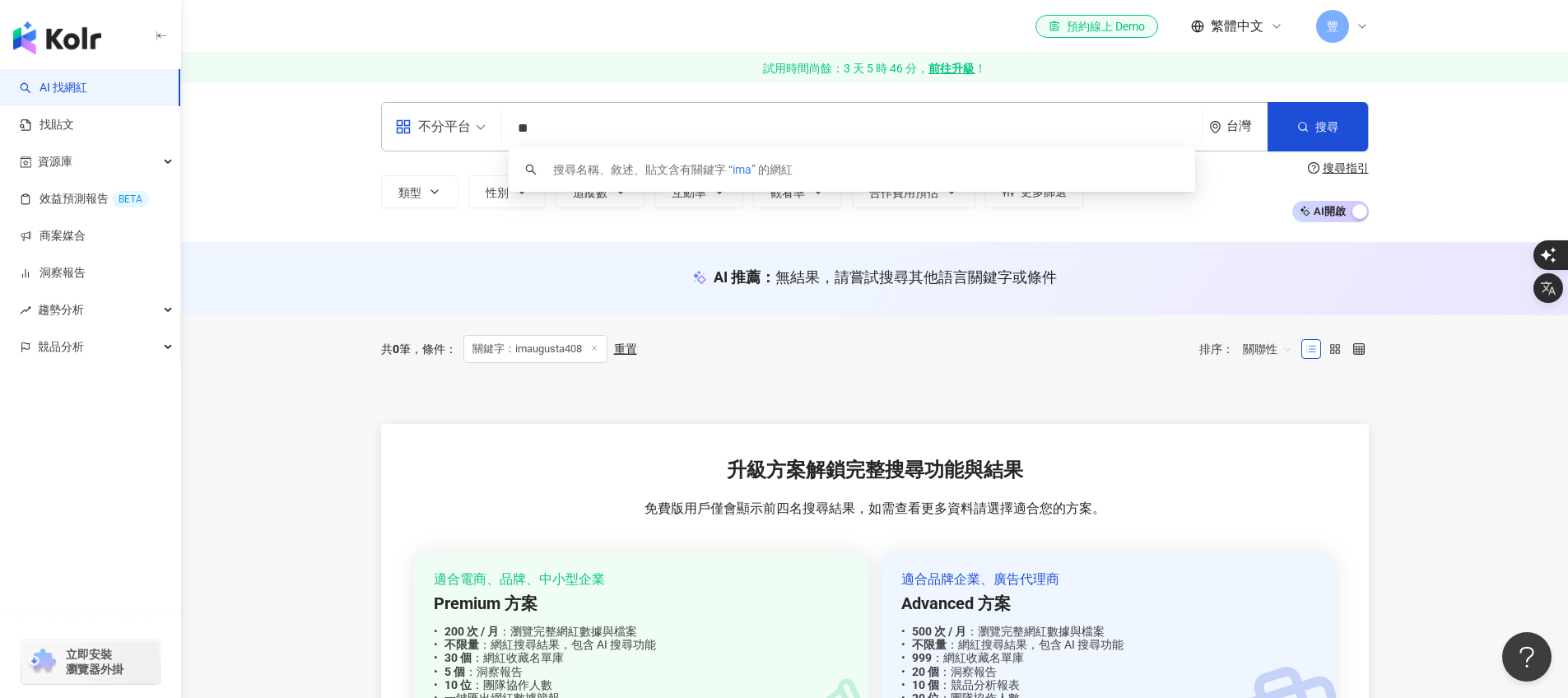
type input "*"
click at [653, 121] on input "search" at bounding box center [851, 129] width 686 height 31
paste input "*******"
type input "*******"
click at [1329, 123] on span "搜尋" at bounding box center [1326, 126] width 23 height 13
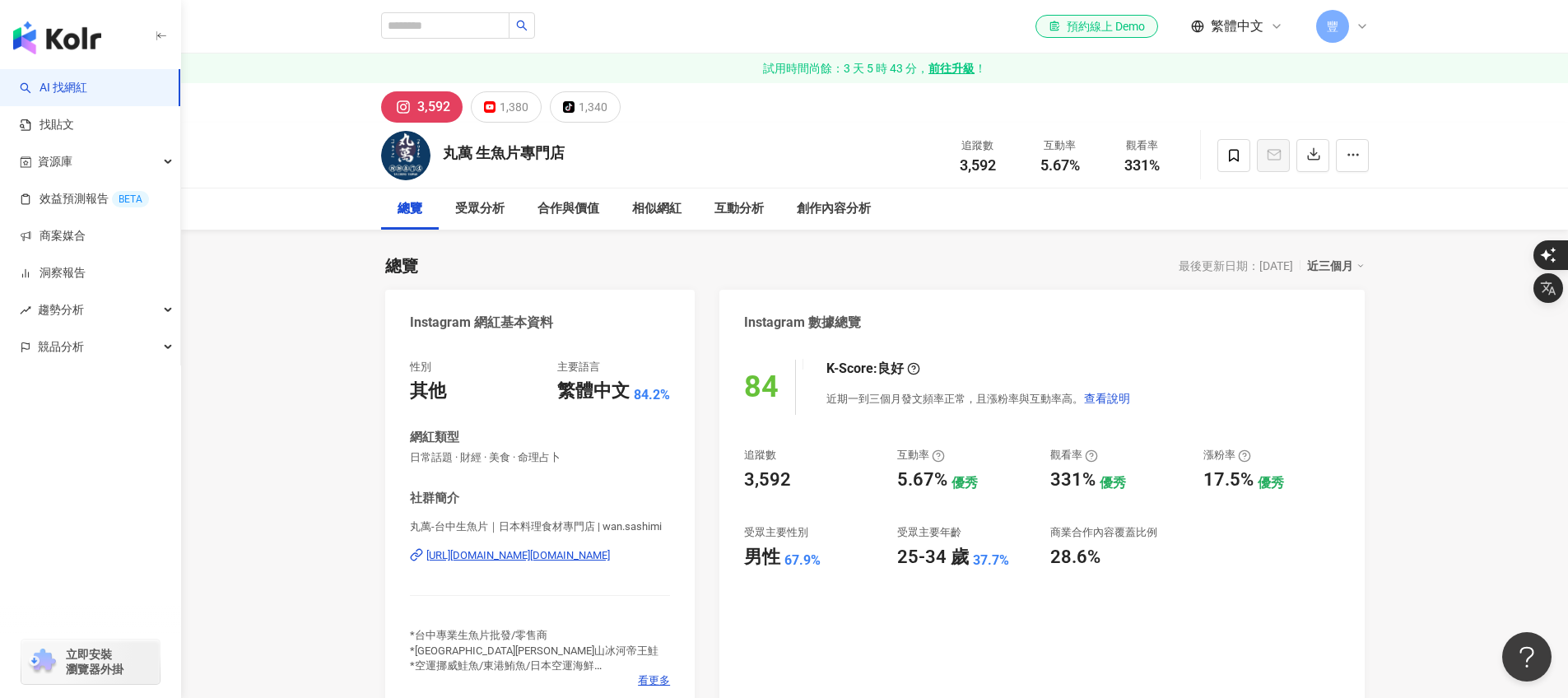
click at [656, 110] on div "3,592 1,380 tiktok-icon 1,340" at bounding box center [874, 103] width 1053 height 39
click at [1343, 154] on button "button" at bounding box center [1352, 156] width 33 height 33
click at [1318, 277] on li "加入洞察報告" at bounding box center [1308, 269] width 112 height 33
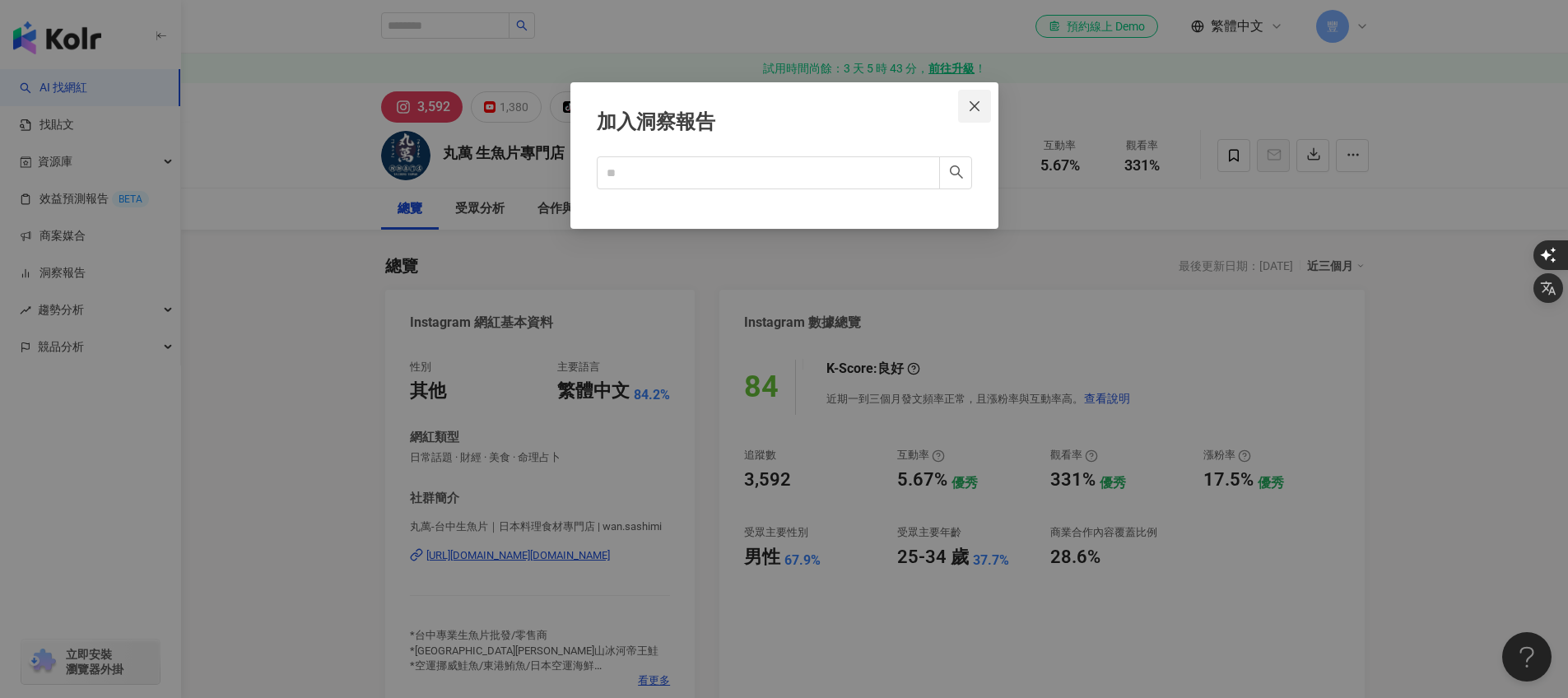
click at [976, 101] on icon "close" at bounding box center [974, 106] width 13 height 13
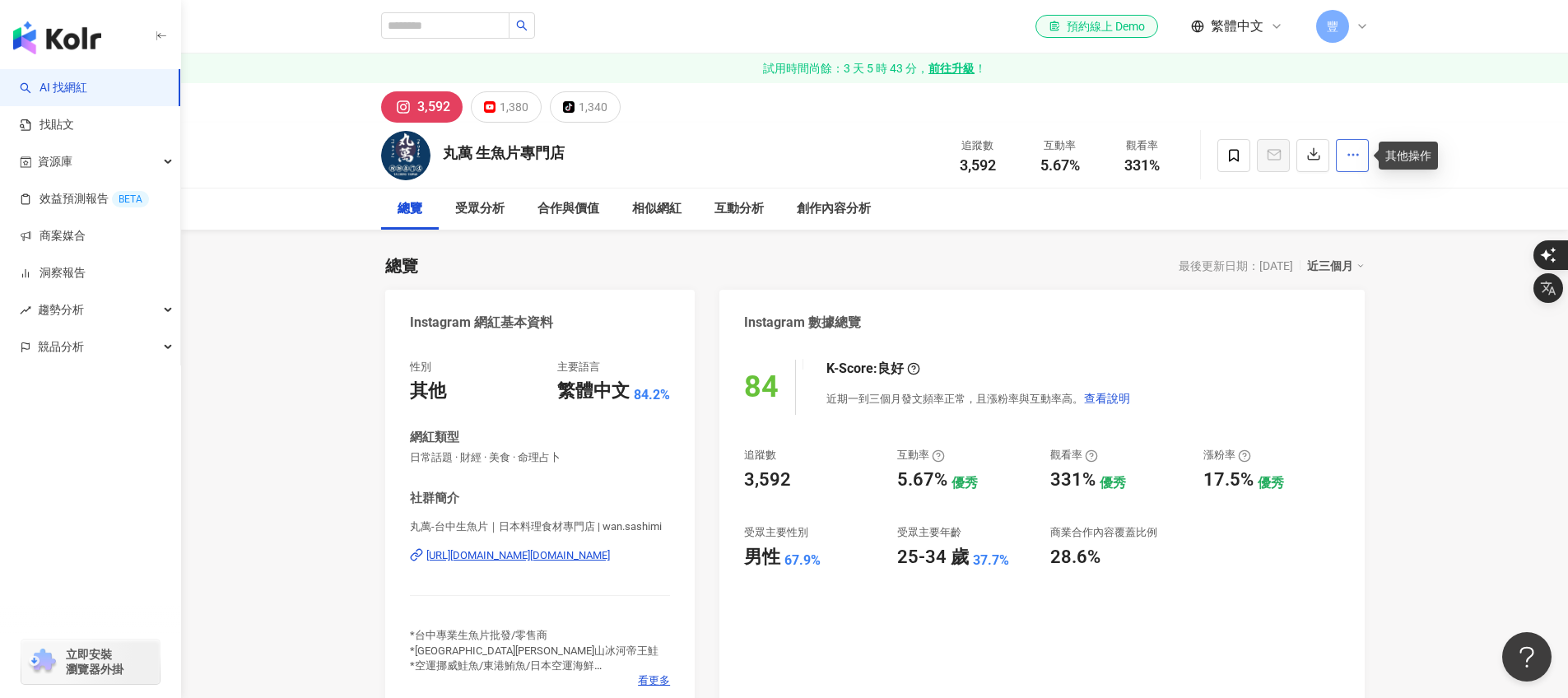
click at [1341, 157] on button "button" at bounding box center [1352, 156] width 33 height 33
click at [1318, 274] on span "加入洞察報告" at bounding box center [1309, 268] width 92 height 18
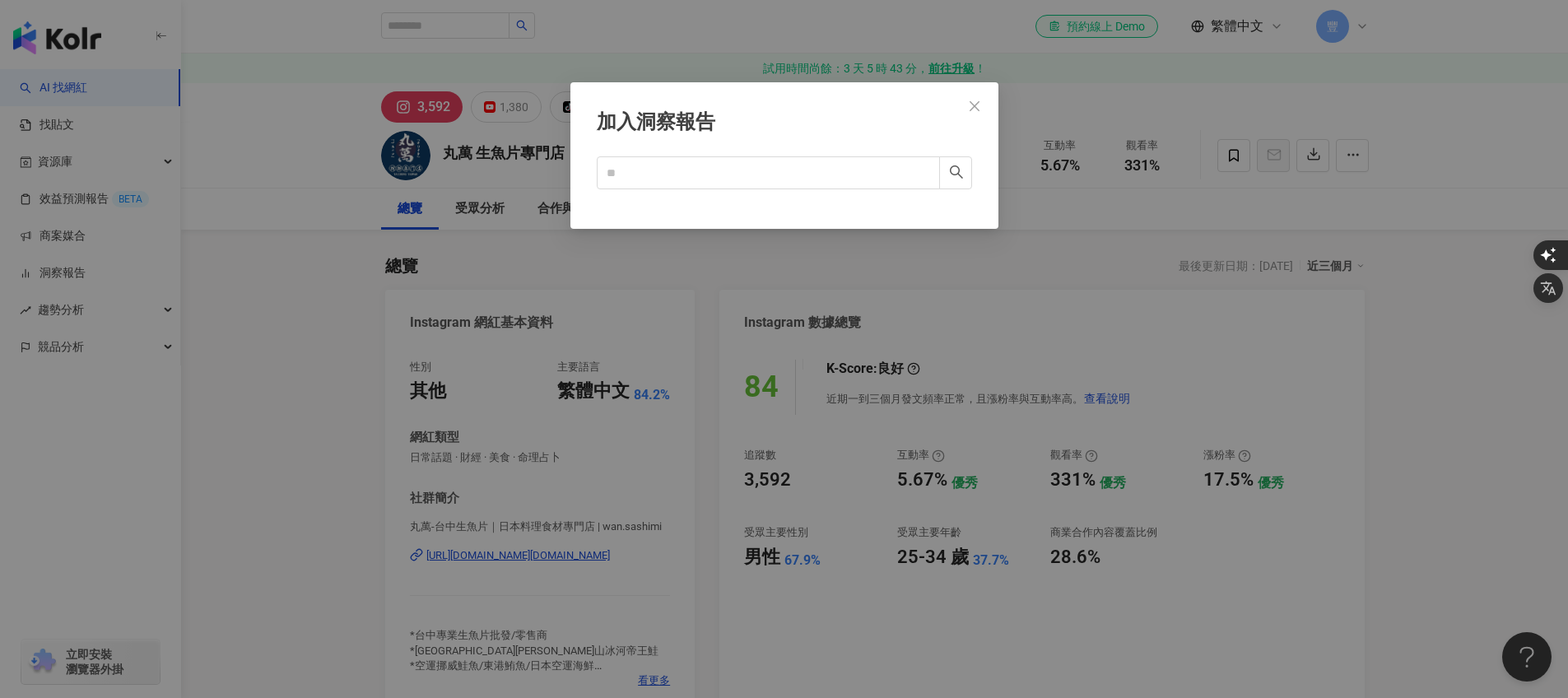
click at [703, 192] on div "加入洞察報告 Cancel OK" at bounding box center [784, 156] width 428 height 146
drag, startPoint x: 597, startPoint y: 172, endPoint x: 614, endPoint y: 171, distance: 17.0
click at [597, 171] on span at bounding box center [768, 173] width 344 height 33
click at [628, 167] on input "text" at bounding box center [762, 172] width 310 height 18
type input "*"
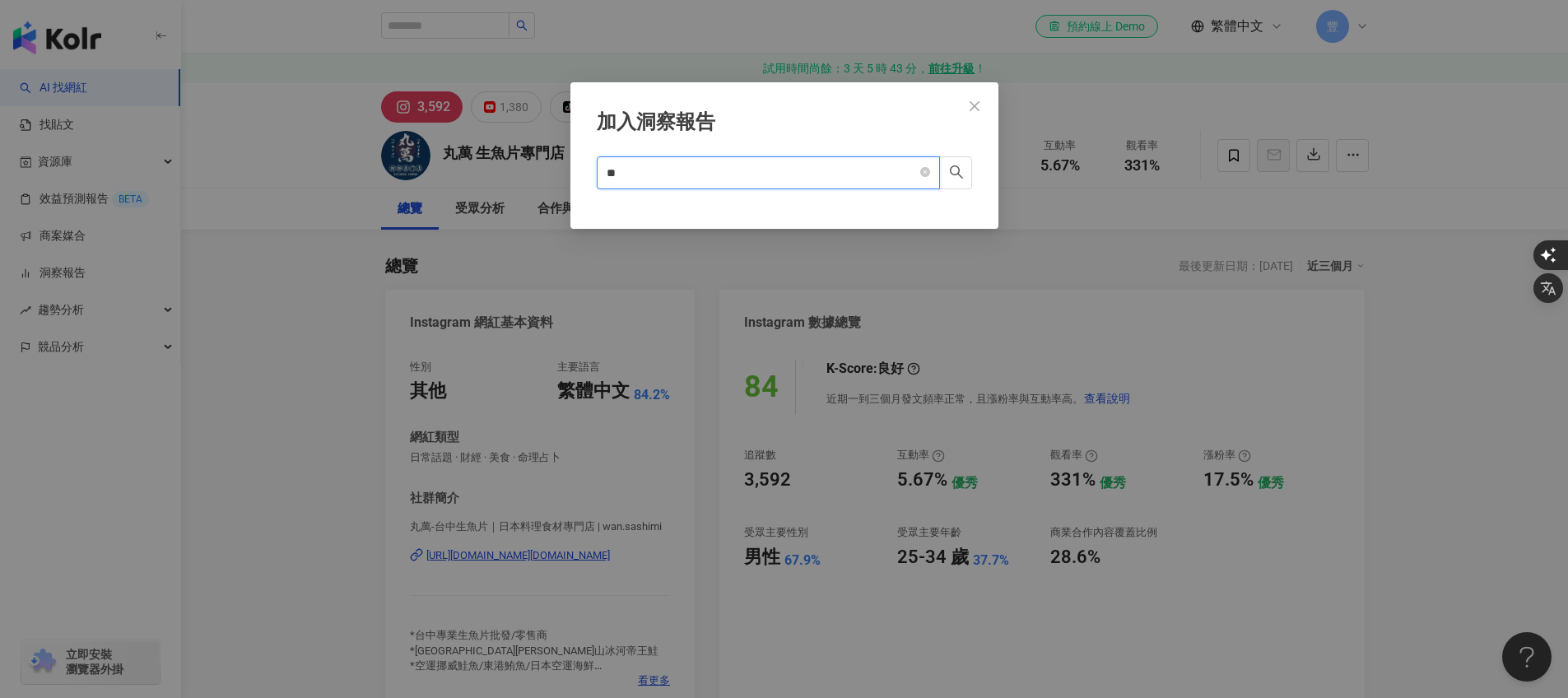
type input "*"
paste input "**********"
click at [968, 170] on button "button" at bounding box center [956, 173] width 33 height 33
click at [958, 180] on button "button" at bounding box center [956, 173] width 33 height 33
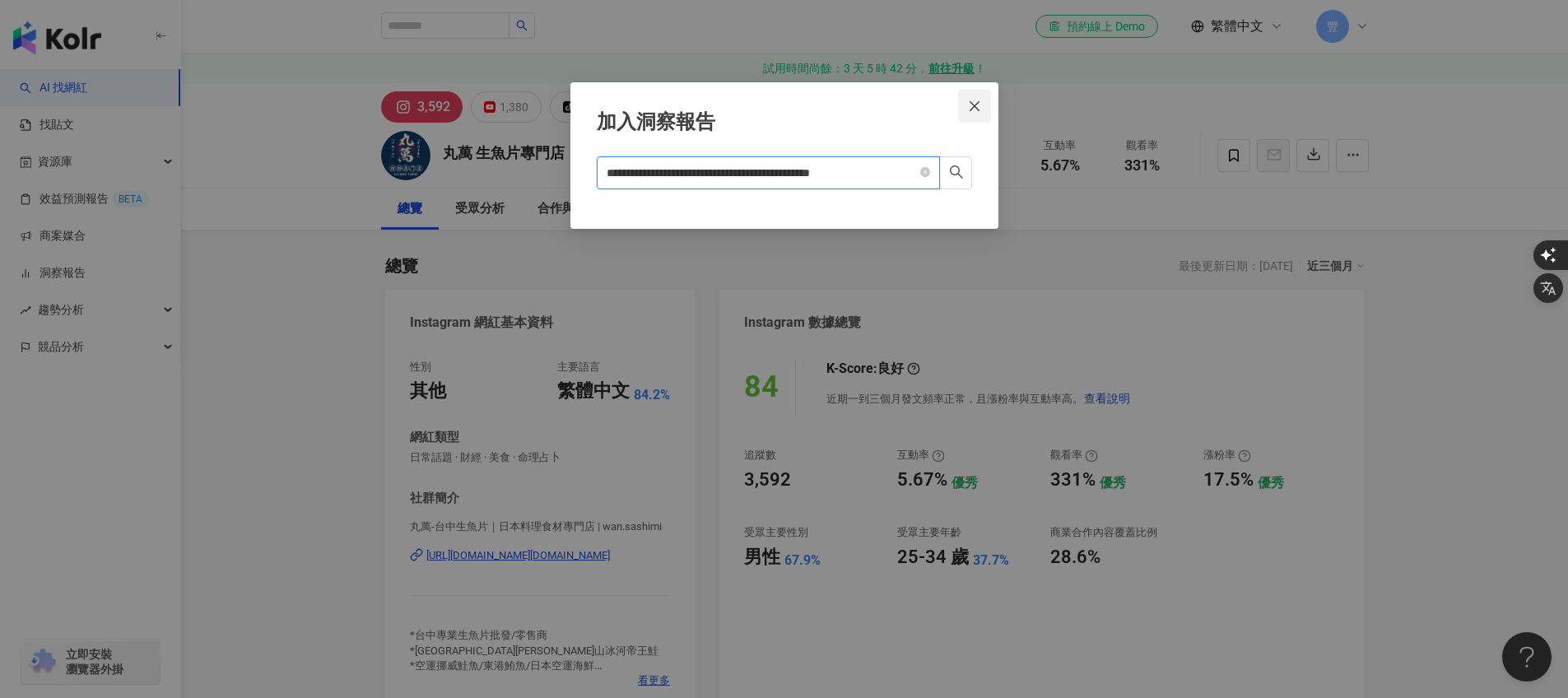
type input "**********"
click at [979, 110] on icon "close" at bounding box center [974, 106] width 13 height 13
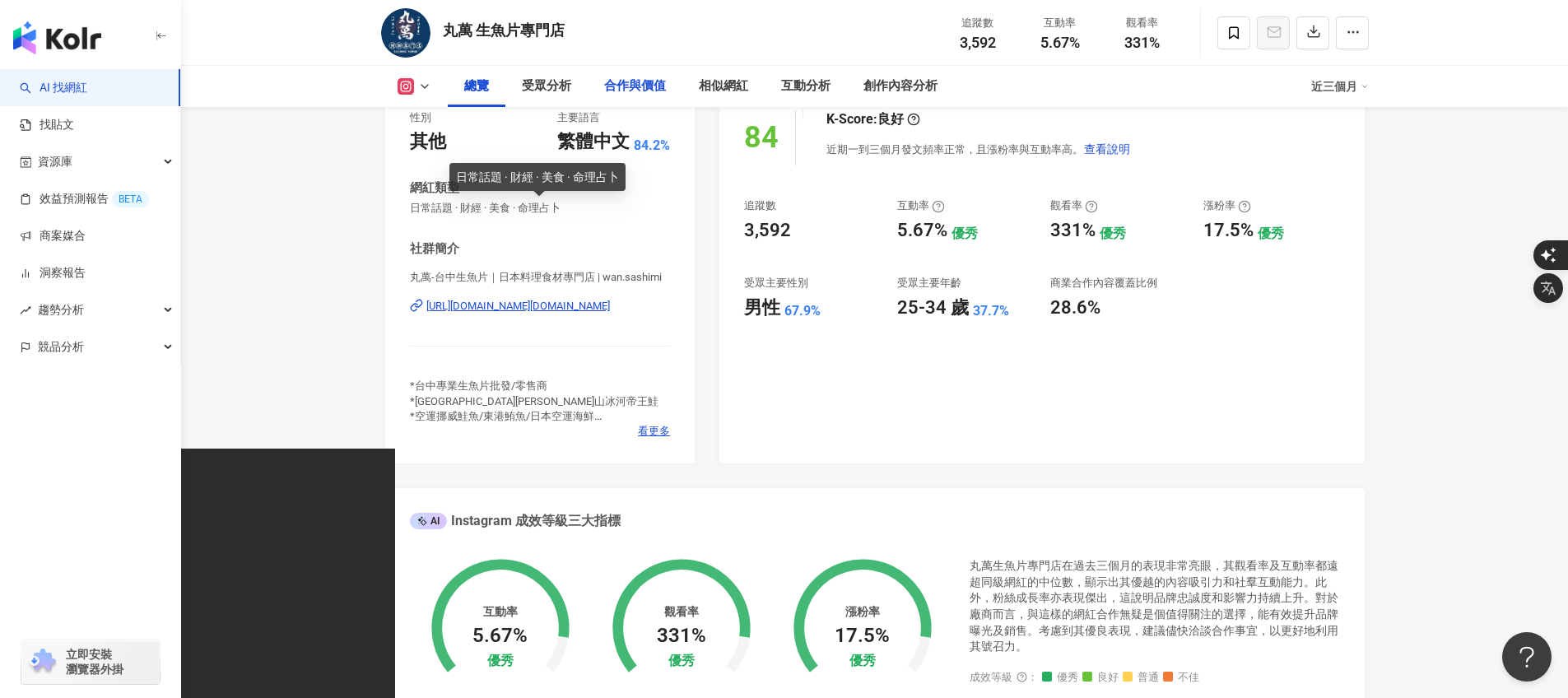
scroll to position [397, 0]
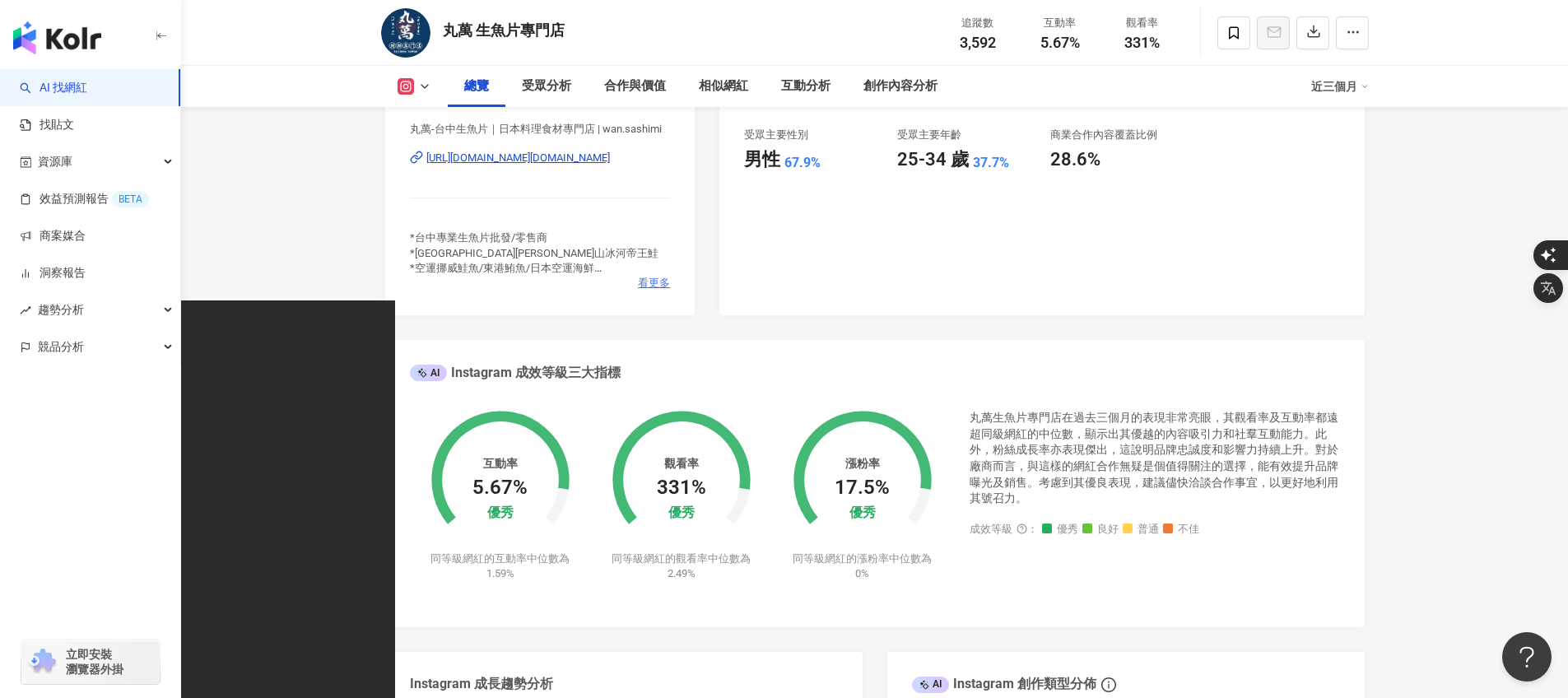
click at [647, 285] on span "看更多" at bounding box center [653, 283] width 32 height 15
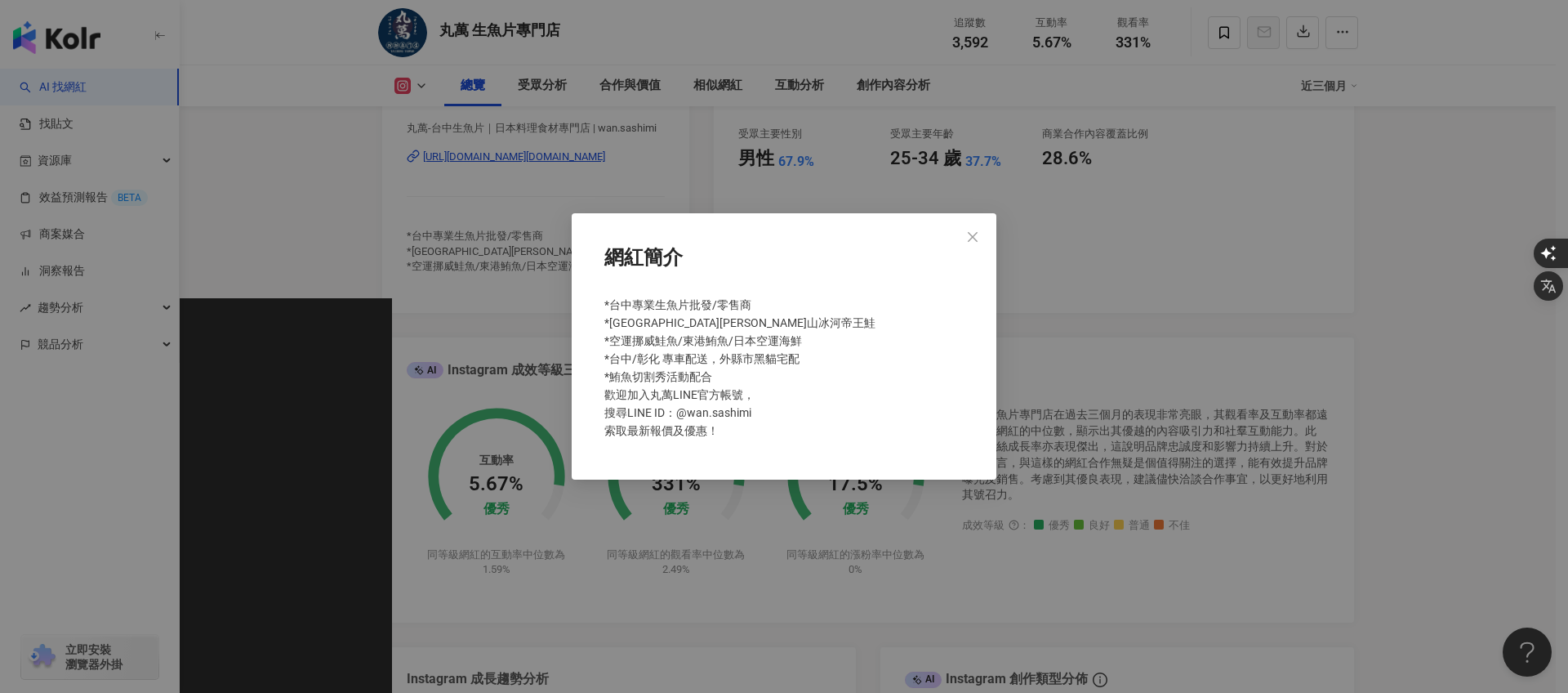
drag, startPoint x: 975, startPoint y: 241, endPoint x: 998, endPoint y: 318, distance: 80.4
click at [976, 241] on icon "close" at bounding box center [973, 236] width 13 height 13
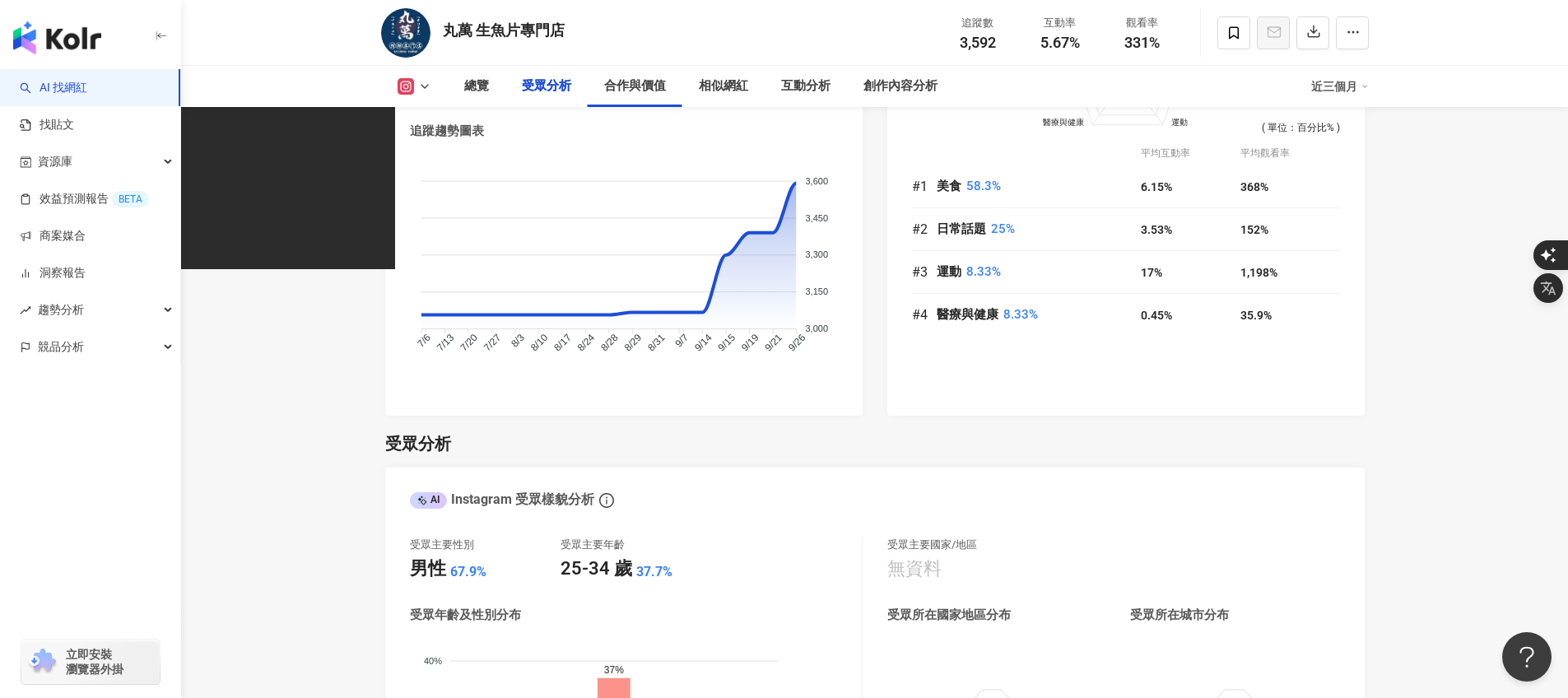
scroll to position [0, 0]
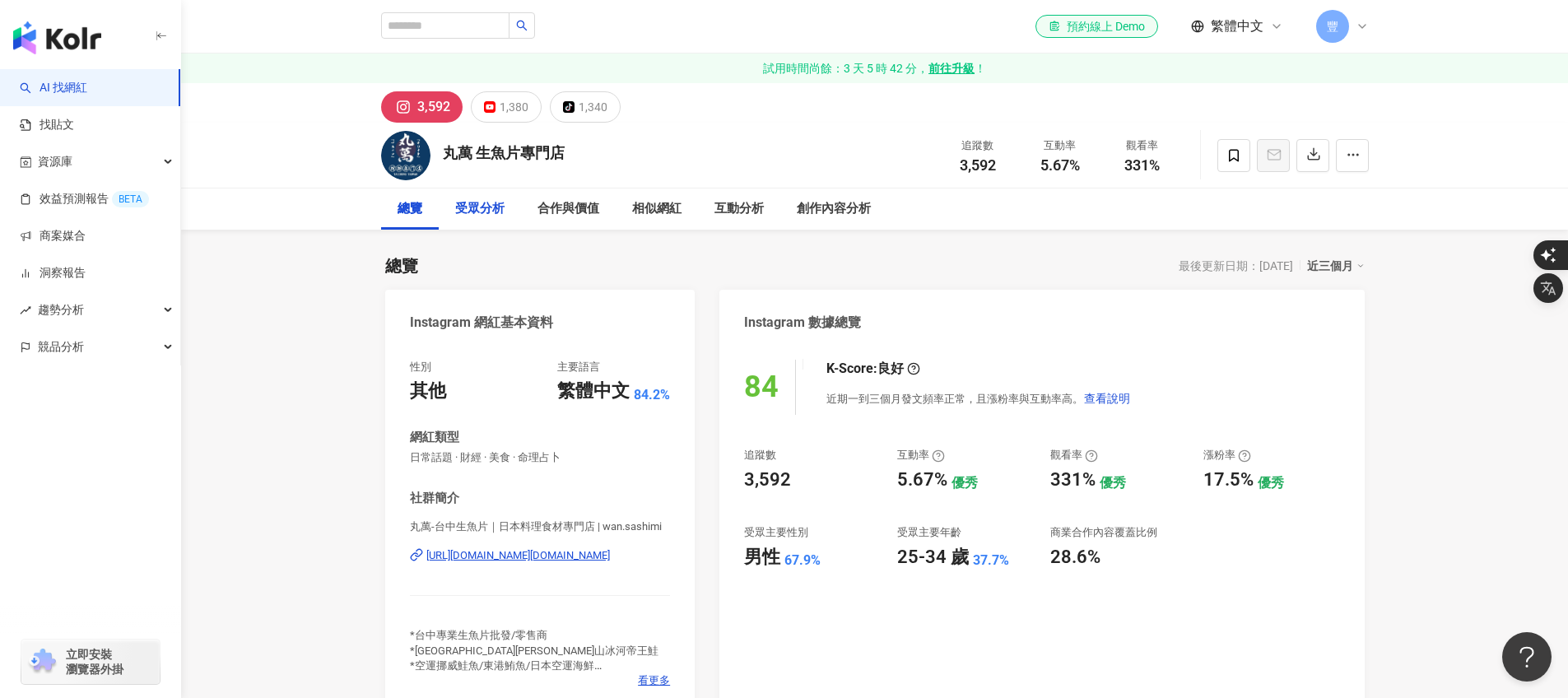
click at [499, 203] on div "受眾分析" at bounding box center [479, 209] width 50 height 20
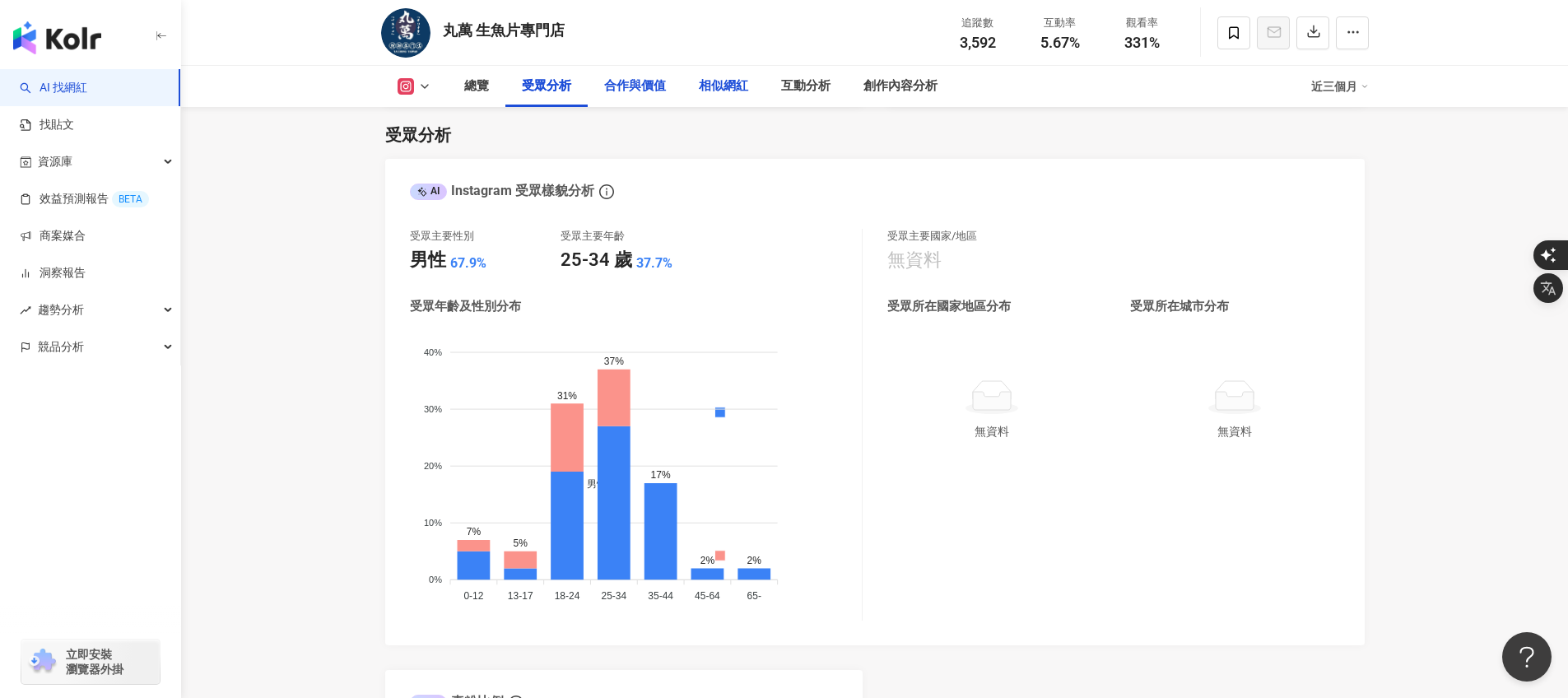
drag, startPoint x: 641, startPoint y: 91, endPoint x: 739, endPoint y: 91, distance: 98.0
click at [642, 91] on div "合作與價值" at bounding box center [635, 86] width 62 height 20
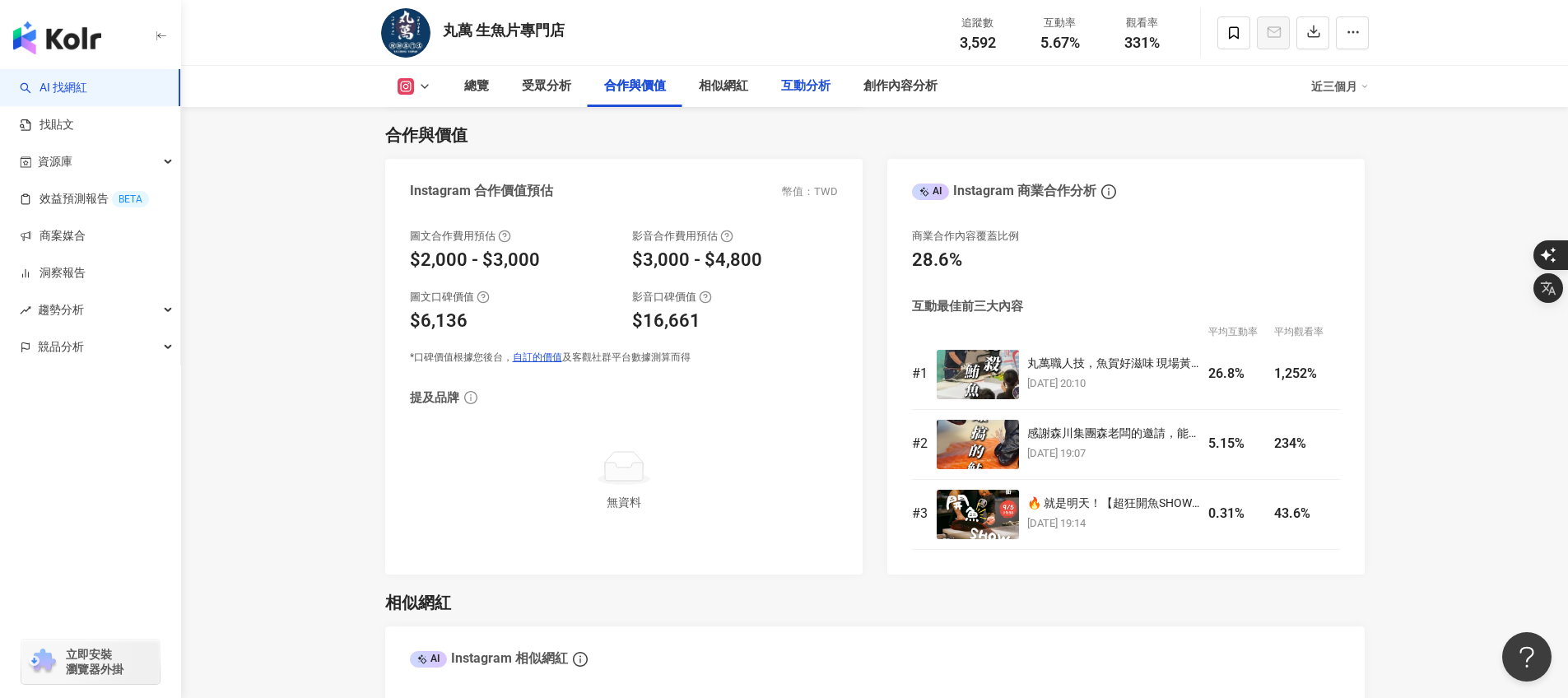
drag, startPoint x: 761, startPoint y: 91, endPoint x: 781, endPoint y: 91, distance: 20.0
click at [770, 91] on div "總覽 受眾分析 合作與價值 相似網紅 互動分析 創作內容分析" at bounding box center [701, 86] width 506 height 41
drag, startPoint x: 871, startPoint y: 84, endPoint x: 902, endPoint y: 83, distance: 31.0
click at [884, 84] on div "創作內容分析" at bounding box center [900, 86] width 74 height 20
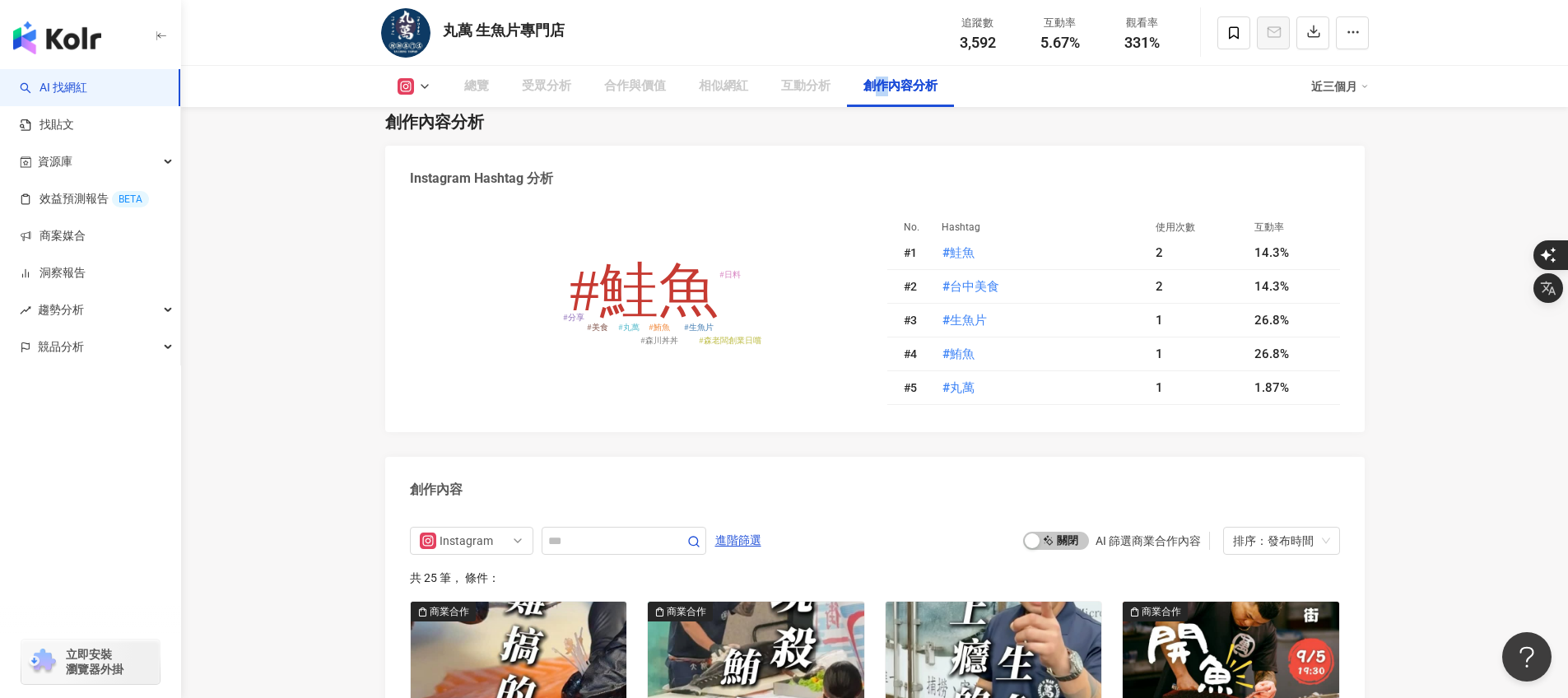
click at [904, 83] on div "創作內容分析" at bounding box center [900, 86] width 74 height 20
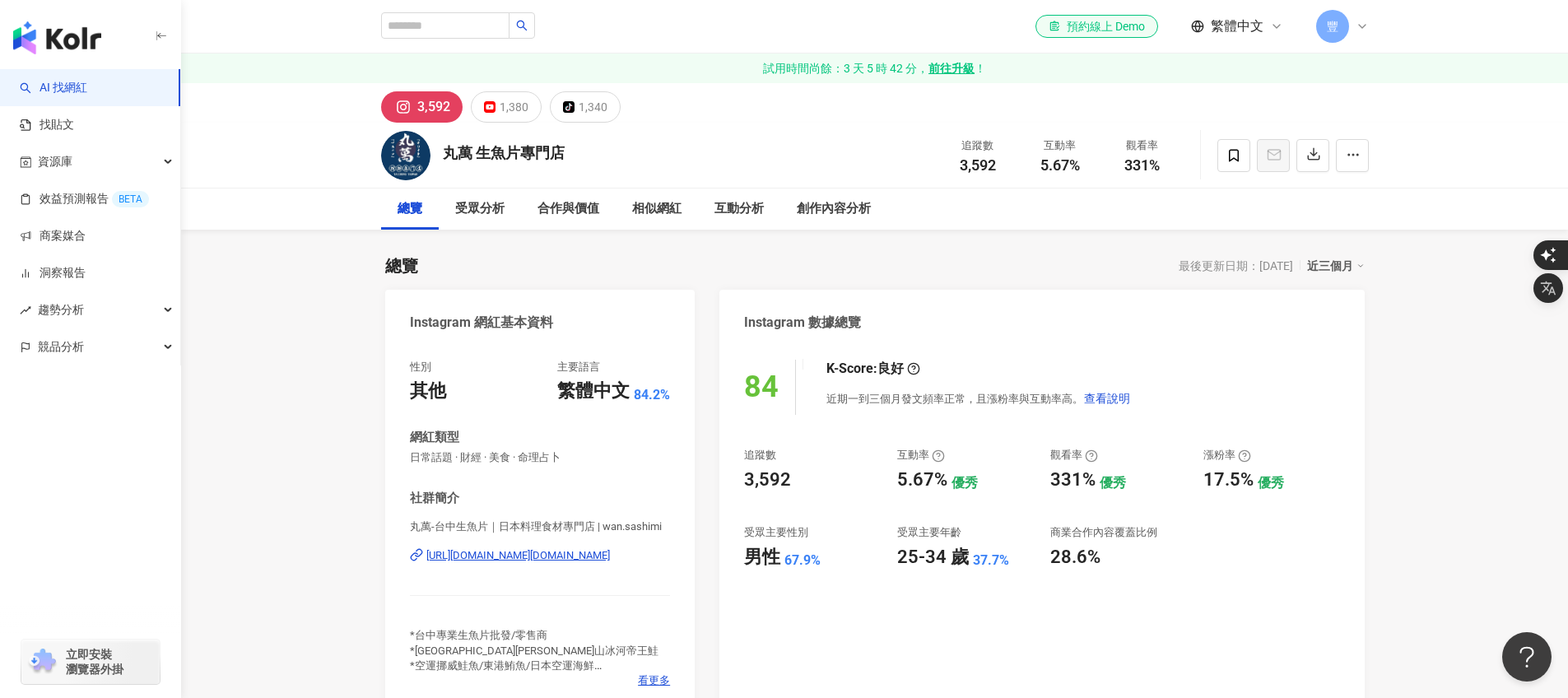
click at [530, 161] on div "丸萬 生魚片專門店" at bounding box center [504, 153] width 122 height 21
click at [527, 149] on div "丸萬 生魚片專門店" at bounding box center [504, 153] width 122 height 21
click at [1360, 29] on icon at bounding box center [1362, 26] width 13 height 13
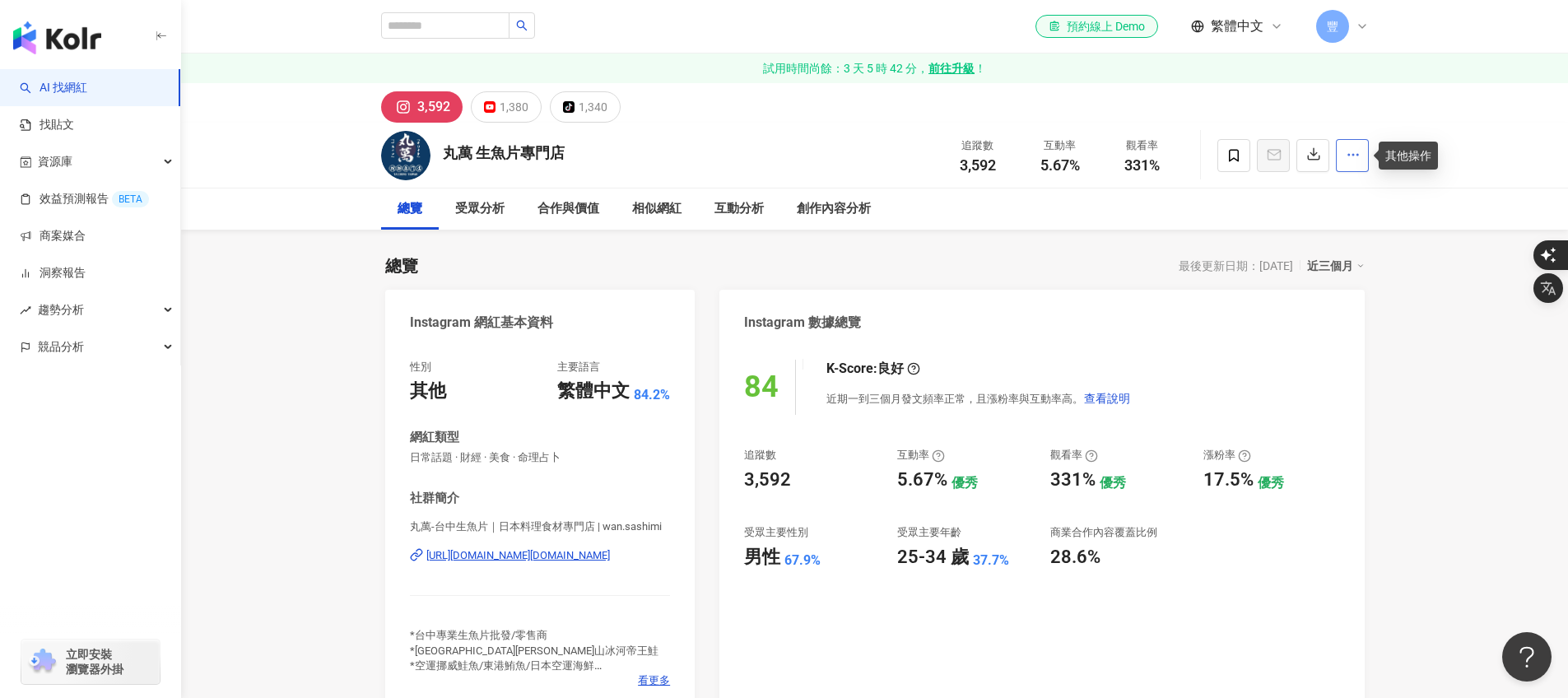
click at [1358, 157] on icon "button" at bounding box center [1352, 154] width 15 height 15
click at [1322, 238] on span "加入效益預測報告" at bounding box center [1309, 235] width 92 height 13
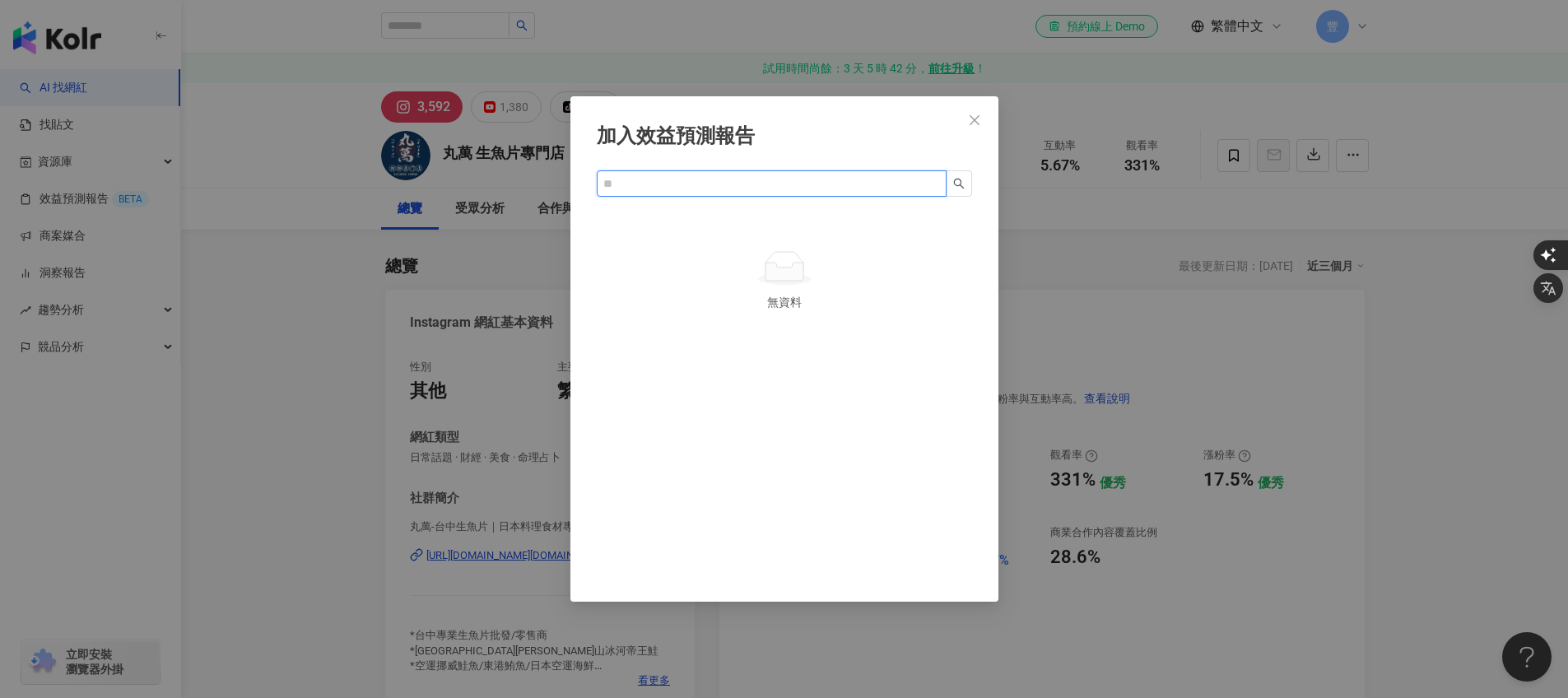
click at [697, 190] on input "text" at bounding box center [765, 183] width 324 height 18
paste input "**********"
type input "**********"
click at [958, 182] on icon "search" at bounding box center [958, 183] width 11 height 11
click at [935, 182] on icon "close-circle" at bounding box center [934, 182] width 10 height 10
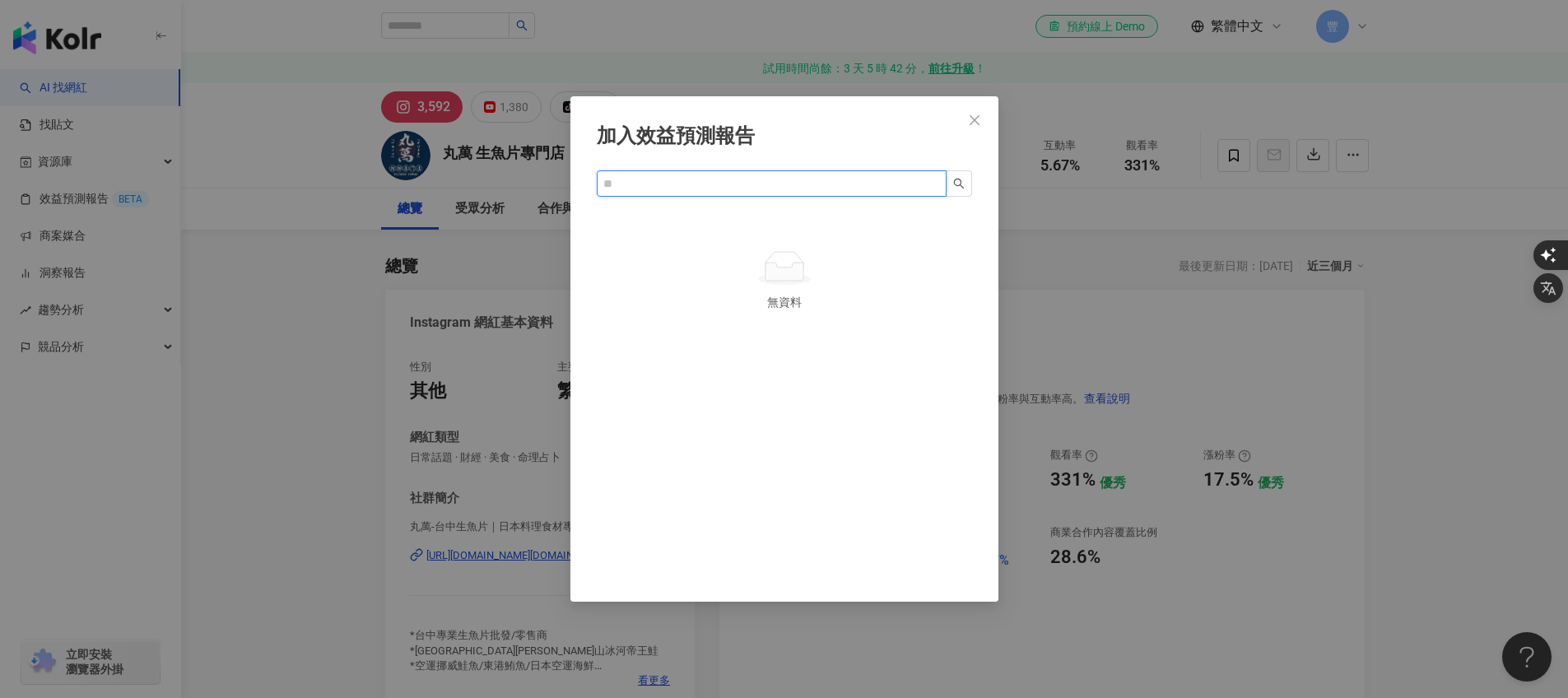
click at [805, 182] on input "text" at bounding box center [765, 183] width 324 height 18
type input "**"
drag, startPoint x: 971, startPoint y: 115, endPoint x: 1224, endPoint y: 136, distance: 253.9
click at [972, 115] on icon "close" at bounding box center [974, 120] width 13 height 13
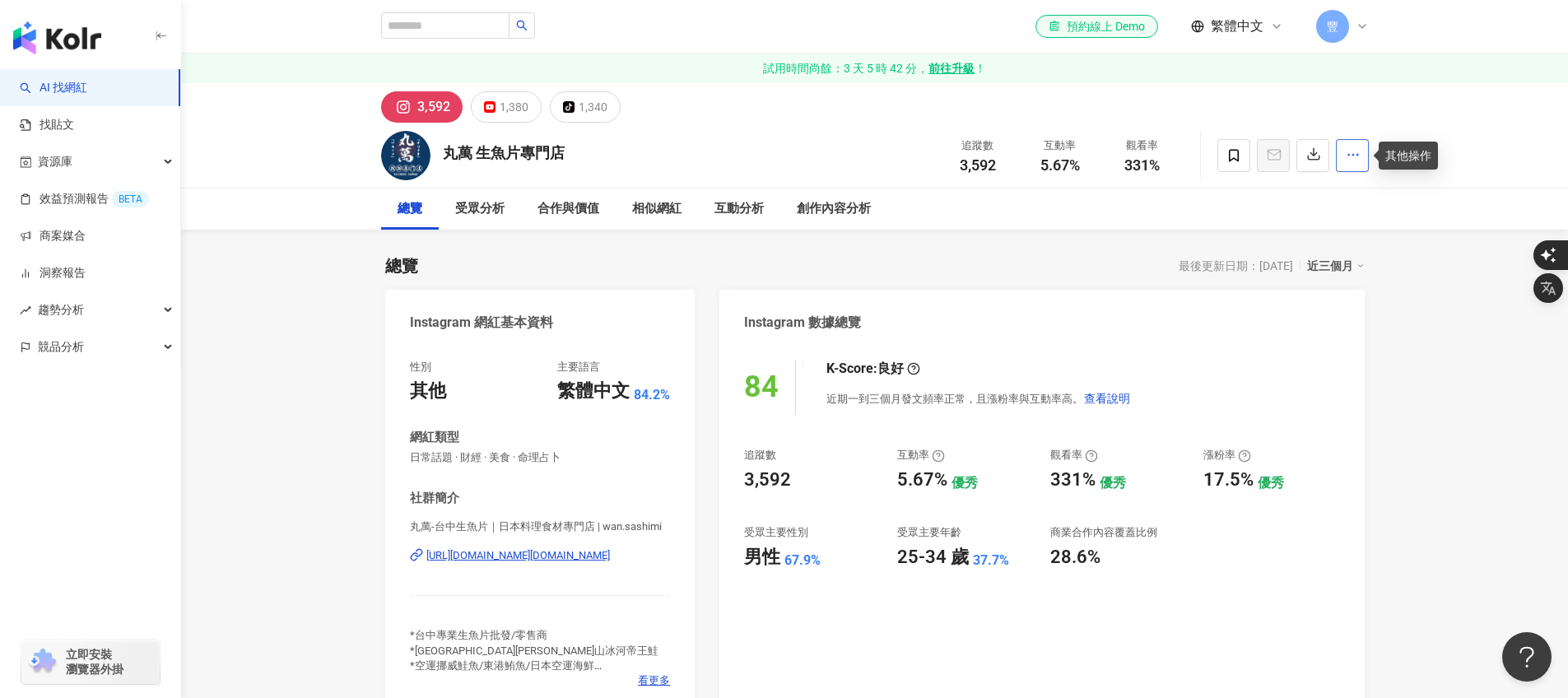
click at [1338, 146] on button "button" at bounding box center [1352, 156] width 33 height 33
click at [1311, 276] on span "加入洞察報告" at bounding box center [1309, 268] width 92 height 18
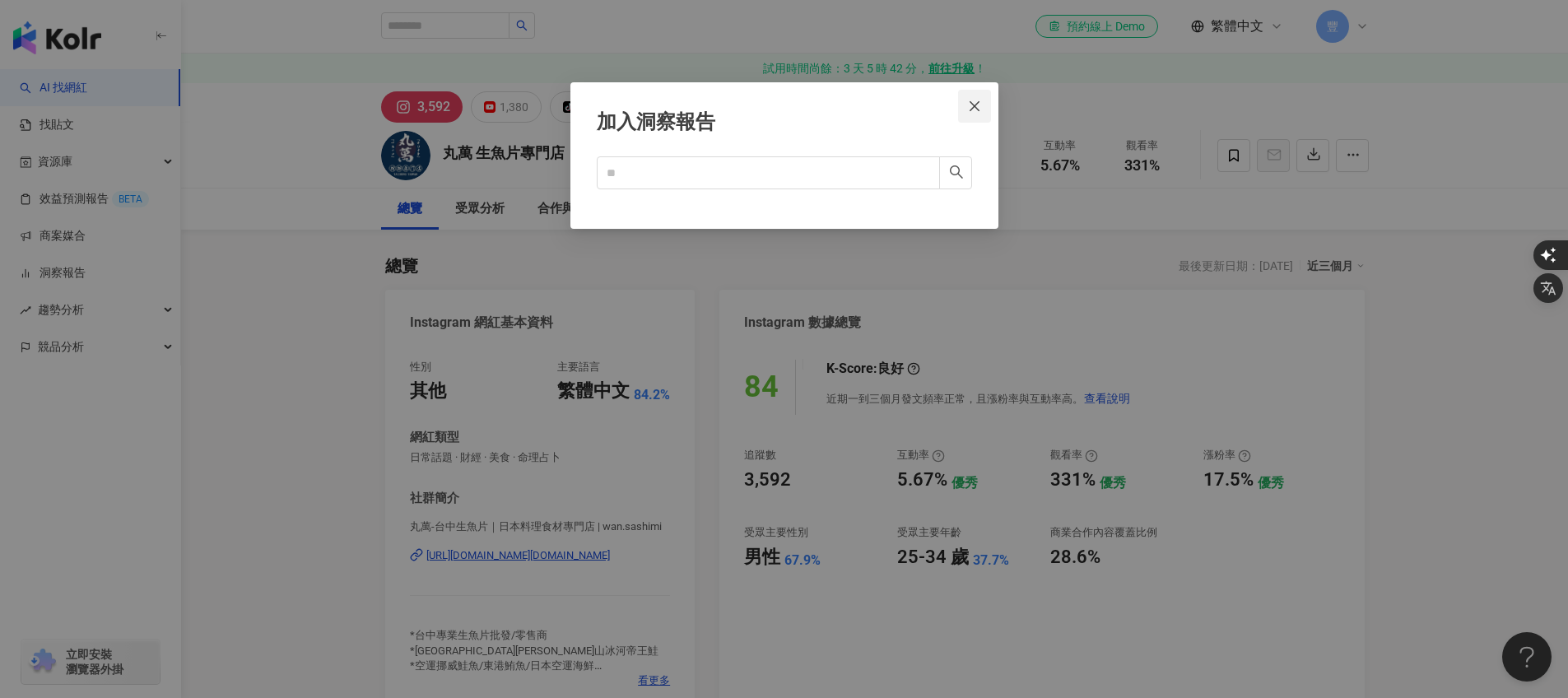
click at [971, 101] on icon "close" at bounding box center [974, 106] width 13 height 13
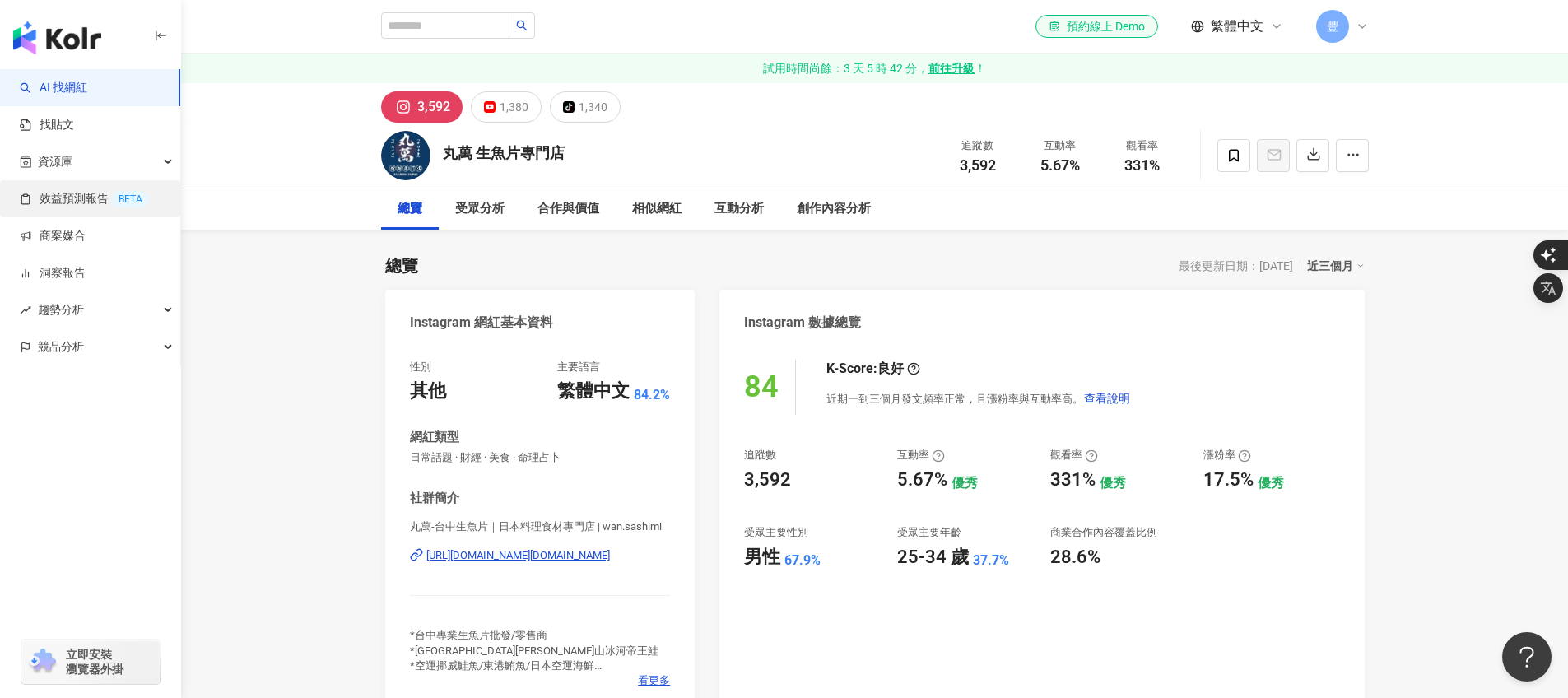
click at [74, 208] on link "效益預測報告 BETA" at bounding box center [84, 199] width 130 height 17
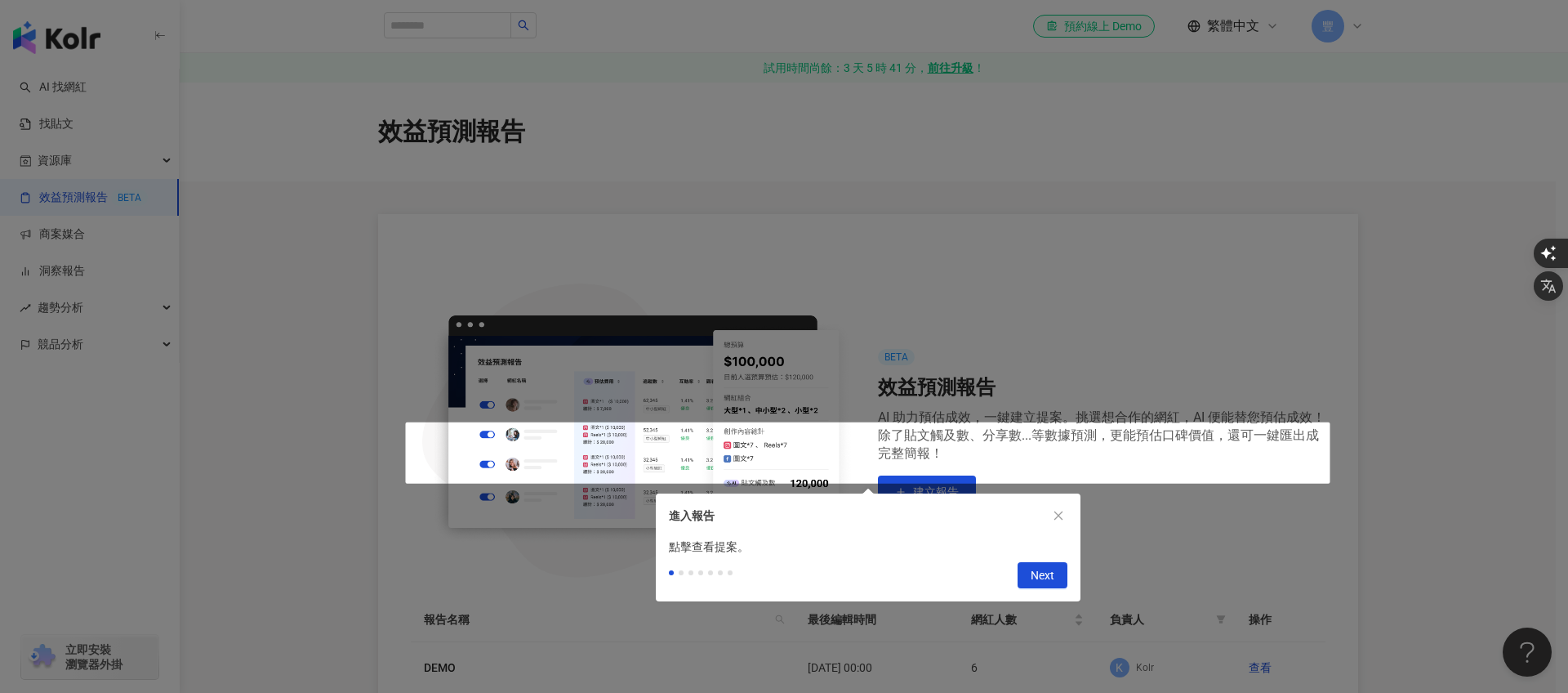
click at [75, 148] on div at bounding box center [784, 346] width 1568 height 693
click at [1065, 571] on button "Next" at bounding box center [1042, 575] width 50 height 26
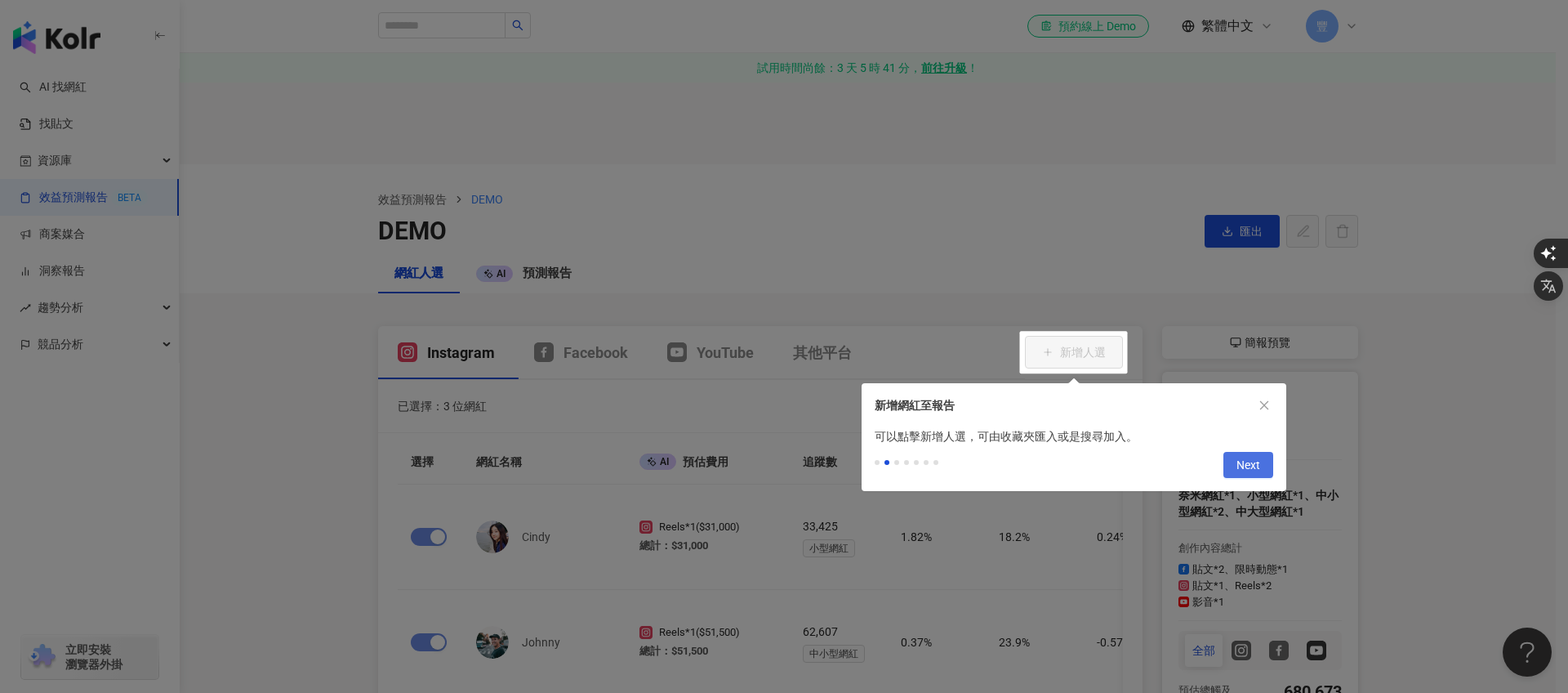
click at [1233, 471] on button "Next" at bounding box center [1249, 464] width 50 height 26
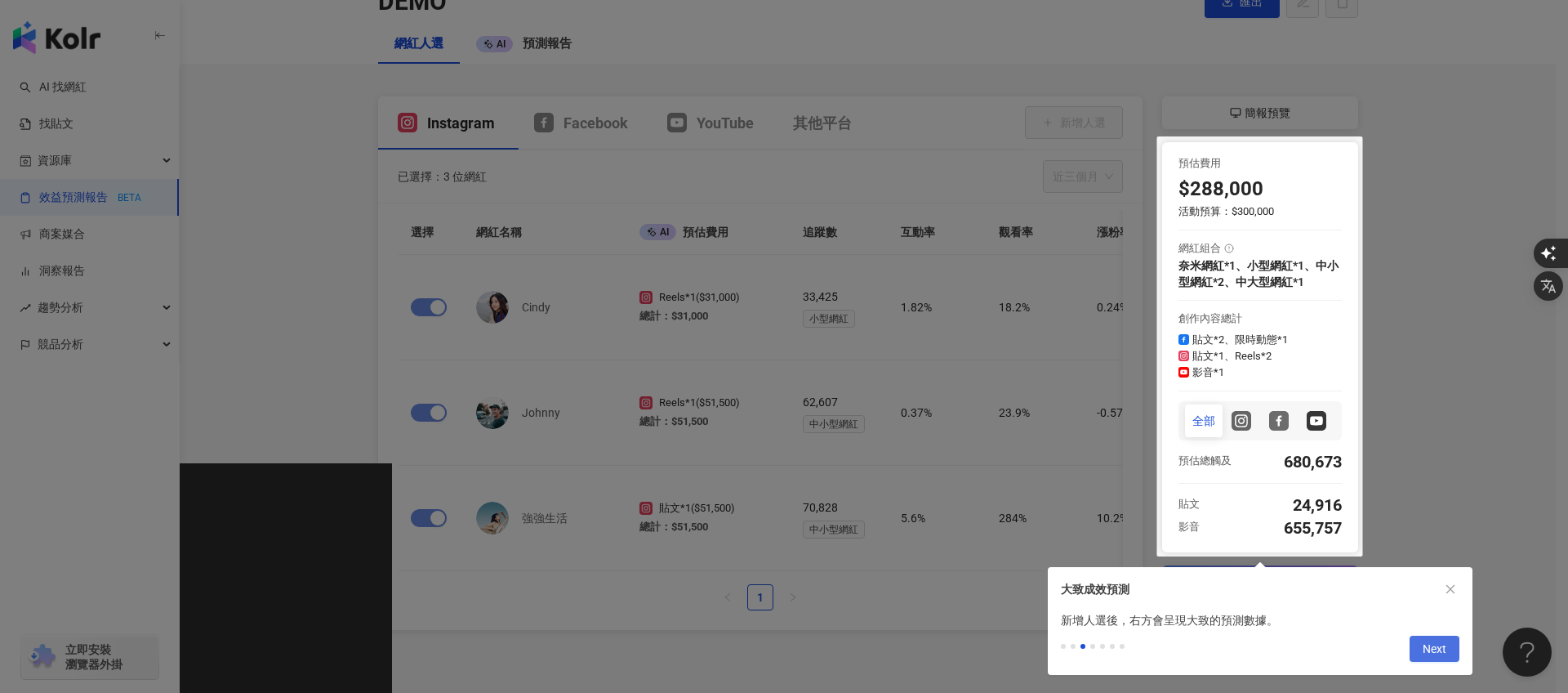
click at [1418, 645] on button "Next" at bounding box center [1435, 648] width 50 height 26
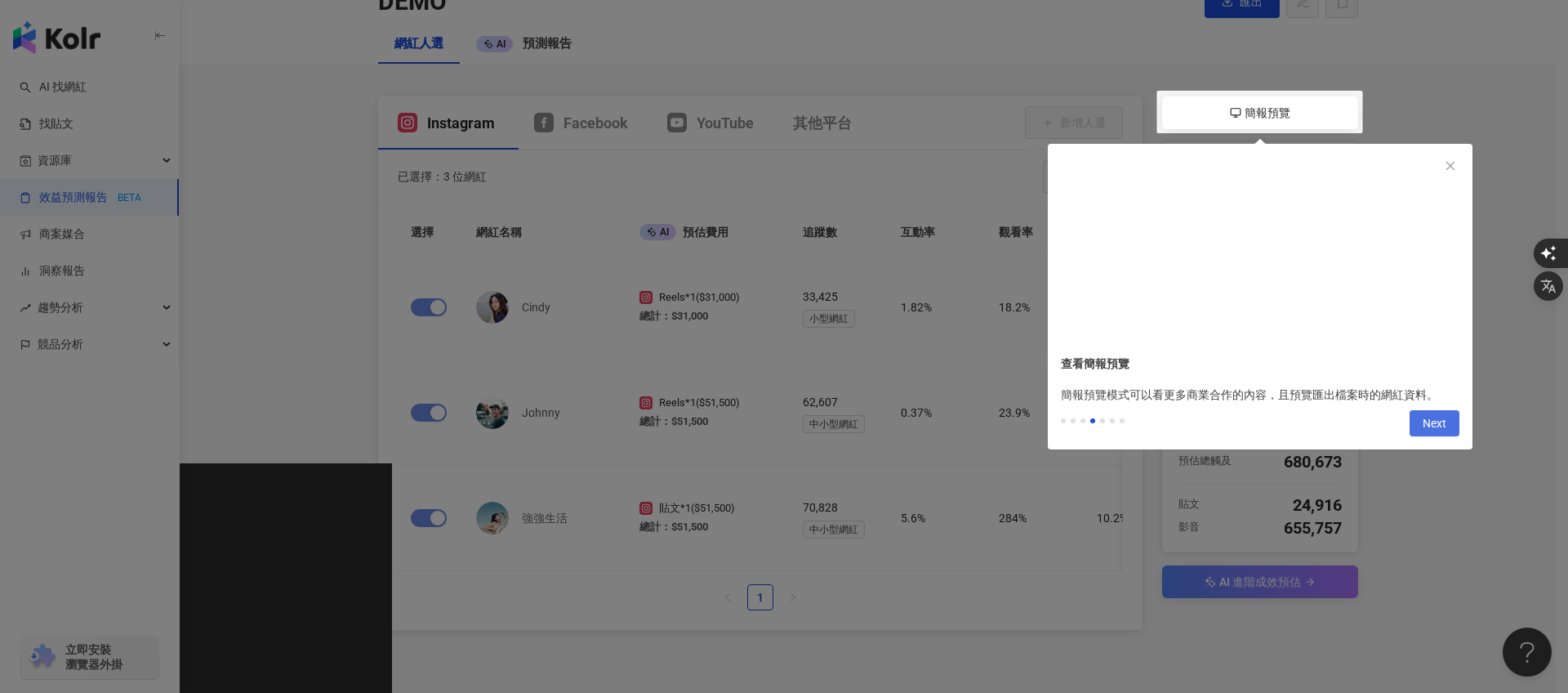
click at [1438, 429] on span "Next" at bounding box center [1434, 424] width 23 height 26
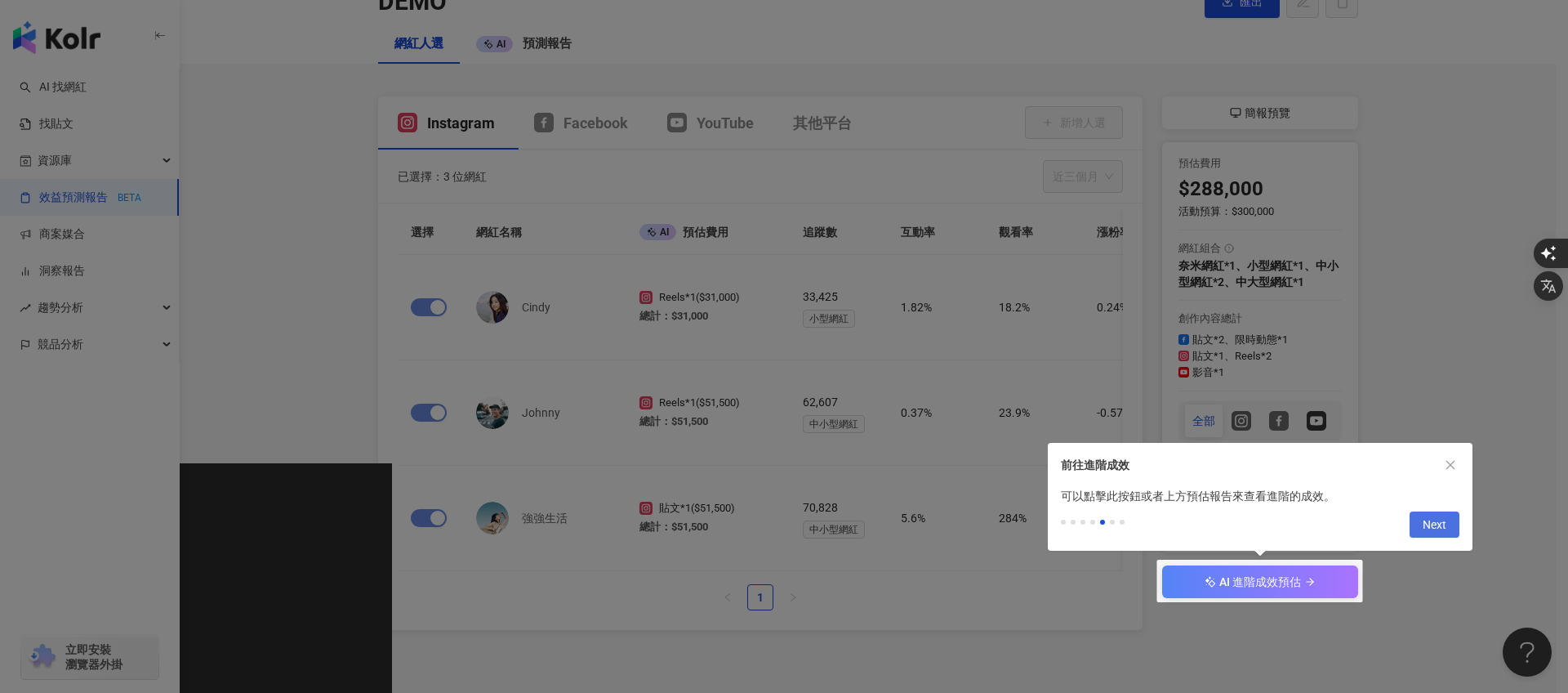
click at [1444, 524] on span "Next" at bounding box center [1434, 525] width 23 height 26
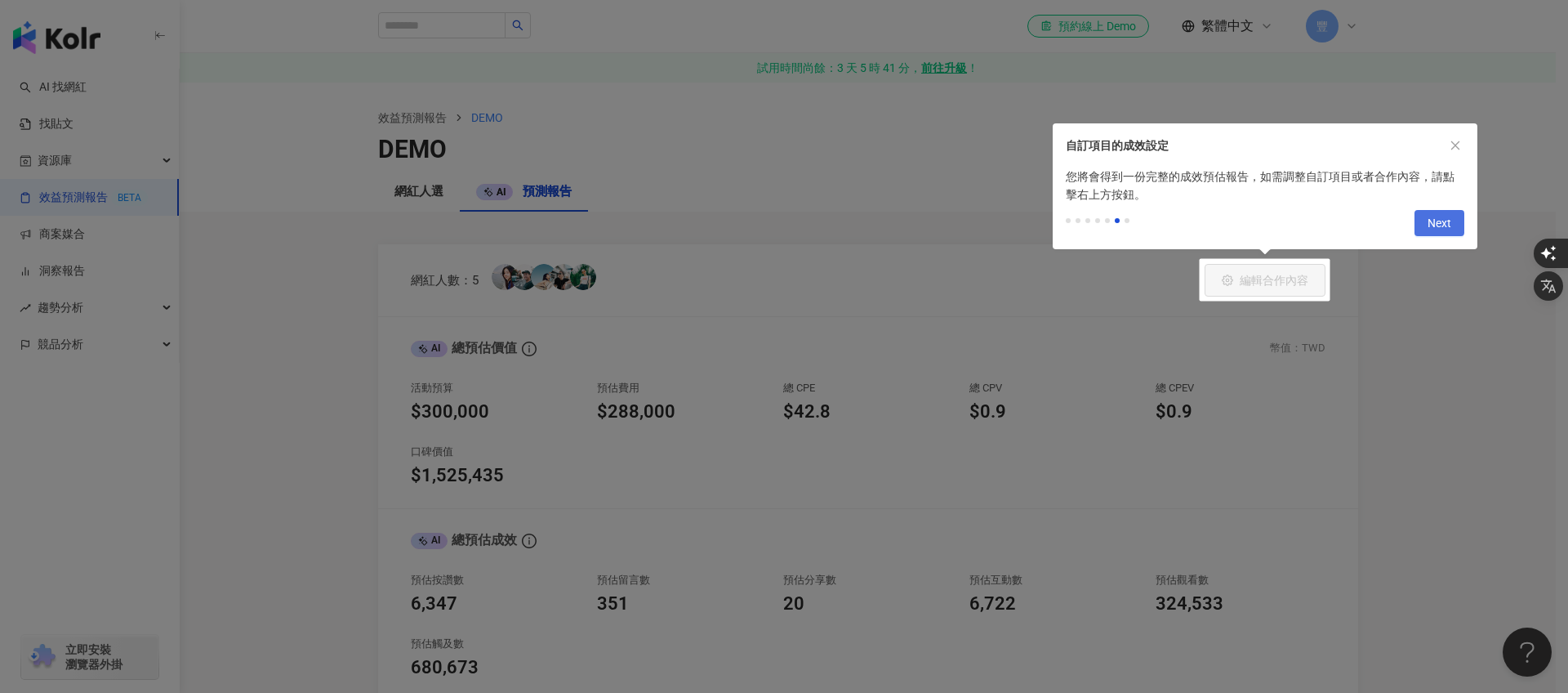
click at [1448, 219] on span "Next" at bounding box center [1439, 224] width 23 height 26
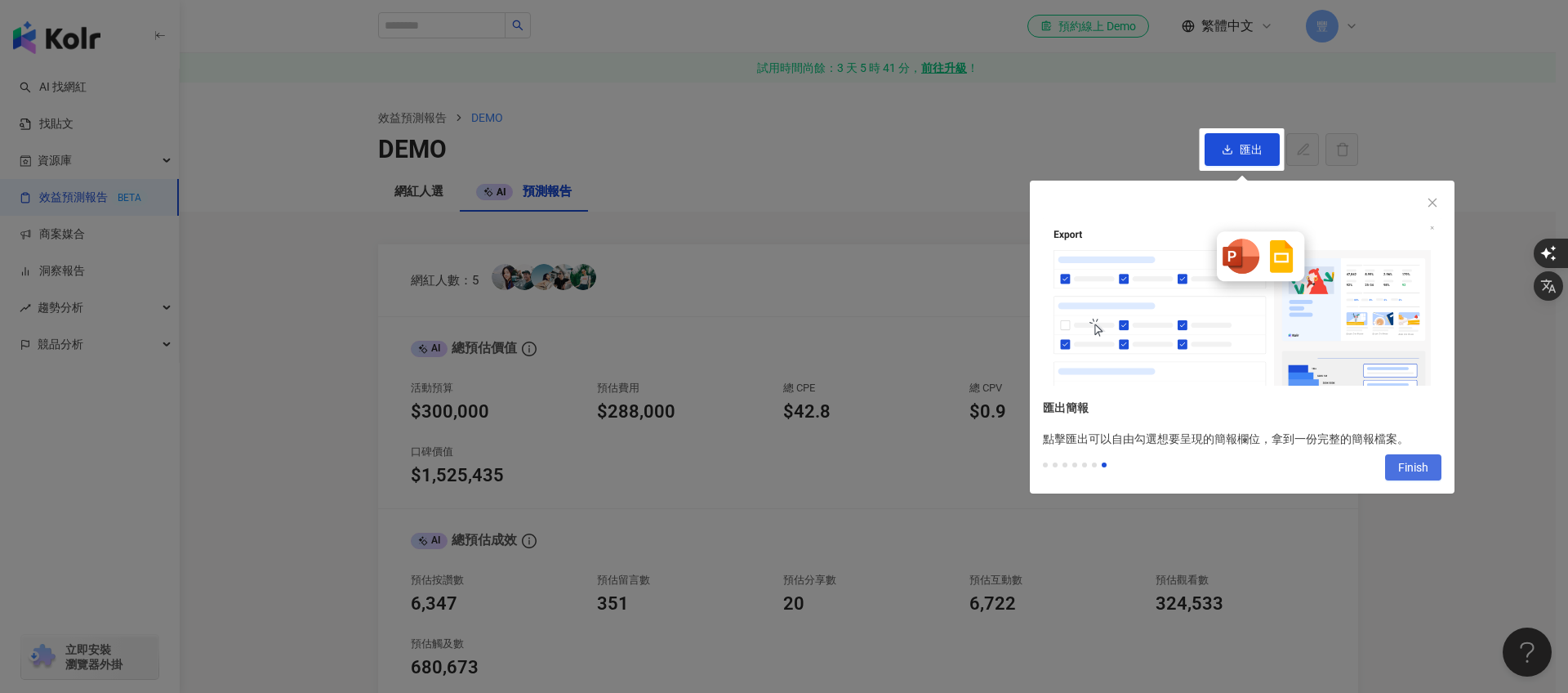
click at [1423, 467] on span "Finish" at bounding box center [1413, 468] width 30 height 26
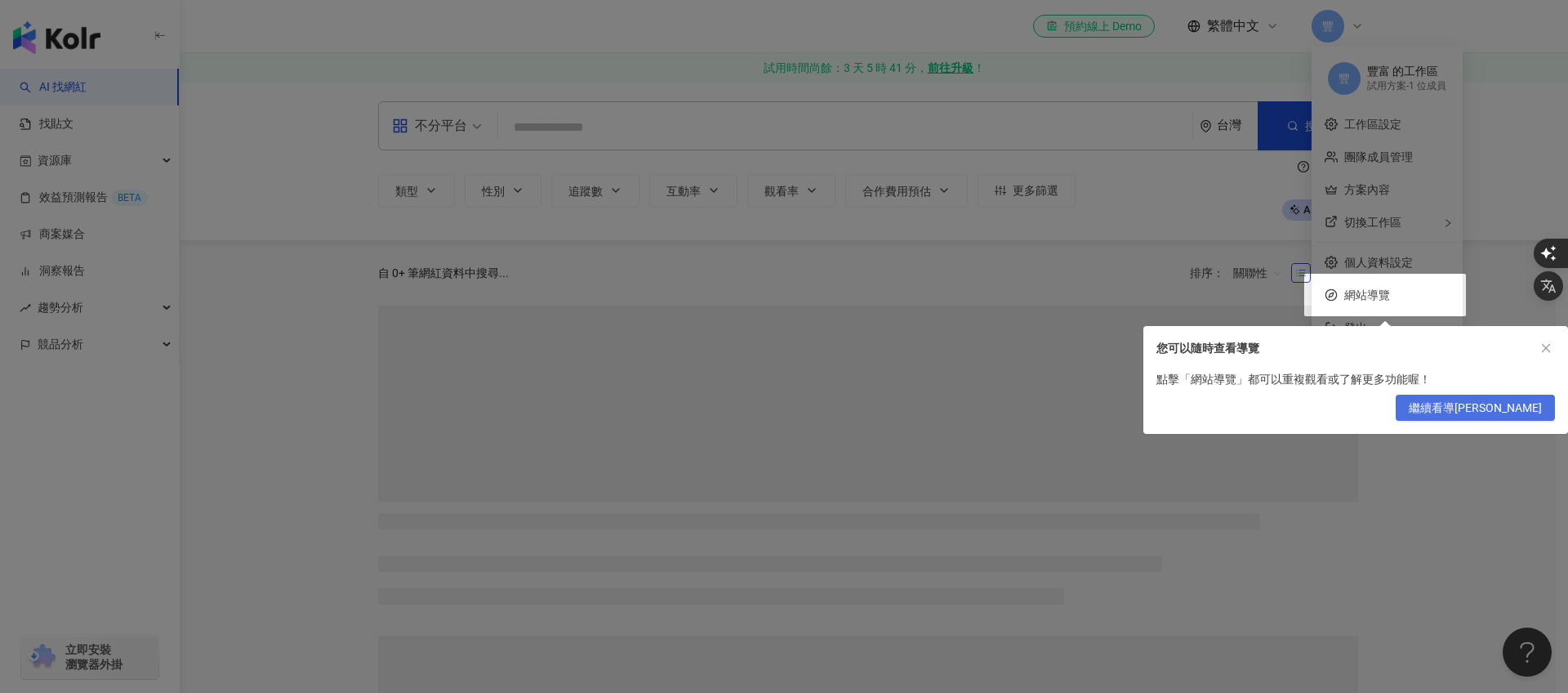
click at [1527, 410] on span "繼續看導[PERSON_NAME]" at bounding box center [1476, 408] width 133 height 26
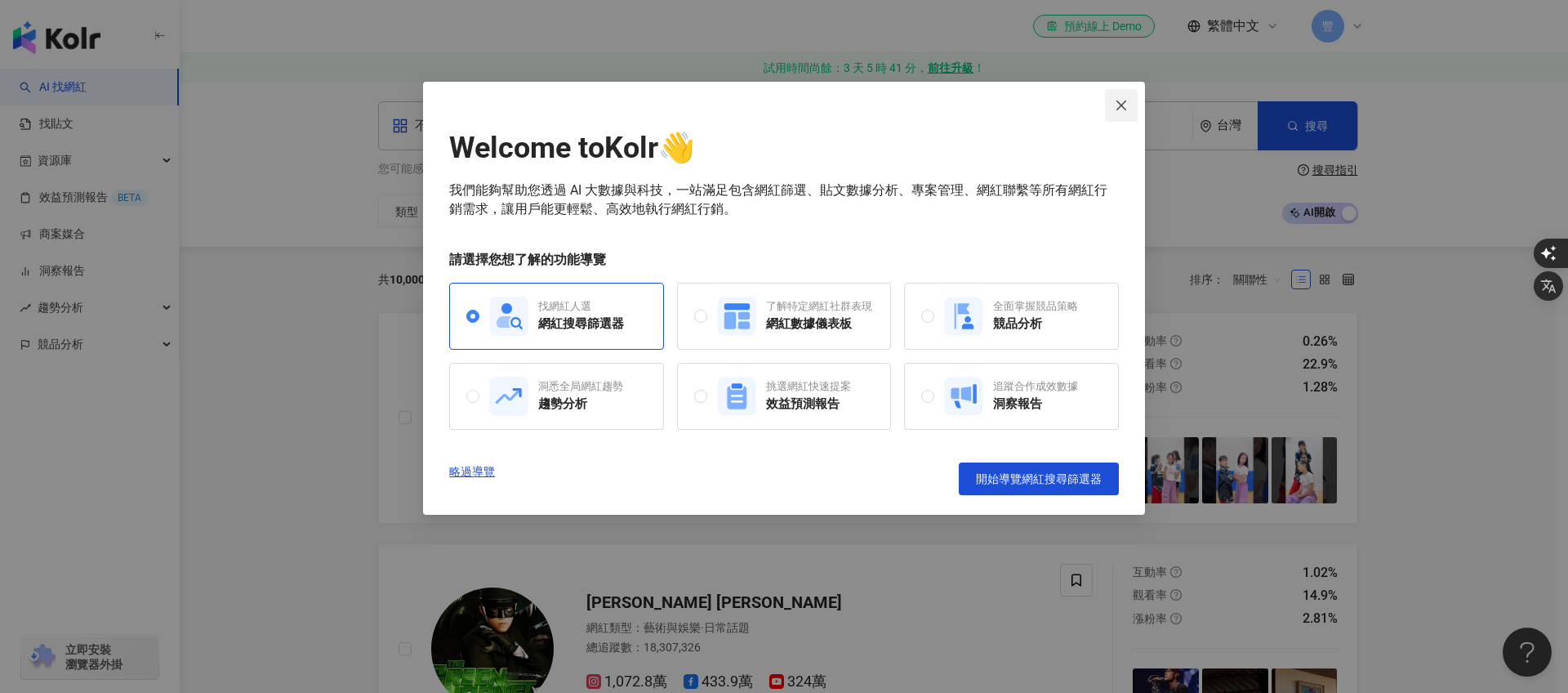
click at [1118, 104] on icon "close" at bounding box center [1121, 105] width 13 height 13
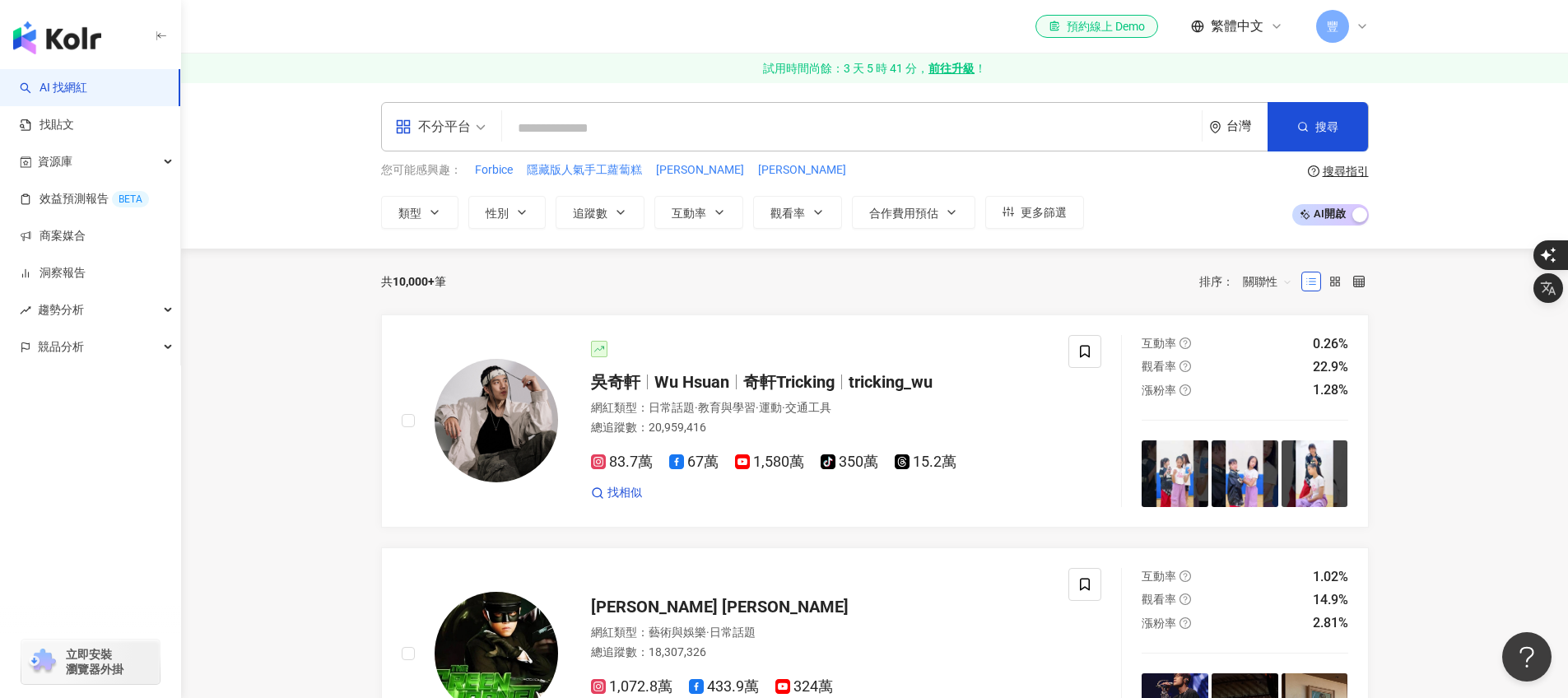
click at [1327, 23] on span "豐" at bounding box center [1332, 26] width 11 height 18
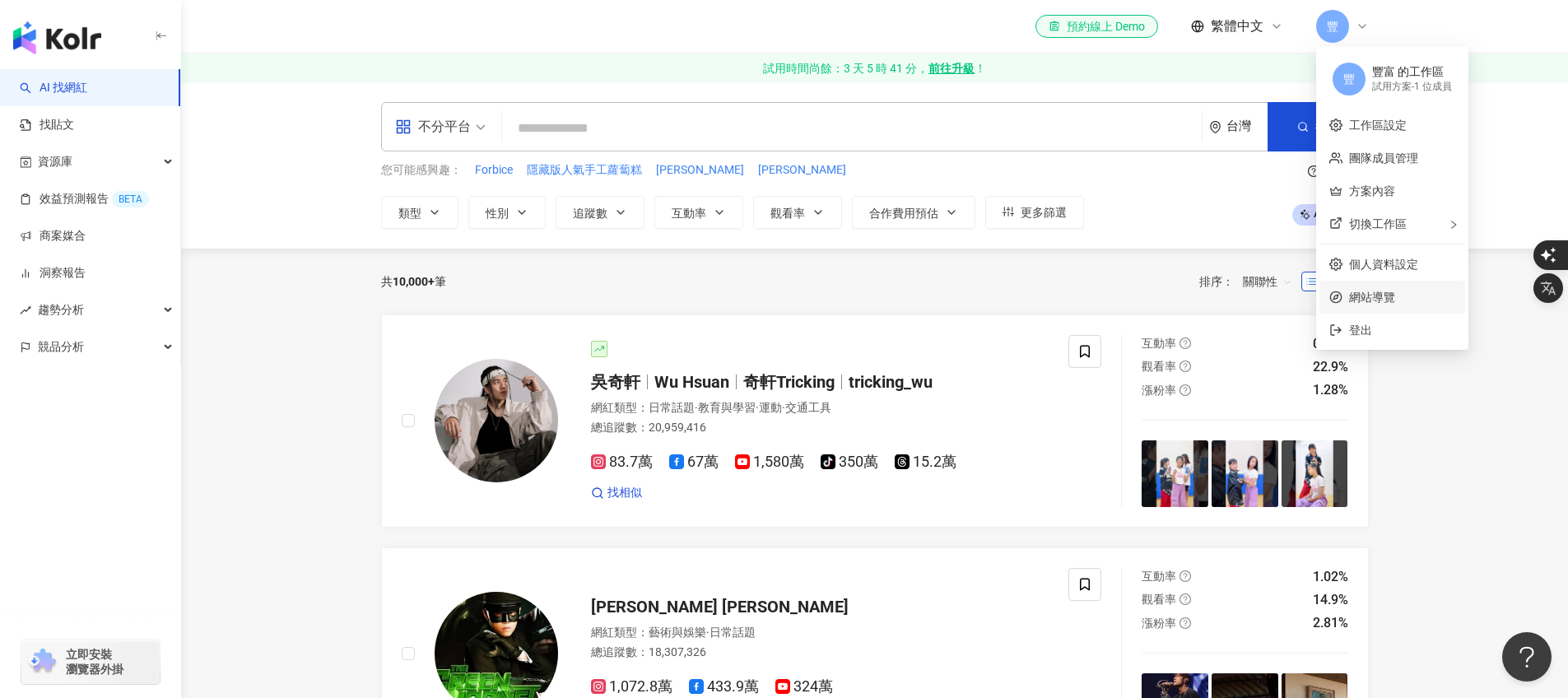
click at [1399, 301] on span "網站導覽" at bounding box center [1402, 296] width 106 height 18
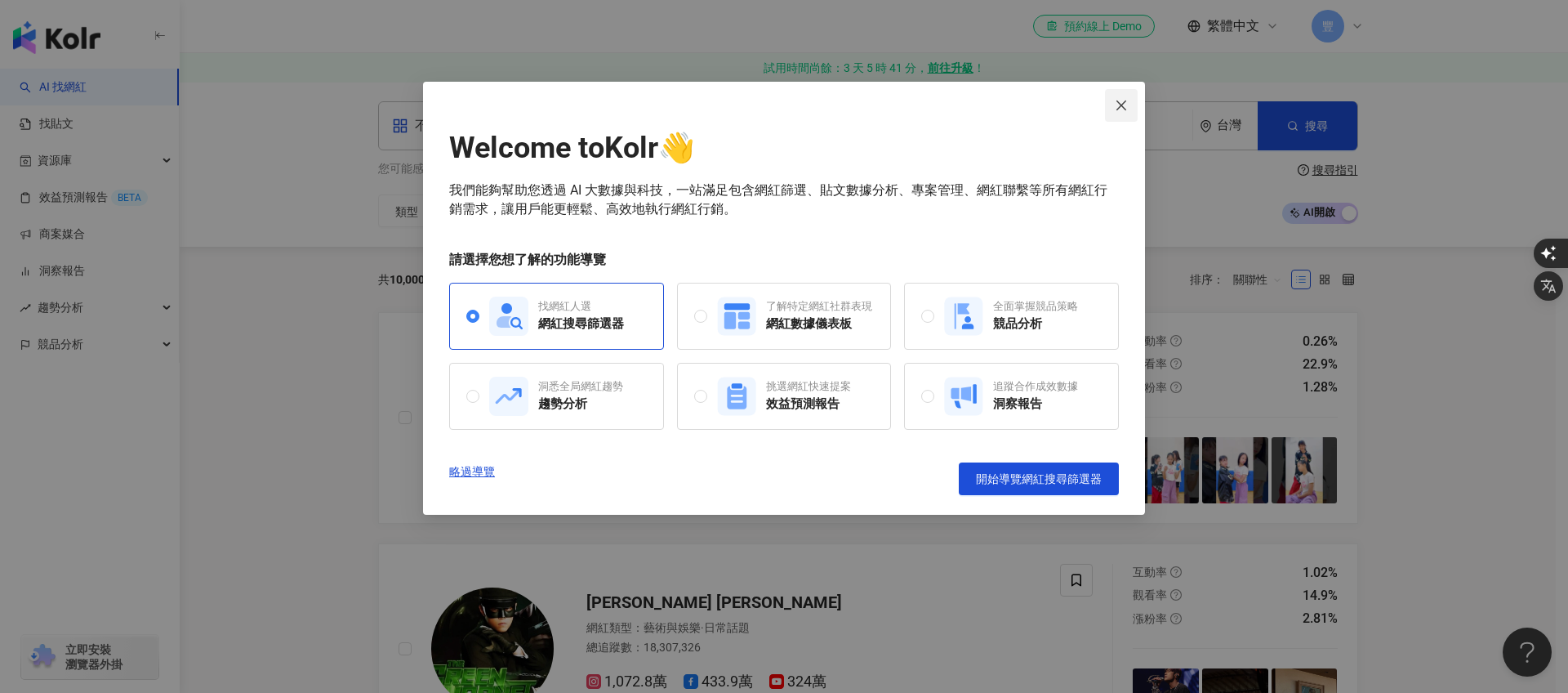
click at [1127, 104] on icon "close" at bounding box center [1121, 105] width 13 height 13
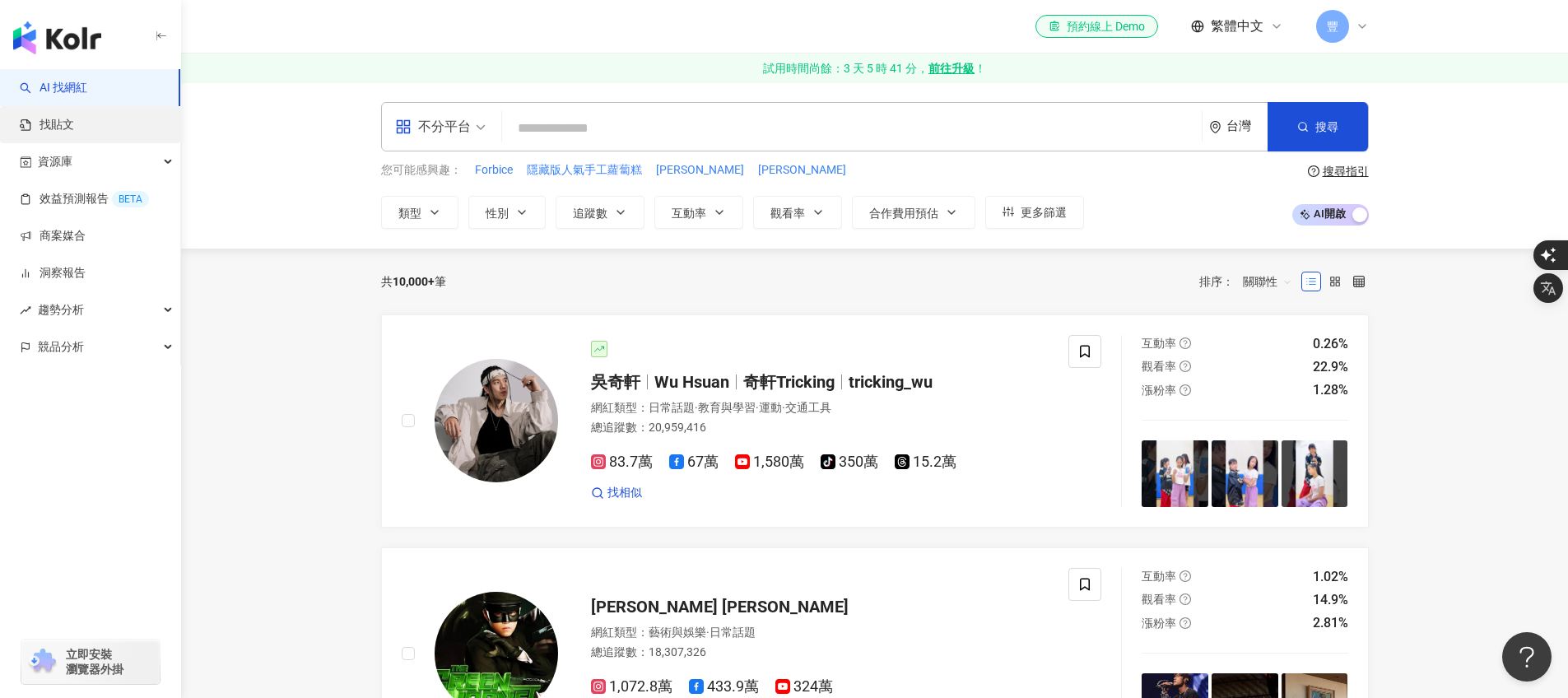
click at [74, 133] on link "找貼文" at bounding box center [47, 124] width 54 height 17
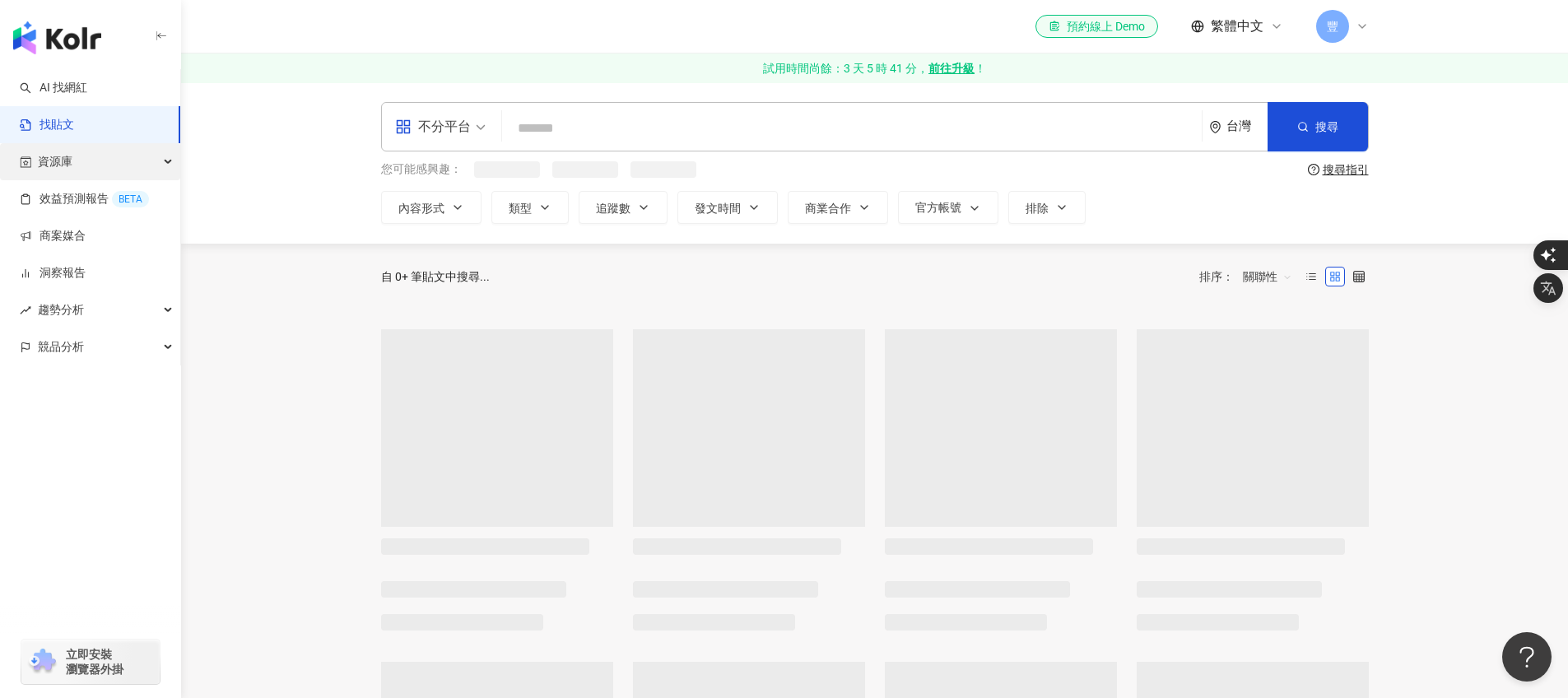
click at [71, 176] on span "資源庫" at bounding box center [56, 162] width 35 height 37
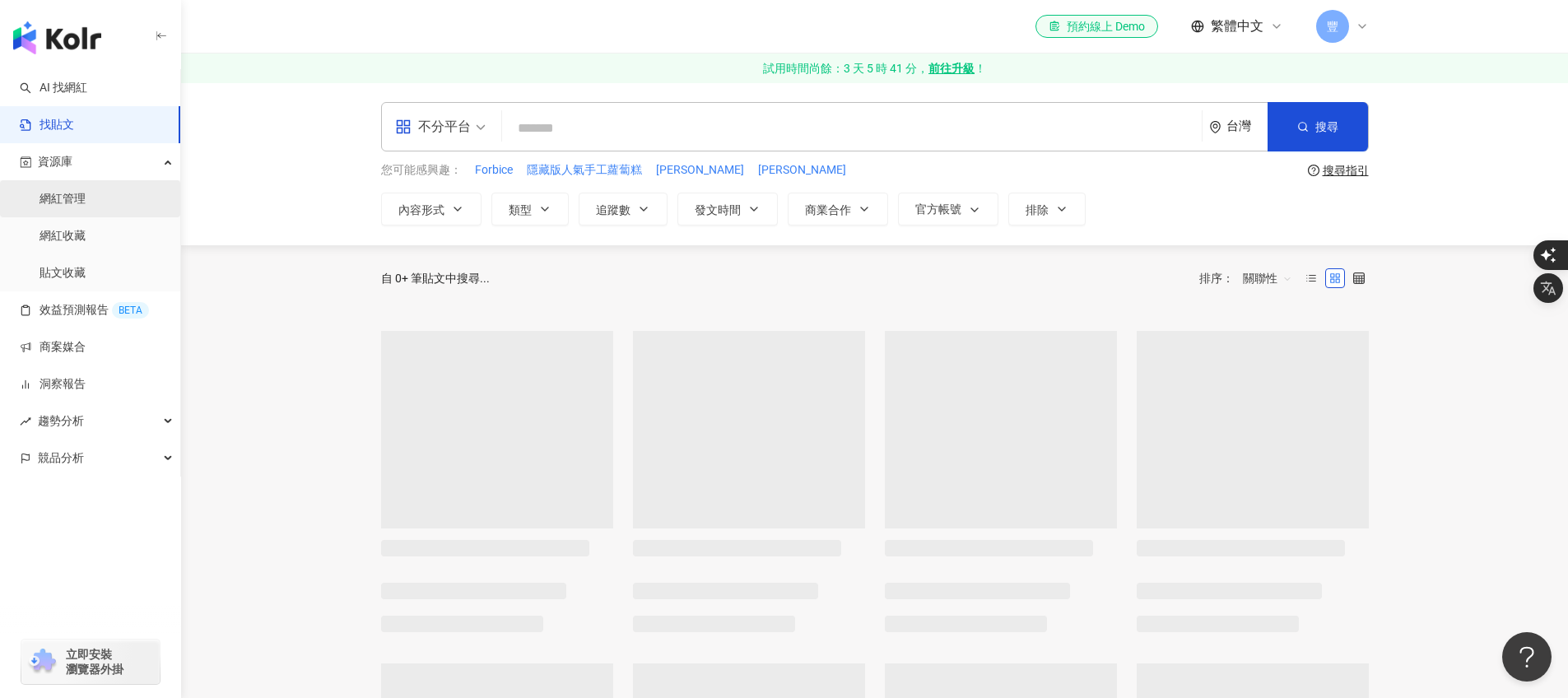
click at [82, 191] on link "網紅管理" at bounding box center [62, 199] width 46 height 17
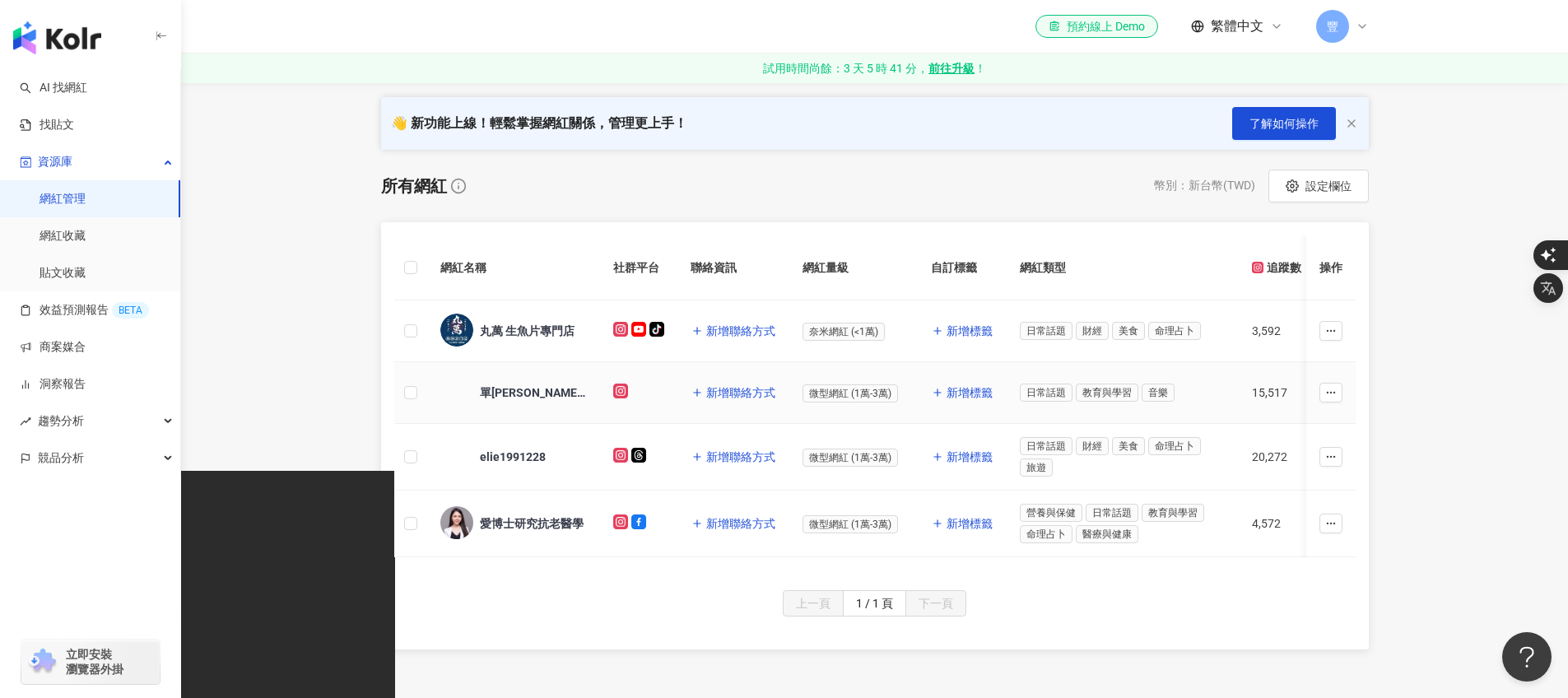
scroll to position [229, 0]
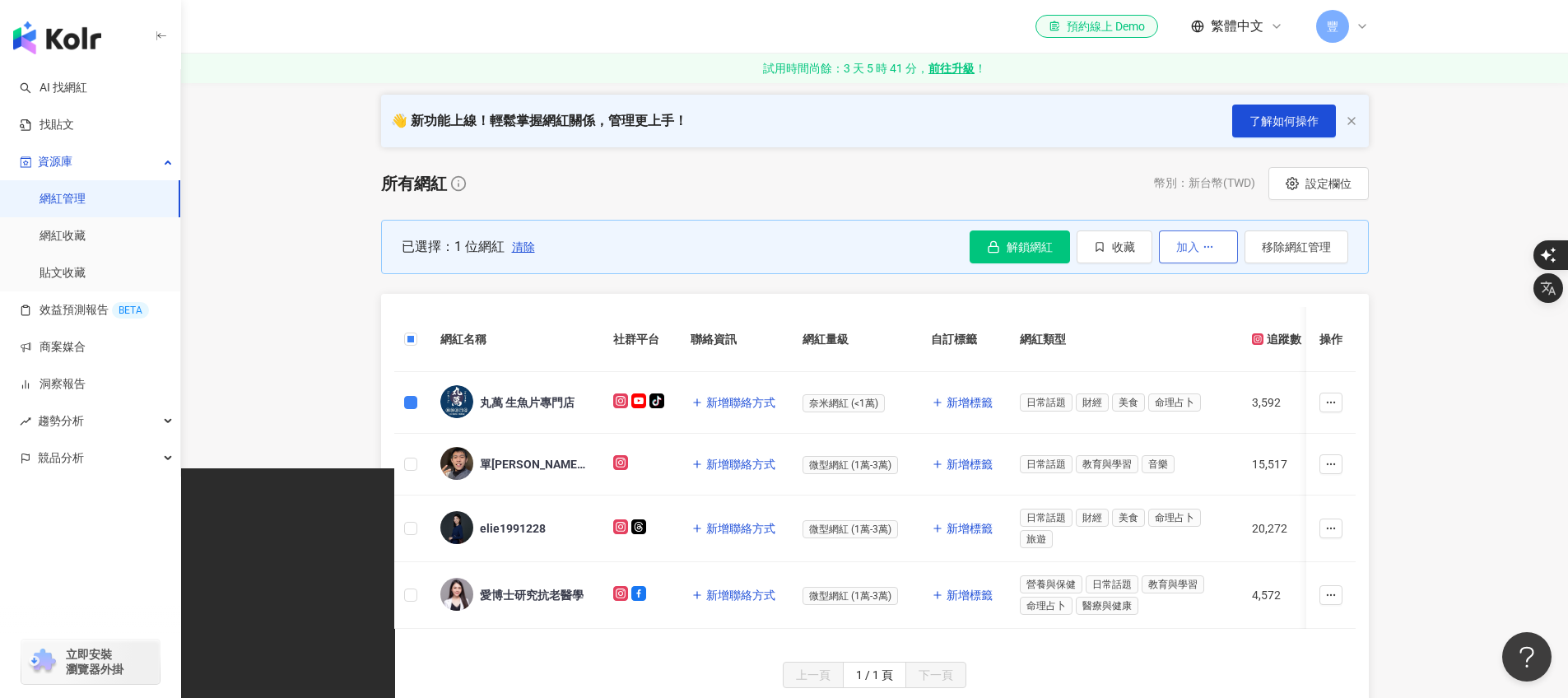
click at [1190, 256] on button "加入" at bounding box center [1198, 247] width 79 height 33
click at [730, 290] on div "所有網紅 幣別 ： 新台幣 ( TWD ) 設定欄位 已選擇：1 位網紅 清除 解鎖網紅 收藏 加入 移除網紅管理 網紅名稱 社群平台 聯絡資訊 網紅量級 自…" at bounding box center [875, 443] width 988 height 554
click at [450, 320] on th "網紅名稱" at bounding box center [513, 339] width 173 height 65
click at [1334, 333] on th "操作" at bounding box center [1331, 339] width 50 height 65
drag, startPoint x: 806, startPoint y: 296, endPoint x: 894, endPoint y: 272, distance: 91.2
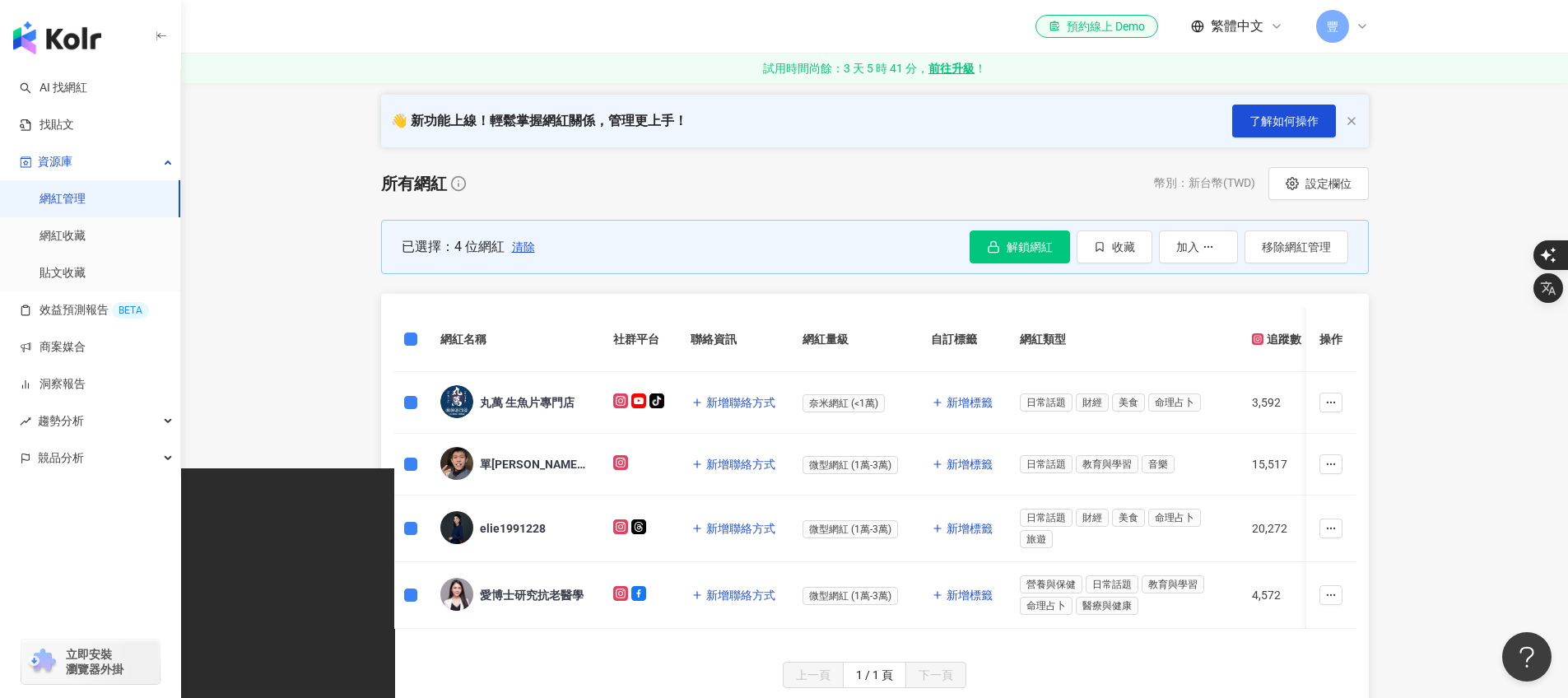
click at [807, 296] on div "網紅名稱 社群平台 聯絡資訊 網紅量級 自訂標籤 網紅類型 追蹤數 K-Score 近三個月 受眾主要年齡 受眾主要性別 互動率 近三個月 Reels 互動率…" at bounding box center [875, 477] width 988 height 368
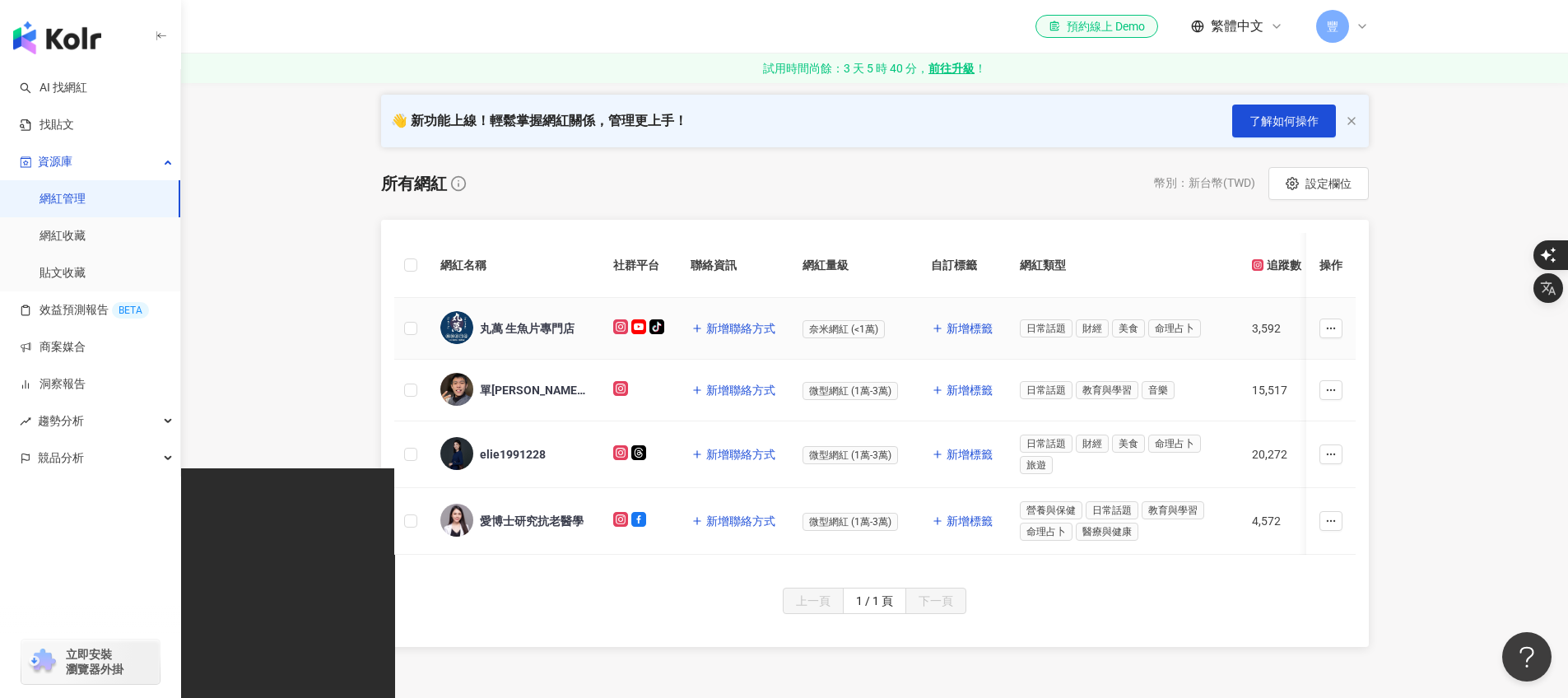
click at [518, 330] on div "丸萬 生魚片專門店" at bounding box center [527, 328] width 95 height 17
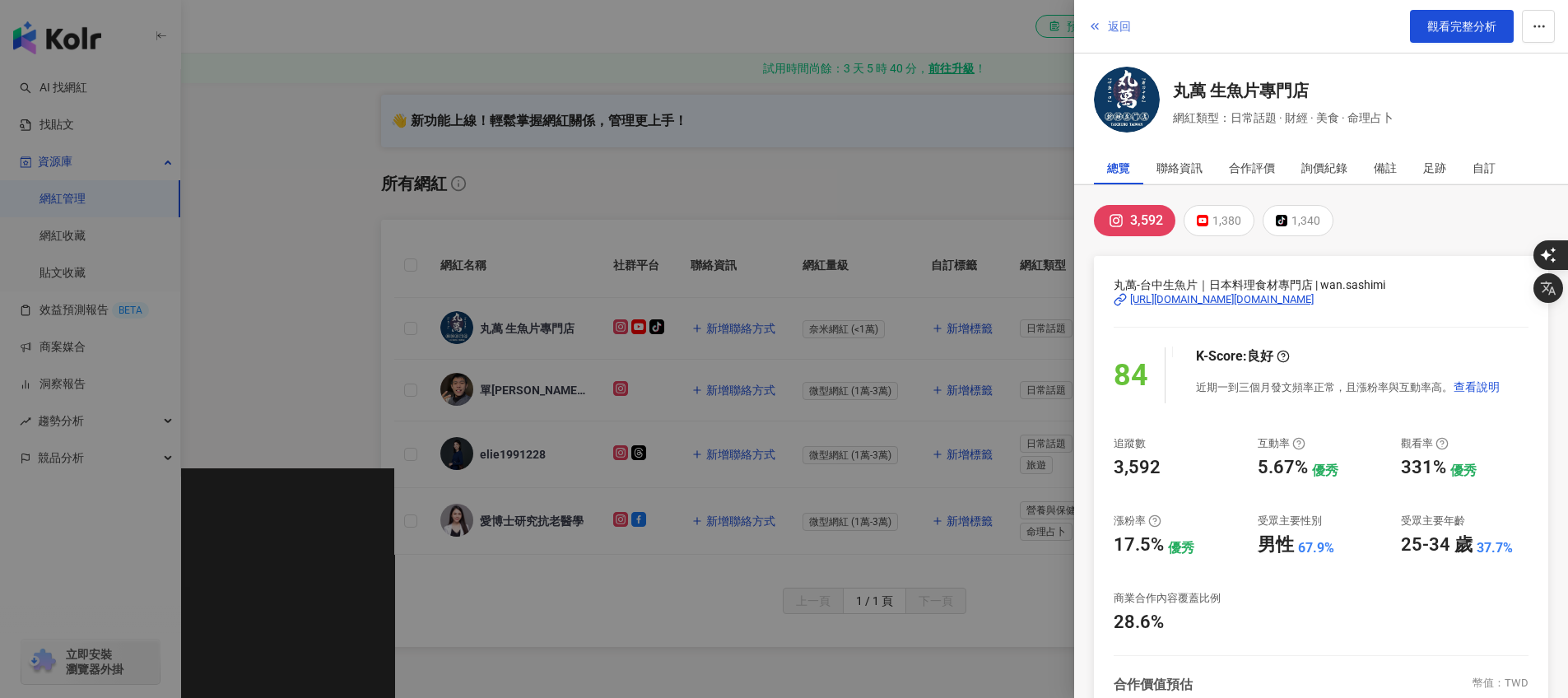
click at [1099, 23] on icon "button" at bounding box center [1094, 26] width 13 height 13
